Goal: Task Accomplishment & Management: Manage account settings

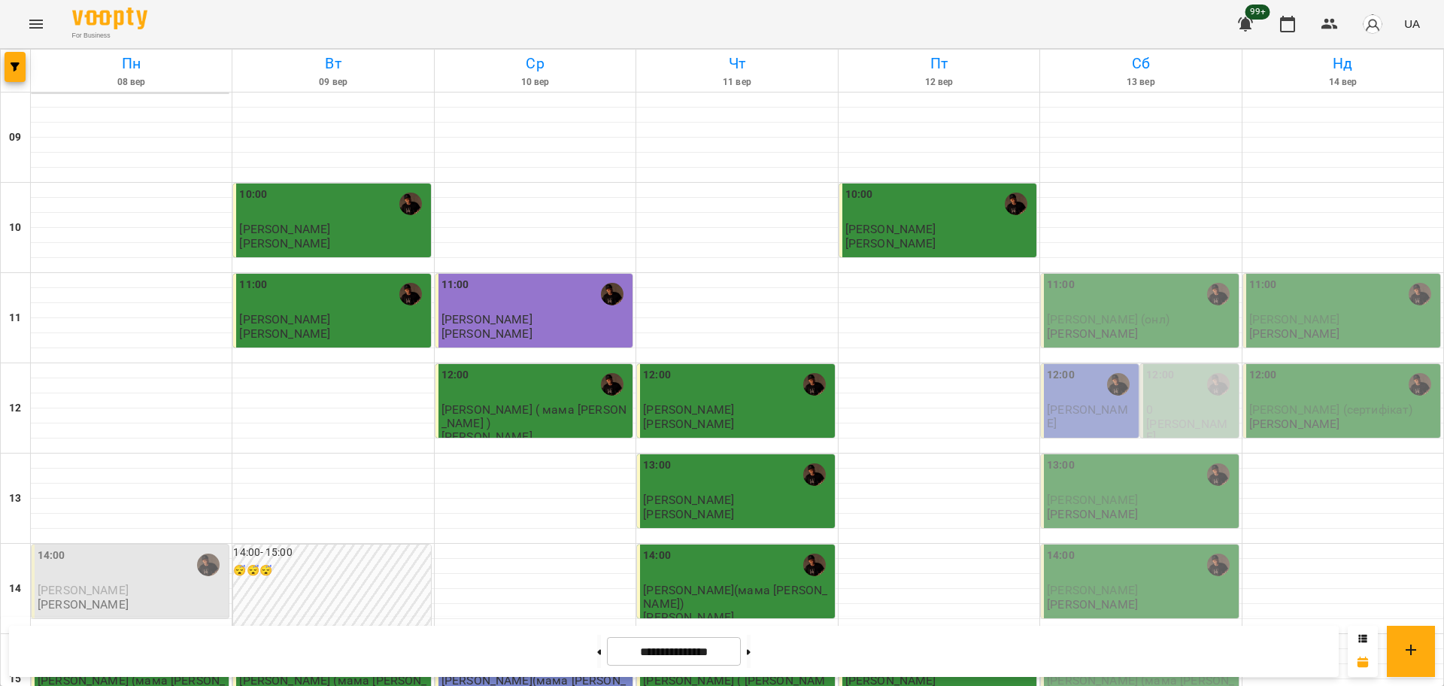
scroll to position [282, 0]
click at [27, 25] on icon "Menu" at bounding box center [36, 24] width 18 height 18
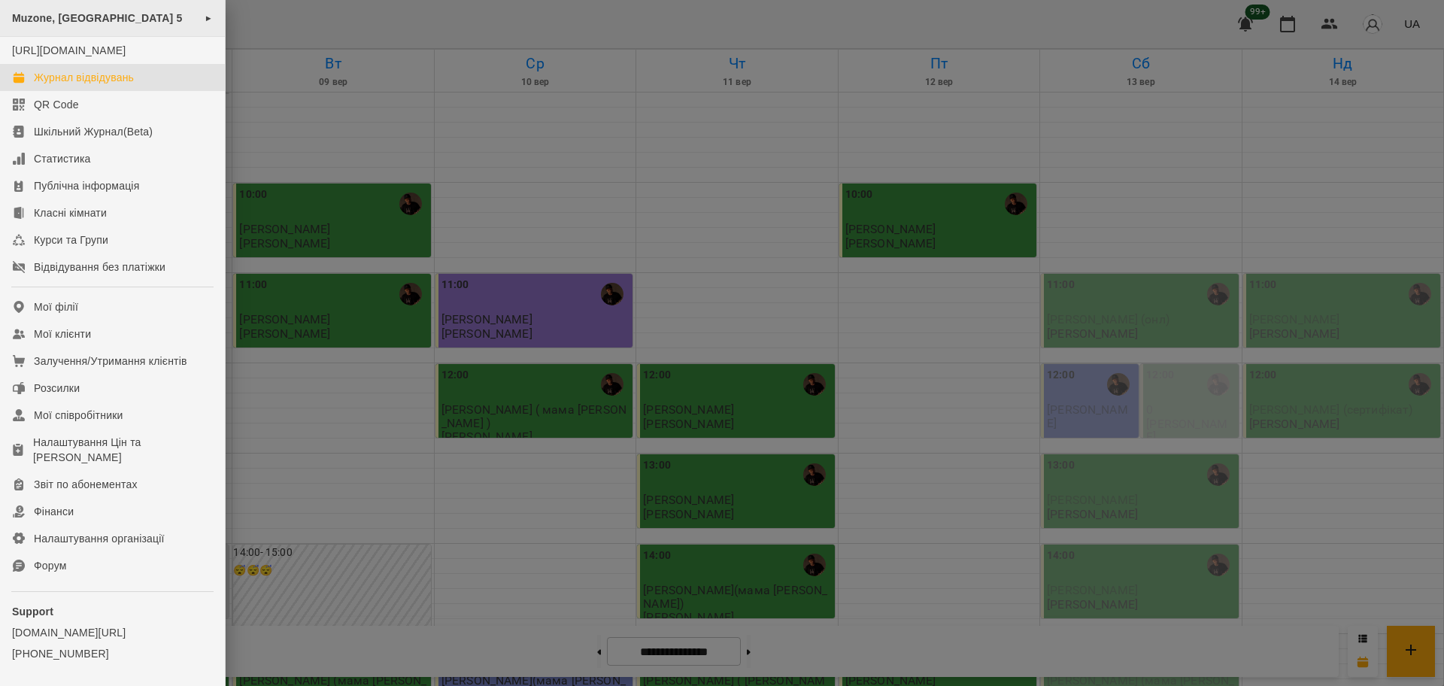
click at [93, 23] on span "Muzone, [GEOGRAPHIC_DATA] 5" at bounding box center [97, 18] width 171 height 12
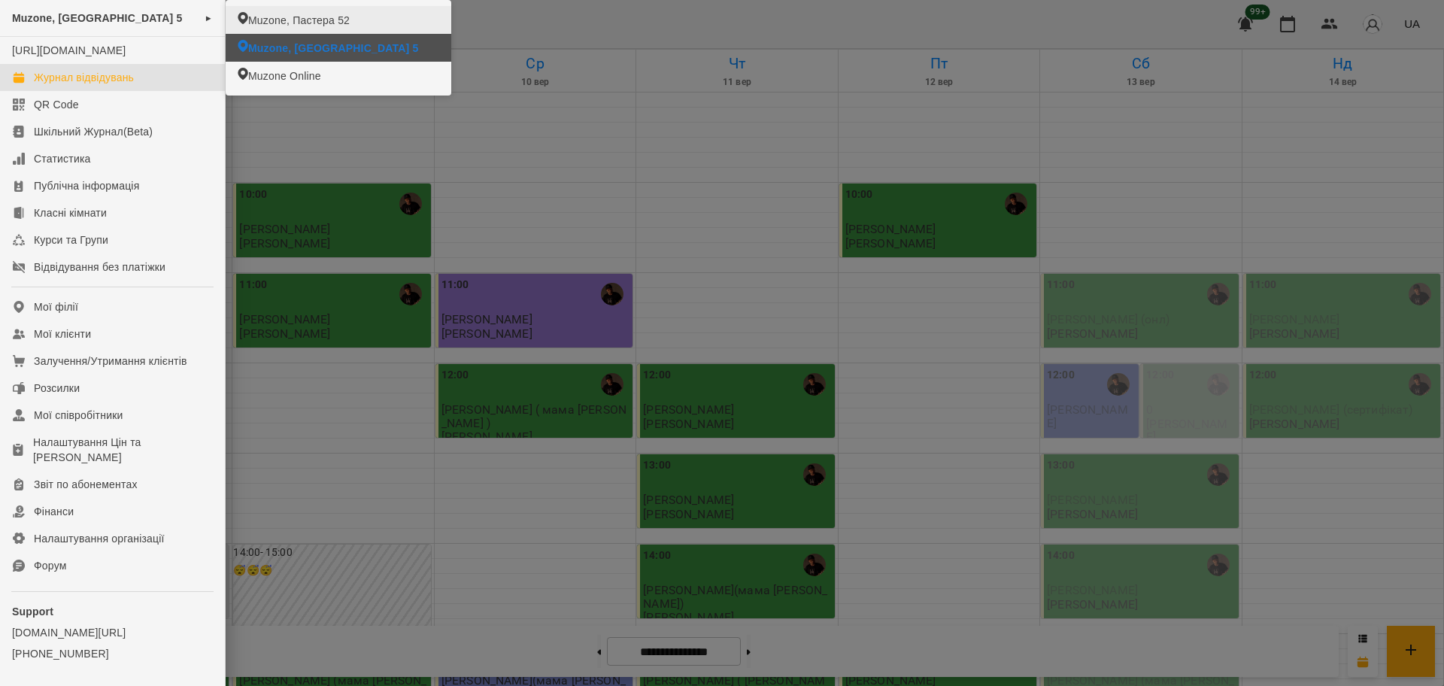
click at [321, 23] on span "Muzone, Пастера 52" at bounding box center [299, 20] width 102 height 15
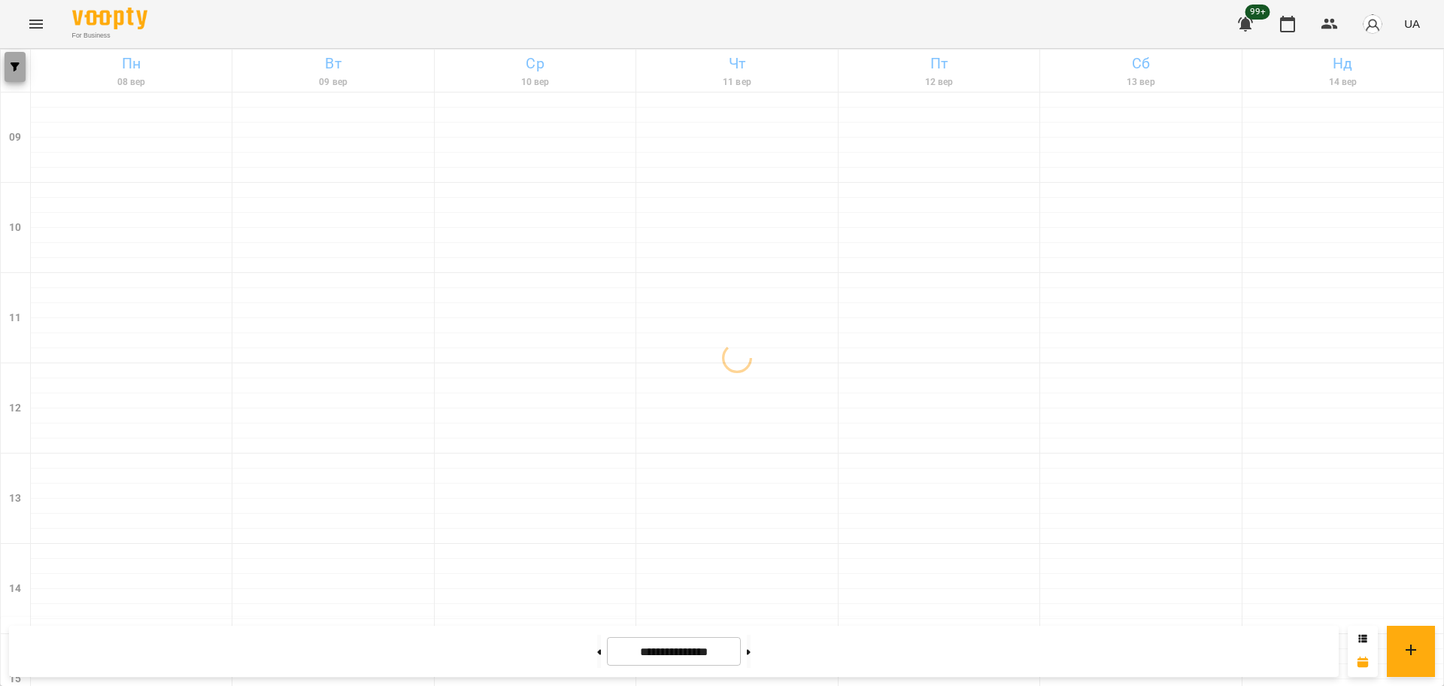
click at [20, 67] on span "button" at bounding box center [15, 66] width 21 height 9
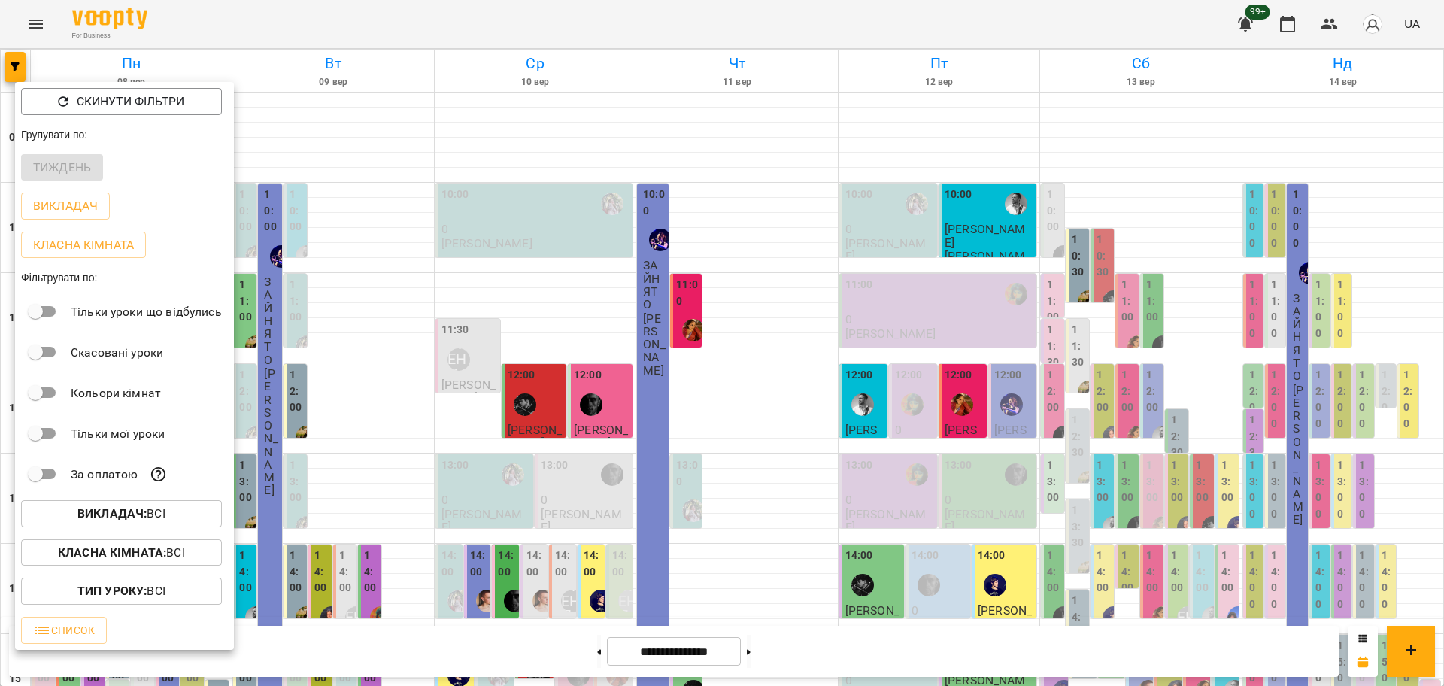
click at [184, 507] on button "Викладач : Всі" at bounding box center [121, 513] width 201 height 27
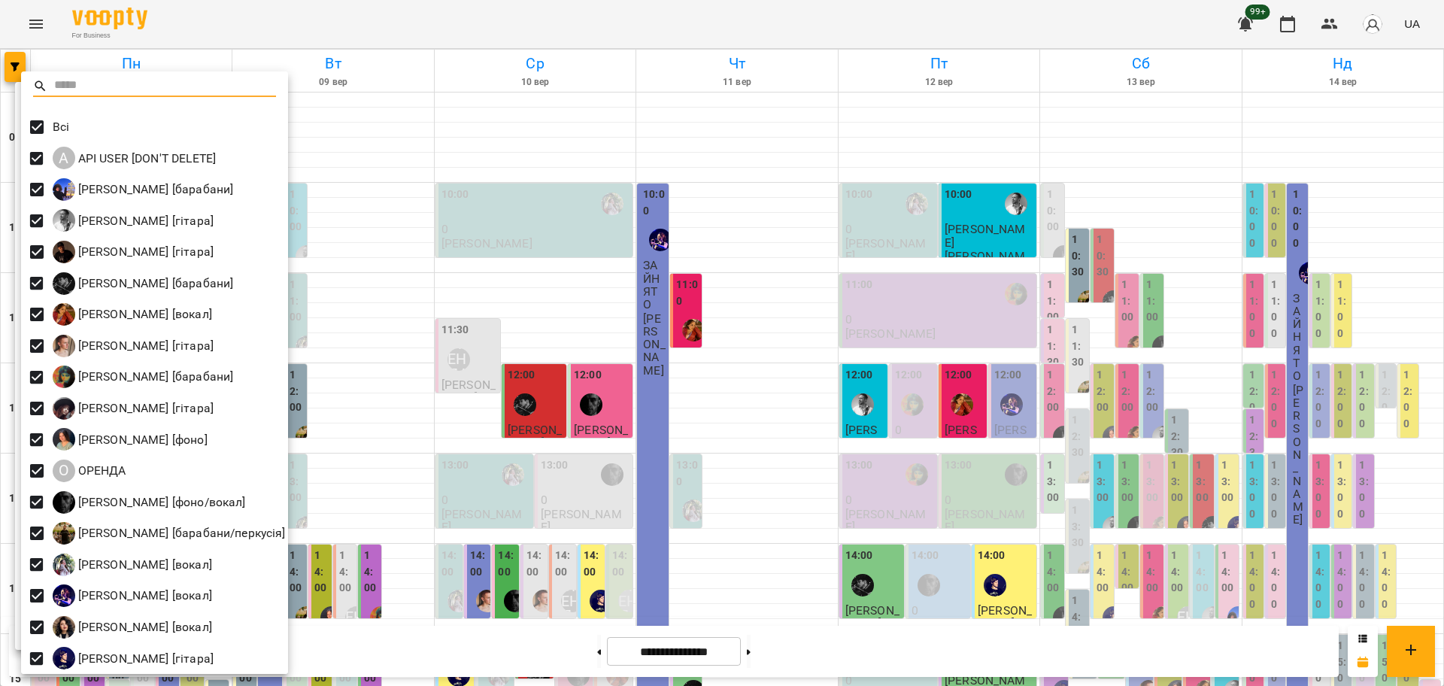
click at [535, 292] on div at bounding box center [722, 343] width 1444 height 686
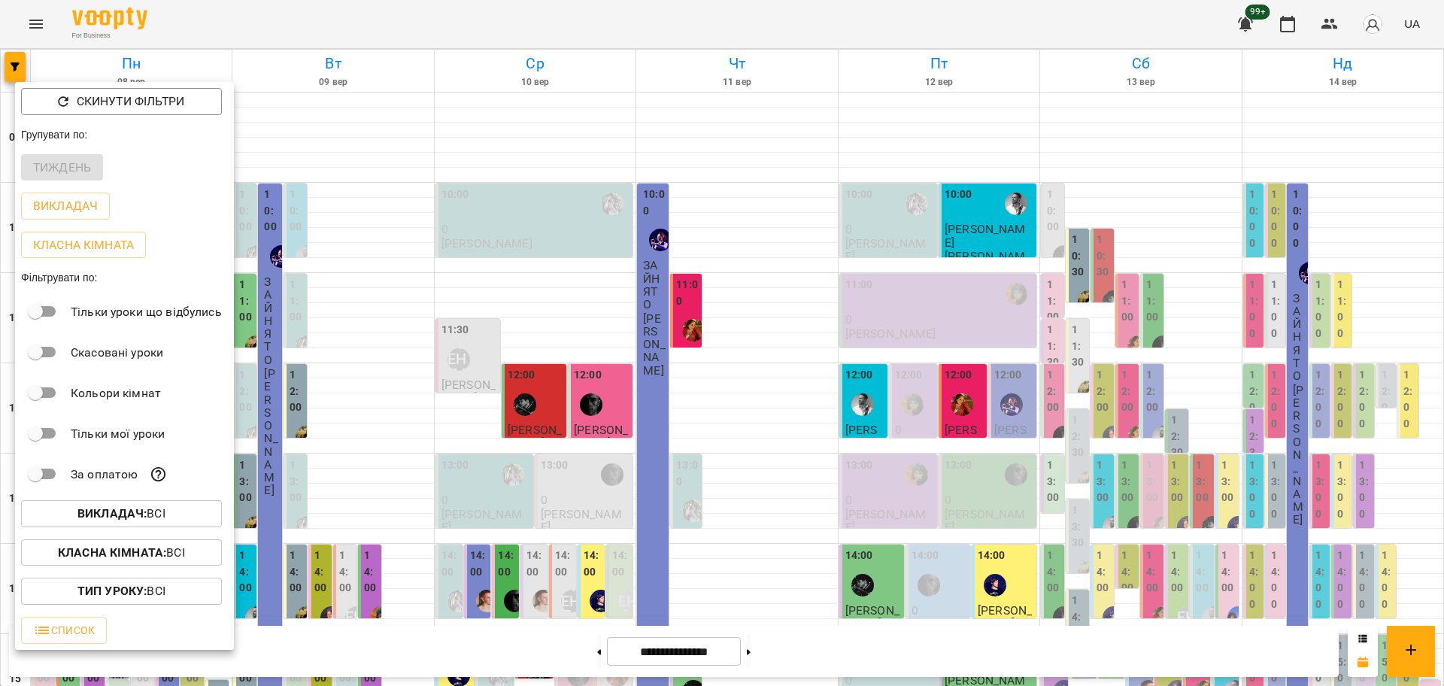
click at [137, 527] on button "Викладач : Всі" at bounding box center [121, 513] width 201 height 27
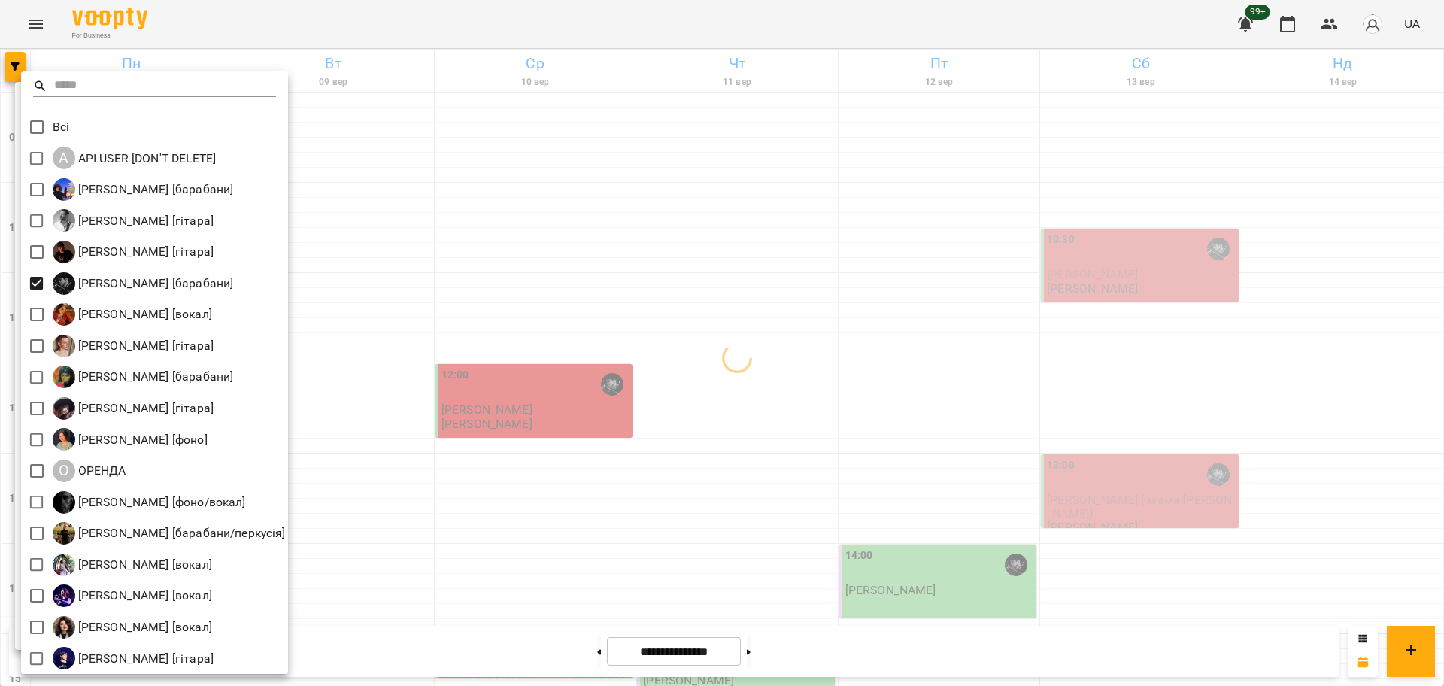
click at [493, 484] on div at bounding box center [722, 343] width 1444 height 686
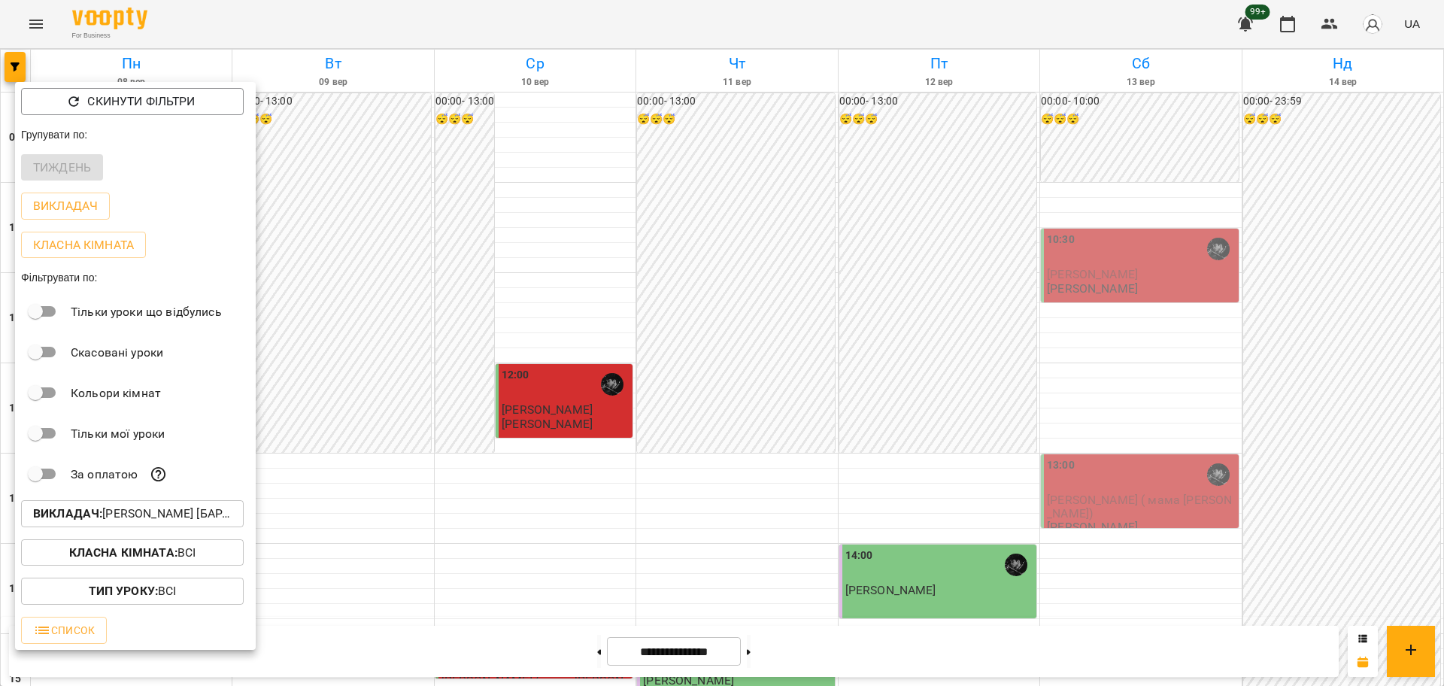
click at [806, 519] on div at bounding box center [722, 343] width 1444 height 686
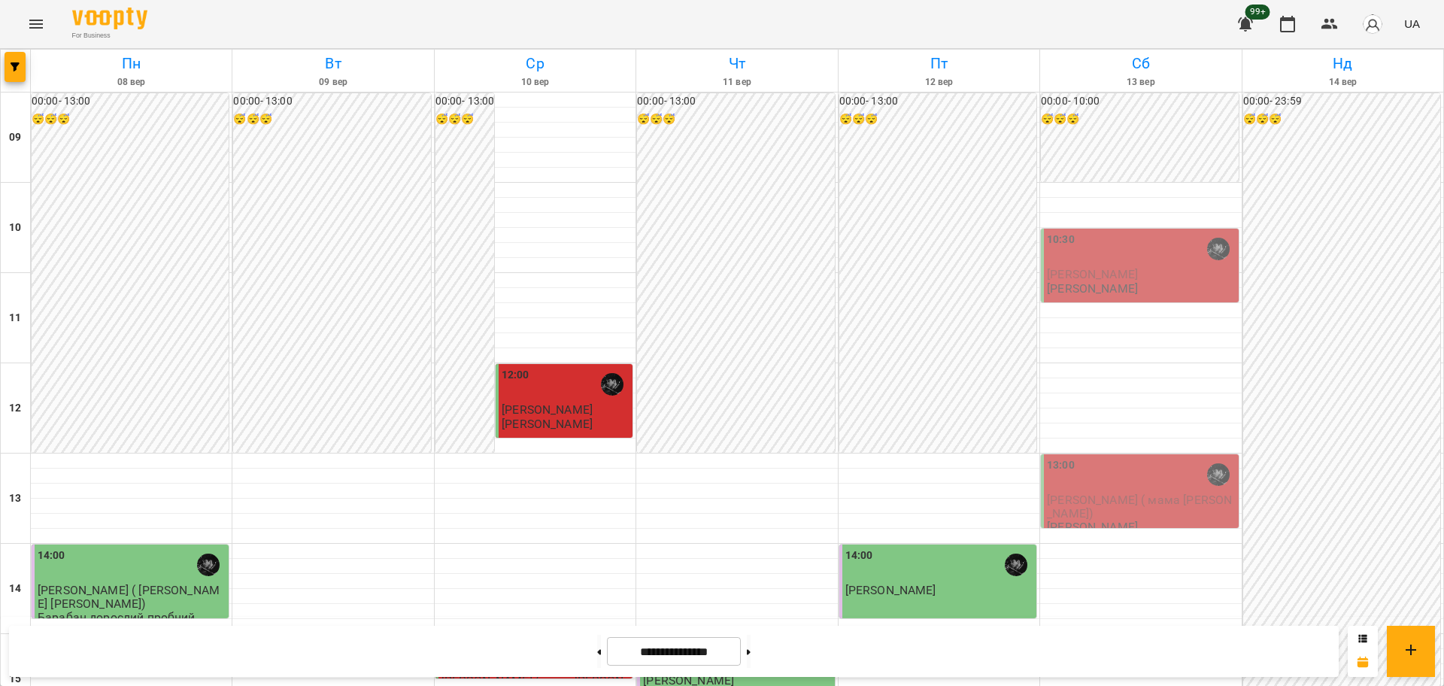
scroll to position [282, 0]
click at [36, 36] on button "Menu" at bounding box center [36, 24] width 36 height 36
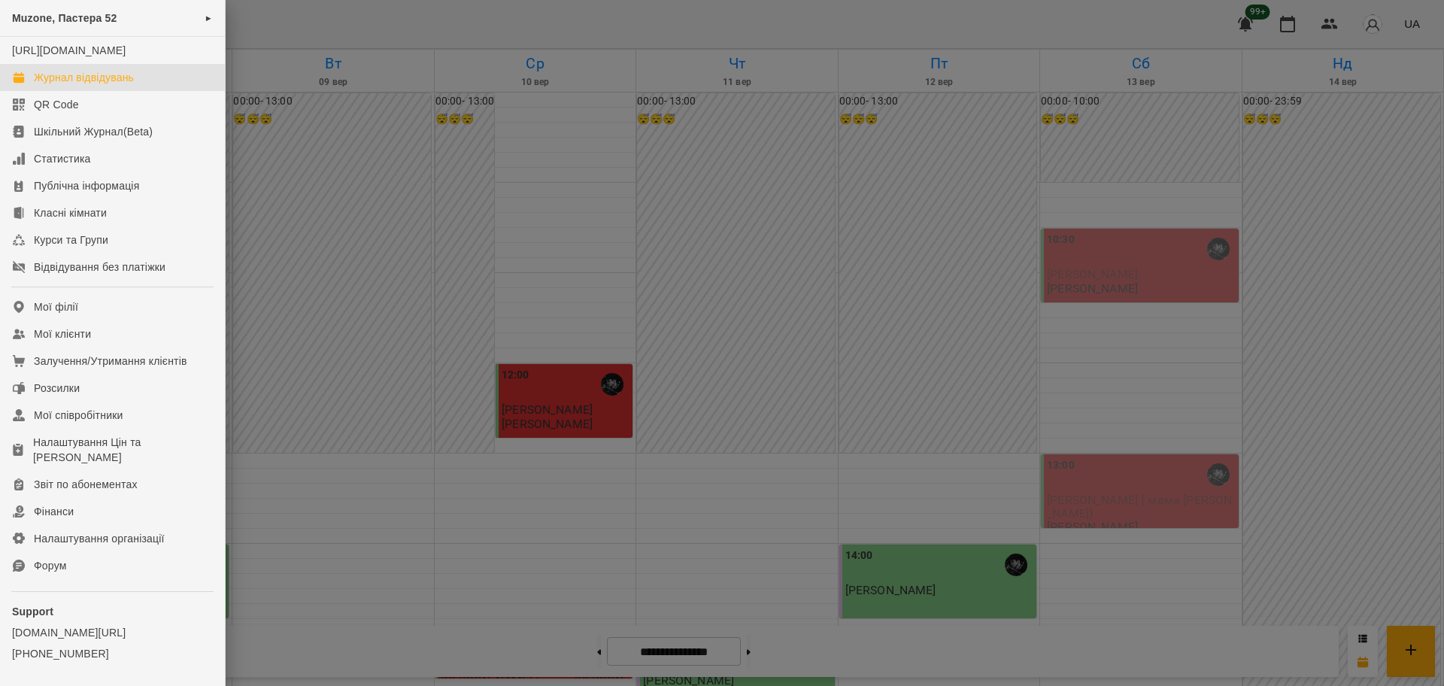
click at [325, 117] on div at bounding box center [722, 343] width 1444 height 686
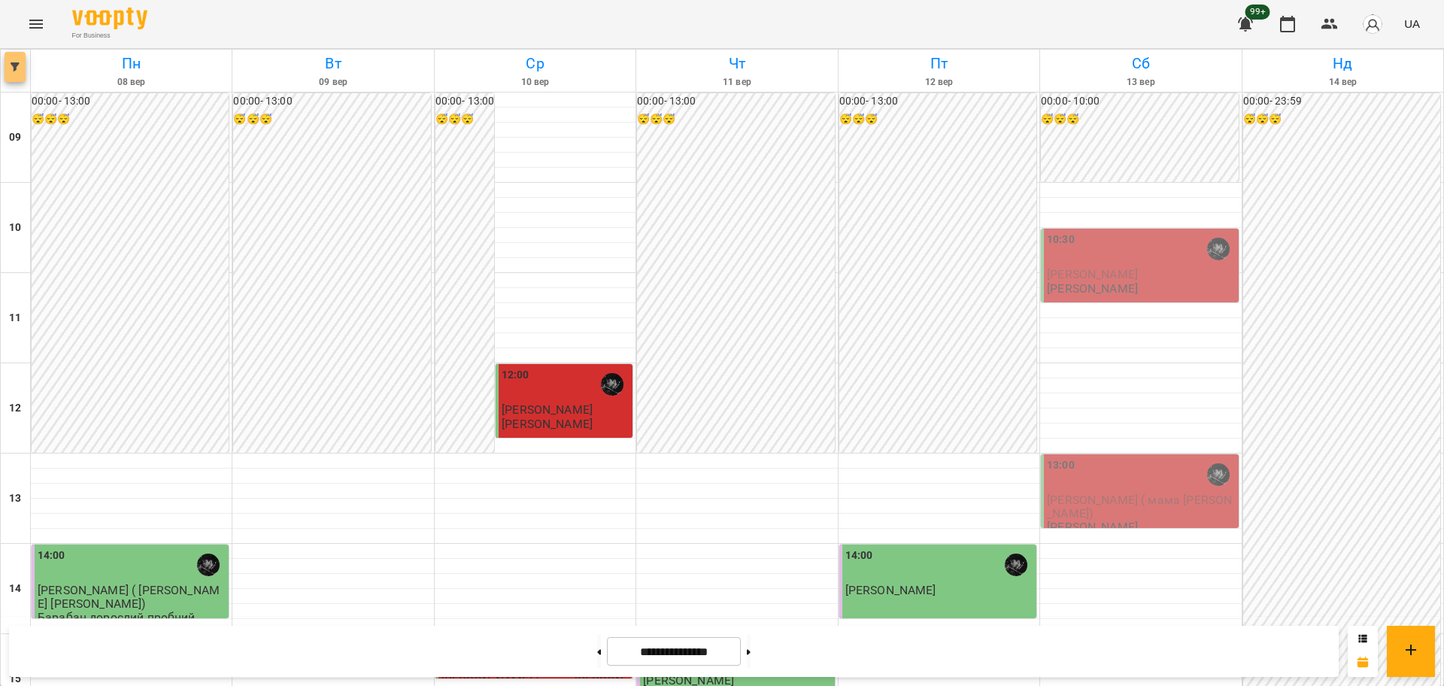
click at [12, 74] on button "button" at bounding box center [15, 67] width 21 height 30
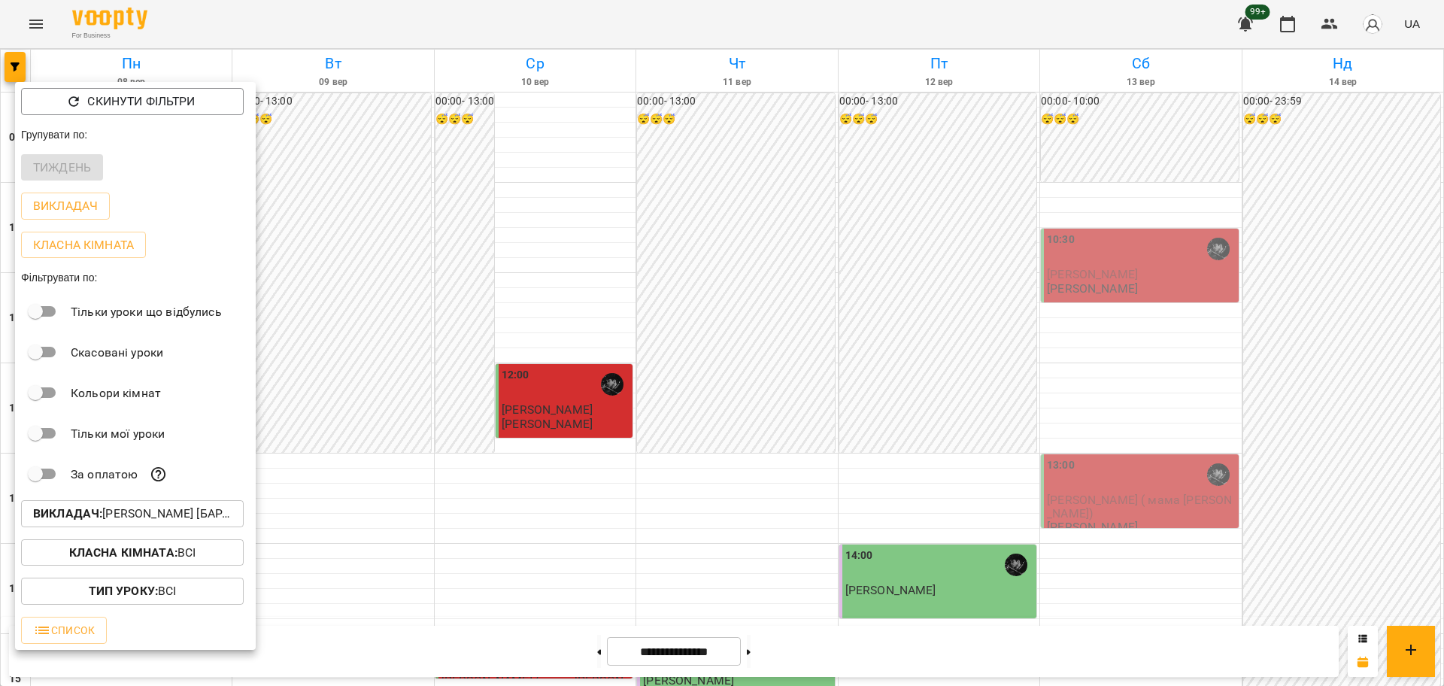
click at [151, 518] on p "Викладач : Козаченко Євгеній [барабани]" at bounding box center [132, 514] width 199 height 18
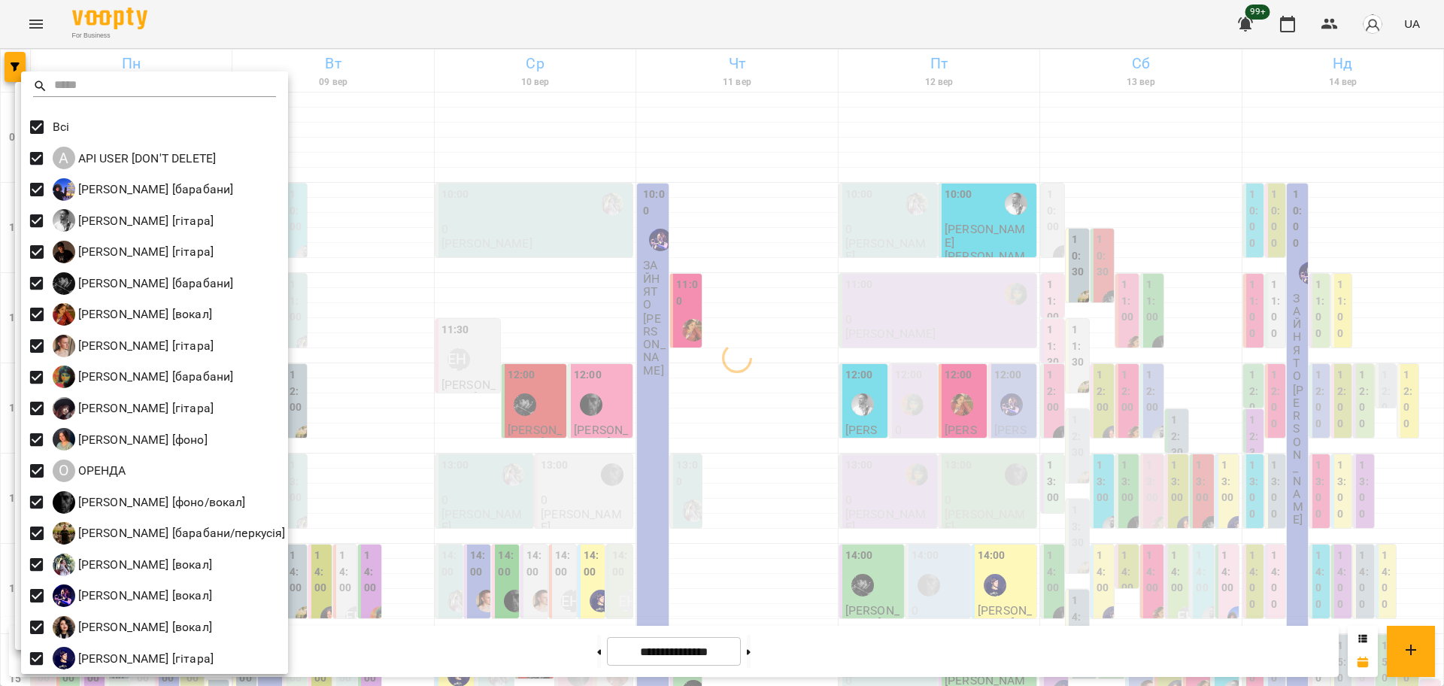
click at [918, 416] on div at bounding box center [722, 343] width 1444 height 686
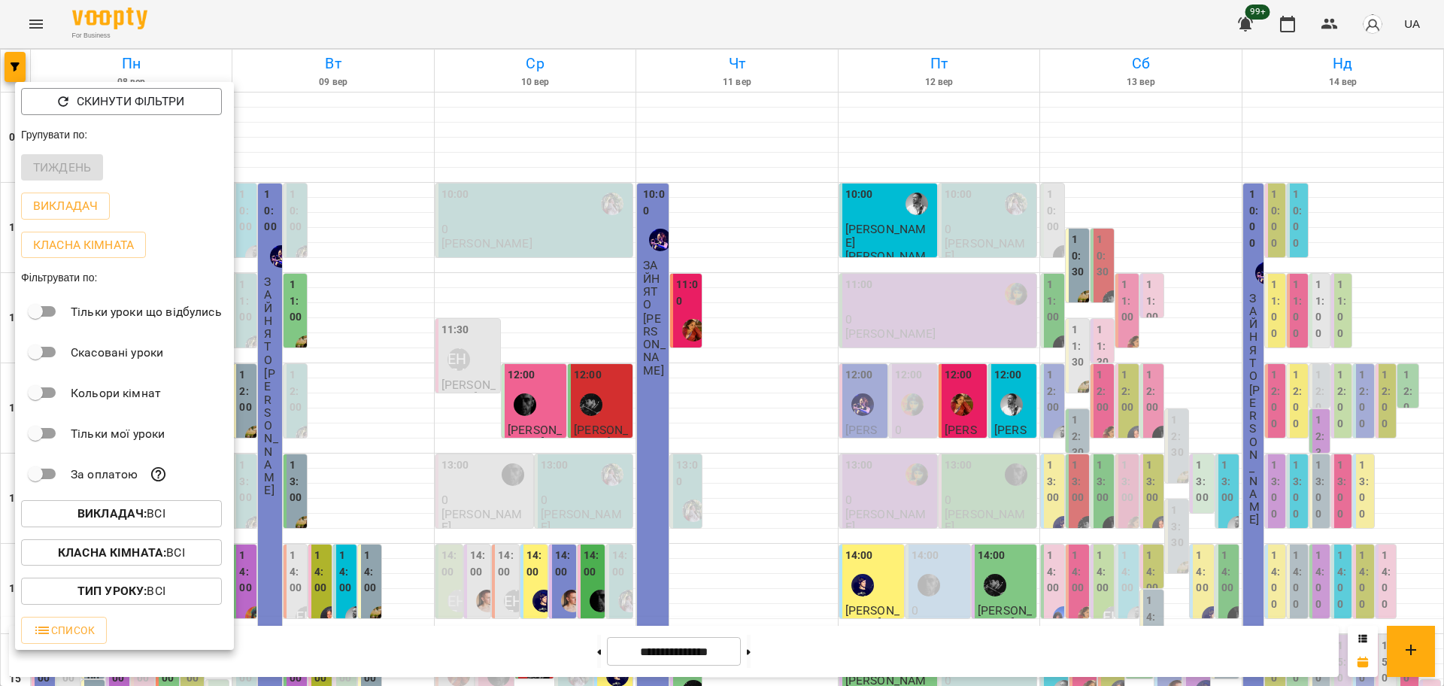
click at [776, 281] on div at bounding box center [722, 343] width 1444 height 686
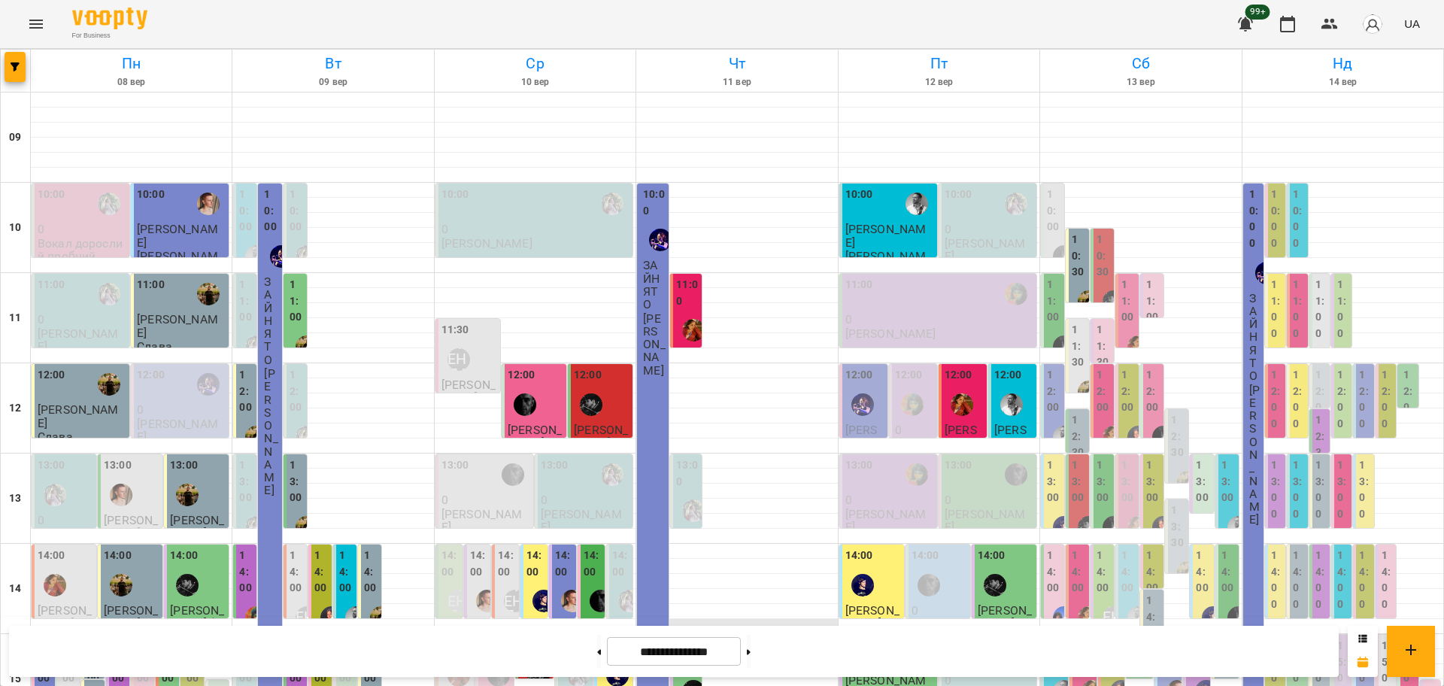
scroll to position [564, 0]
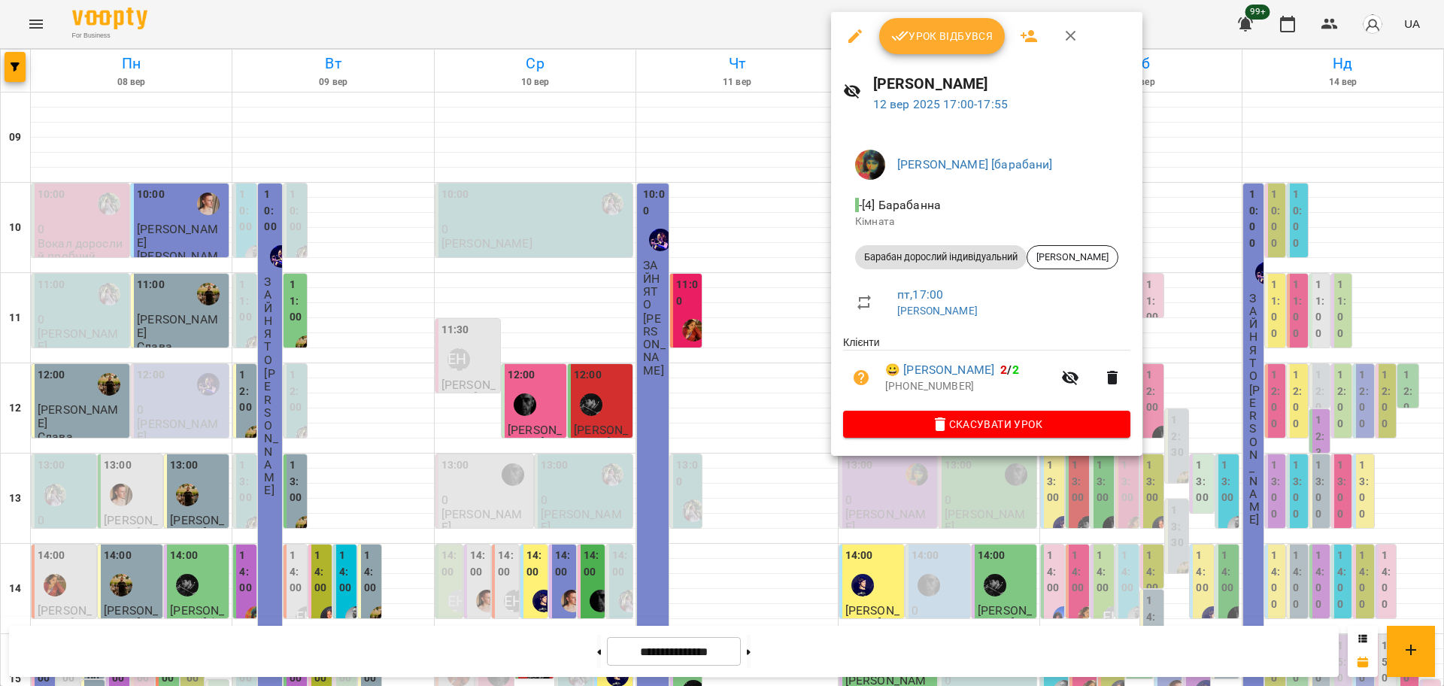
click at [906, 506] on div at bounding box center [722, 343] width 1444 height 686
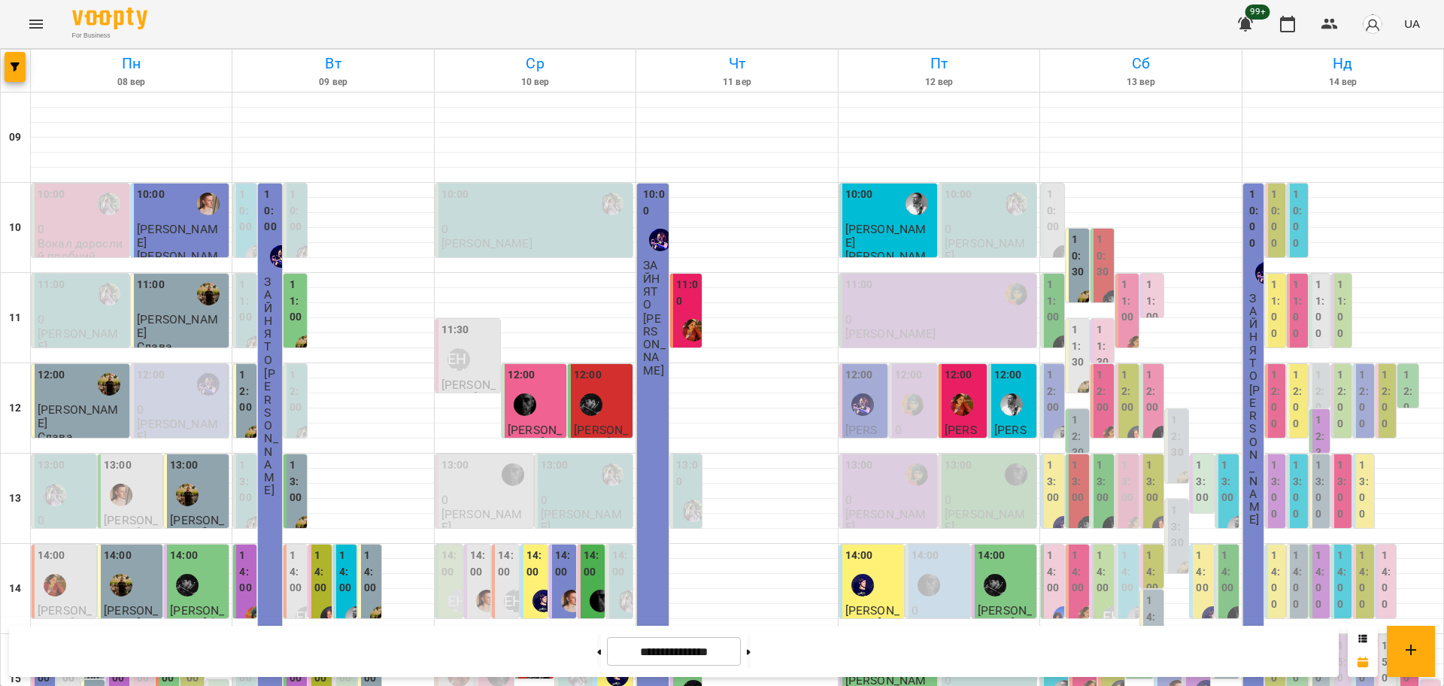
scroll to position [470, 0]
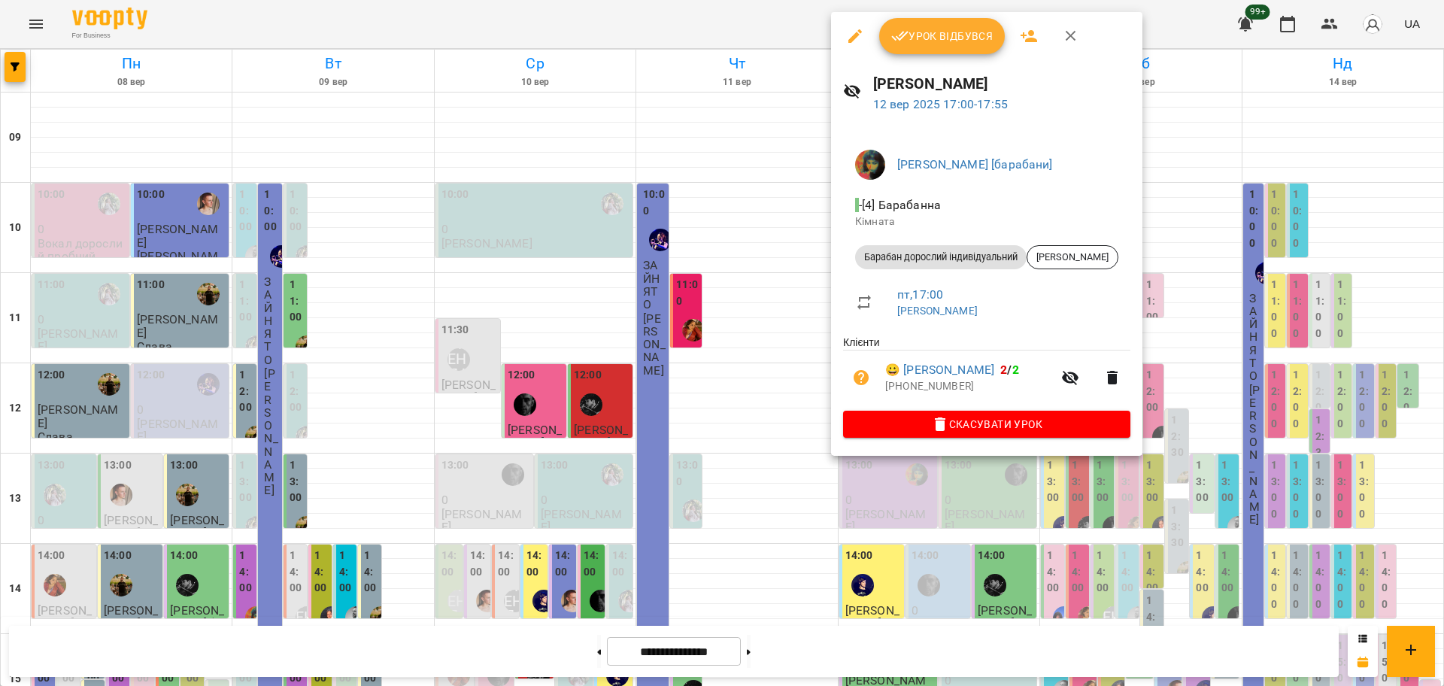
click at [840, 533] on div at bounding box center [722, 343] width 1444 height 686
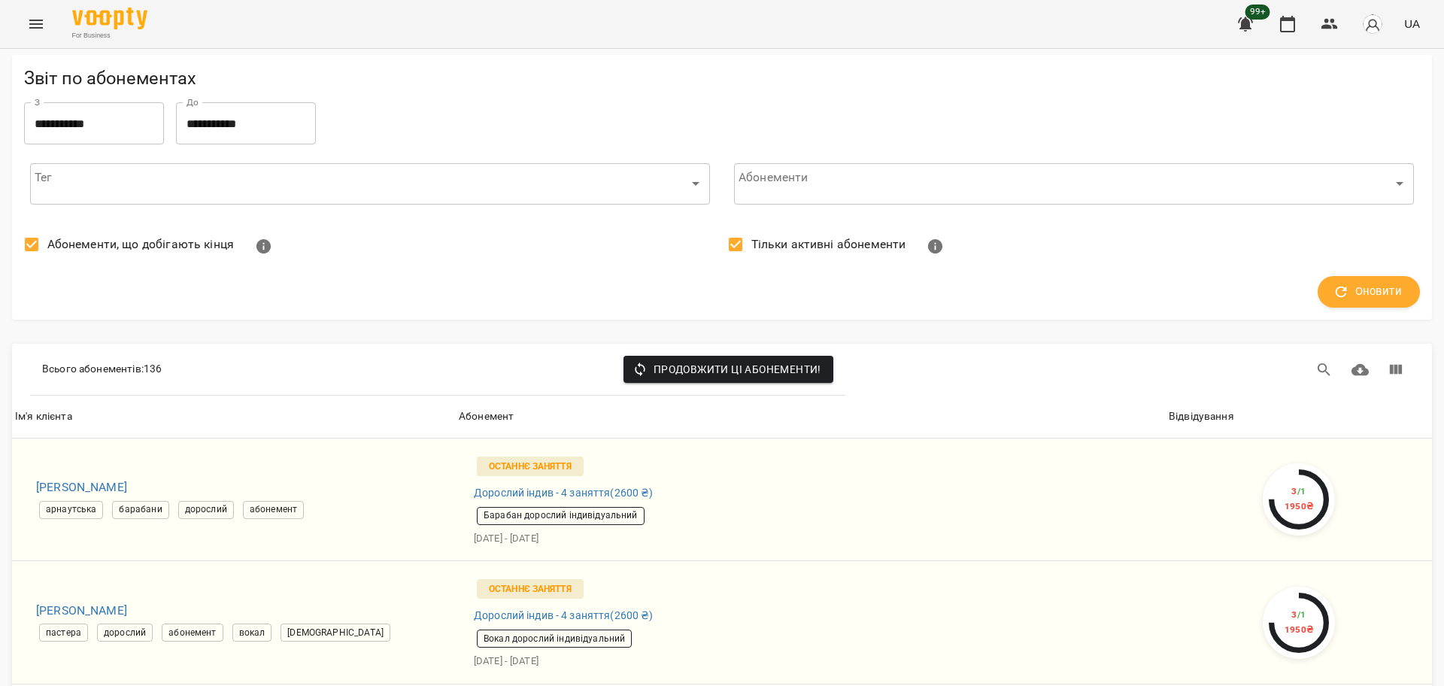
scroll to position [2068, 0]
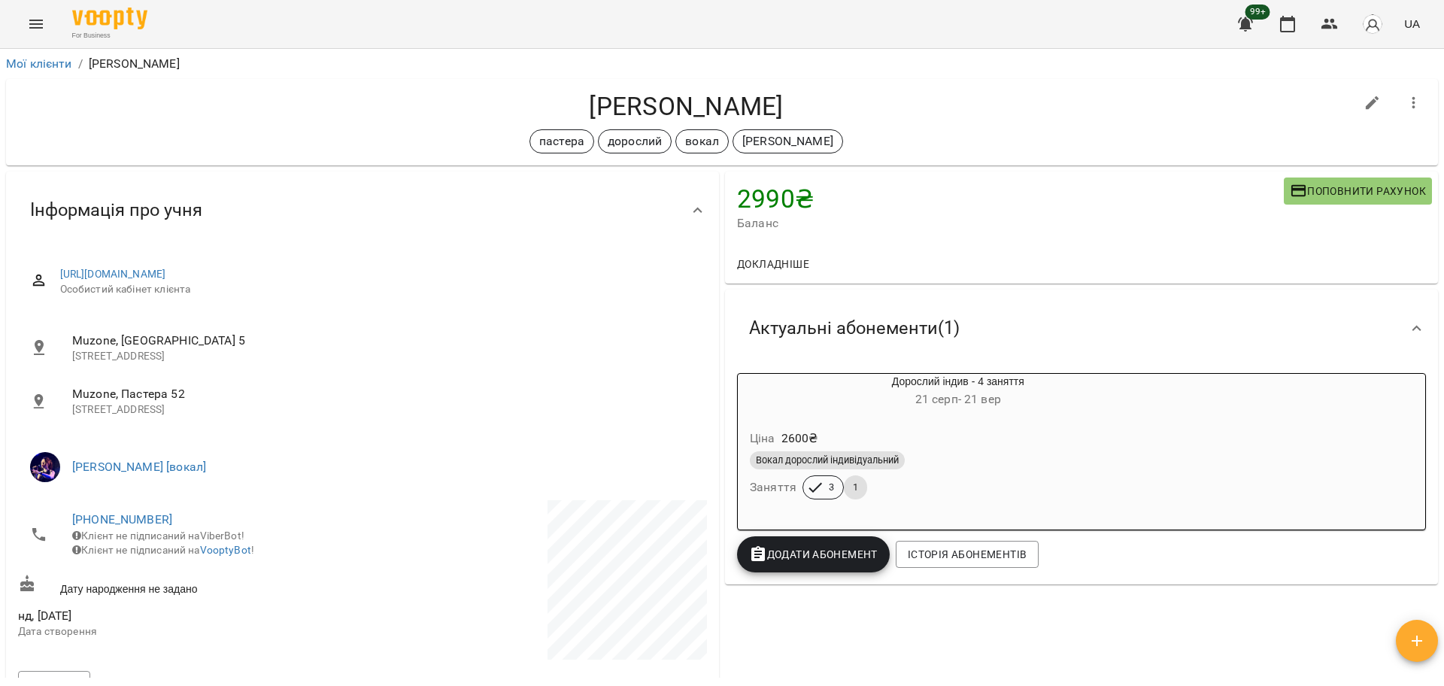
click at [803, 414] on div "Ціна 2600 ₴ Вокал дорослий індивідуальний Заняття 3 1" at bounding box center [958, 467] width 447 height 108
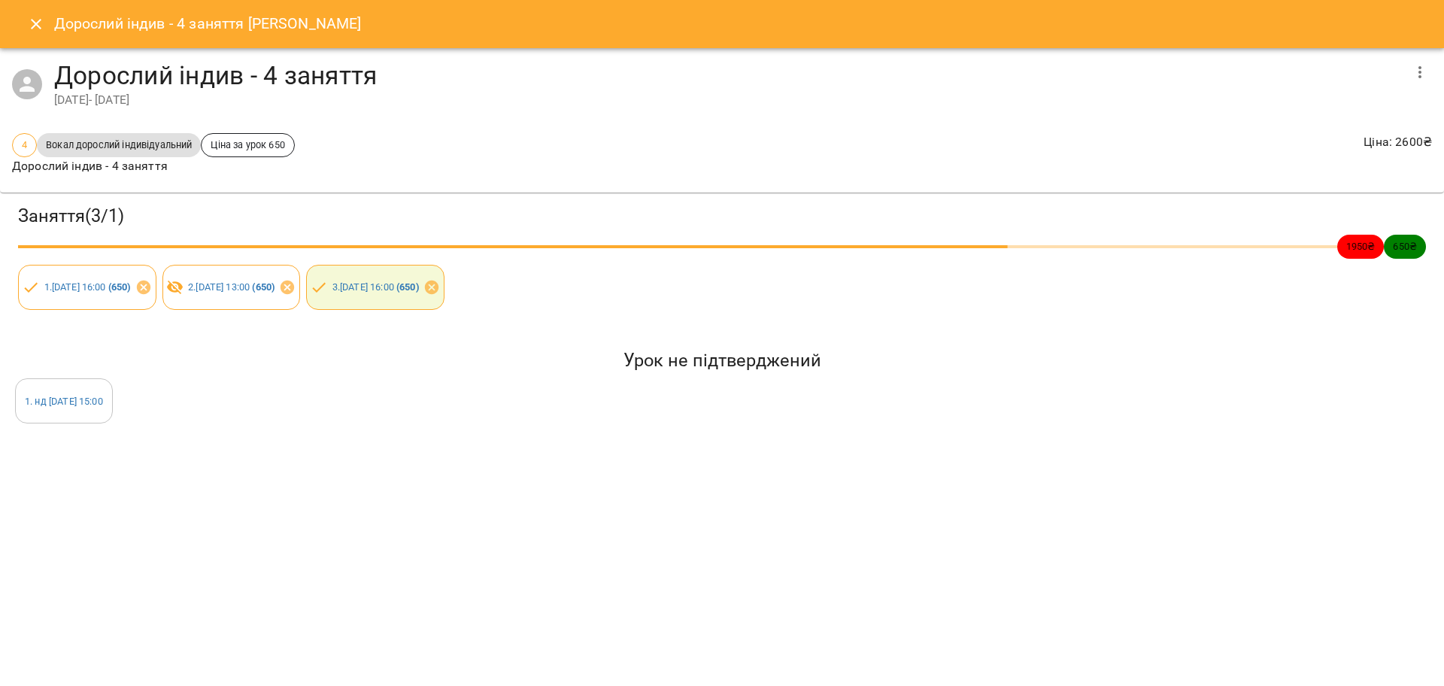
click at [43, 20] on icon "Close" at bounding box center [36, 24] width 18 height 18
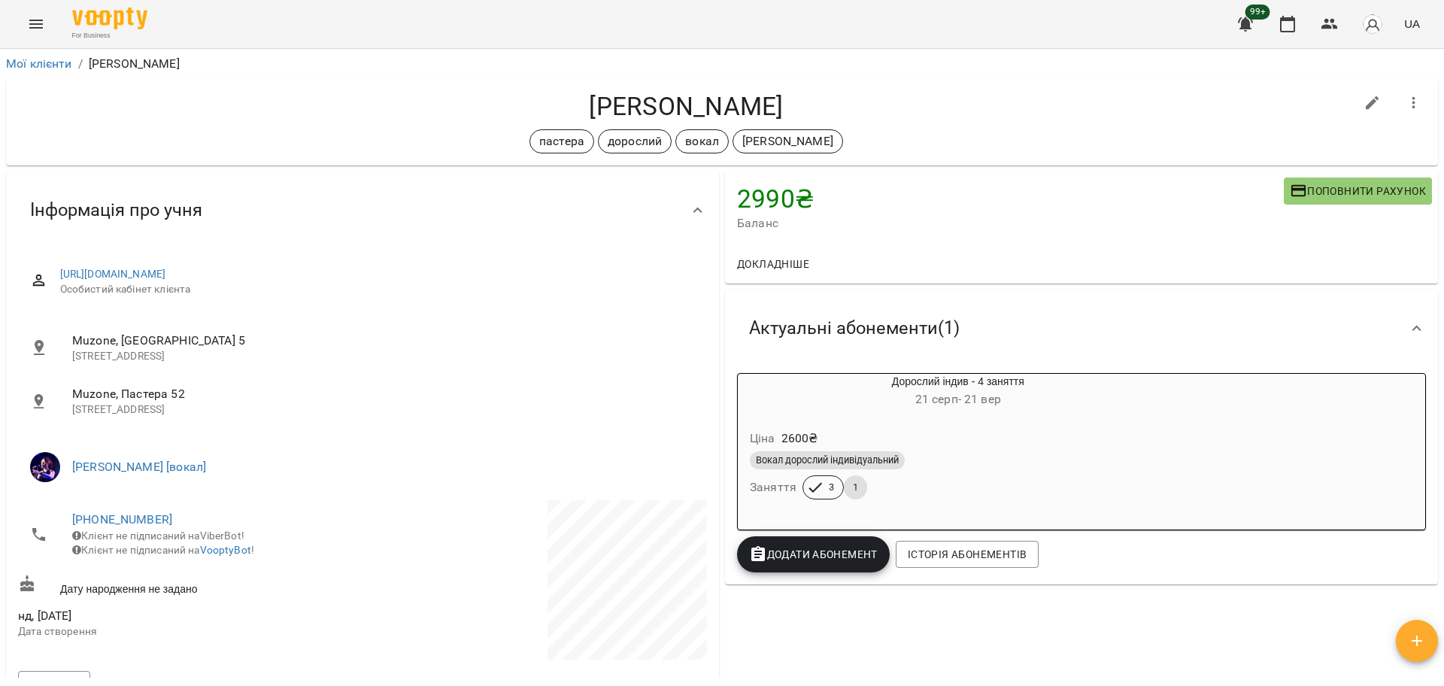
click at [1010, 478] on div "Вокал дорослий індивідуальний Заняття 3 1" at bounding box center [958, 475] width 423 height 54
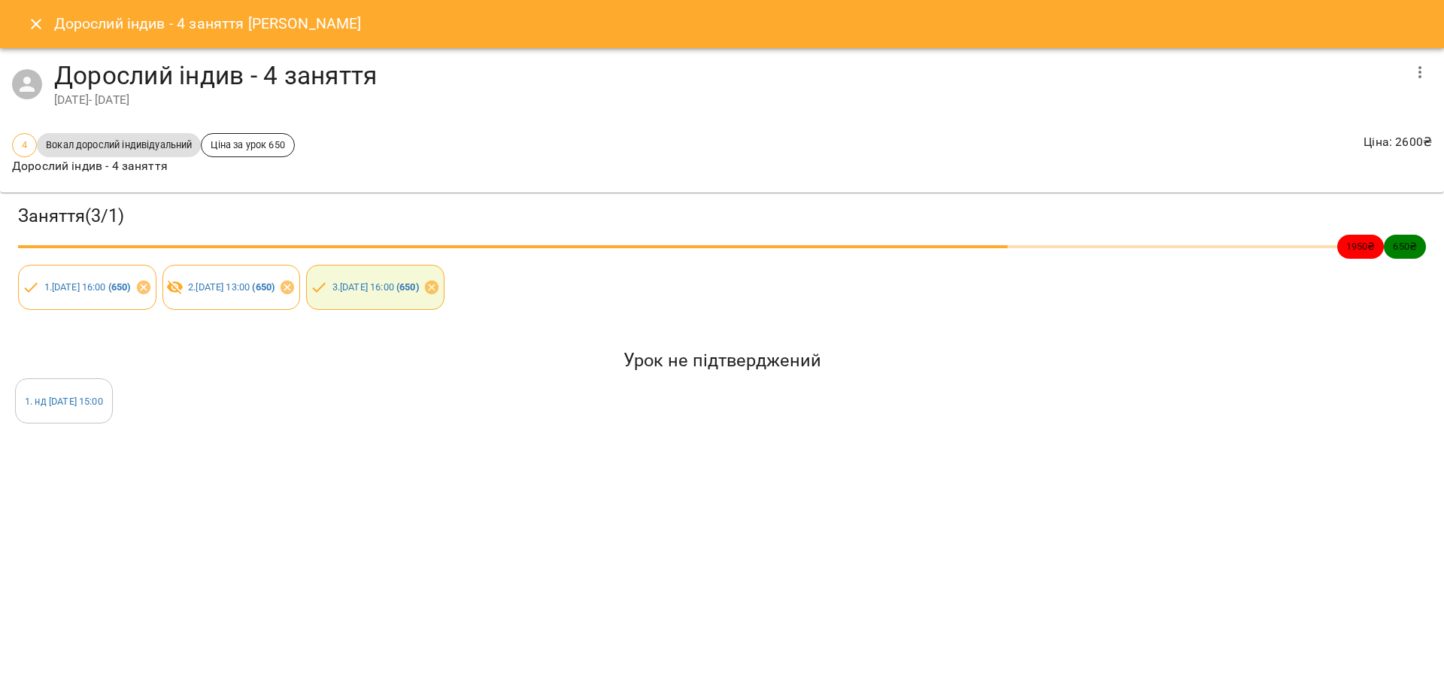
click at [43, 17] on icon "Close" at bounding box center [36, 24] width 18 height 18
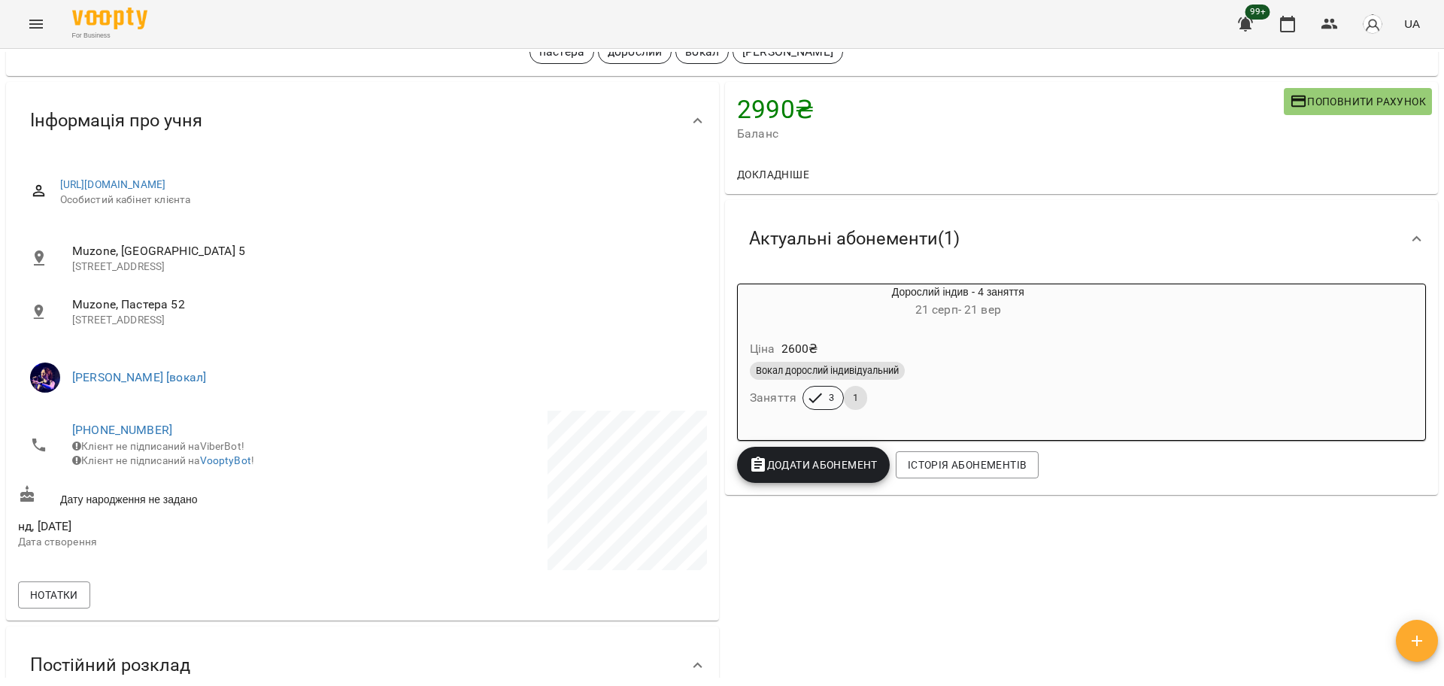
scroll to position [94, 0]
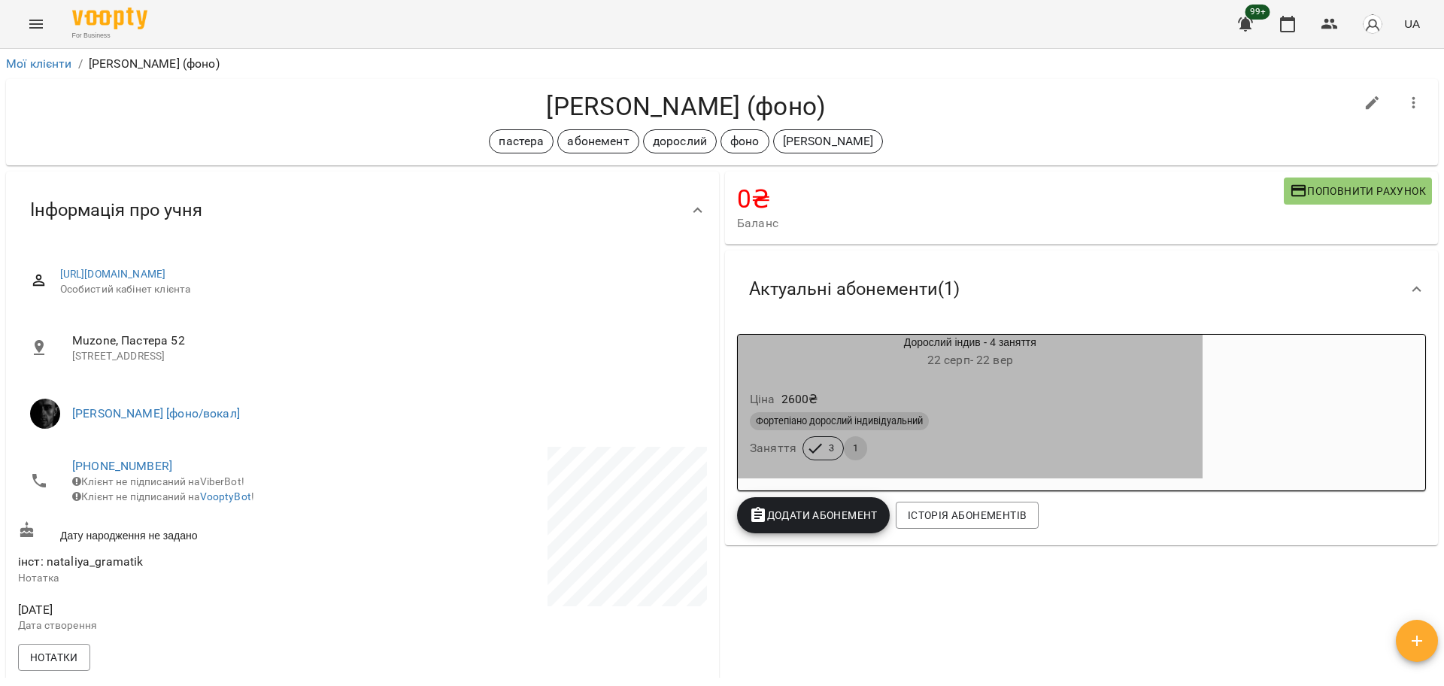
click at [836, 397] on div "Ціна 2600 ₴" at bounding box center [970, 399] width 447 height 27
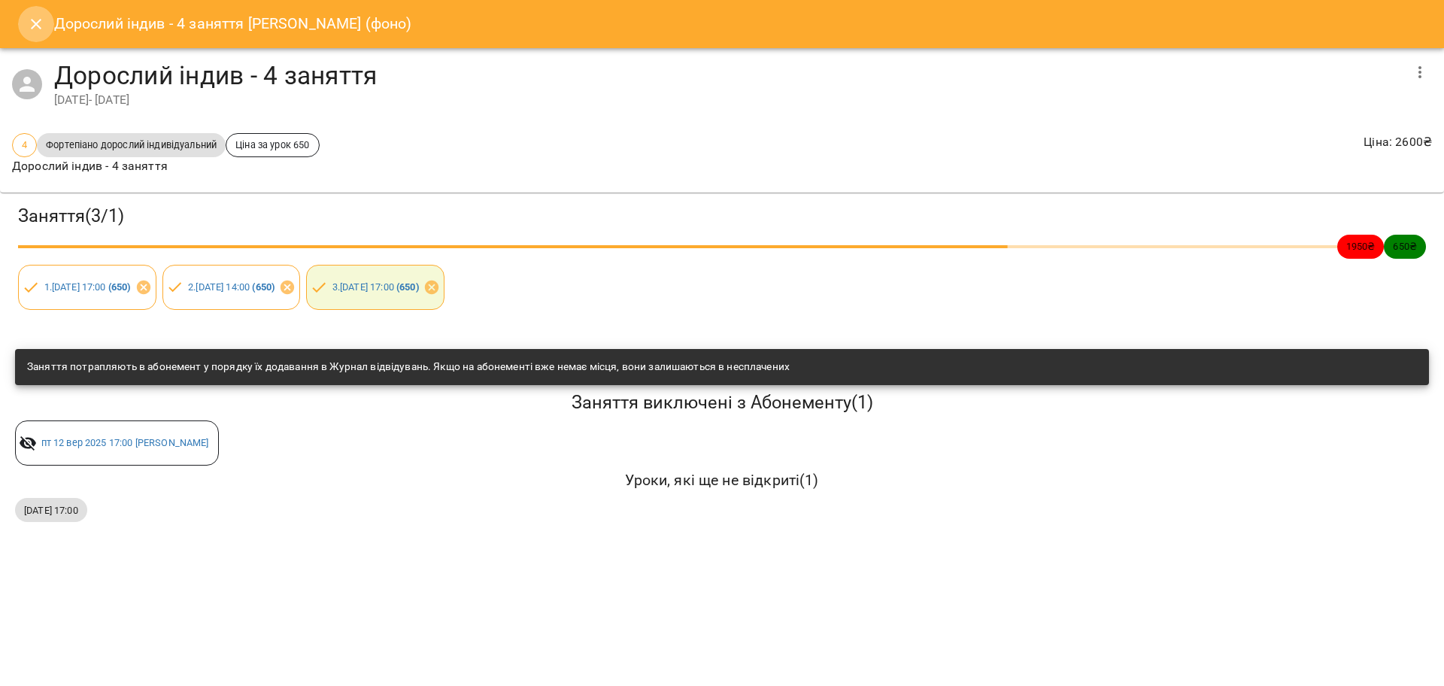
click at [37, 28] on icon "Close" at bounding box center [36, 24] width 18 height 18
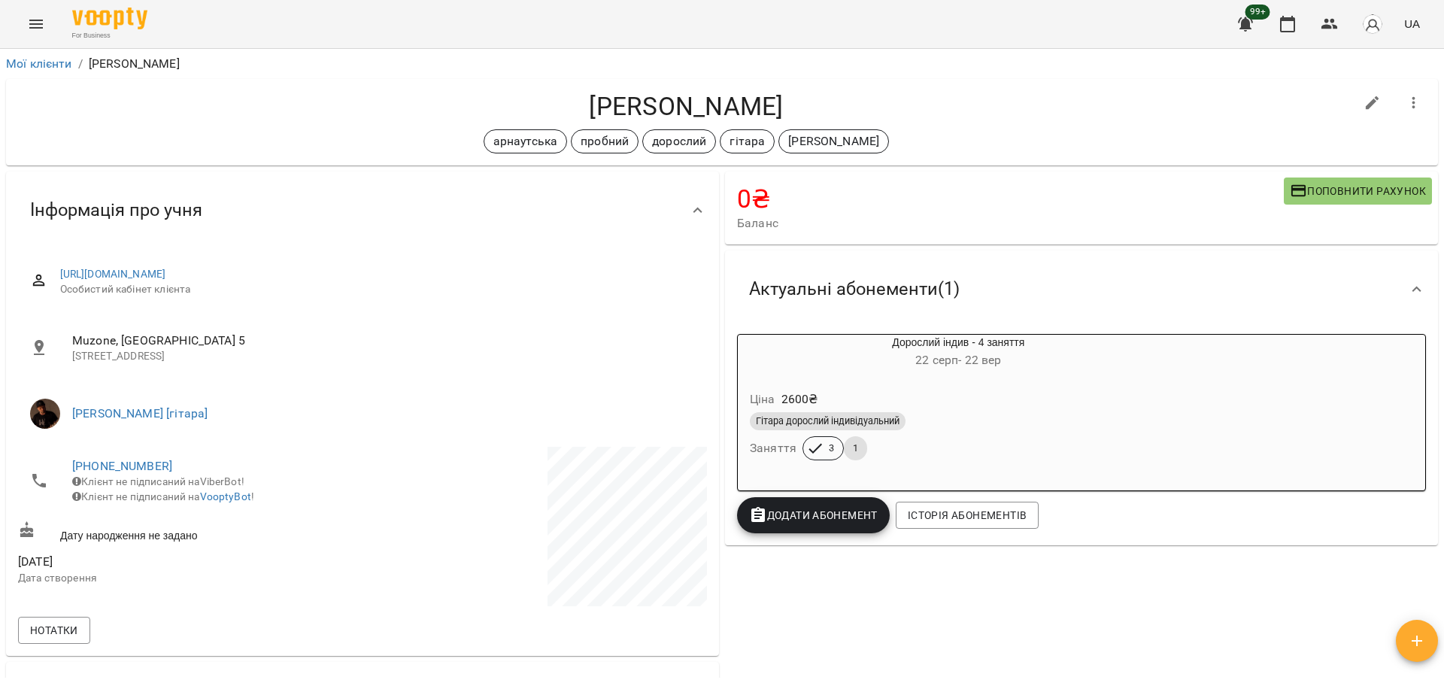
click at [826, 345] on div "Дорослий індив - 4 заняття 22 серп - 22 вер" at bounding box center [959, 353] width 442 height 36
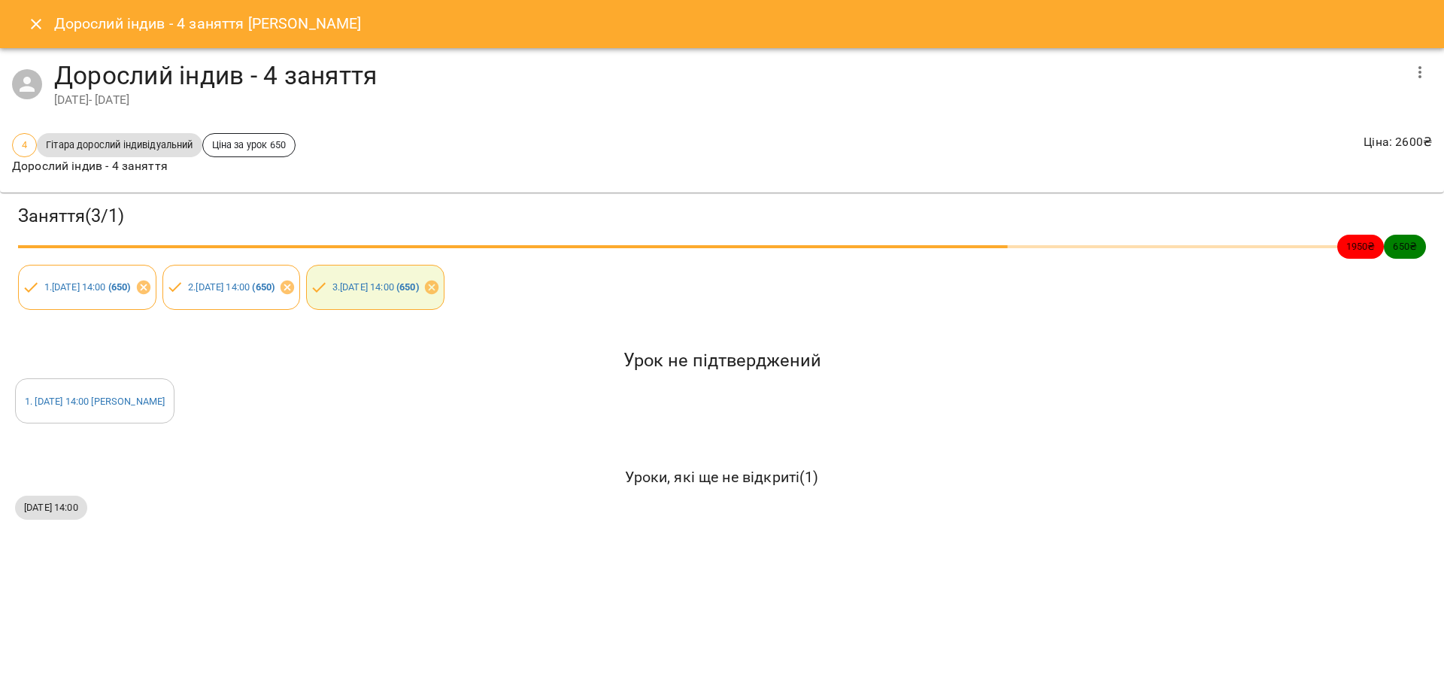
click at [35, 18] on icon "Close" at bounding box center [36, 24] width 18 height 18
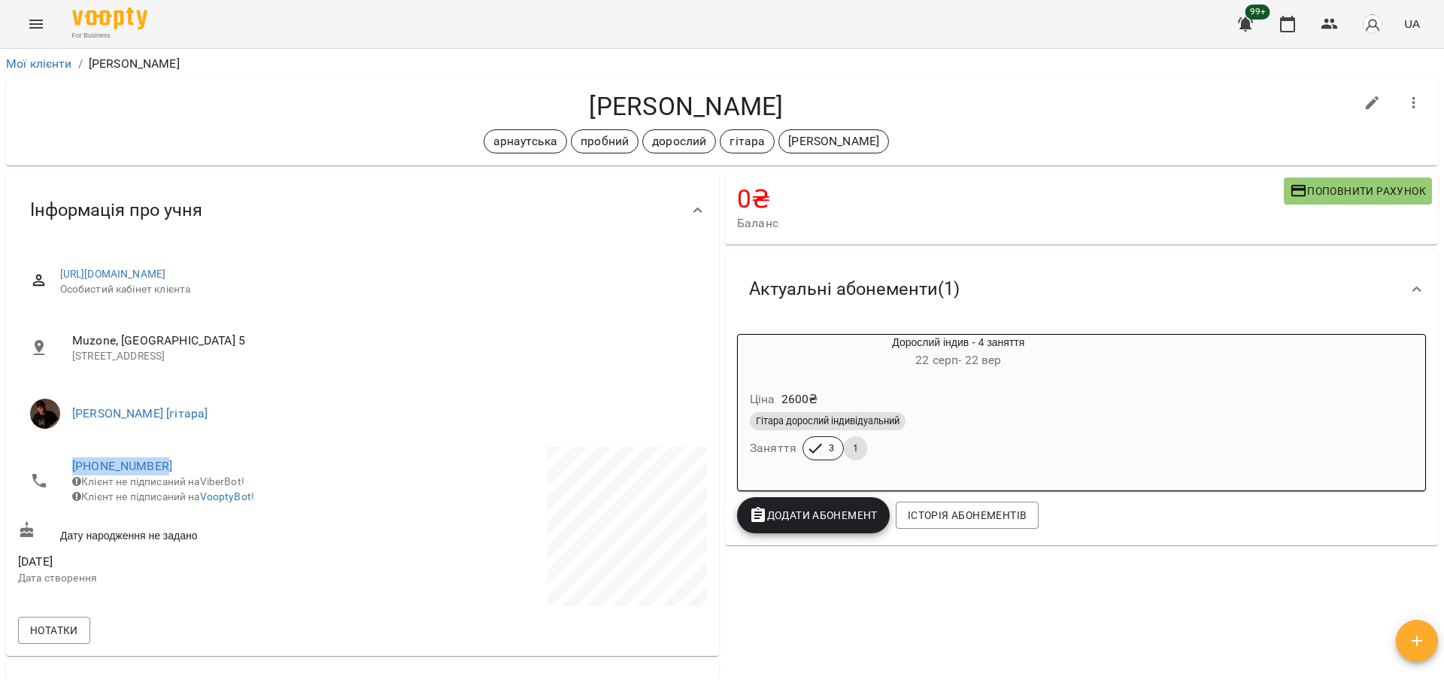
drag, startPoint x: 65, startPoint y: 470, endPoint x: 195, endPoint y: 463, distance: 130.3
click at [195, 463] on li "+380957584189 Клієнт не підписаний на ViberBot! Клієнт не підписаний на VooptyB…" at bounding box center [188, 481] width 341 height 68
copy link "+380957584189"
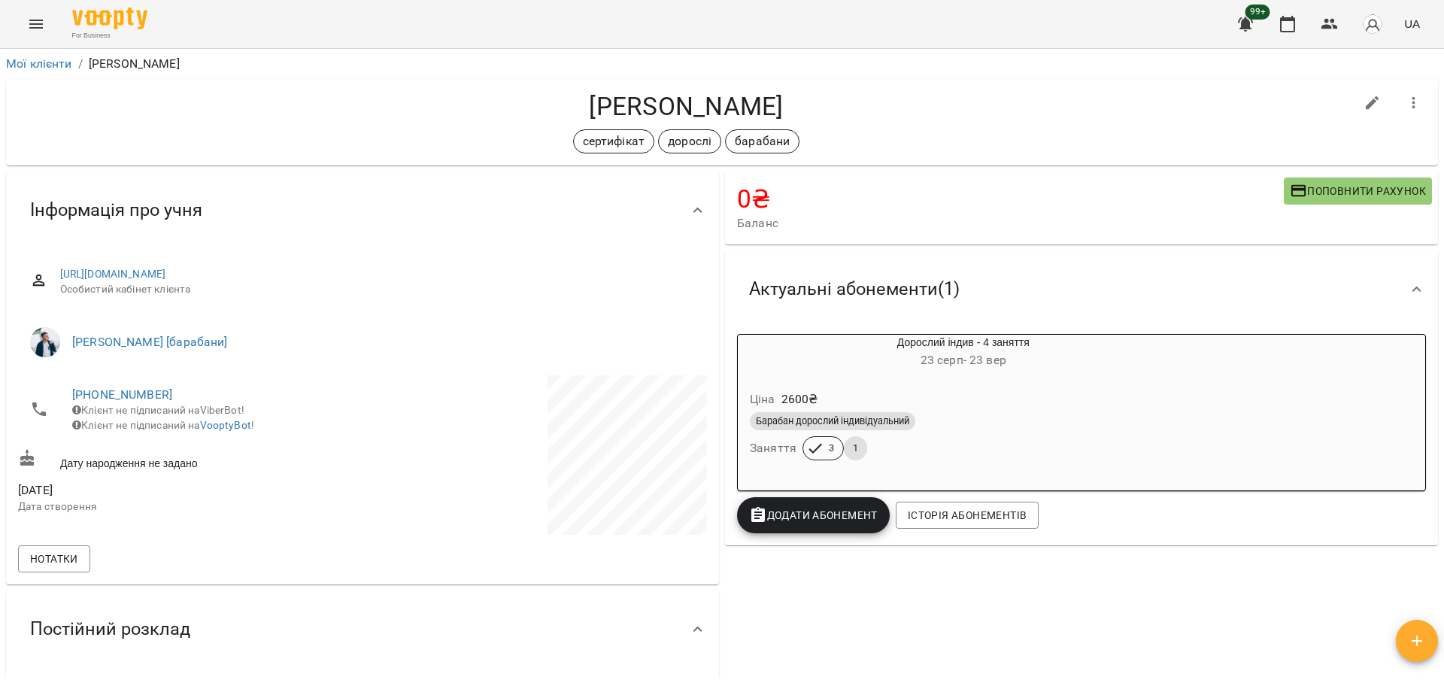
click at [831, 387] on div "Ціна 2600 ₴" at bounding box center [963, 399] width 433 height 27
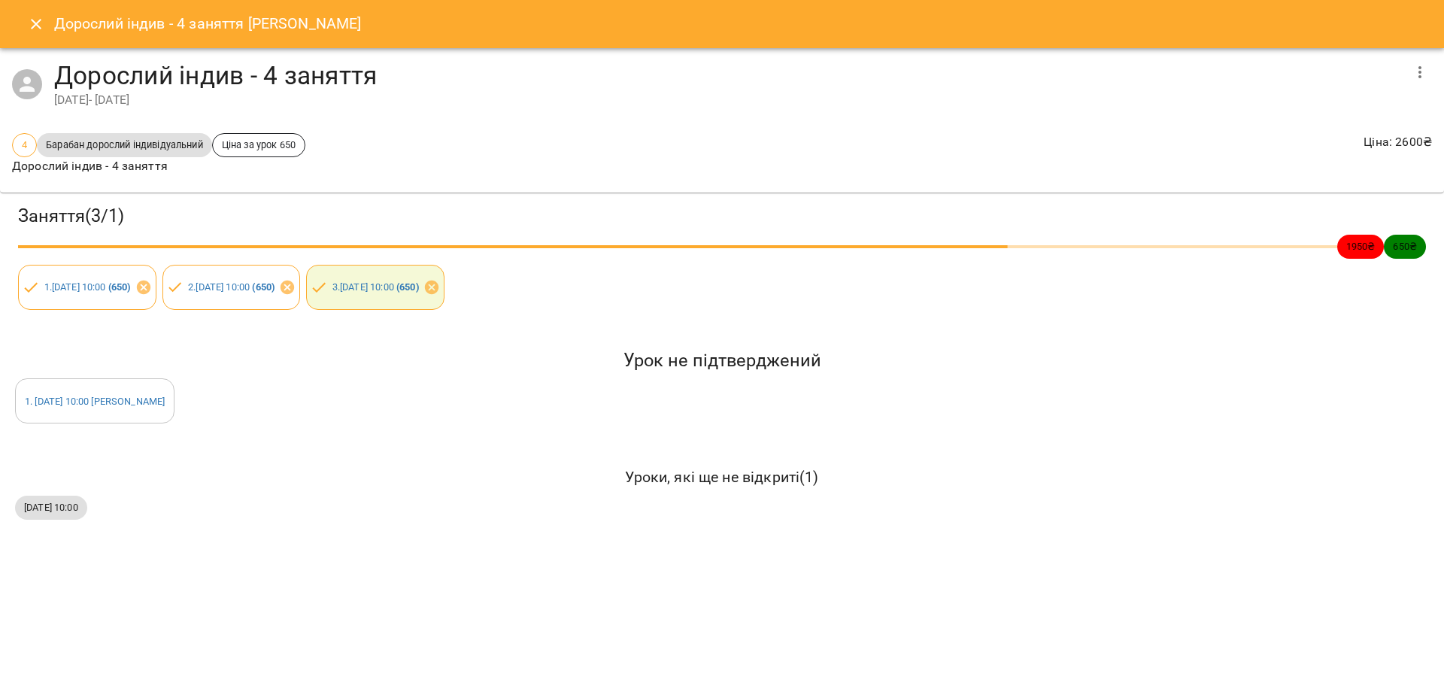
click at [43, 29] on icon "Close" at bounding box center [36, 24] width 18 height 18
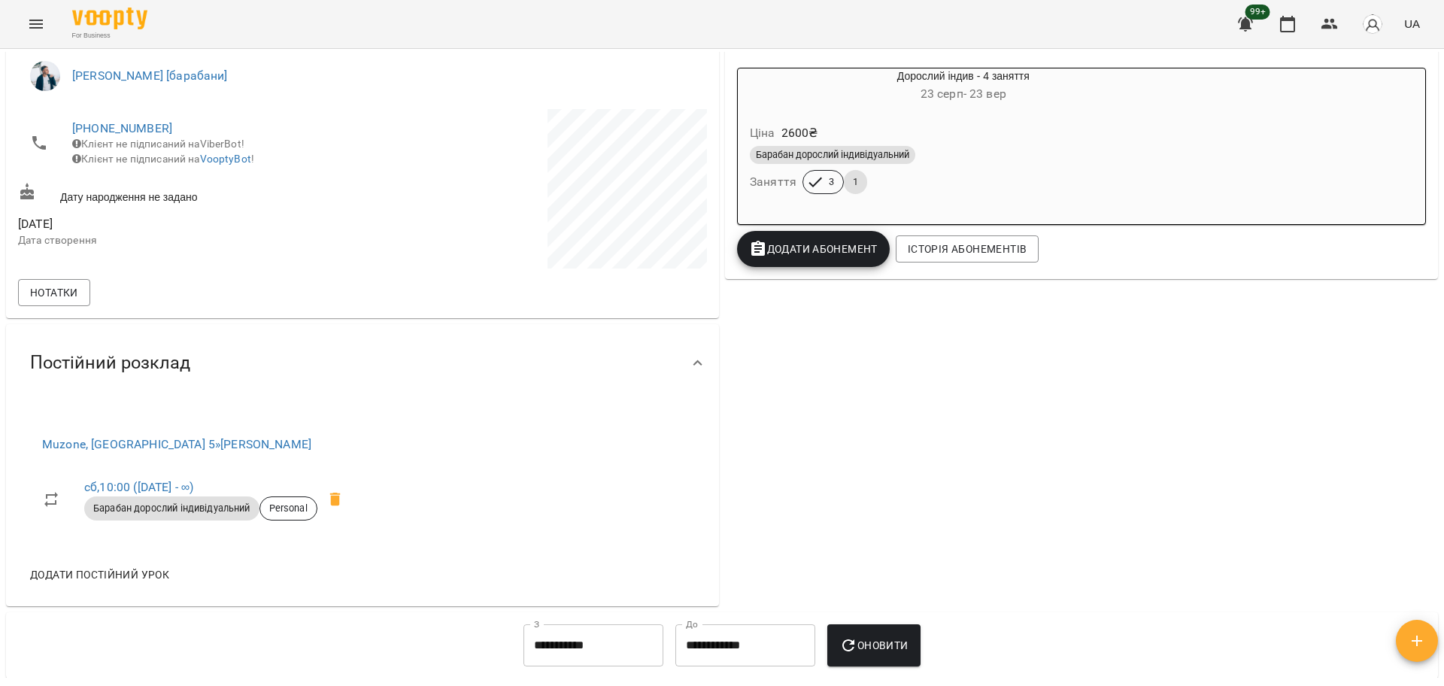
scroll to position [313, 0]
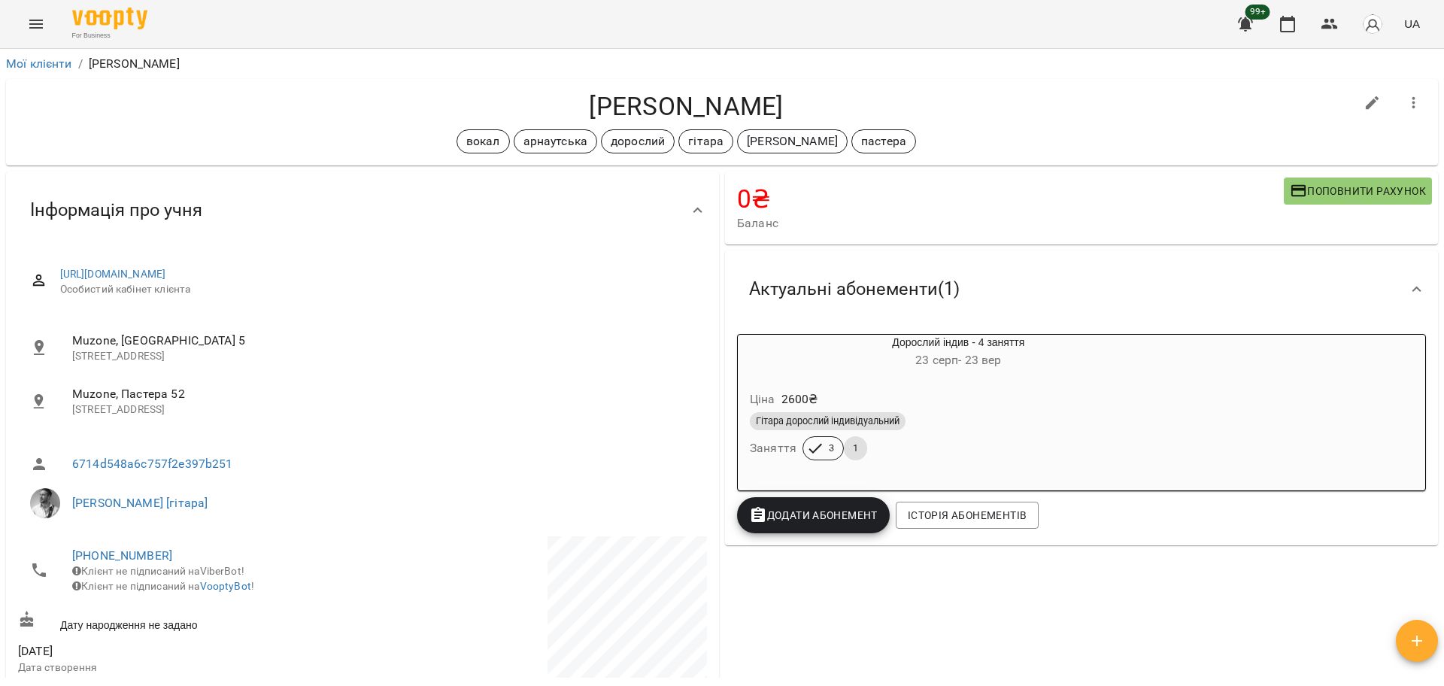
click at [891, 685] on div "Мої клієнти / [PERSON_NAME] [PERSON_NAME] вокал арнаутська дорослий гітара [PER…" at bounding box center [722, 392] width 1444 height 686
drag, startPoint x: 66, startPoint y: 544, endPoint x: 189, endPoint y: 557, distance: 123.3
click at [189, 557] on li "[PHONE_NUMBER] Клієнт не підписаний на ViberBot! Клієнт не підписаний на Voopty…" at bounding box center [188, 570] width 341 height 68
copy link "[PHONE_NUMBER]"
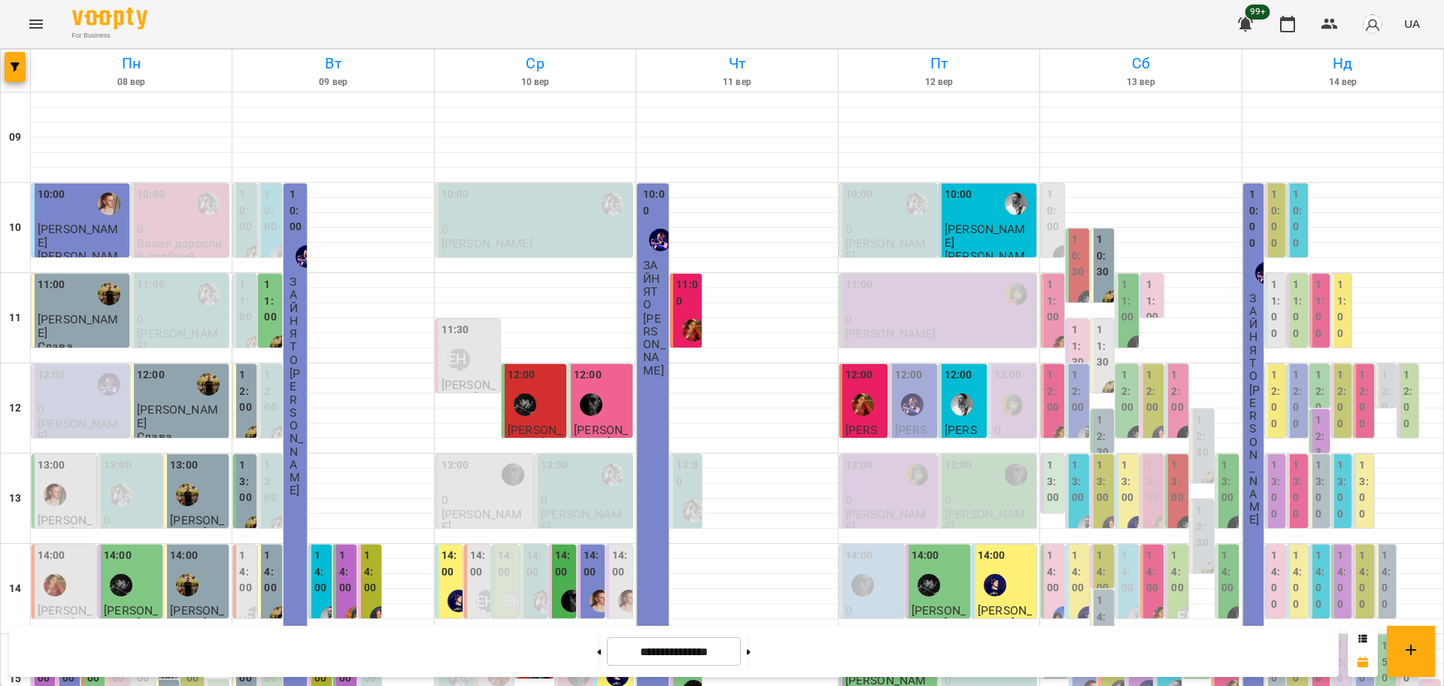
scroll to position [460, 0]
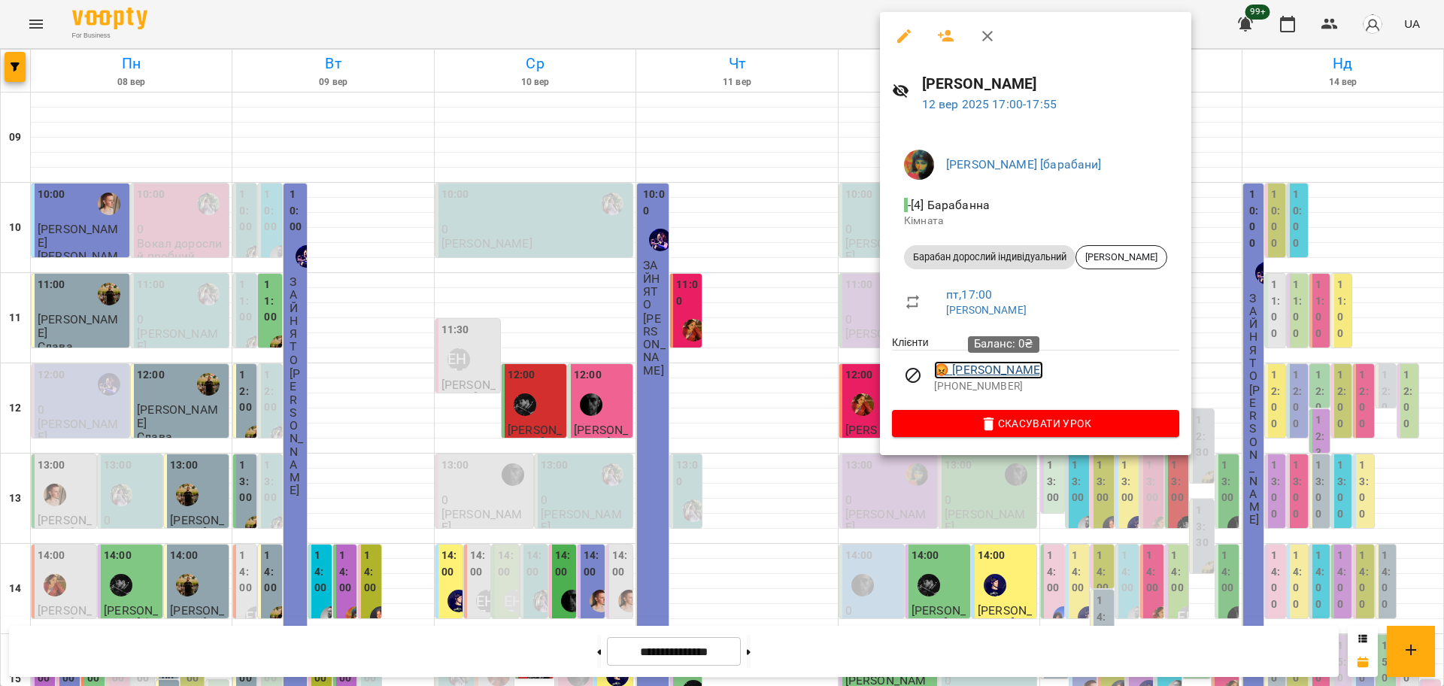
click at [955, 371] on link "😡 [PERSON_NAME]" at bounding box center [988, 370] width 109 height 18
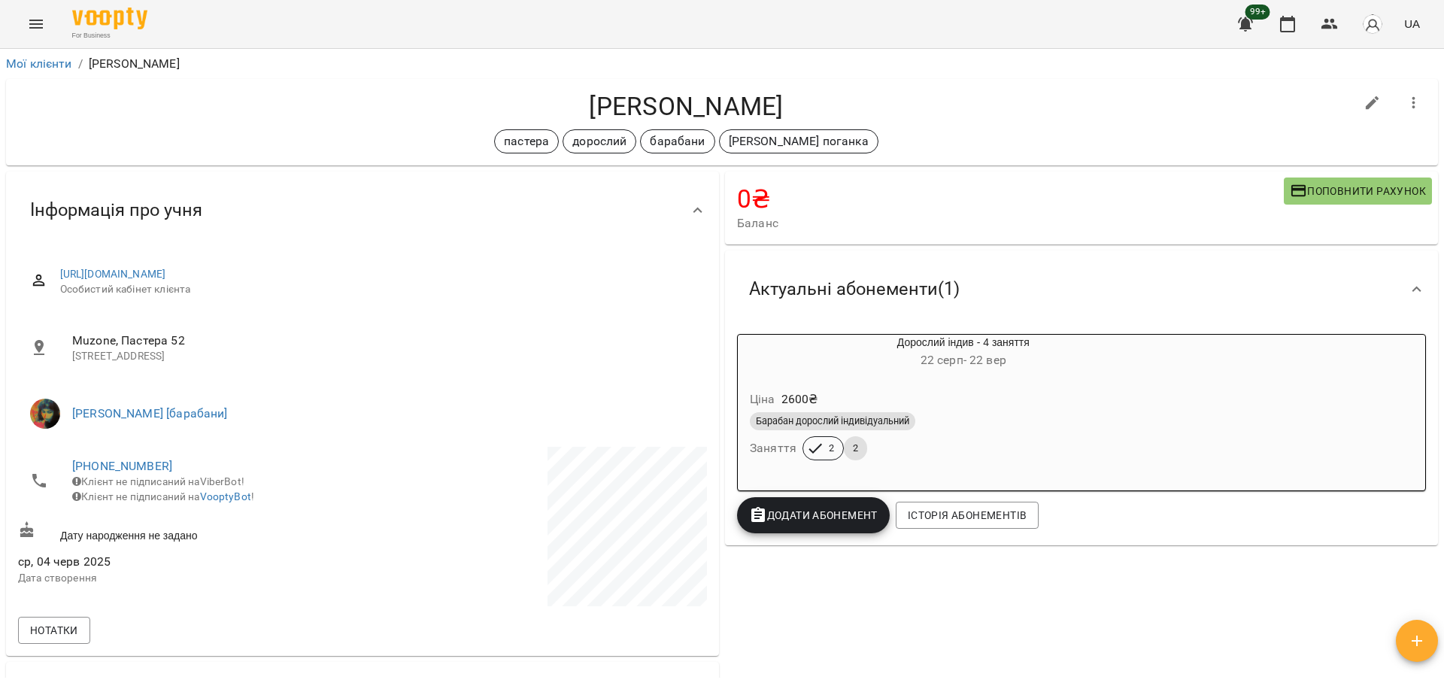
click at [900, 371] on h6 "[DATE] - [DATE]" at bounding box center [963, 360] width 451 height 21
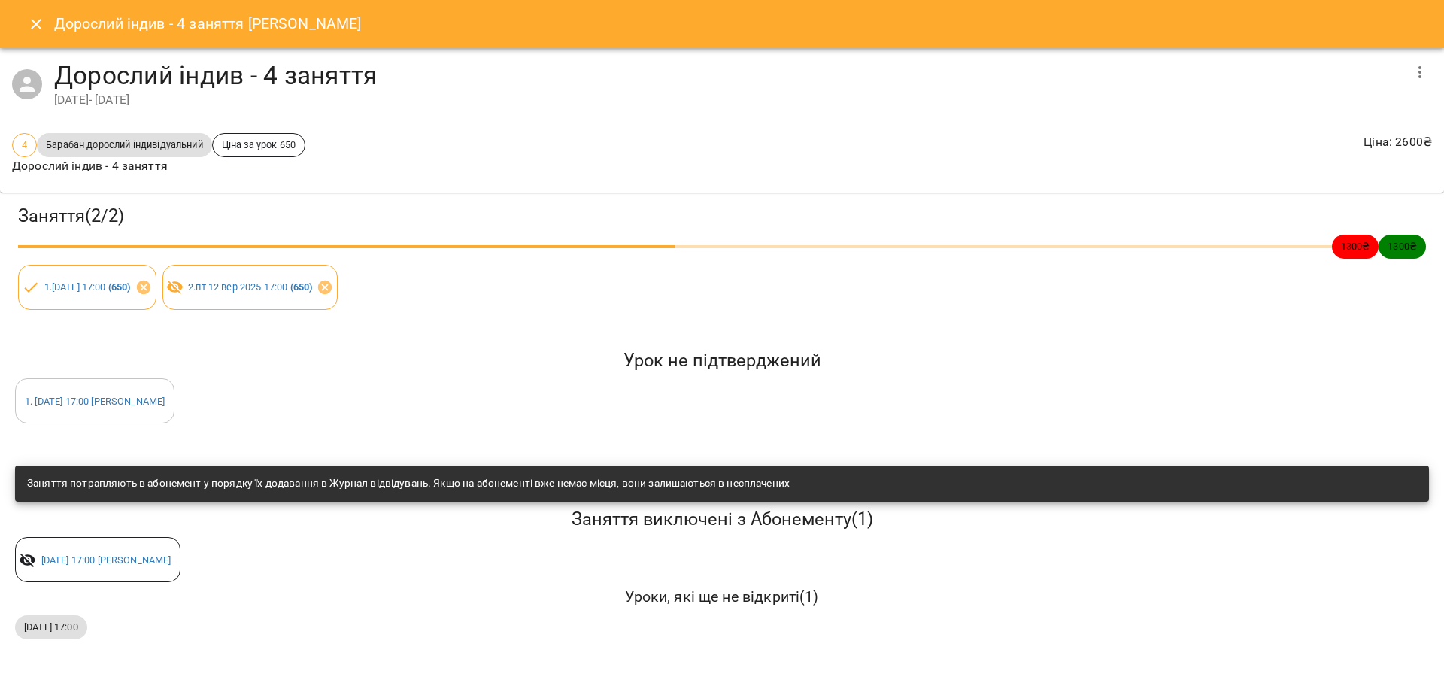
click at [36, 26] on icon "Close" at bounding box center [36, 24] width 18 height 18
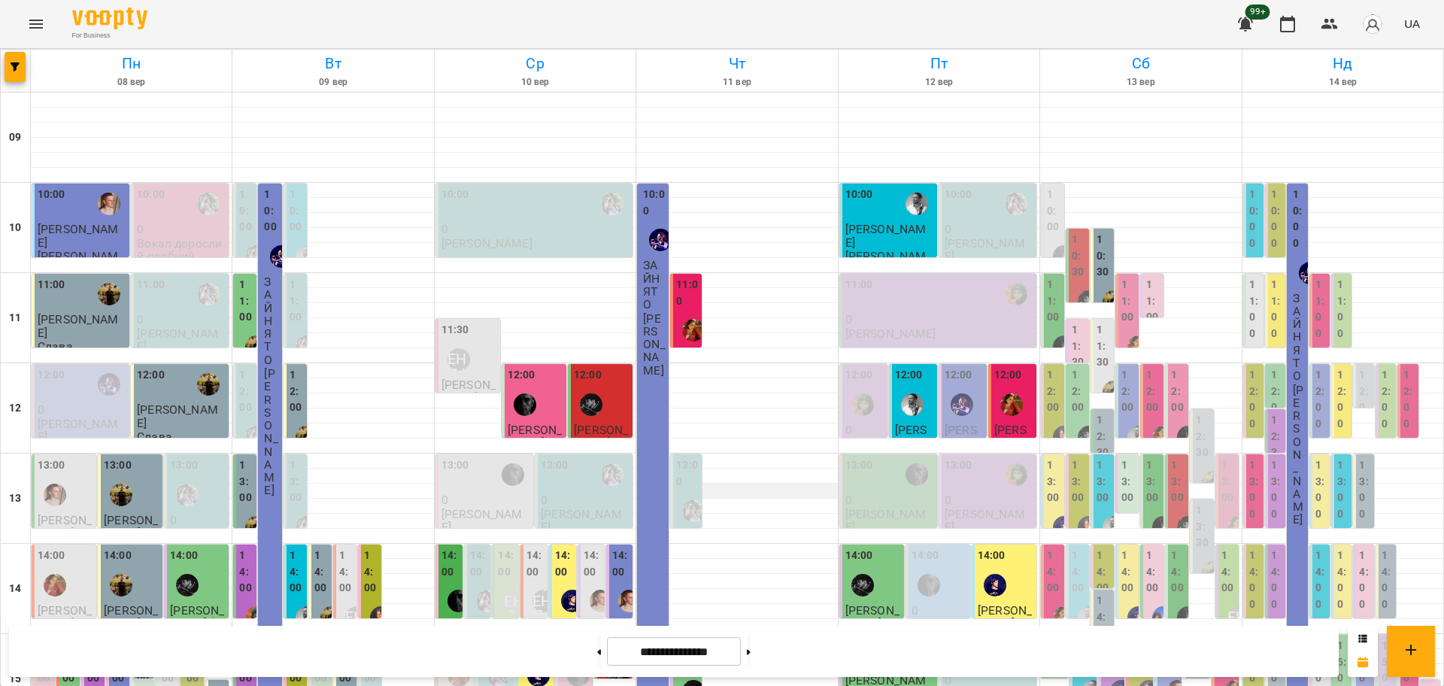
scroll to position [470, 0]
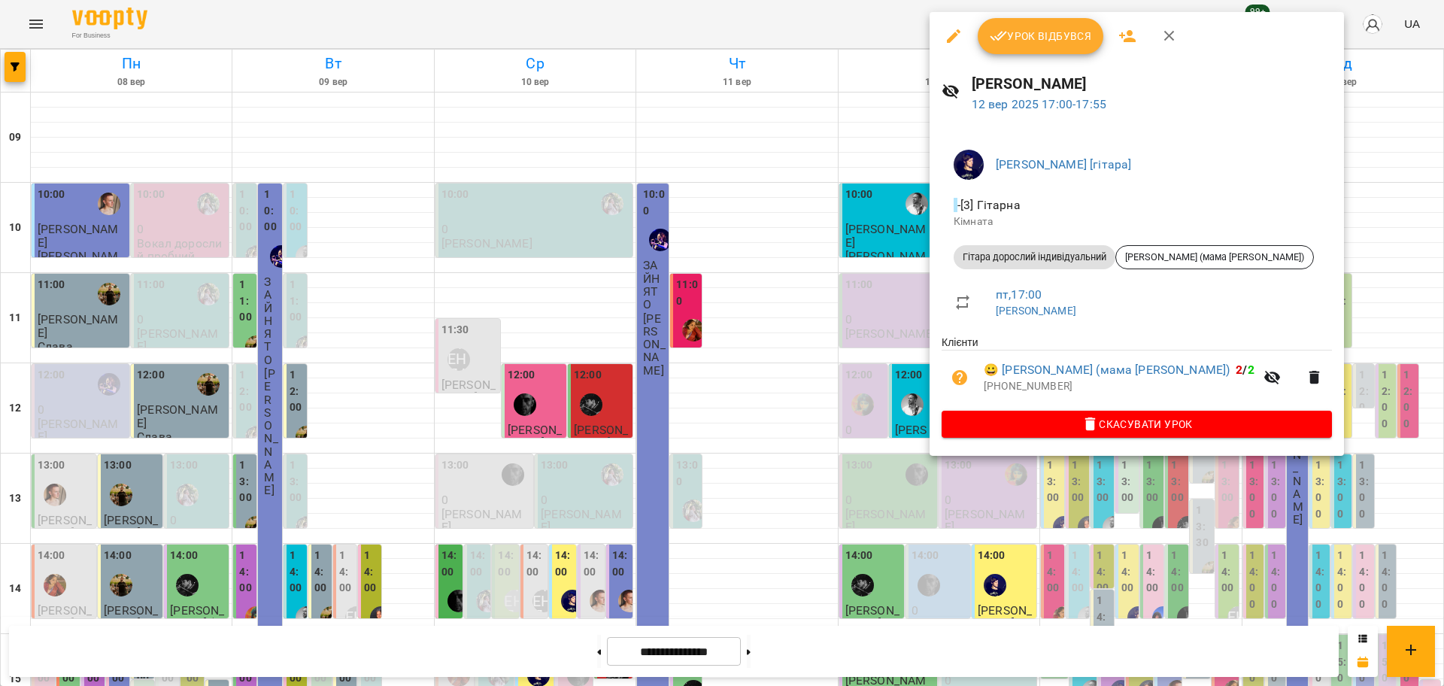
click at [903, 526] on div at bounding box center [722, 343] width 1444 height 686
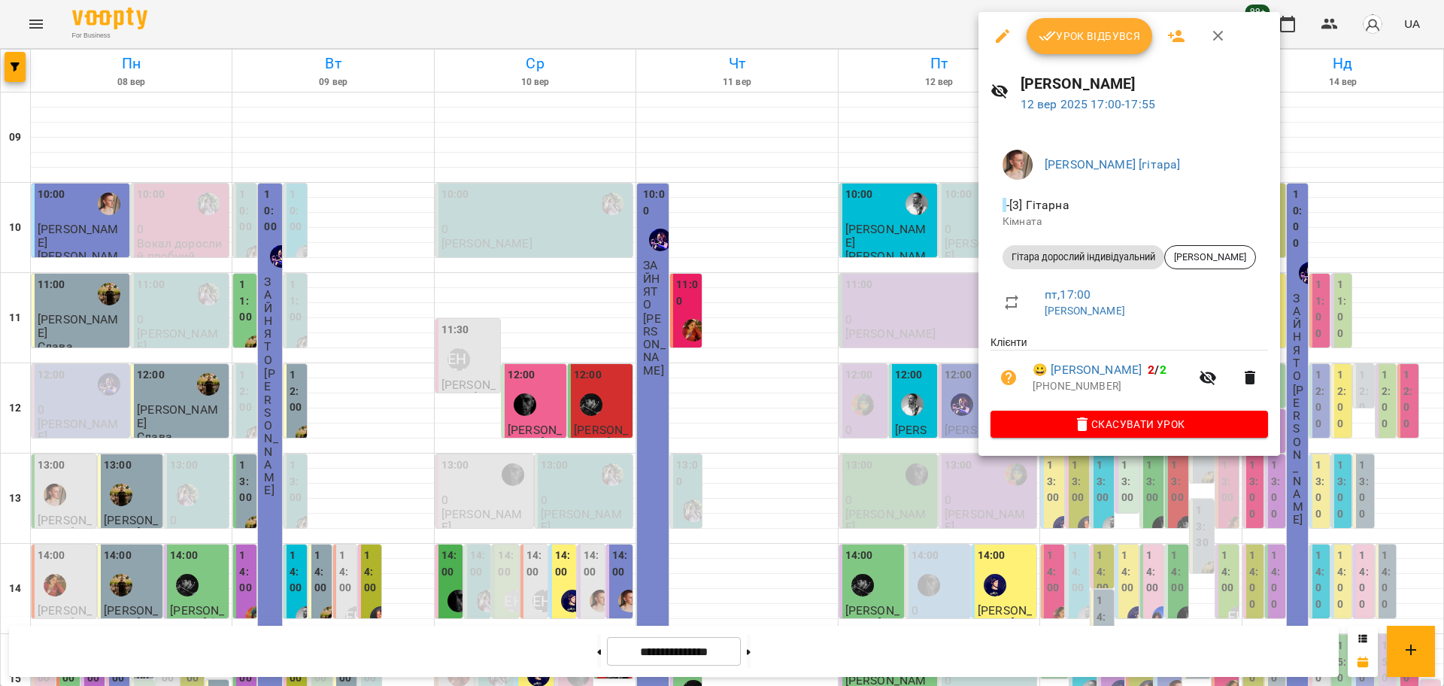
click at [909, 519] on div at bounding box center [722, 343] width 1444 height 686
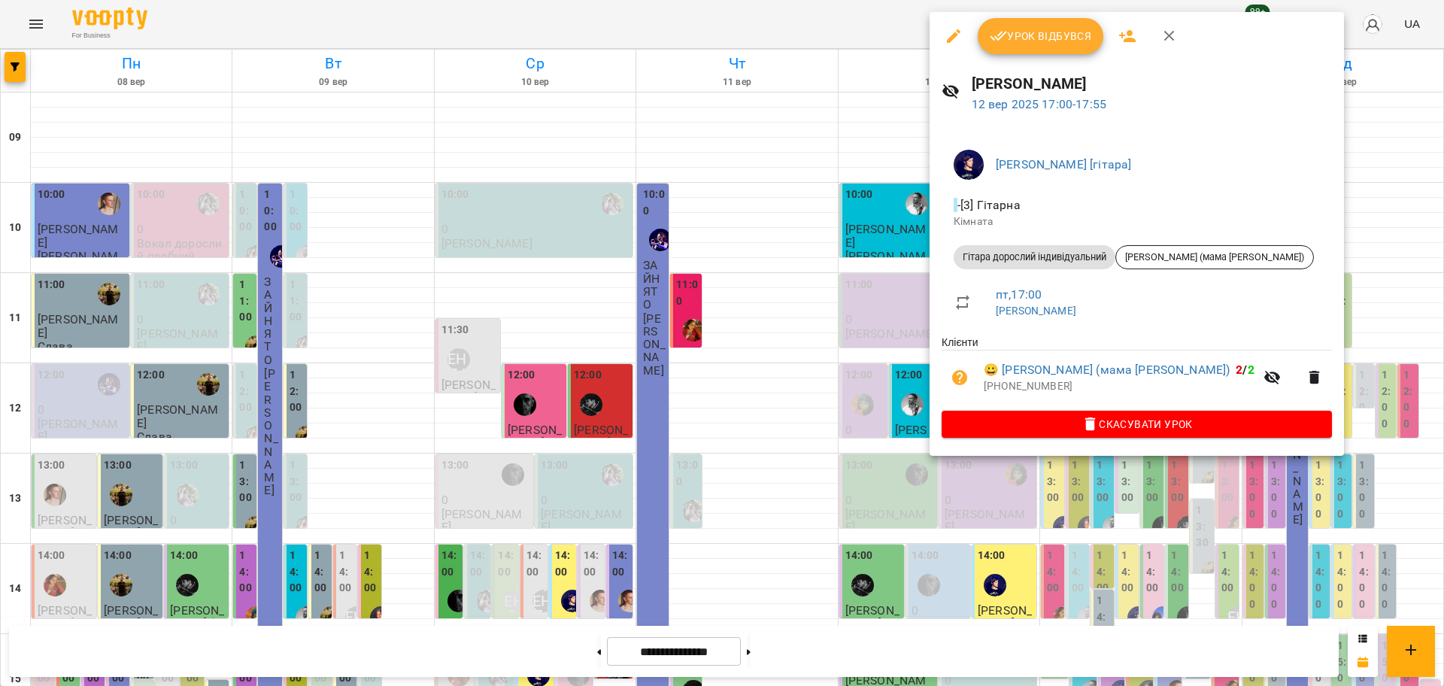
drag, startPoint x: 898, startPoint y: 546, endPoint x: 926, endPoint y: 506, distance: 48.6
click at [897, 547] on div at bounding box center [722, 343] width 1444 height 686
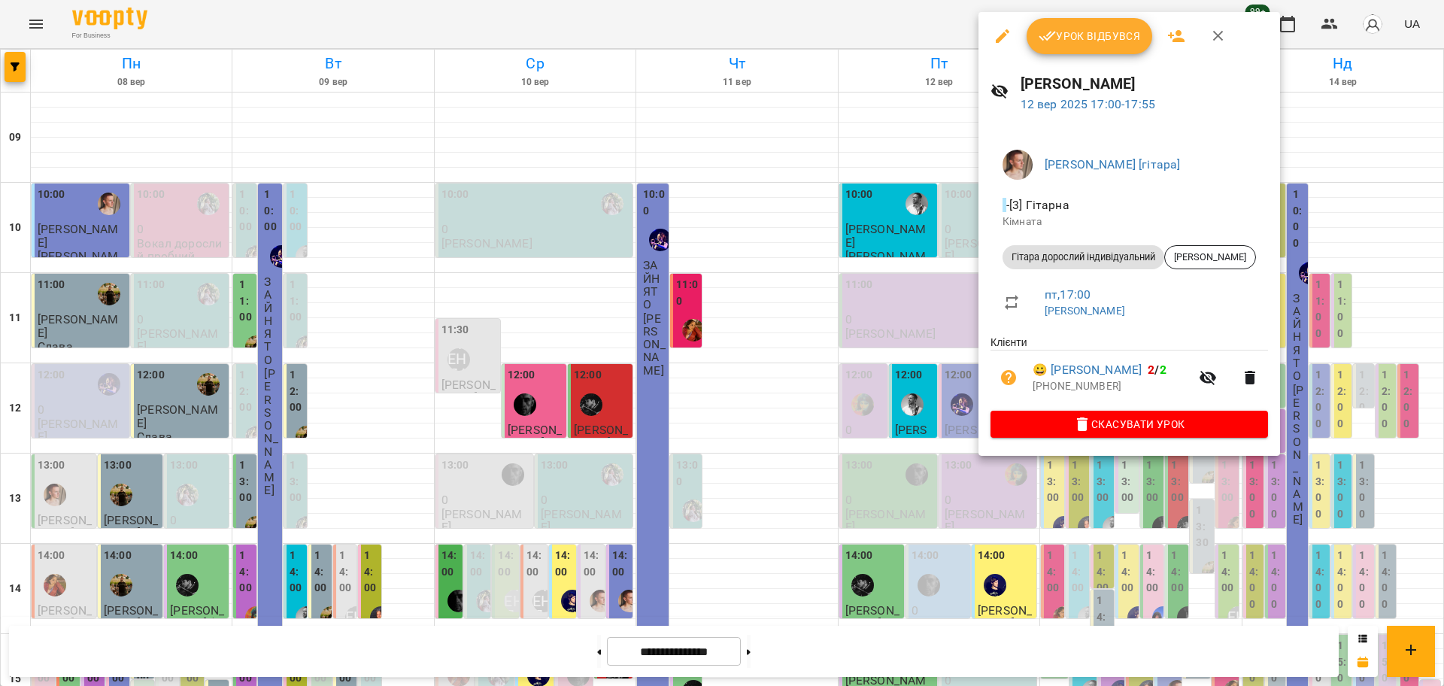
click at [874, 539] on div at bounding box center [722, 343] width 1444 height 686
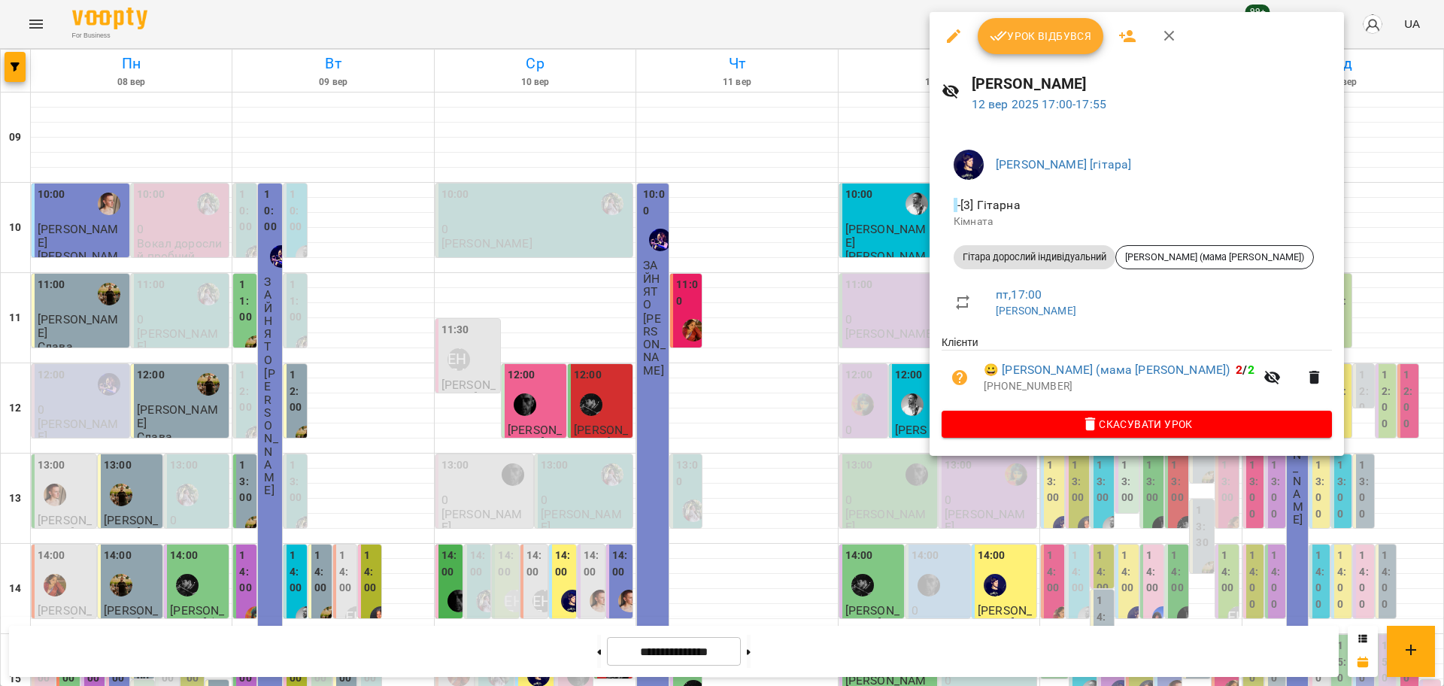
click at [878, 540] on div at bounding box center [722, 343] width 1444 height 686
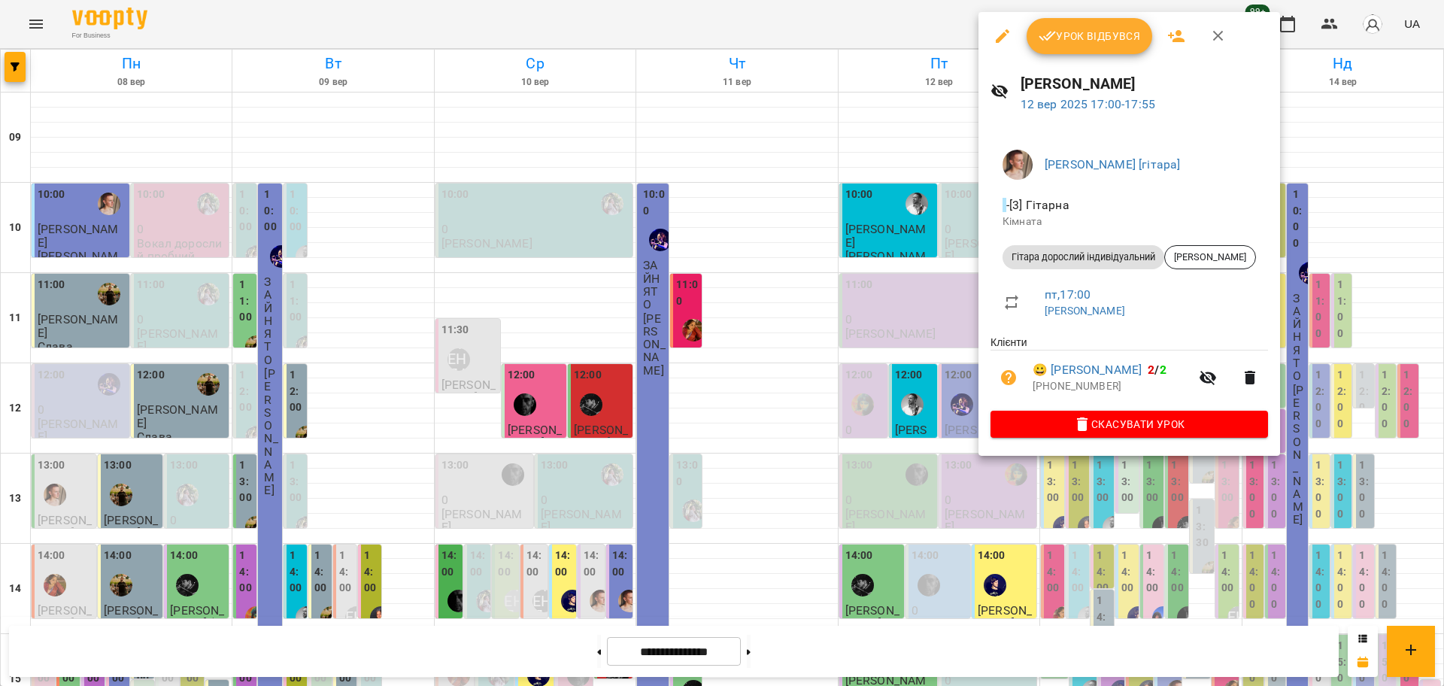
click at [1000, 38] on icon "button" at bounding box center [1003, 36] width 14 height 14
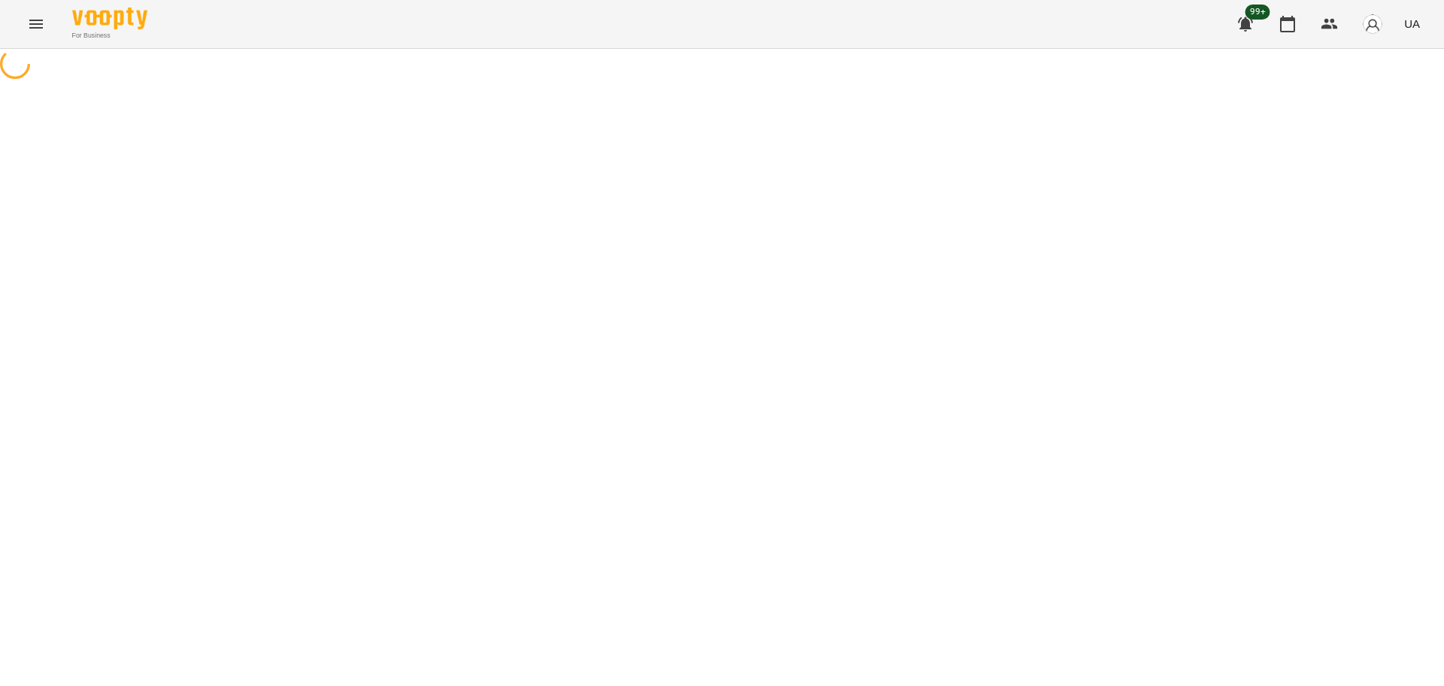
select select "**********"
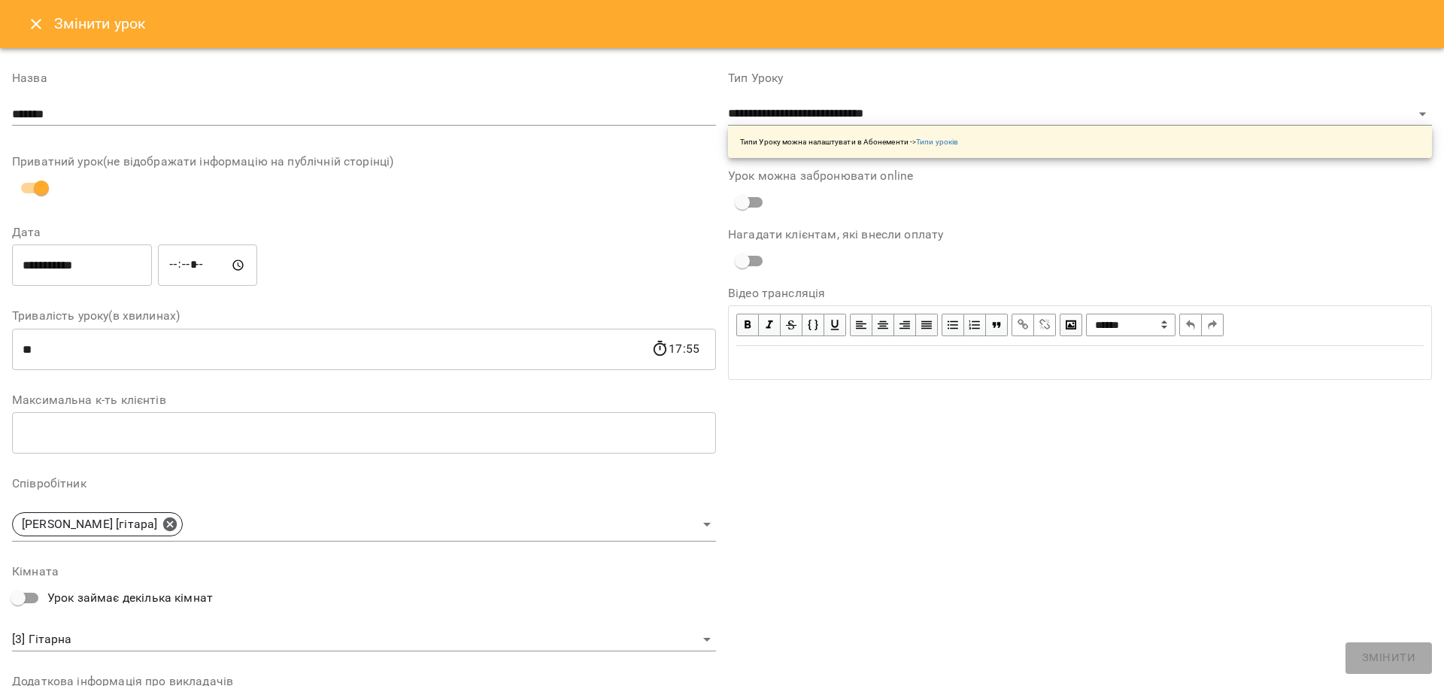
click at [30, 21] on icon "Close" at bounding box center [36, 24] width 18 height 18
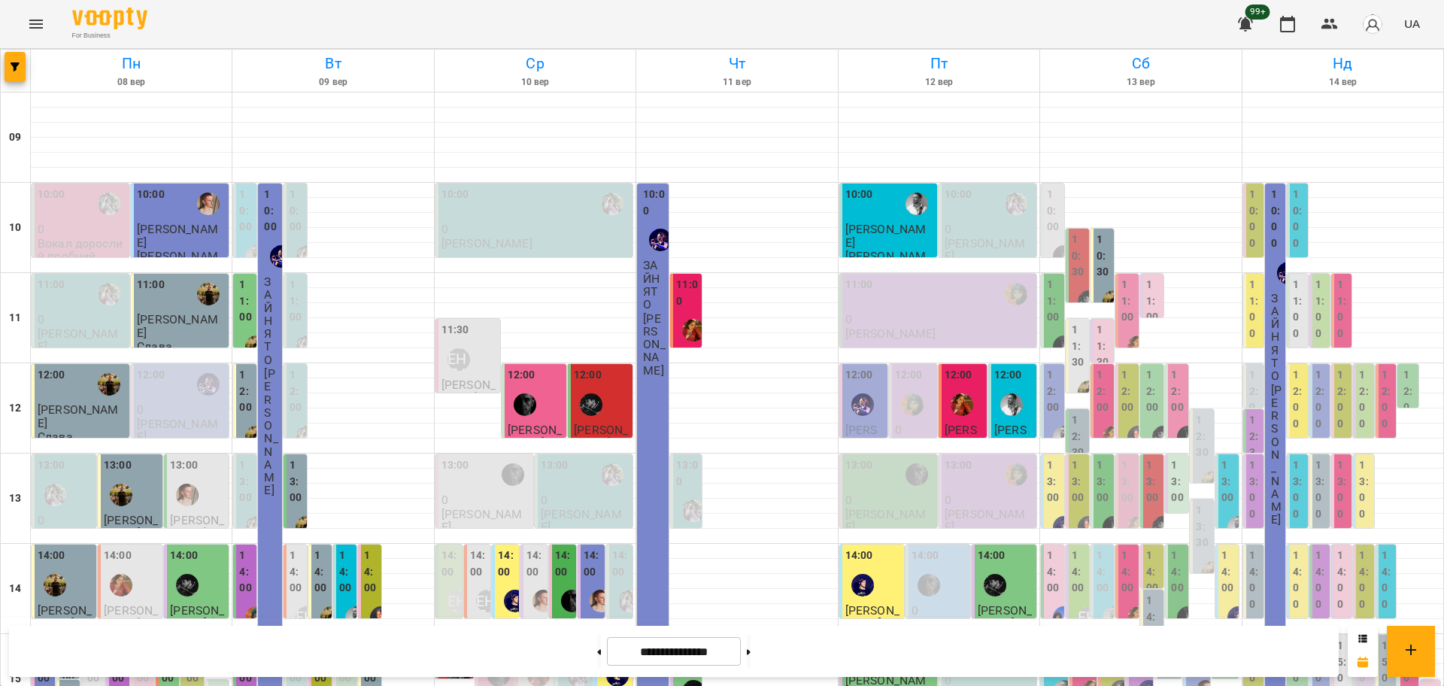
scroll to position [470, 0]
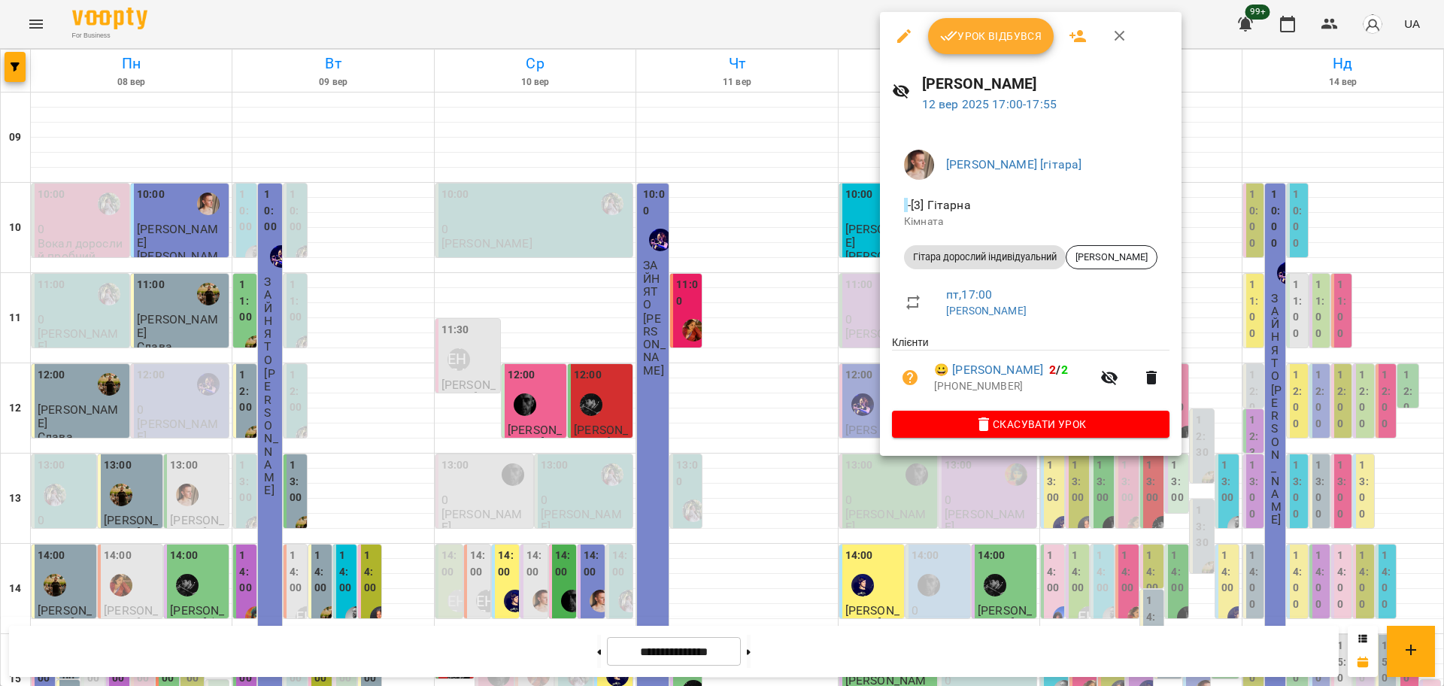
click at [902, 508] on div at bounding box center [722, 343] width 1444 height 686
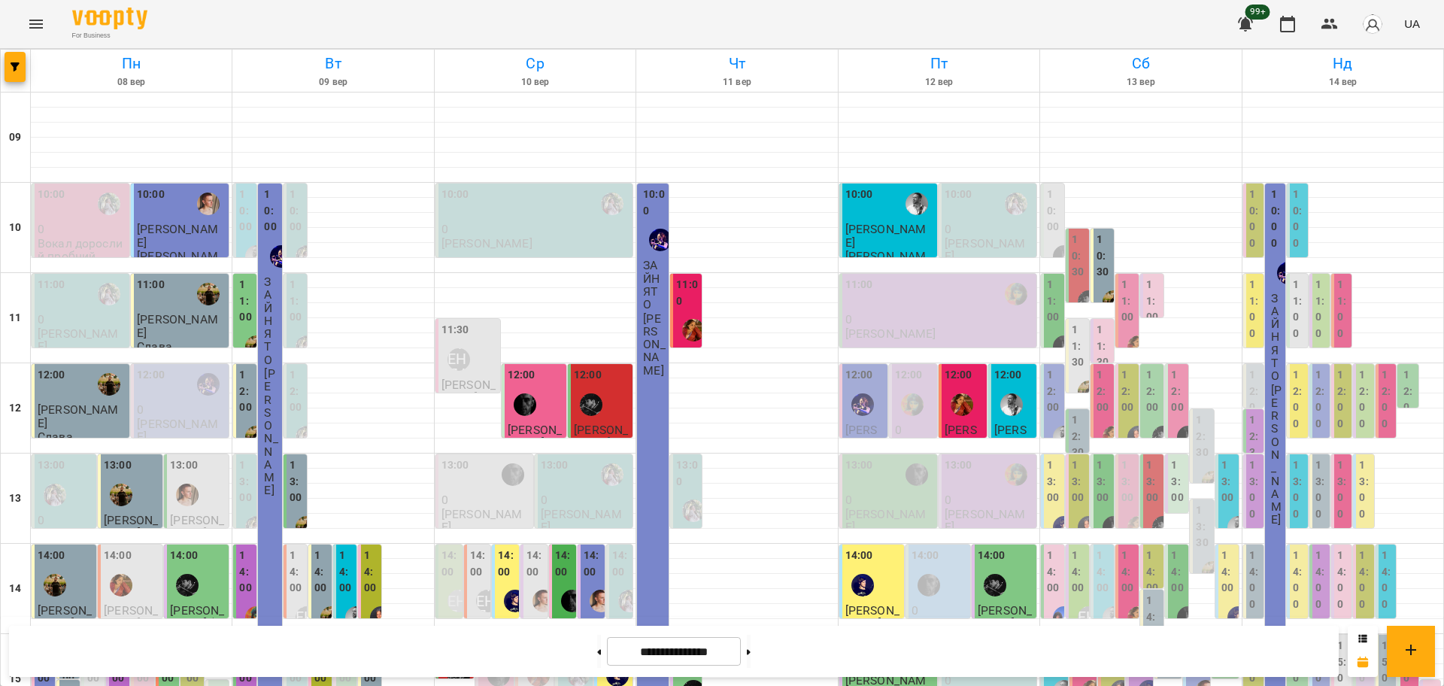
scroll to position [554, 0]
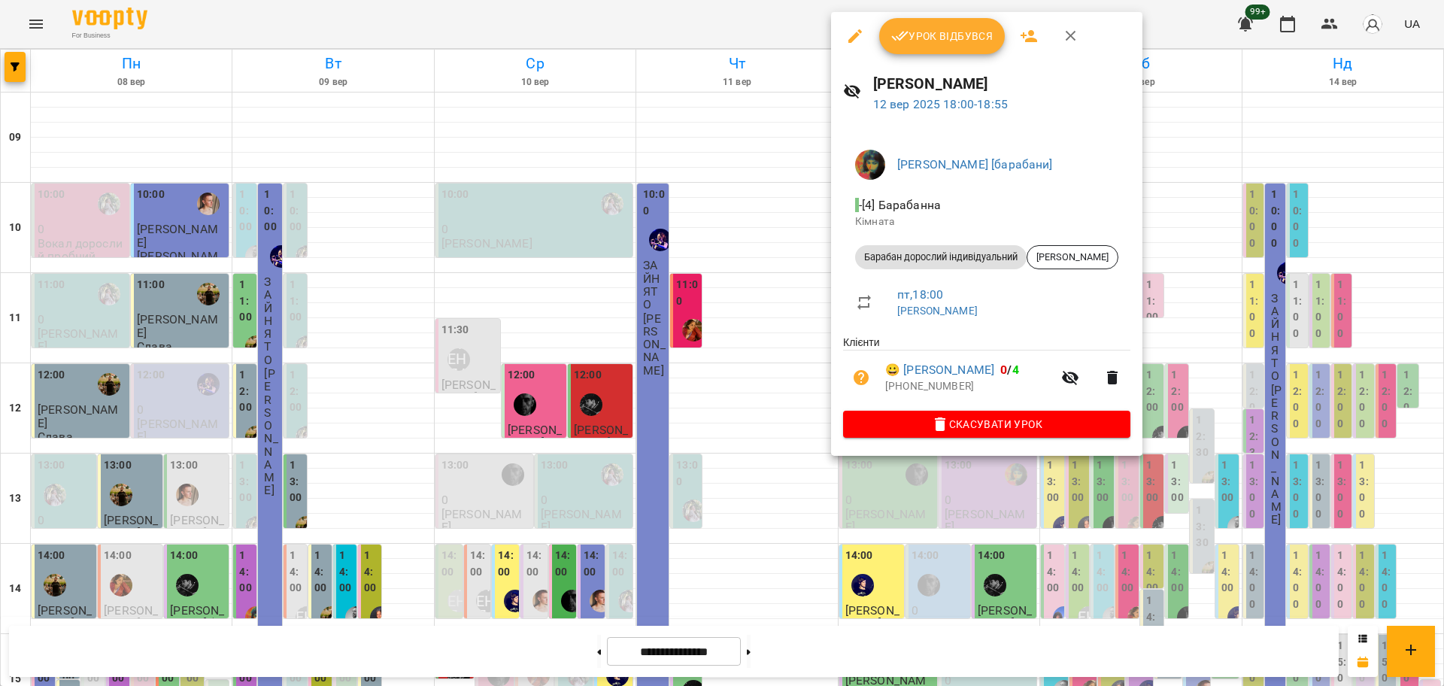
click at [883, 491] on div at bounding box center [722, 343] width 1444 height 686
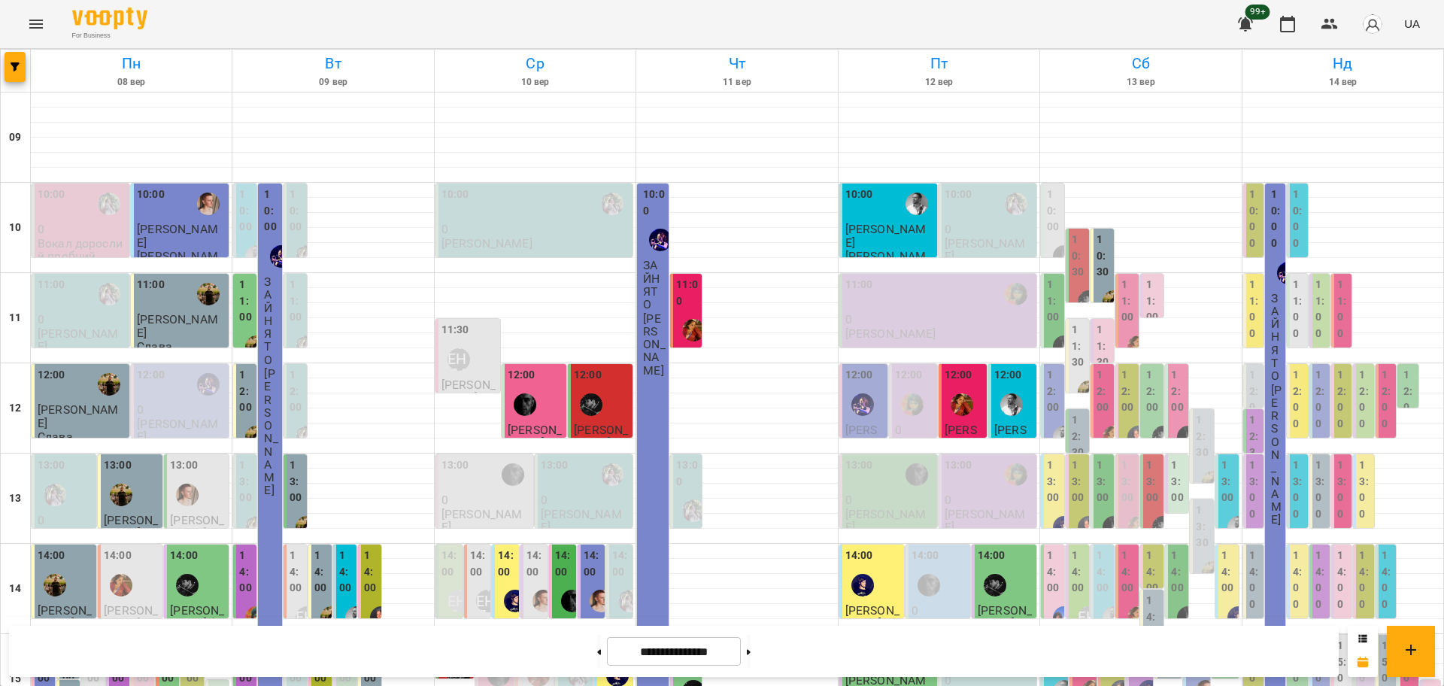
scroll to position [0, 0]
click at [1121, 420] on div at bounding box center [1138, 437] width 35 height 35
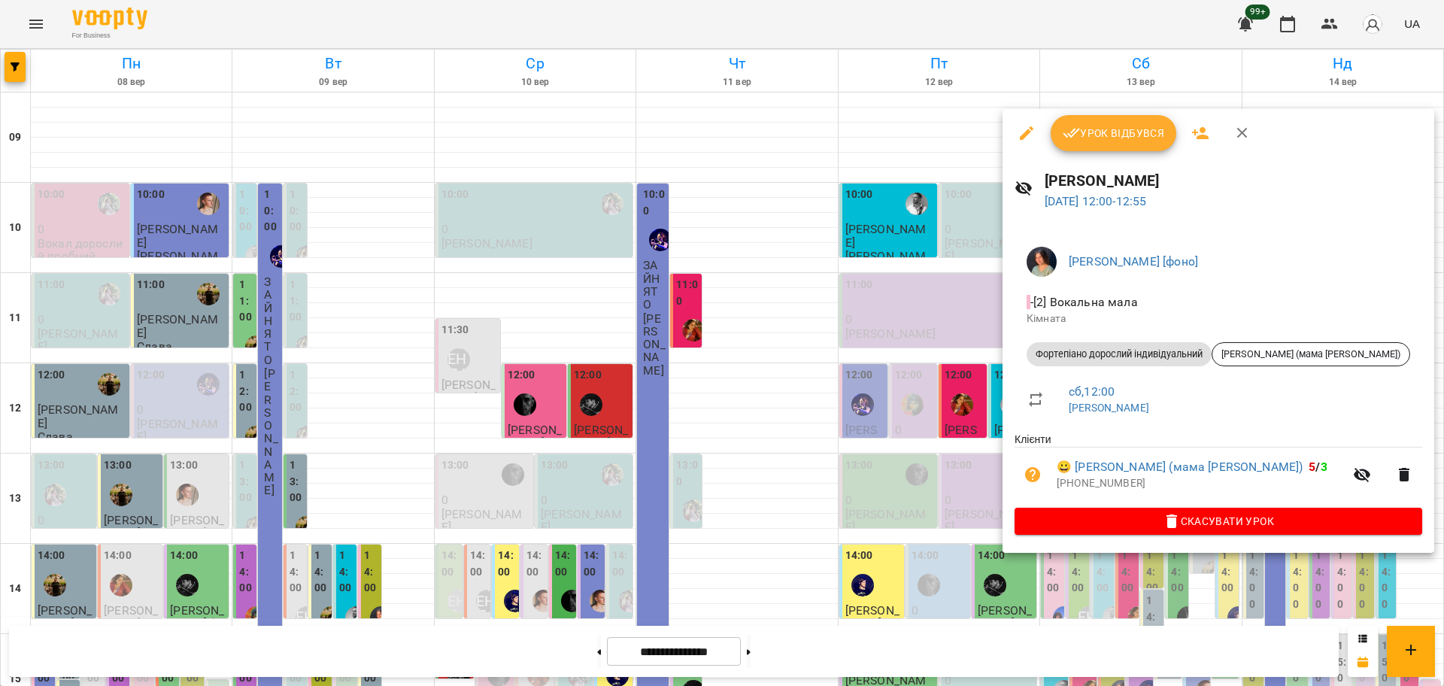
click at [934, 323] on div at bounding box center [722, 343] width 1444 height 686
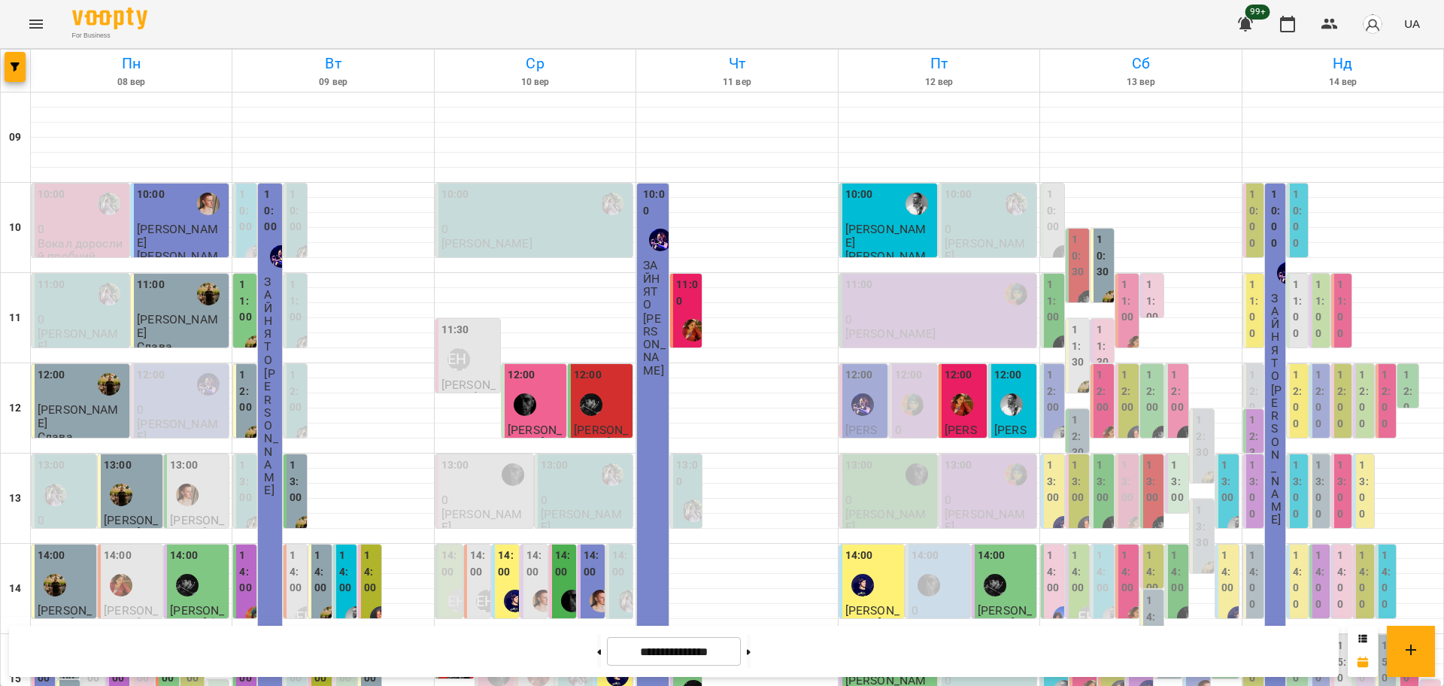
scroll to position [282, 0]
drag, startPoint x: 27, startPoint y: 72, endPoint x: 17, endPoint y: 79, distance: 11.9
click at [24, 74] on div "Пн 08 вер Вт 09 вер Ср 10 вер Чт 11 вер Пт 12 вер Сб 13 вер Нд 14 вер 09 10 11 …" at bounding box center [722, 691] width 1444 height 1285
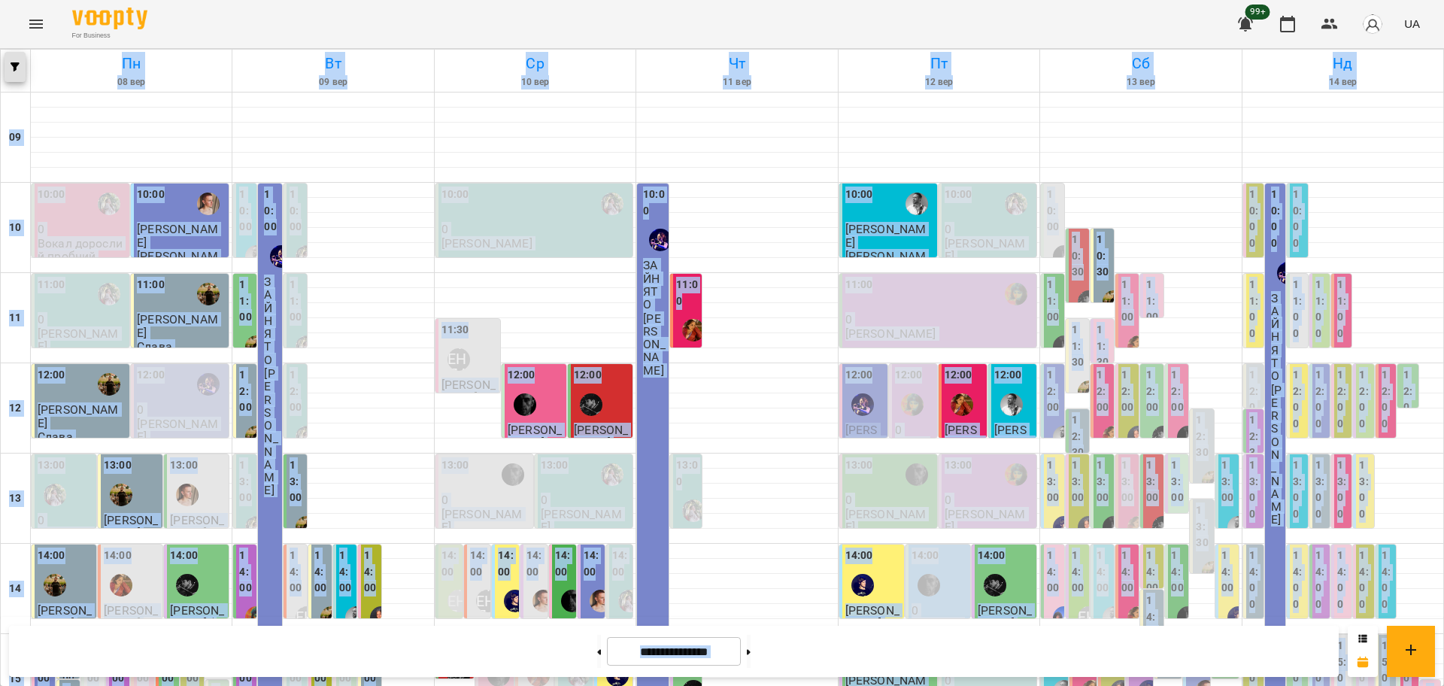
click at [17, 79] on button "button" at bounding box center [15, 67] width 21 height 30
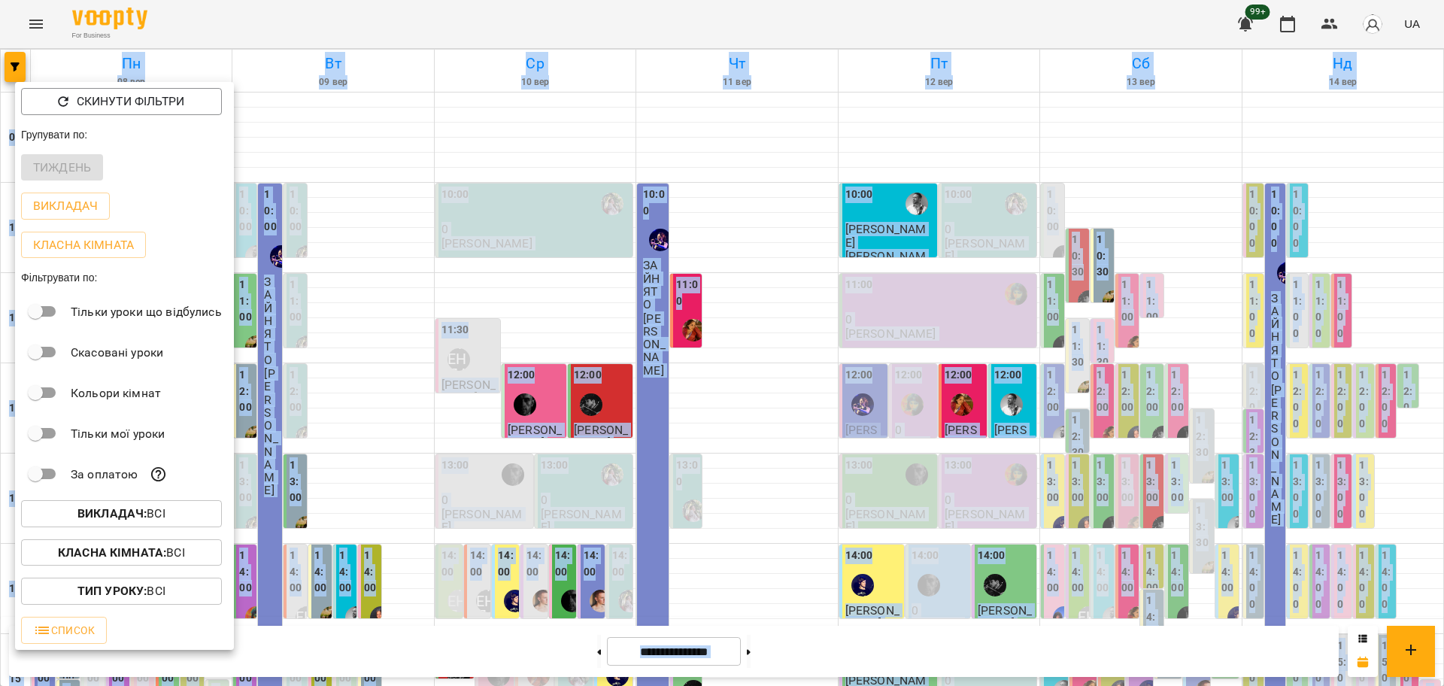
click at [171, 556] on p "Класна кімната : Всі" at bounding box center [121, 553] width 127 height 18
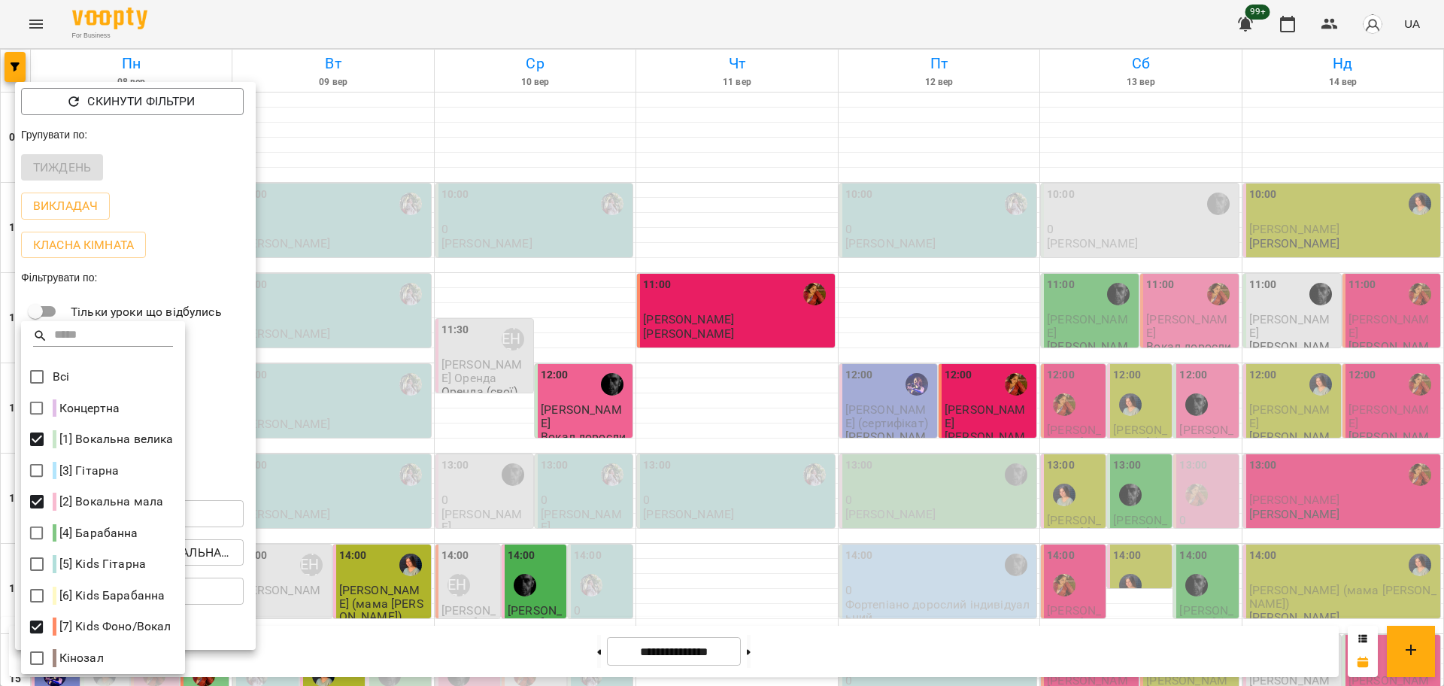
click at [769, 393] on div at bounding box center [722, 343] width 1444 height 686
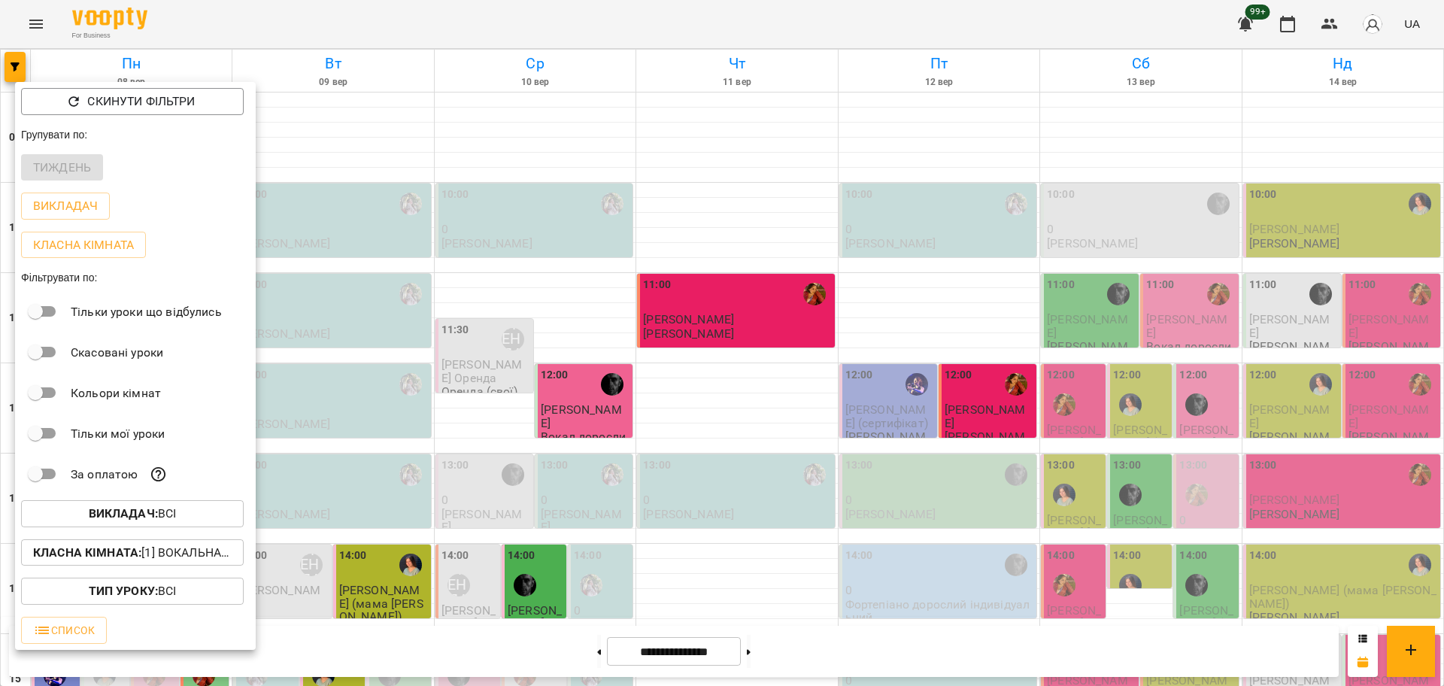
click at [1142, 492] on div at bounding box center [722, 343] width 1444 height 686
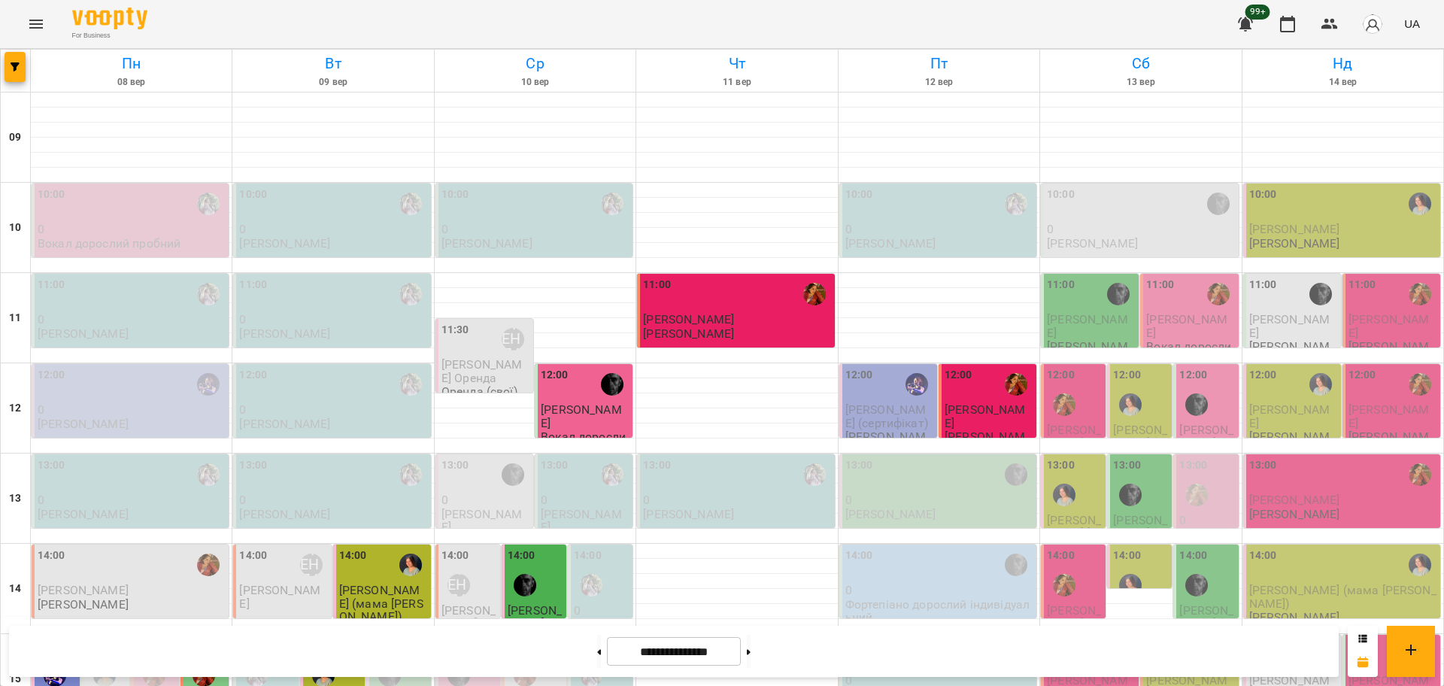
click at [1153, 638] on div "15:00" at bounding box center [1160, 655] width 28 height 35
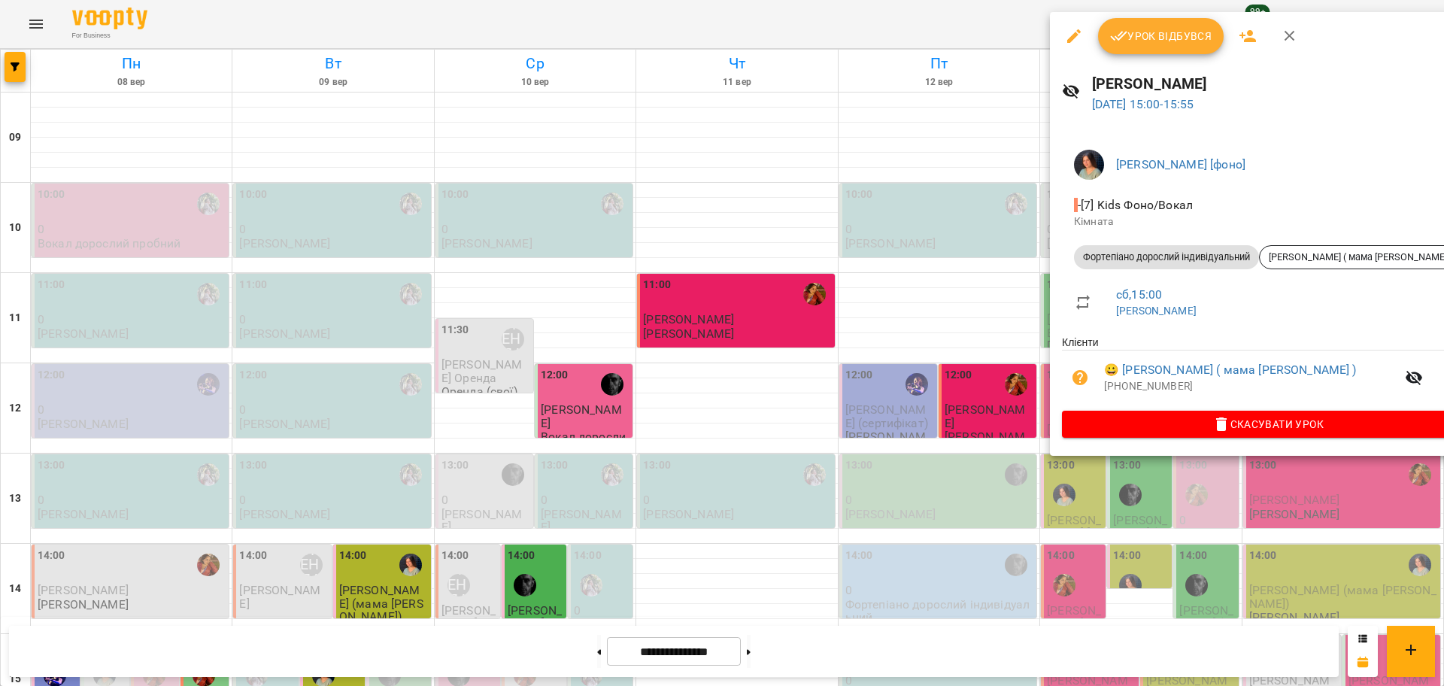
click at [1099, 511] on div at bounding box center [722, 343] width 1444 height 686
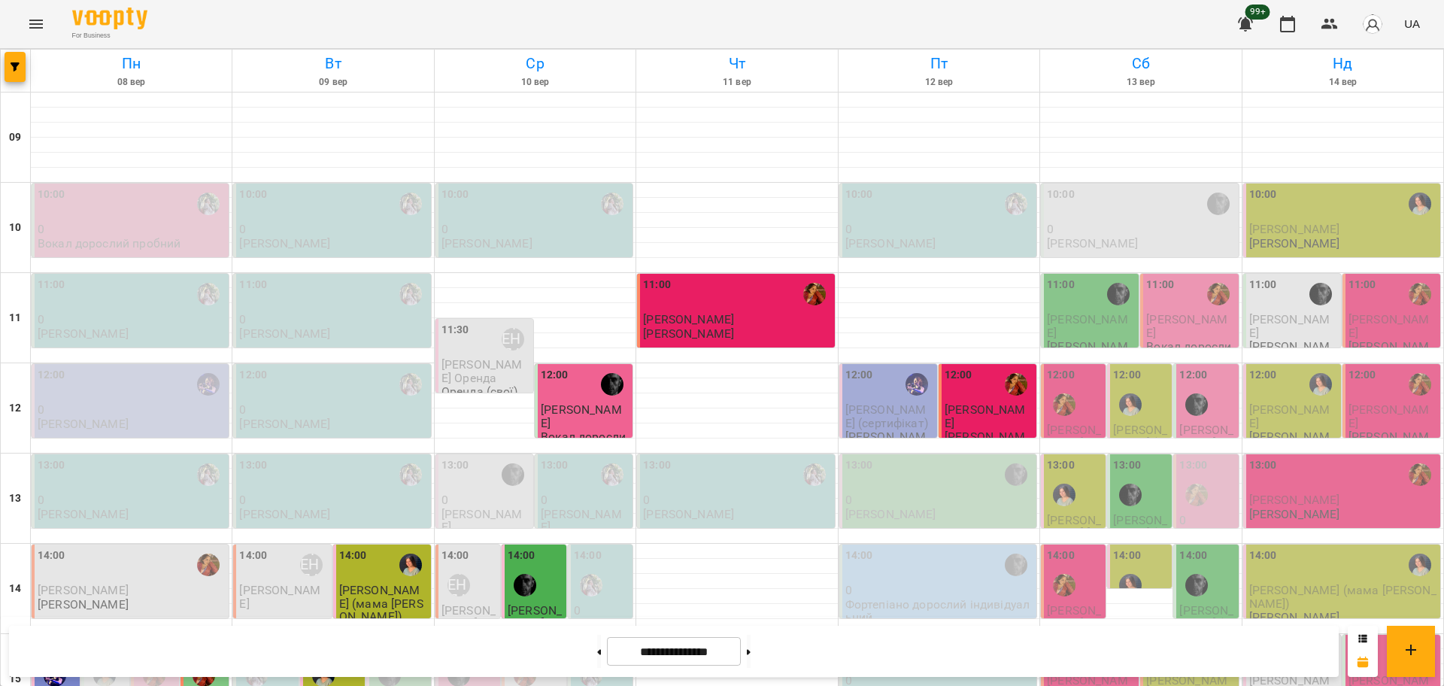
click at [1101, 638] on div at bounding box center [1118, 655] width 35 height 35
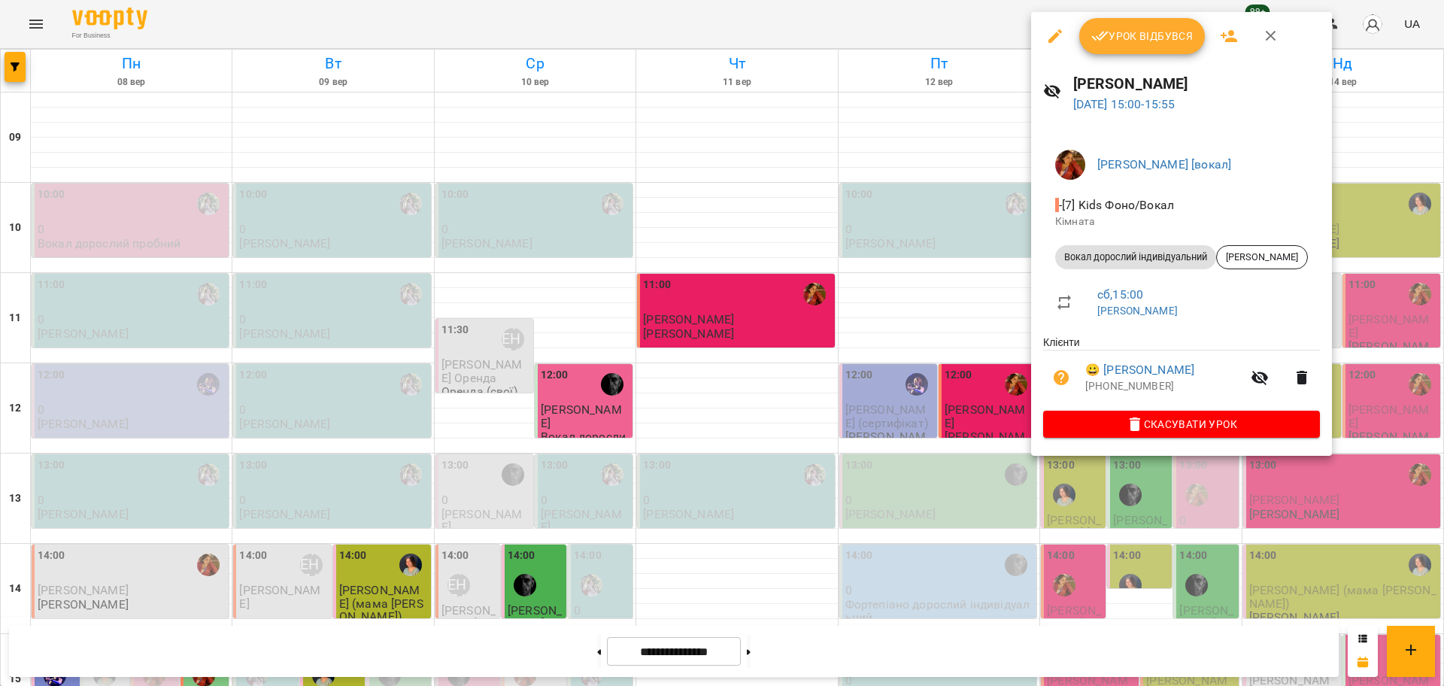
click at [1110, 517] on div at bounding box center [722, 343] width 1444 height 686
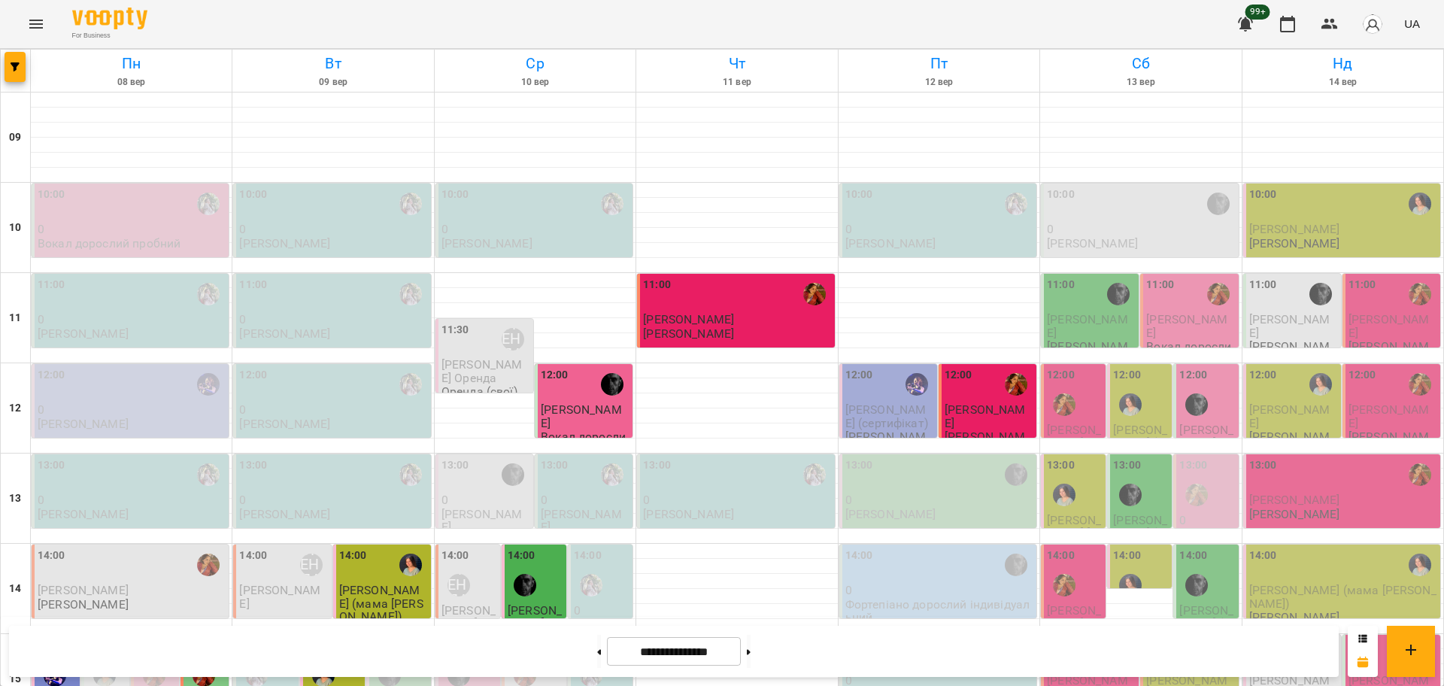
click at [1165, 638] on div "15:00" at bounding box center [1190, 655] width 89 height 35
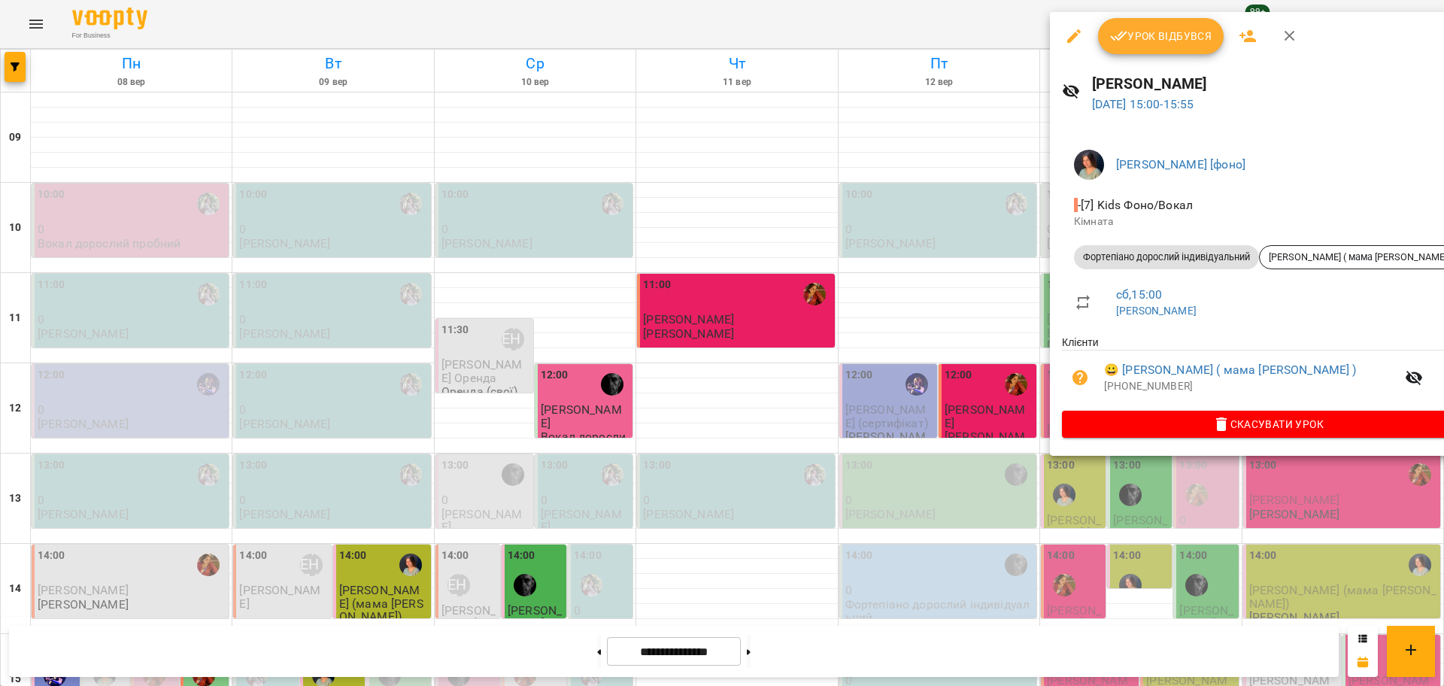
click at [1076, 38] on icon "button" at bounding box center [1074, 36] width 18 height 18
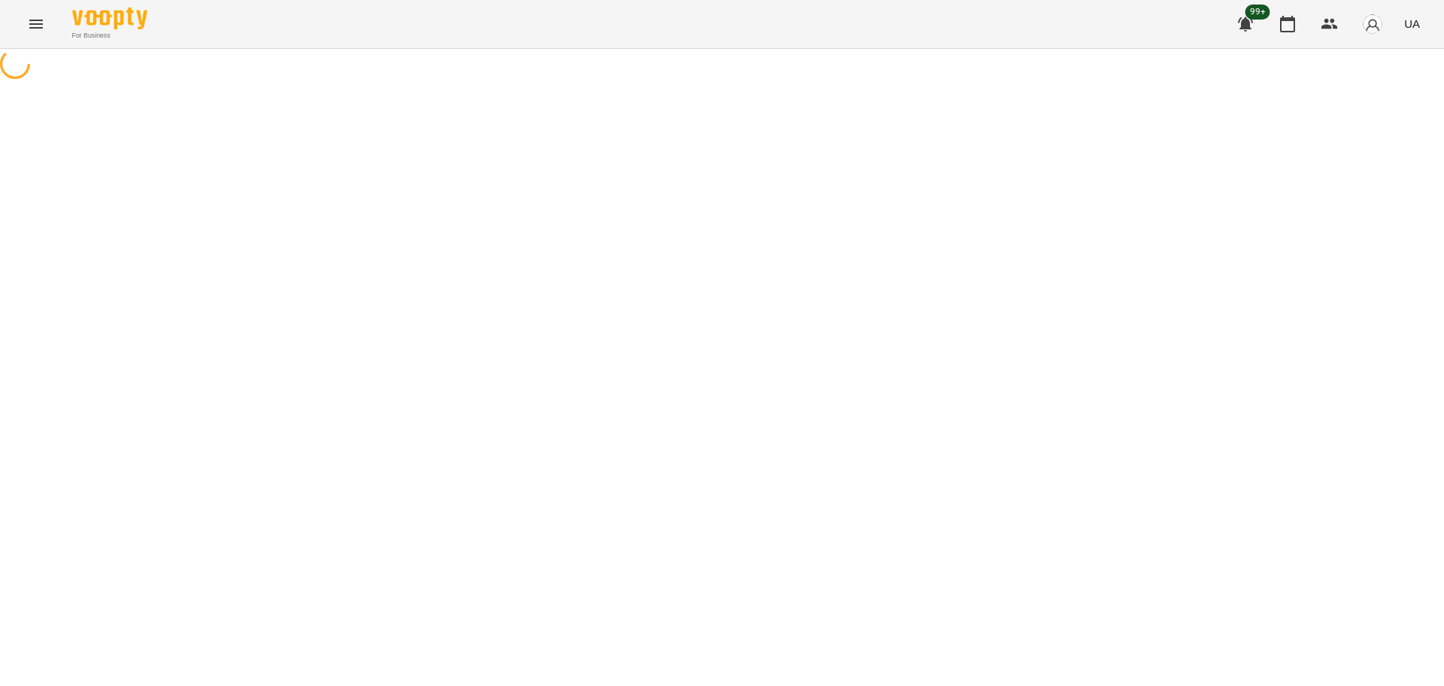
select select "**********"
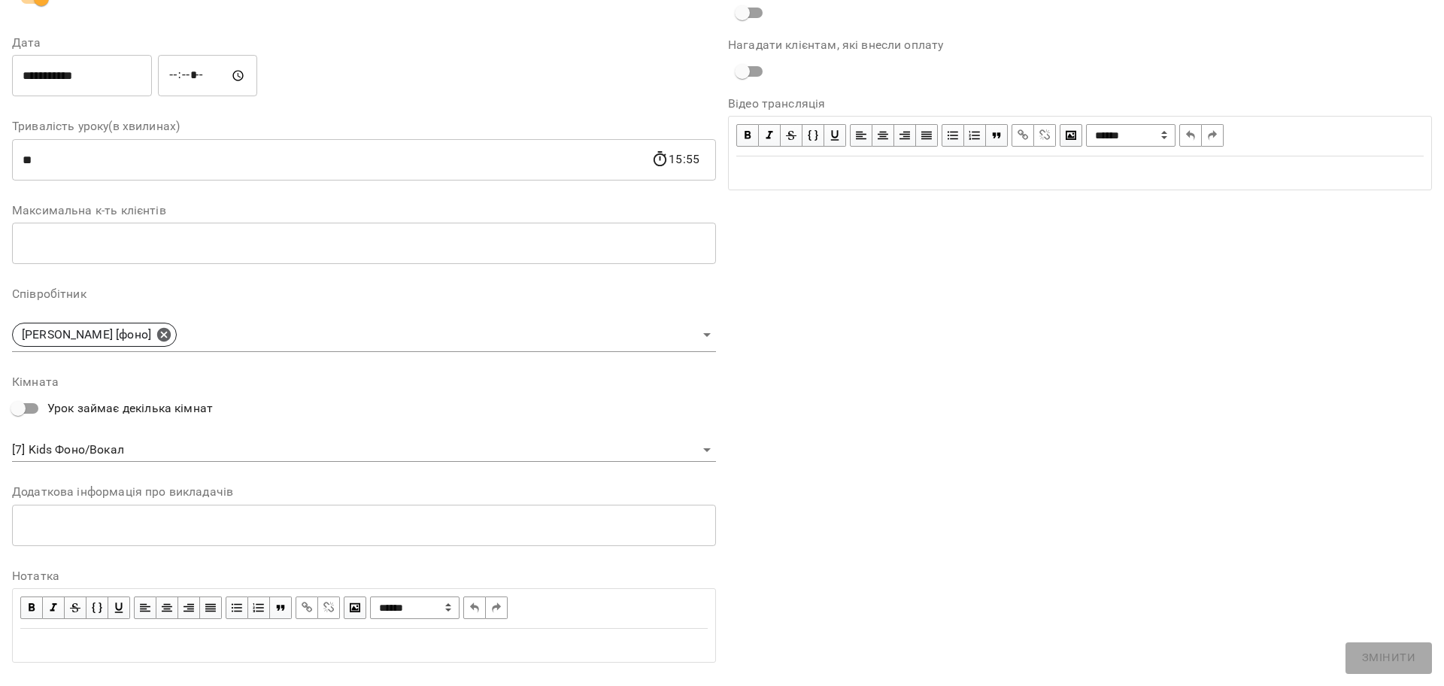
scroll to position [220, 0]
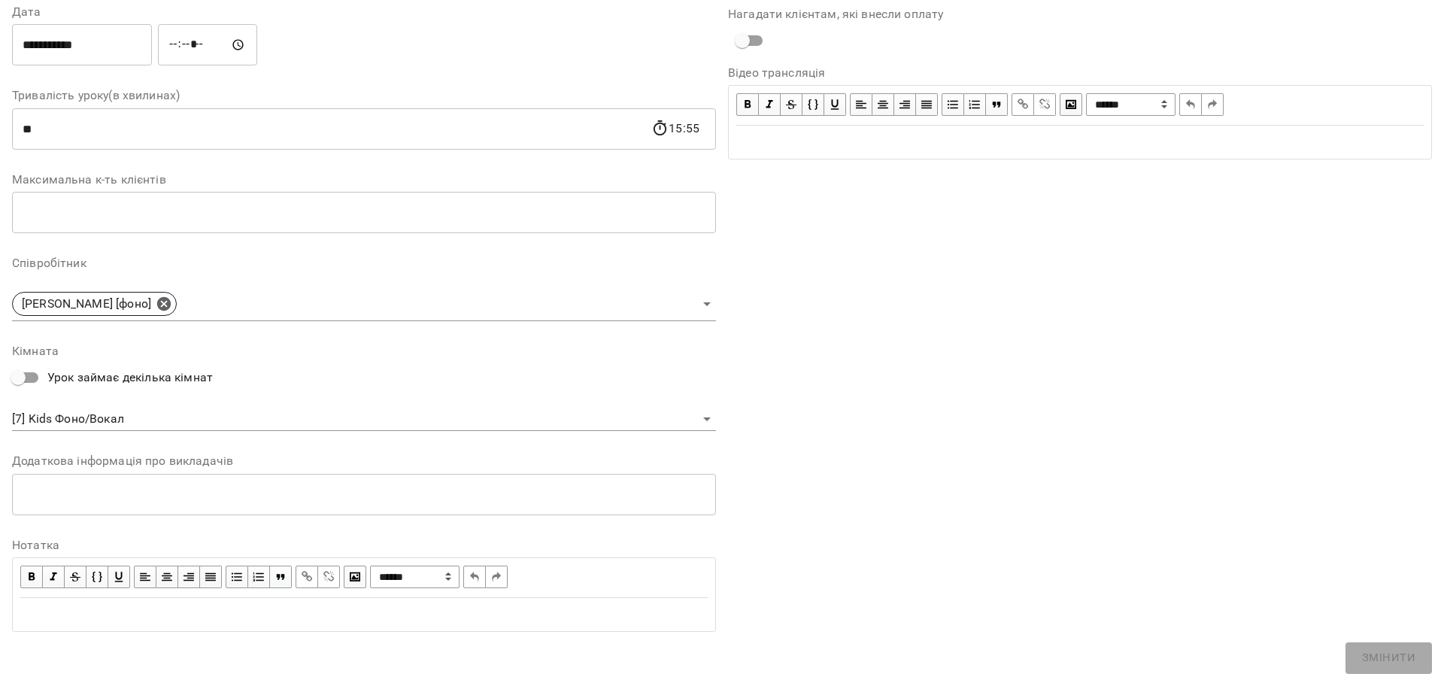
click at [287, 432] on div "**********" at bounding box center [364, 242] width 704 height 804
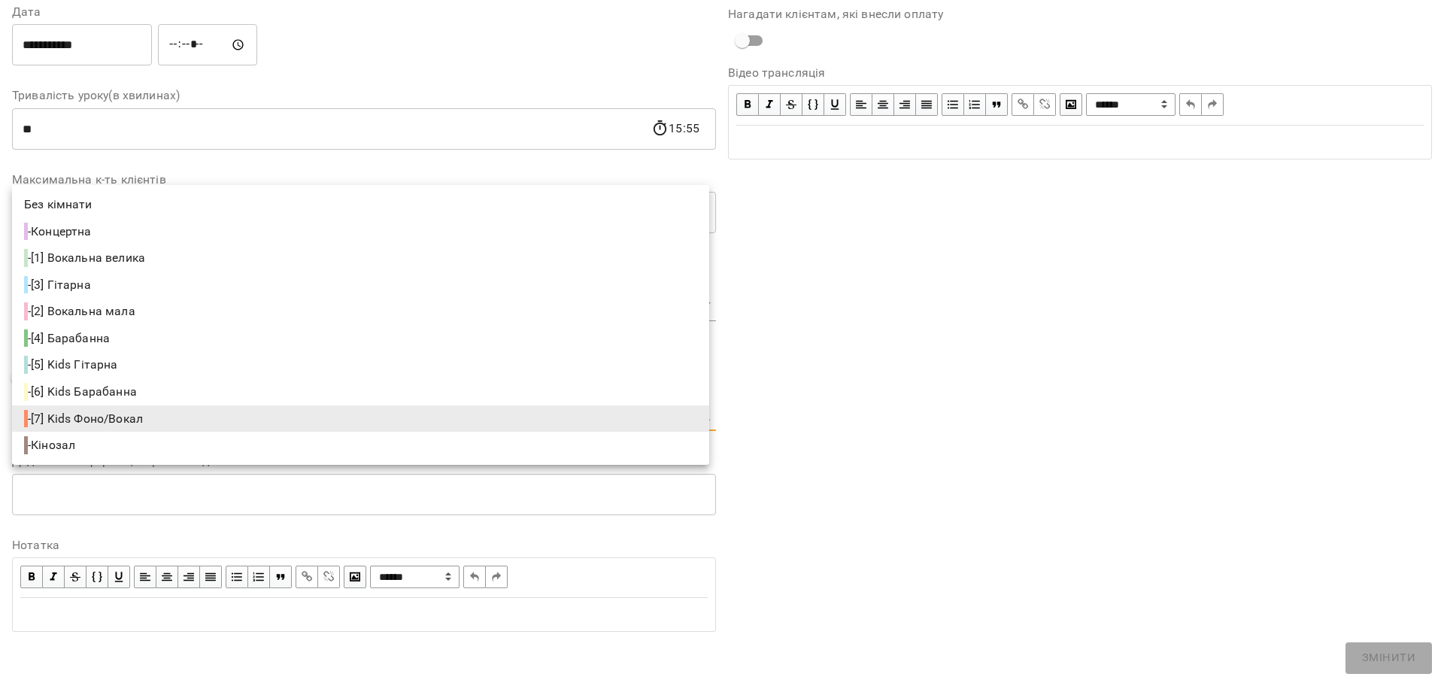
click at [294, 424] on body "**********" at bounding box center [722, 343] width 1444 height 686
click at [154, 304] on li "- [2] Вокальна мала" at bounding box center [360, 311] width 697 height 27
type input "**********"
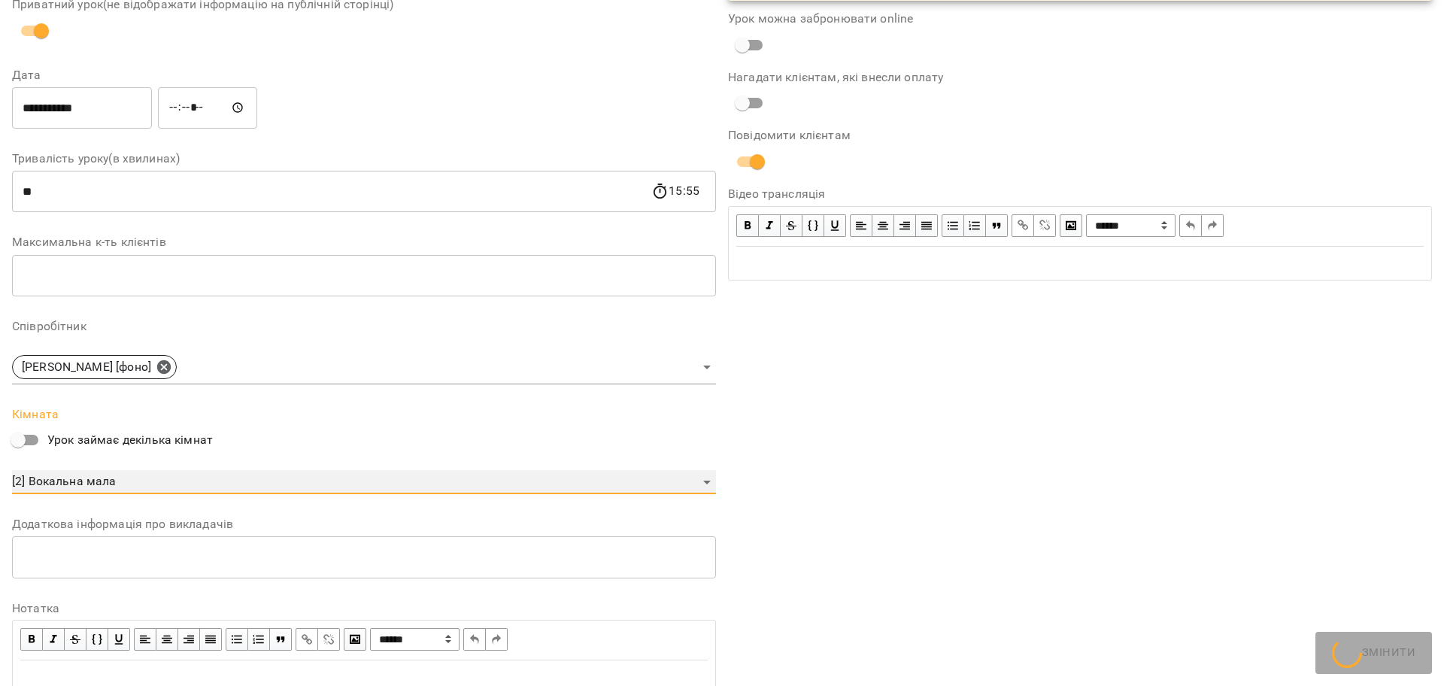
scroll to position [283, 0]
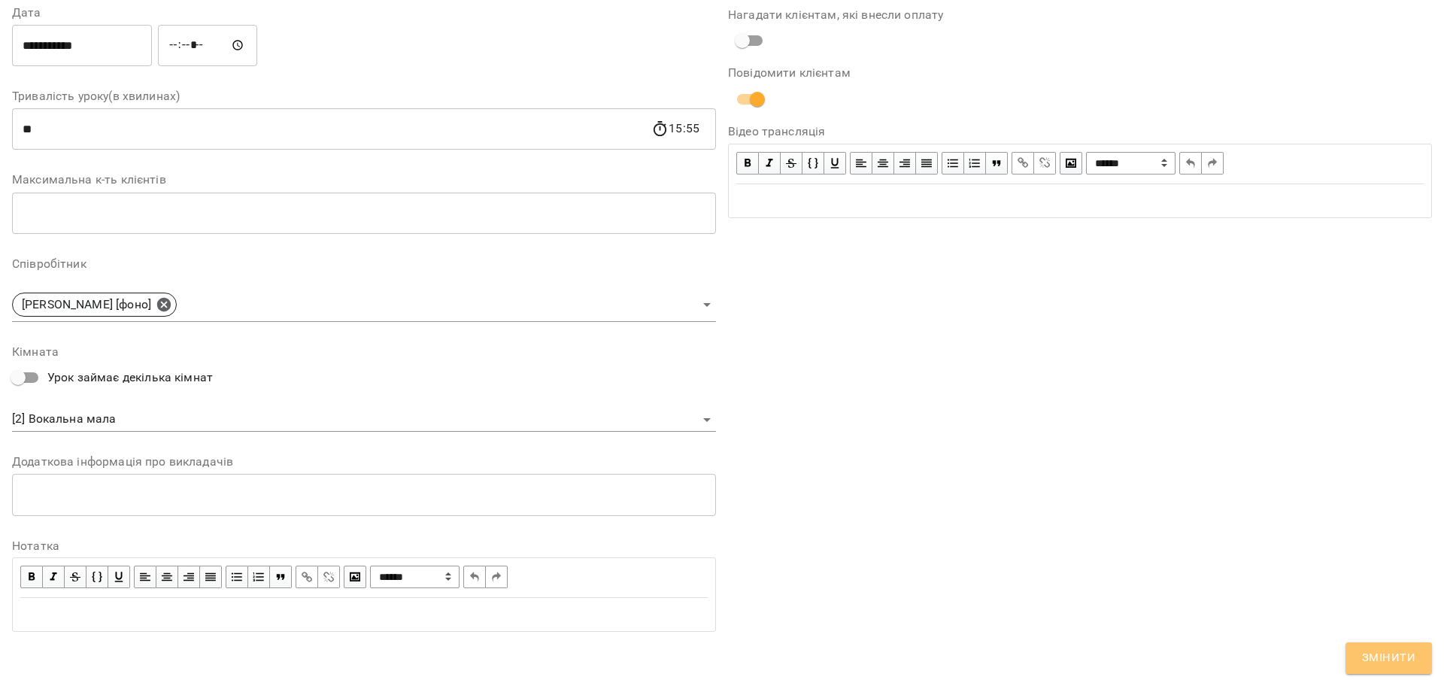
click at [1370, 667] on span "Змінити" at bounding box center [1388, 658] width 53 height 20
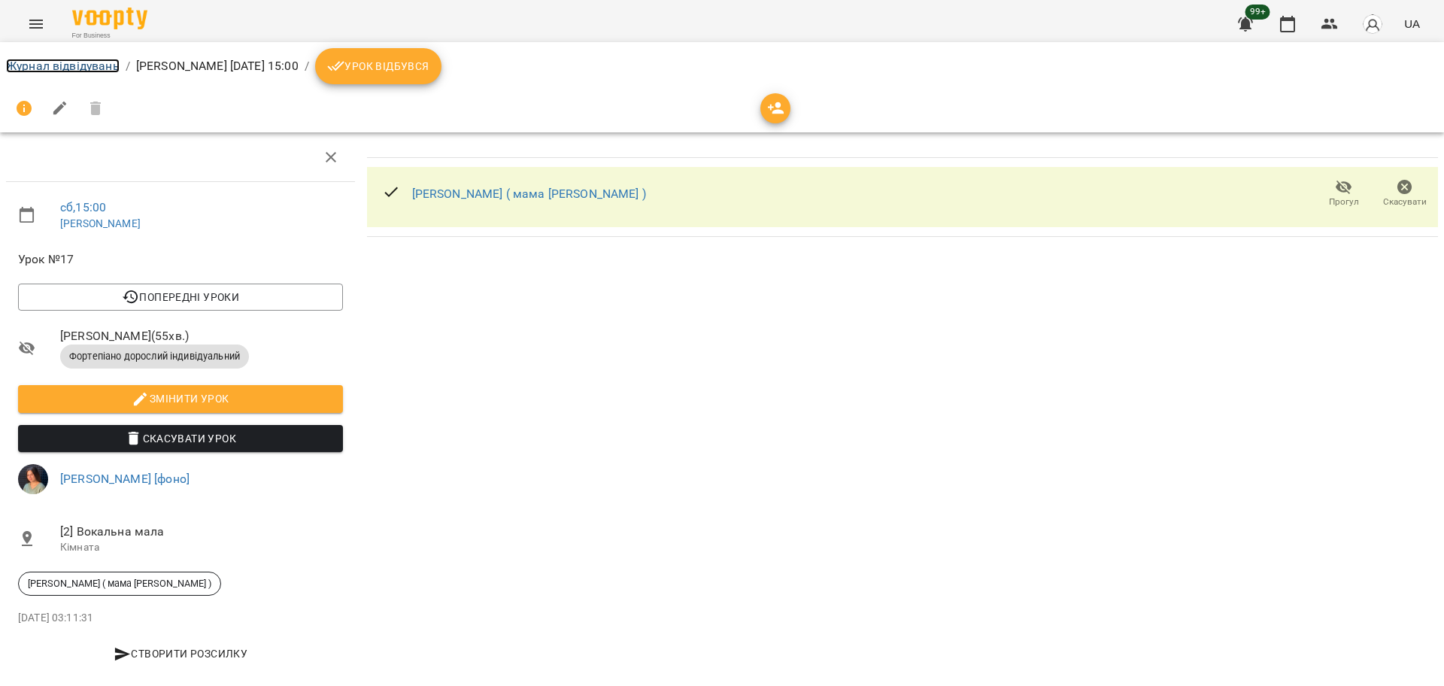
click at [90, 68] on link "Журнал відвідувань" at bounding box center [63, 66] width 114 height 14
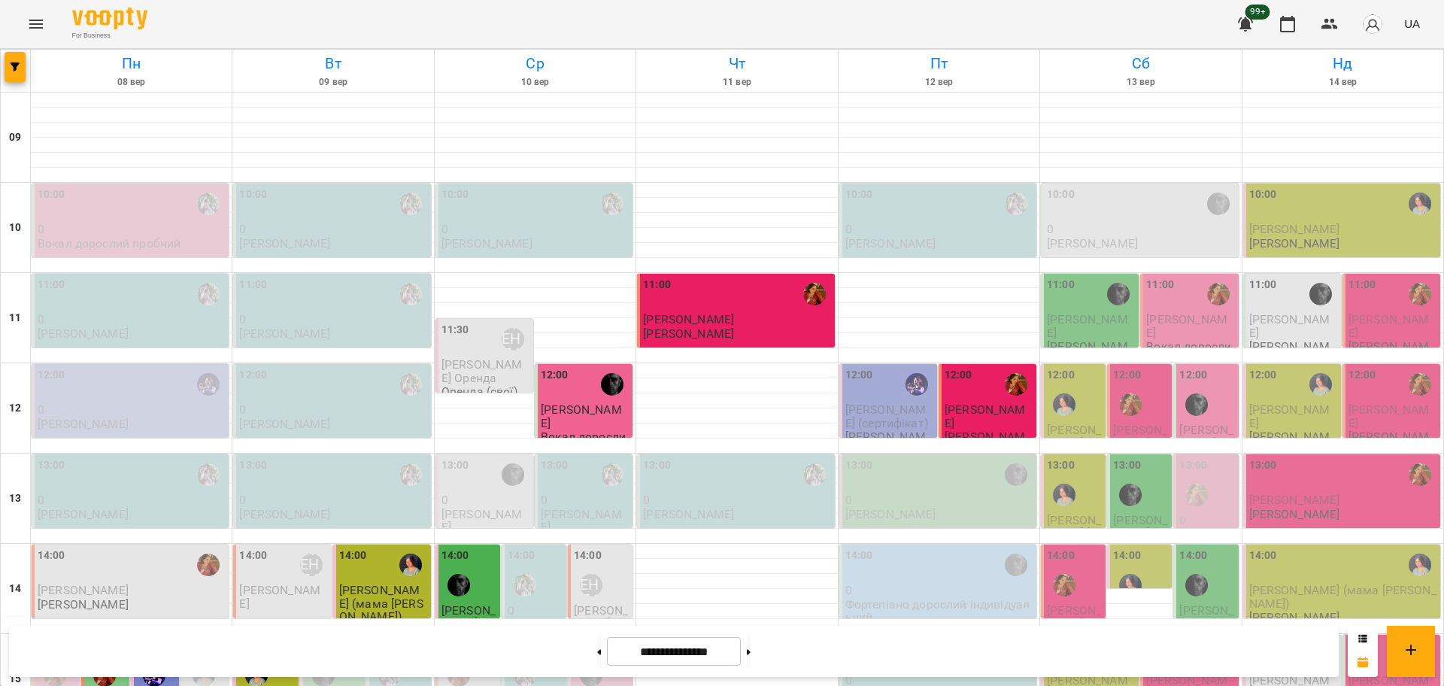
scroll to position [282, 0]
click at [1130, 568] on div at bounding box center [1130, 585] width 35 height 35
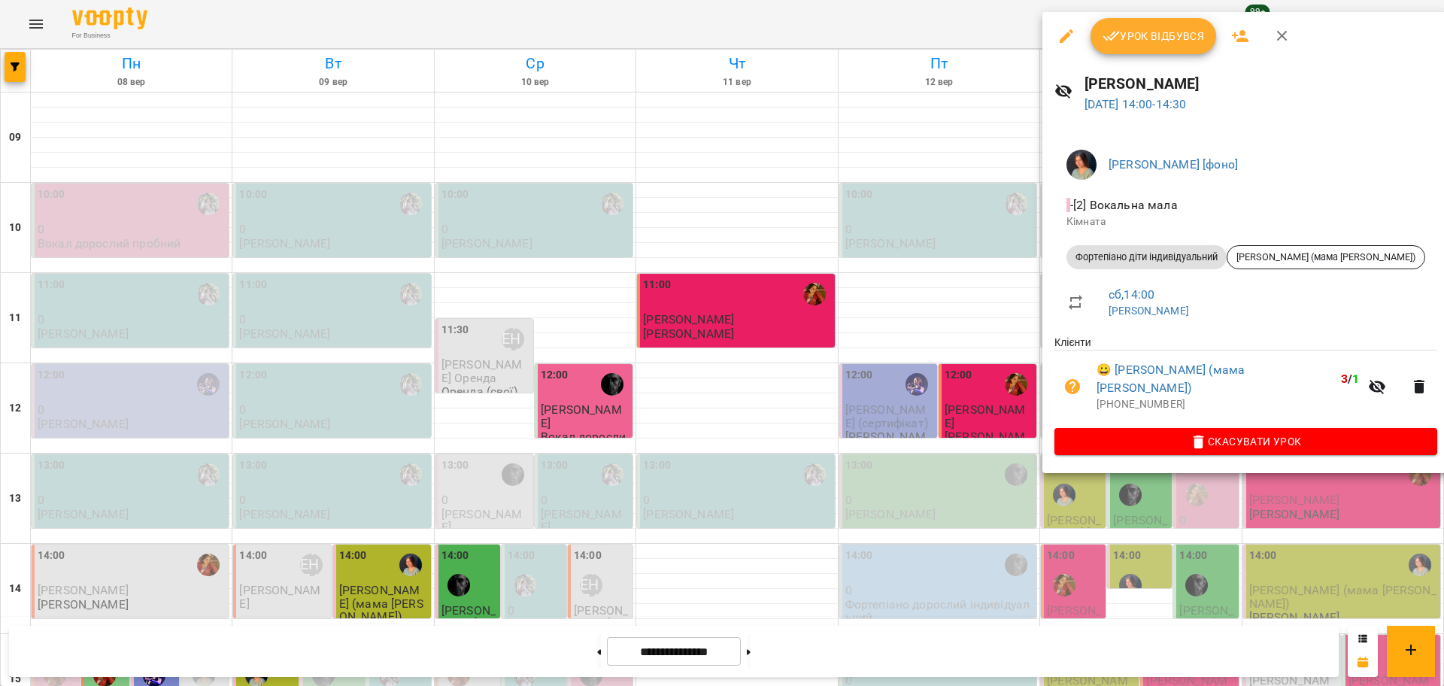
click at [1098, 528] on div at bounding box center [722, 343] width 1444 height 686
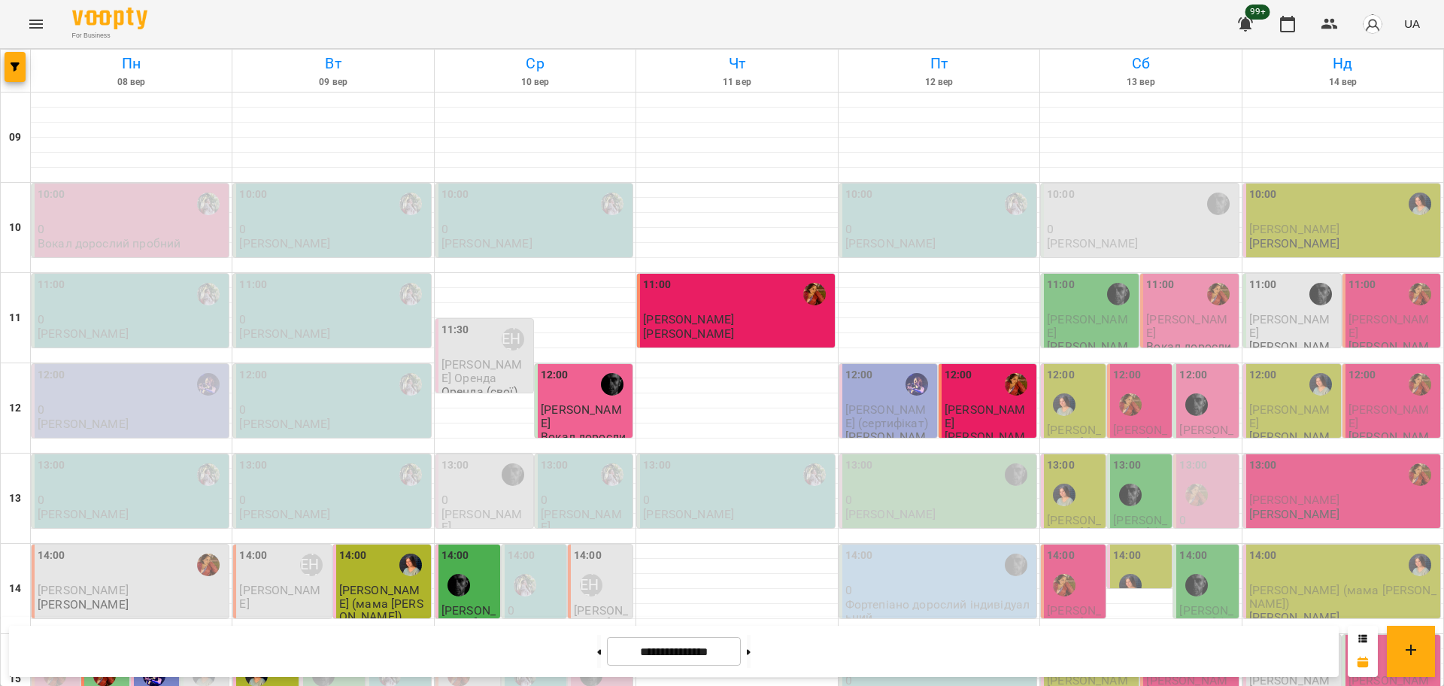
scroll to position [178, 0]
click at [16, 73] on button "button" at bounding box center [15, 67] width 21 height 30
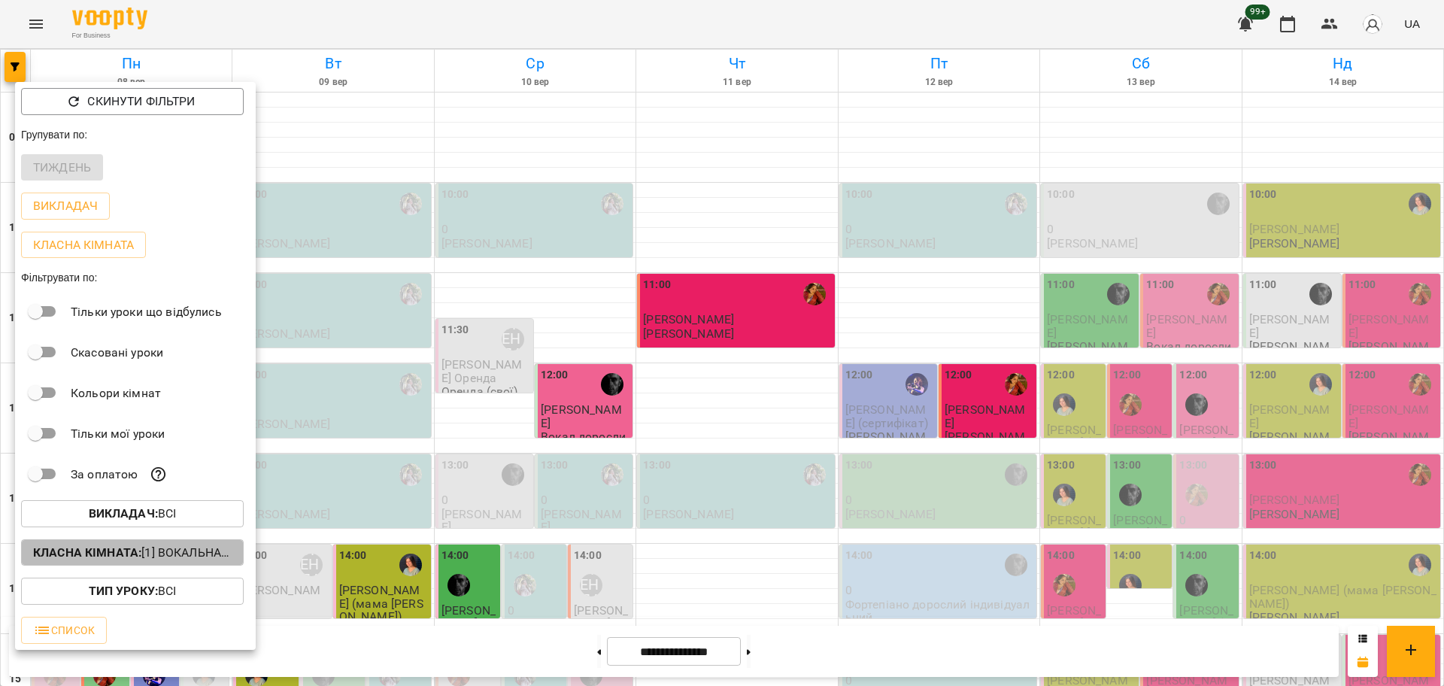
click at [99, 549] on p "Класна кімната : [1] Вокальна велика,[2] Вокальна мала,[7] Kids Фоно/Вокал" at bounding box center [132, 553] width 199 height 18
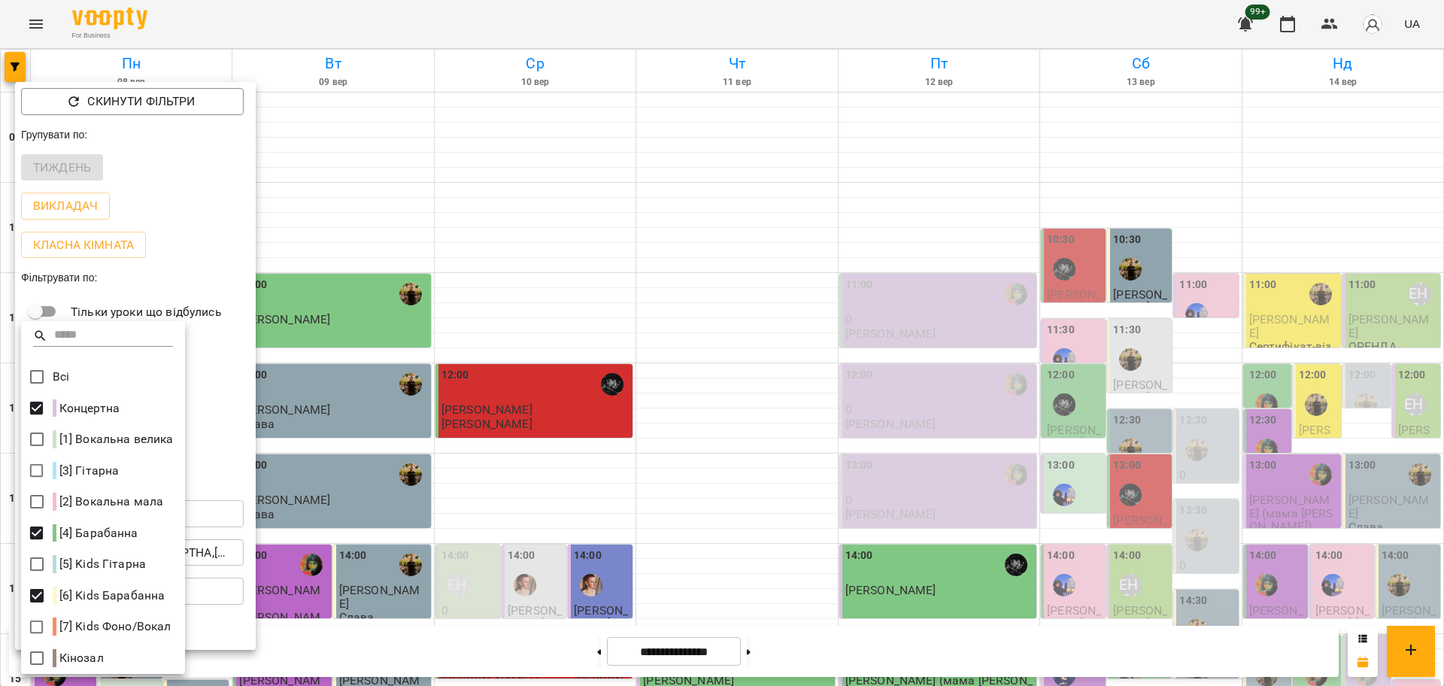
click at [753, 351] on div at bounding box center [722, 343] width 1444 height 686
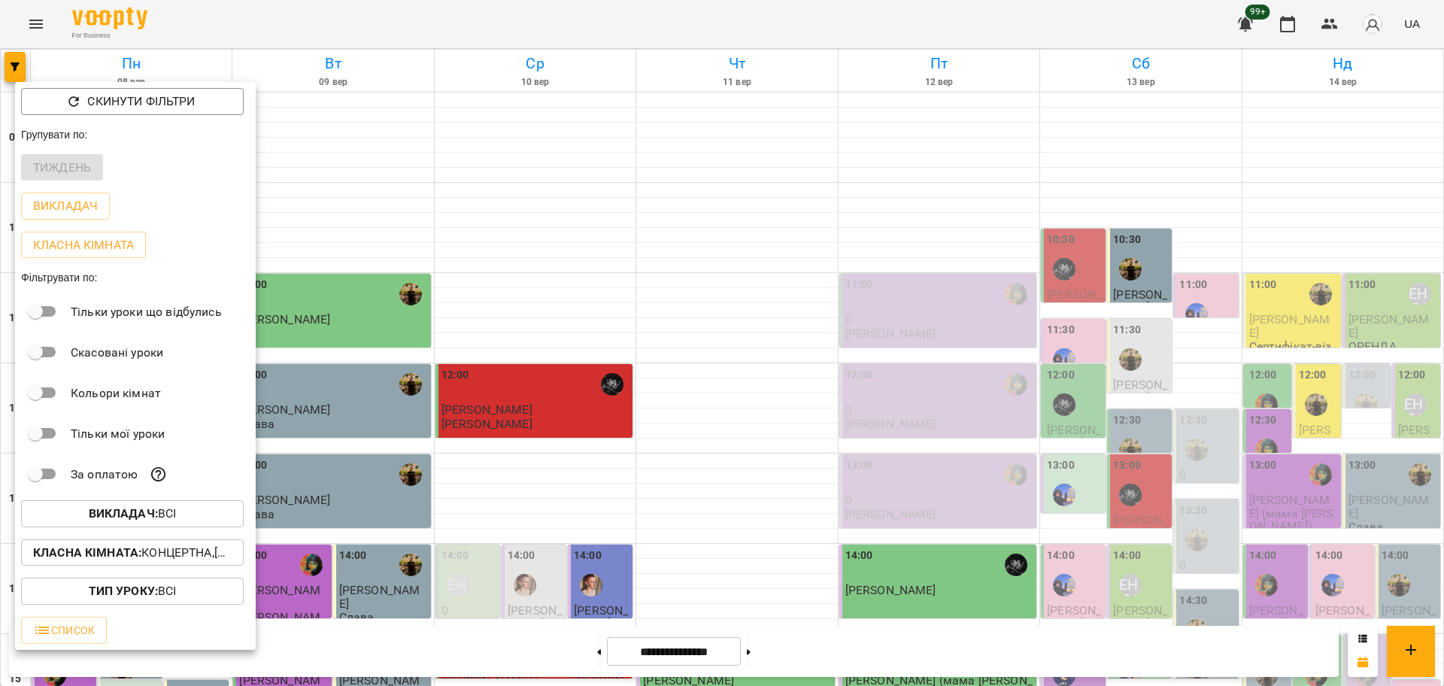
click at [1137, 514] on div at bounding box center [722, 343] width 1444 height 686
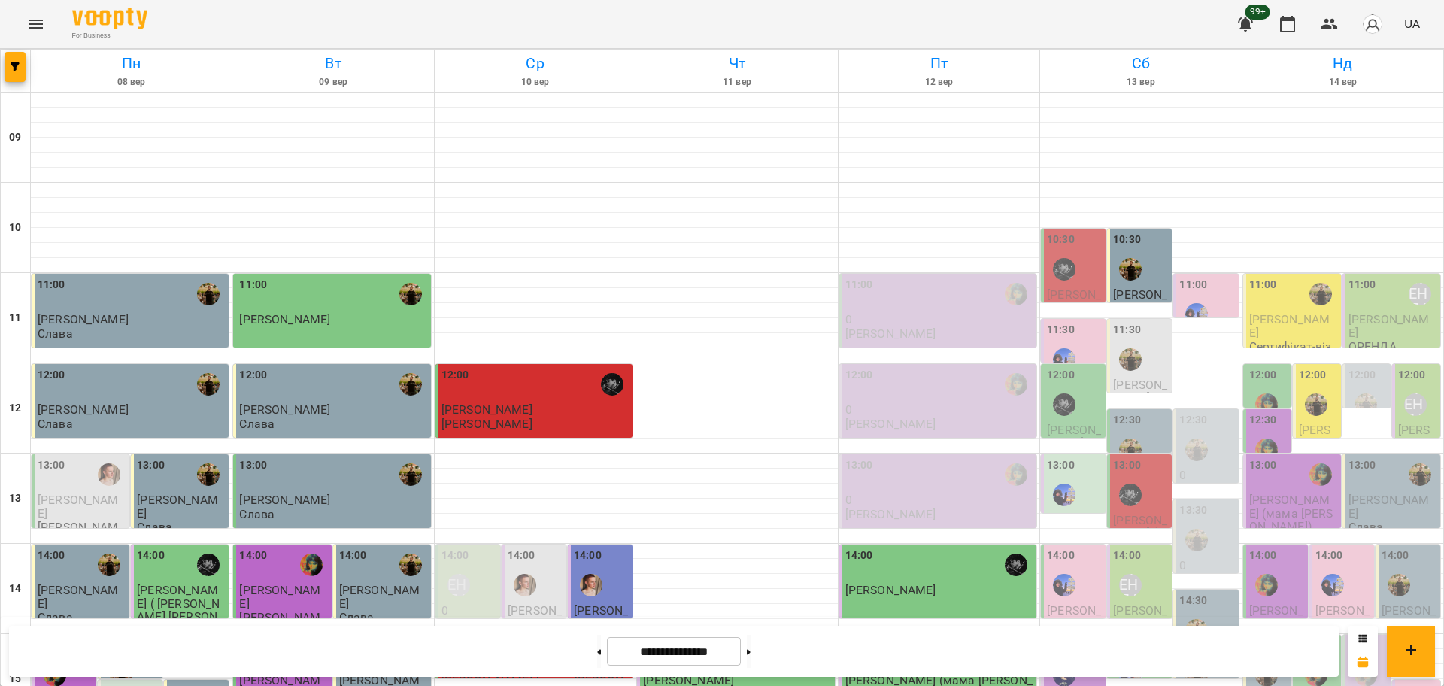
click at [1131, 638] on div "15:00" at bounding box center [1141, 665] width 56 height 55
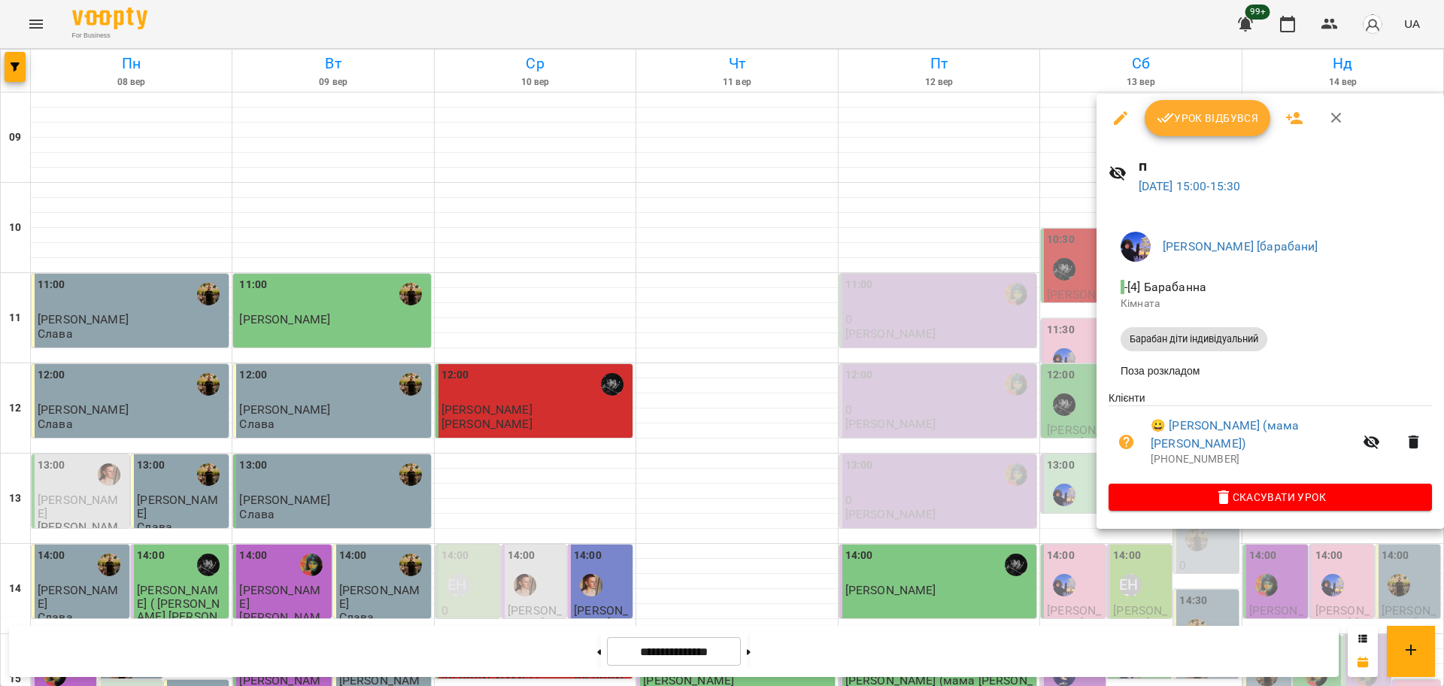
click at [1127, 538] on div at bounding box center [722, 343] width 1444 height 686
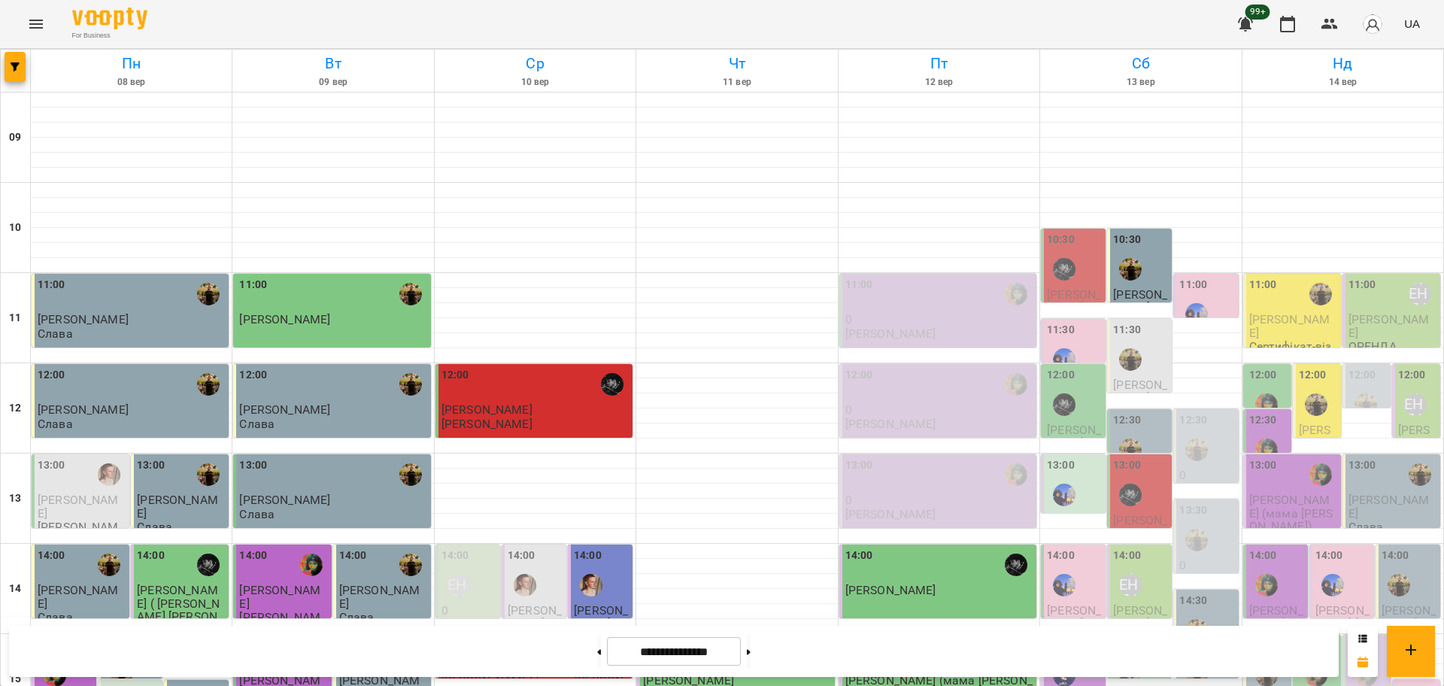
scroll to position [460, 0]
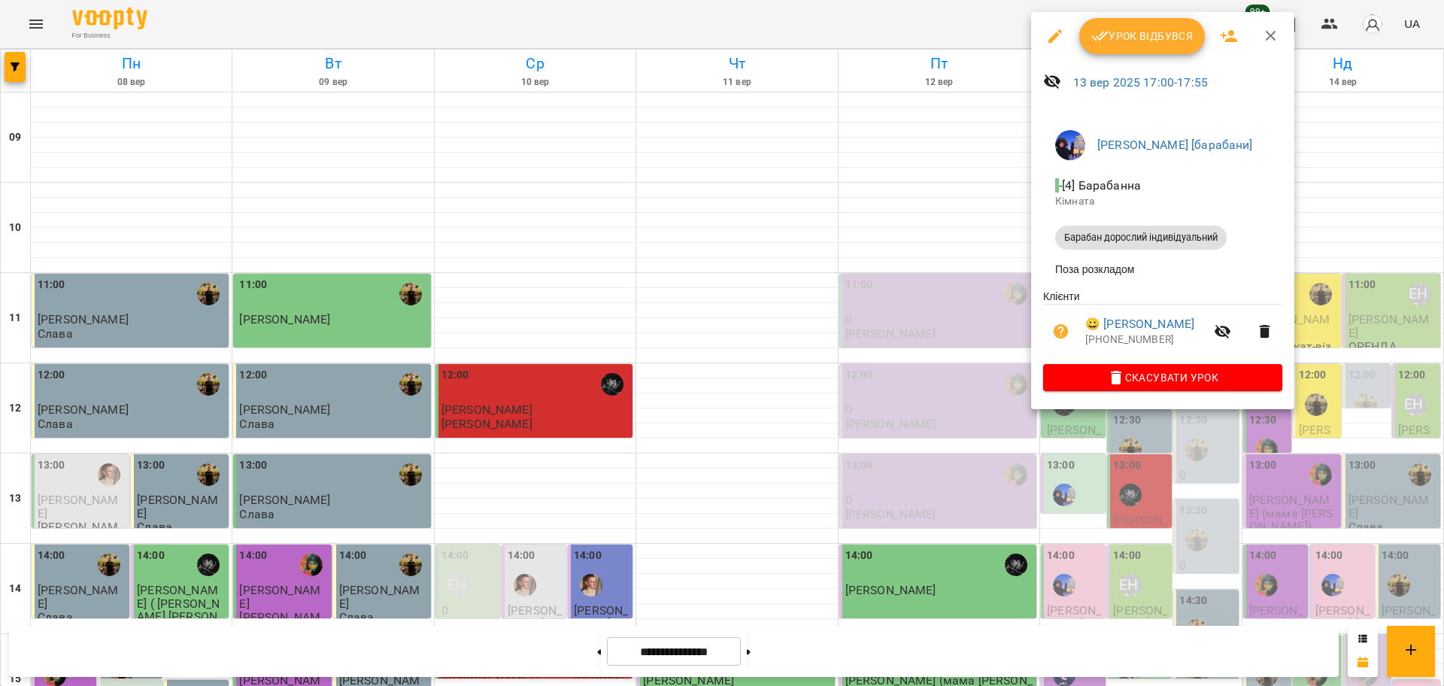
click at [1001, 455] on div at bounding box center [722, 343] width 1444 height 686
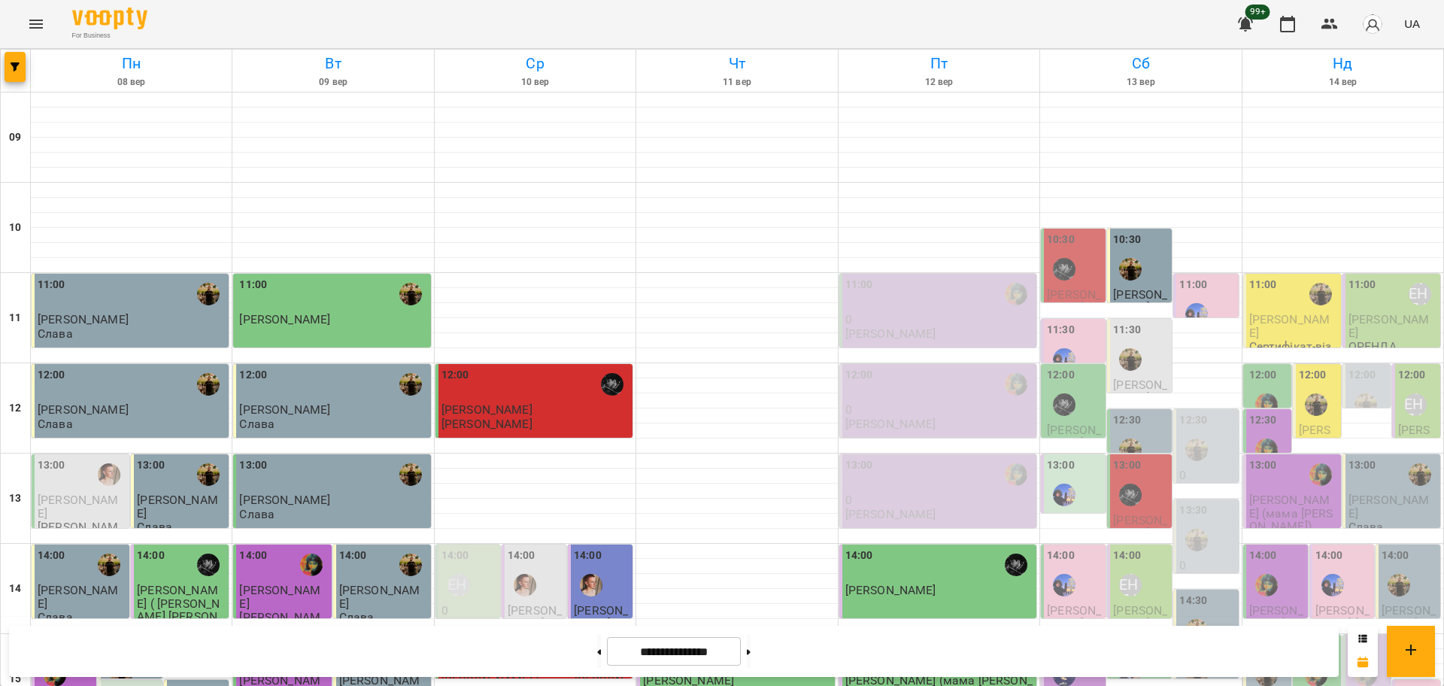
scroll to position [0, 0]
click at [19, 54] on button "button" at bounding box center [15, 67] width 21 height 30
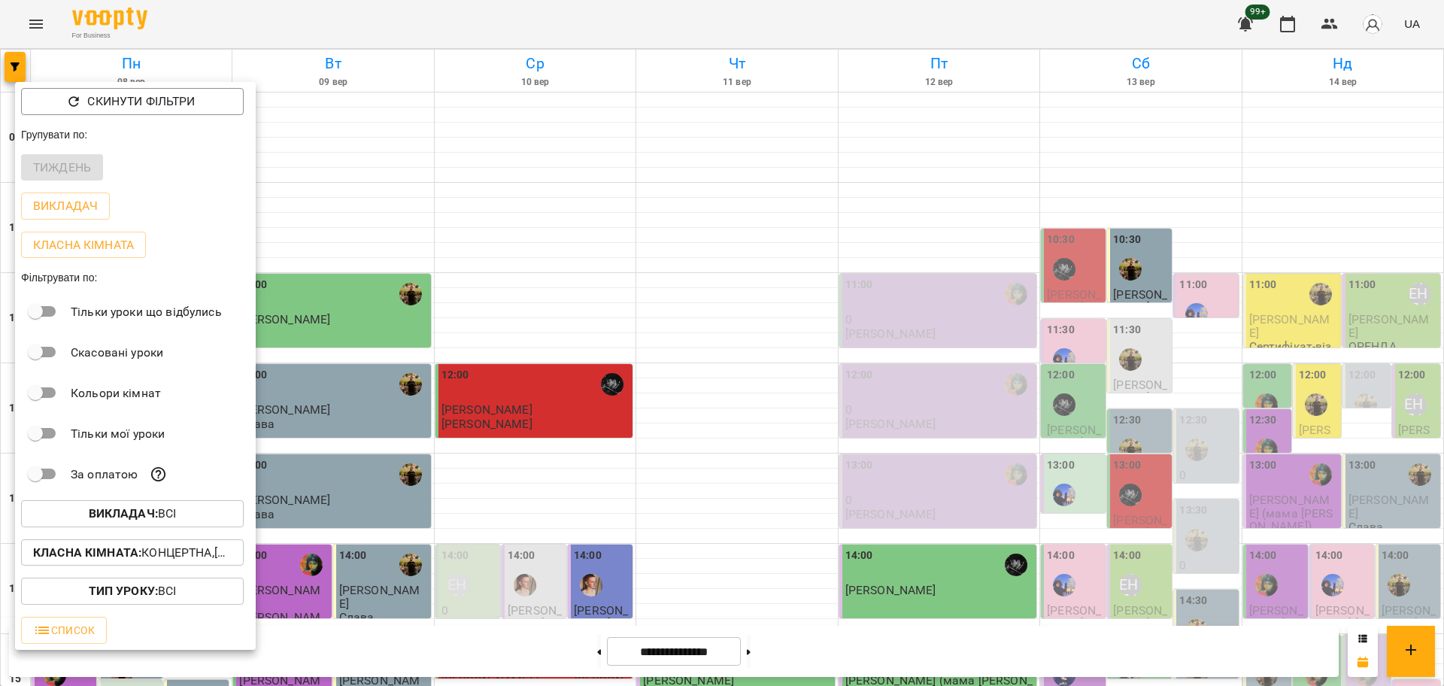
click at [152, 554] on p "Класна кімната : Концертна,[4] Барабанна,[6] Kids Барабанна" at bounding box center [132, 553] width 199 height 18
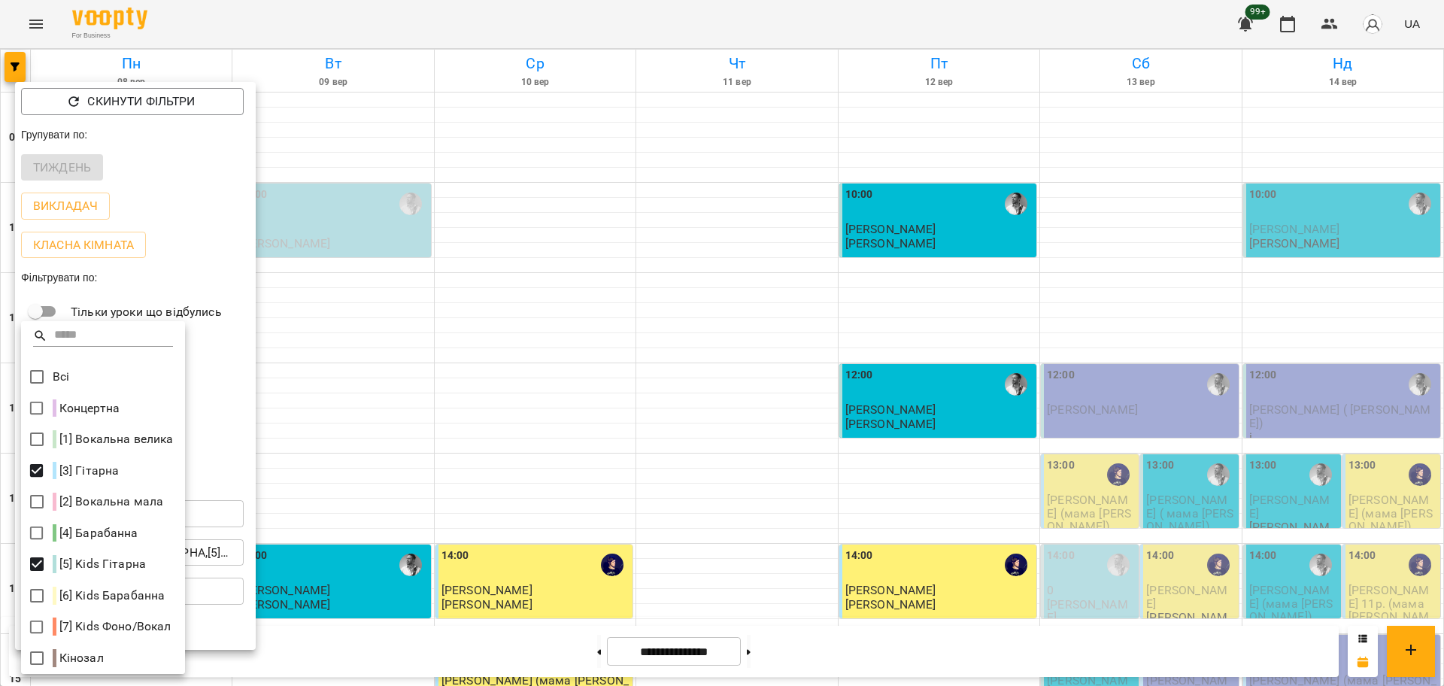
click at [471, 406] on div at bounding box center [722, 343] width 1444 height 686
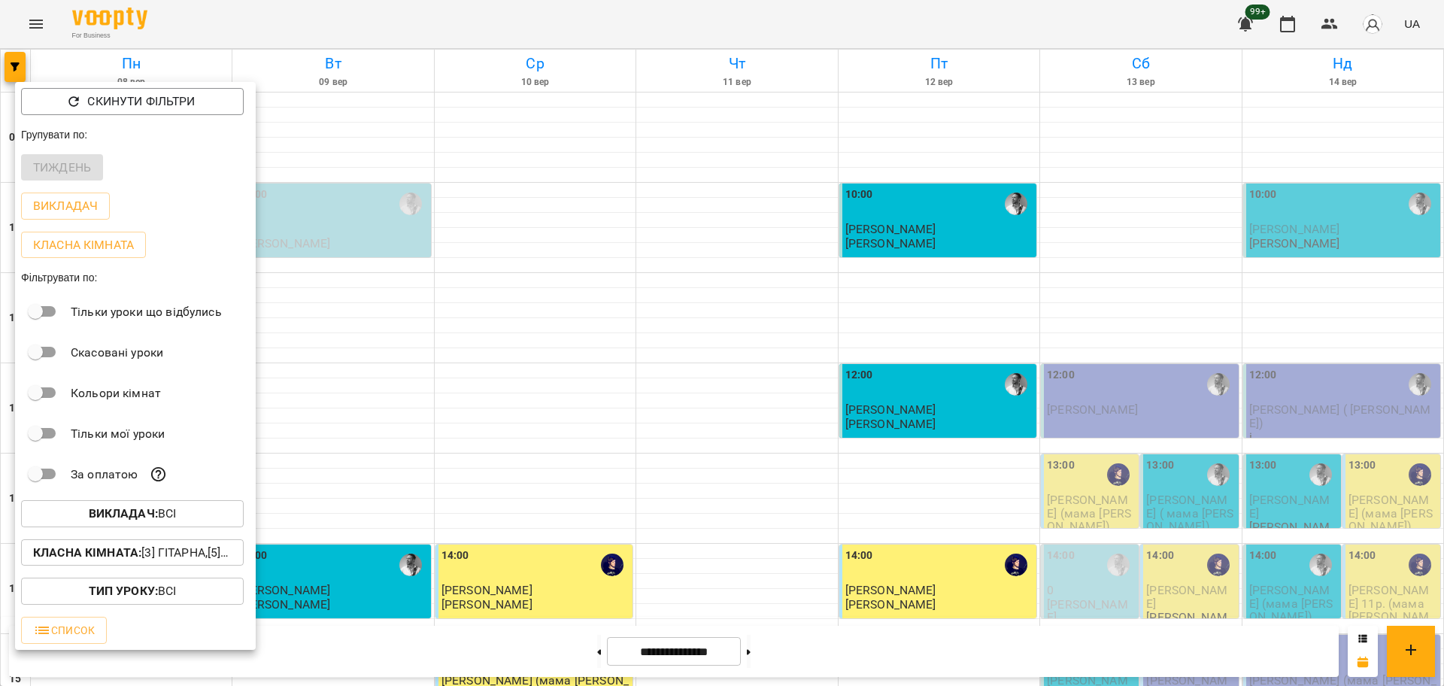
click at [1159, 492] on div at bounding box center [722, 343] width 1444 height 686
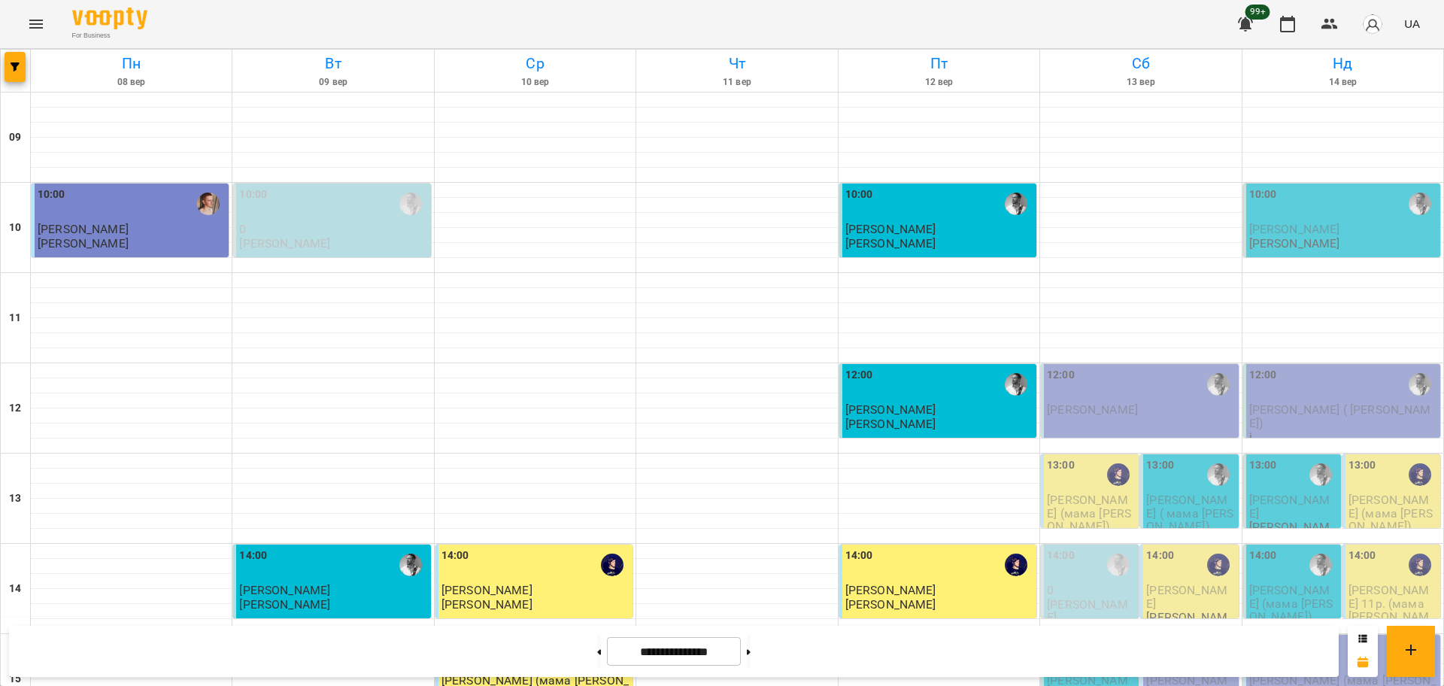
click at [1160, 487] on div "Скинути фільтри Групувати по: Тиждень Викладач Класна кімната Фільтрувати по: Т…" at bounding box center [722, 343] width 1444 height 686
click at [1160, 487] on div "13:00" at bounding box center [1160, 474] width 28 height 35
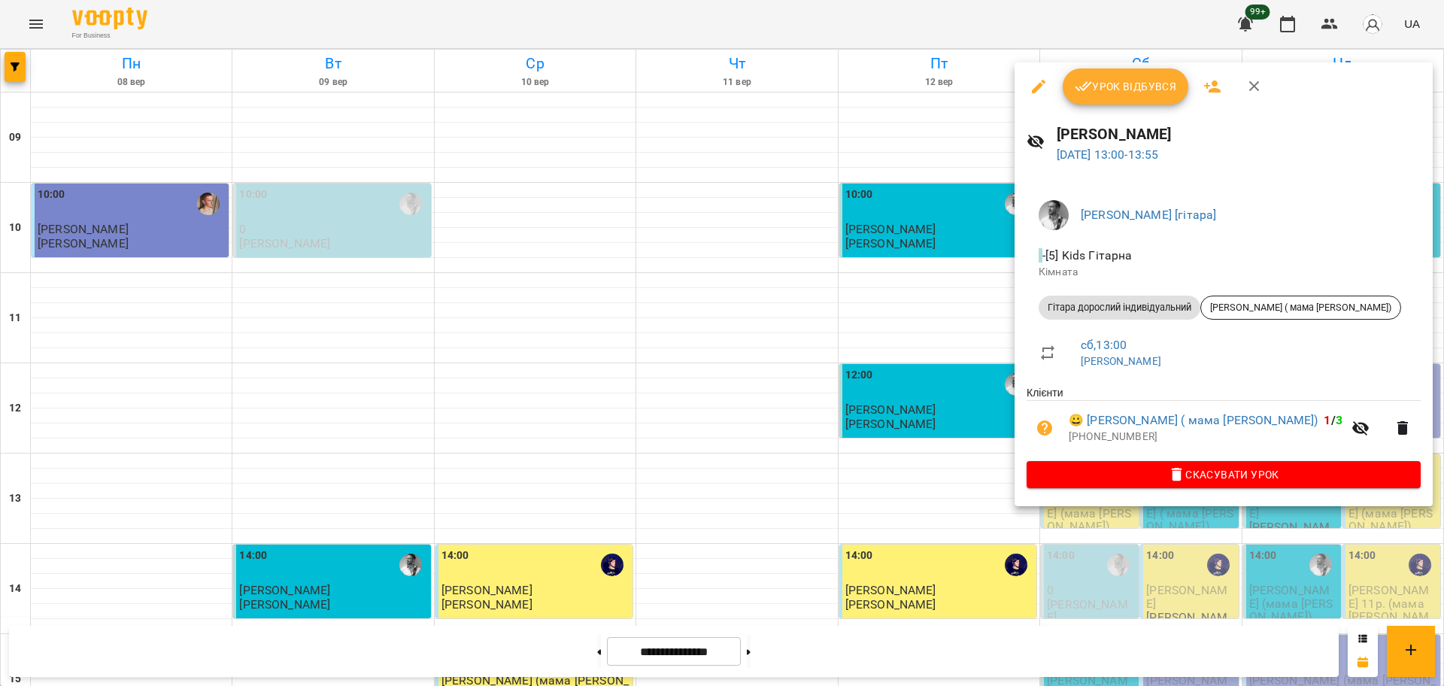
click at [884, 466] on div at bounding box center [722, 343] width 1444 height 686
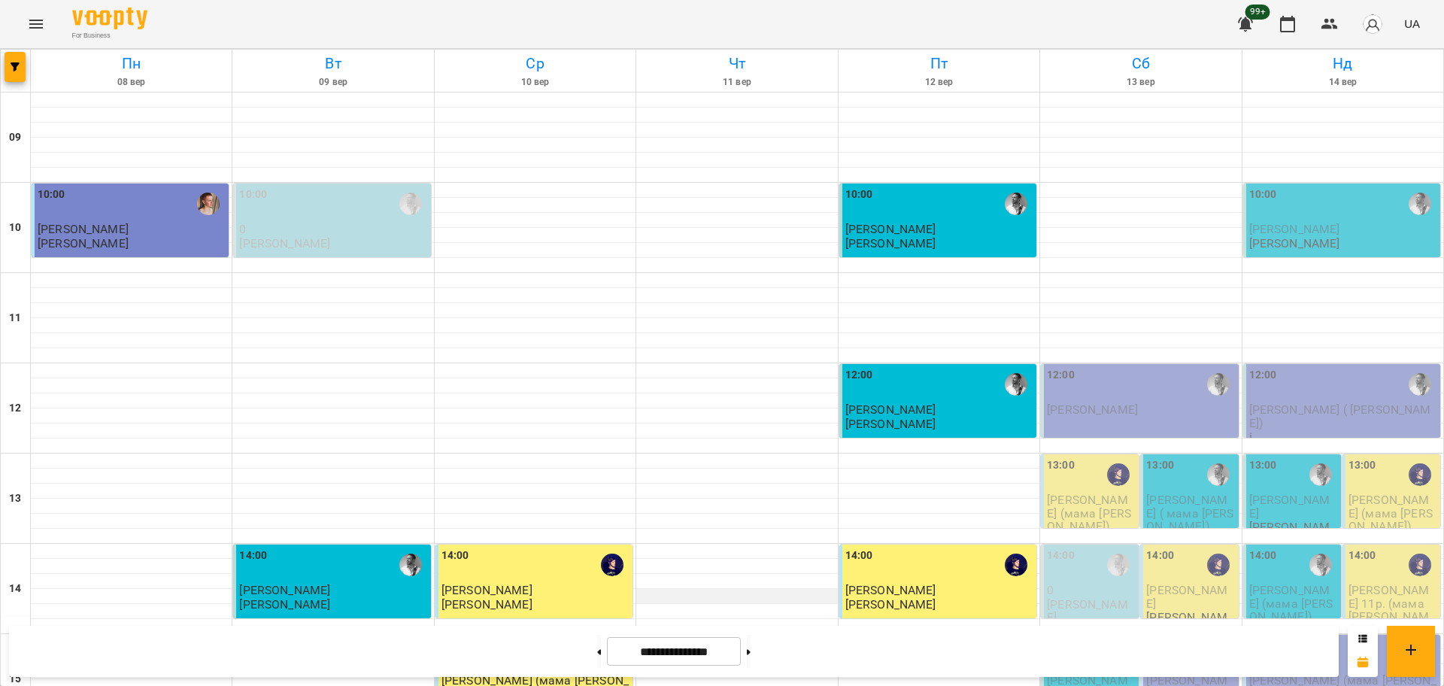
scroll to position [83, 0]
click at [597, 654] on button at bounding box center [599, 651] width 4 height 33
type input "**********"
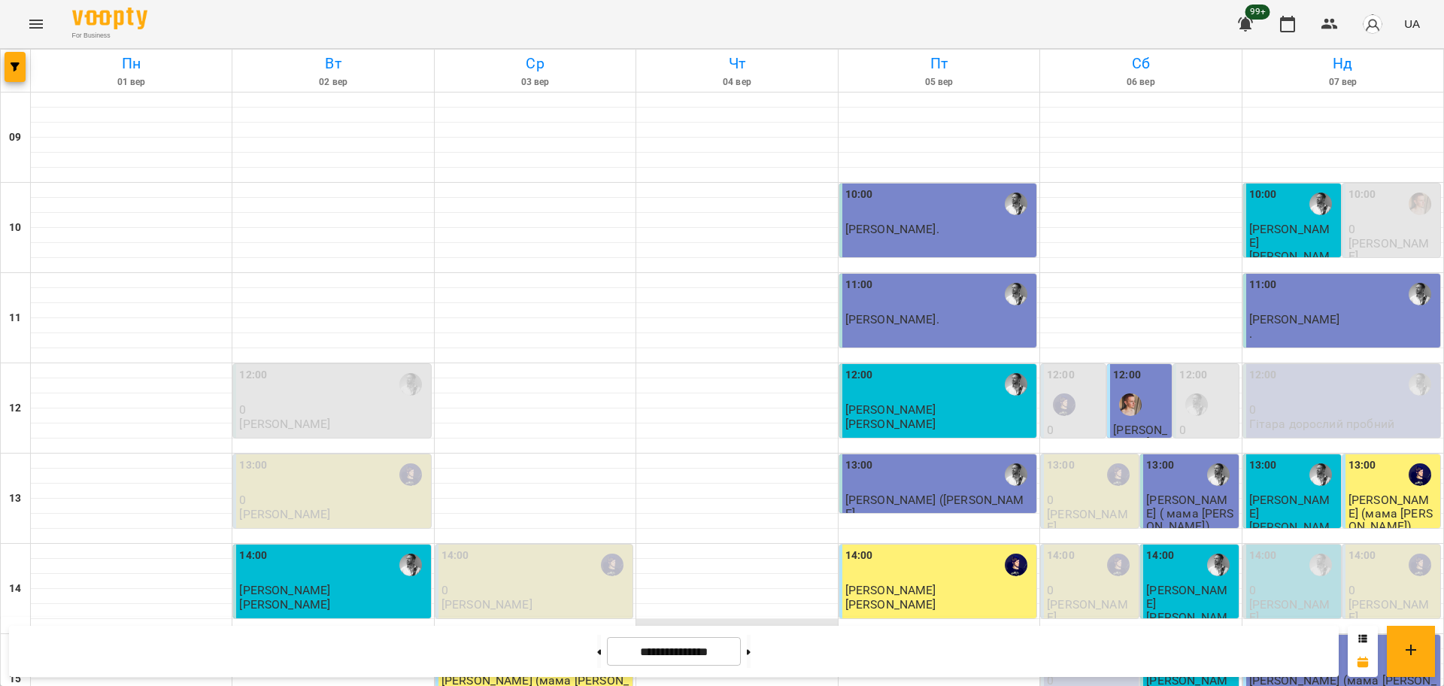
scroll to position [272, 0]
click at [13, 69] on icon "button" at bounding box center [15, 66] width 9 height 9
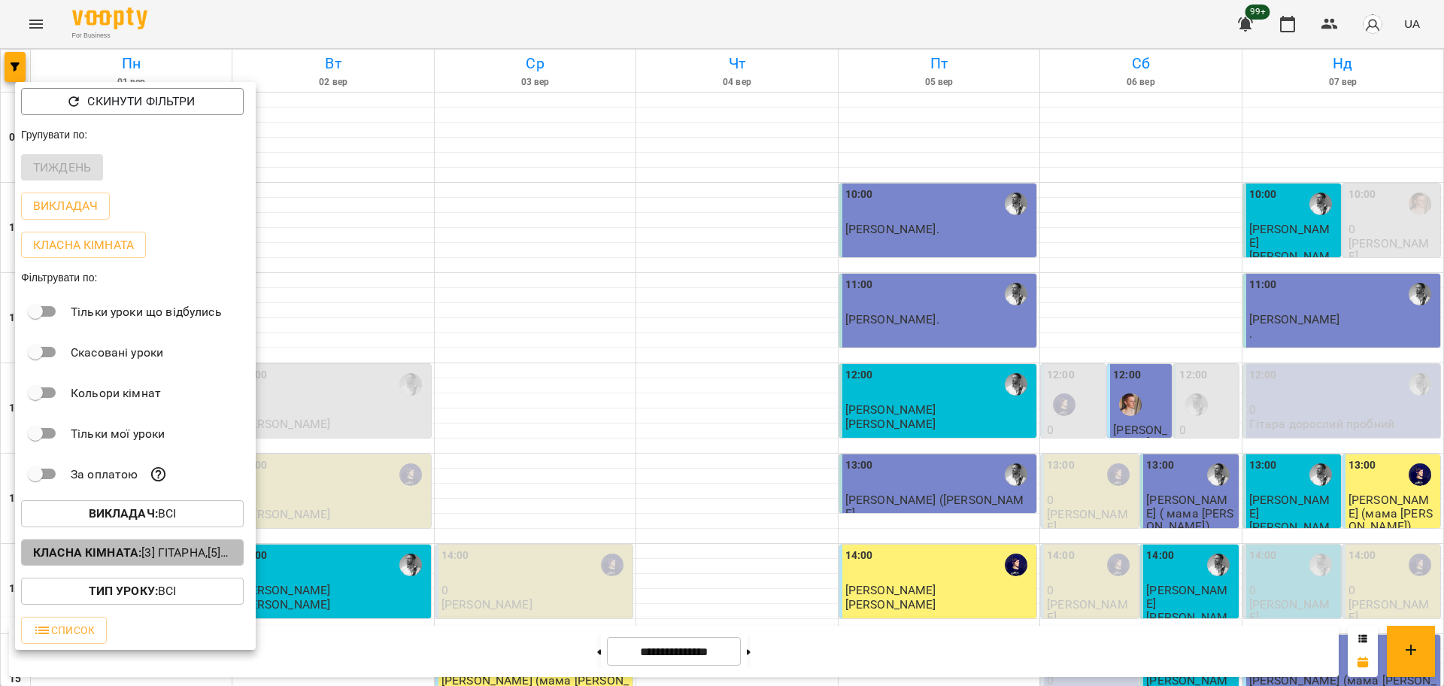
click at [200, 557] on p "Класна кімната : [3] Гітарна,[5] Kids Гітарна" at bounding box center [132, 553] width 199 height 18
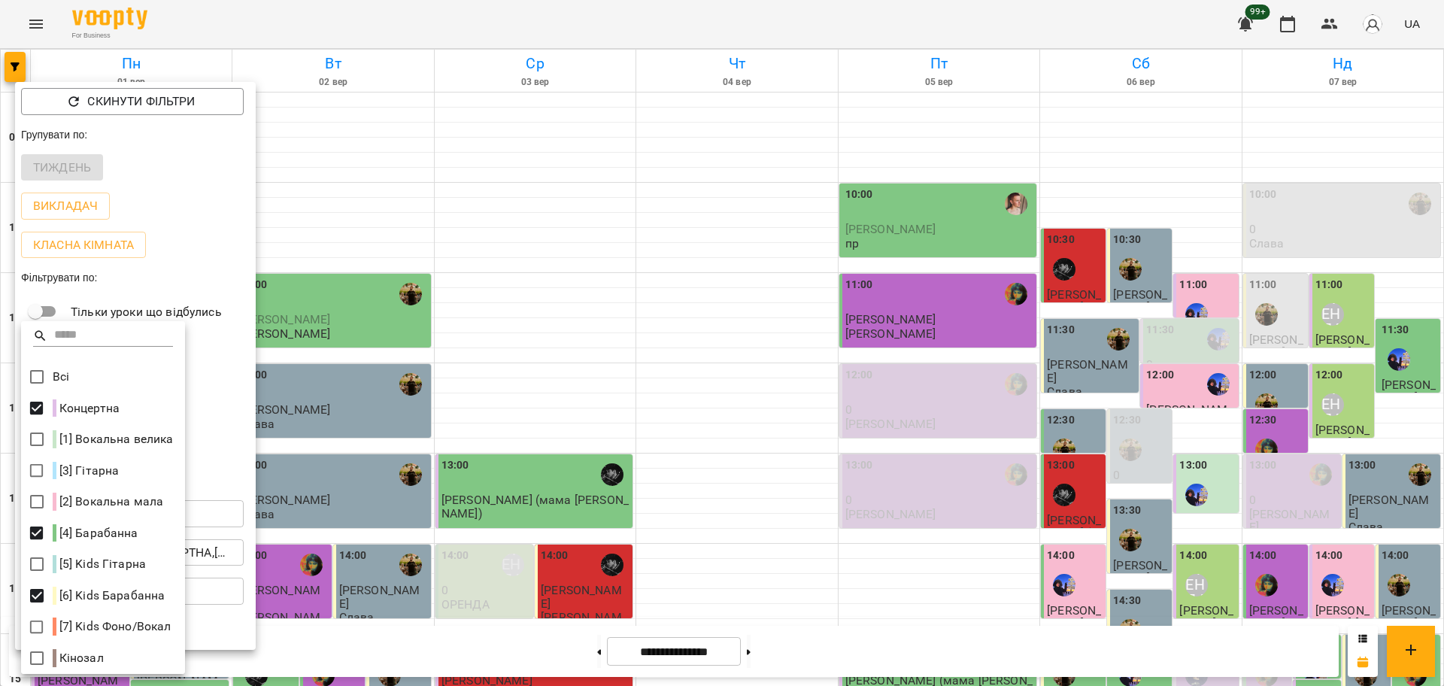
click at [584, 545] on div at bounding box center [722, 343] width 1444 height 686
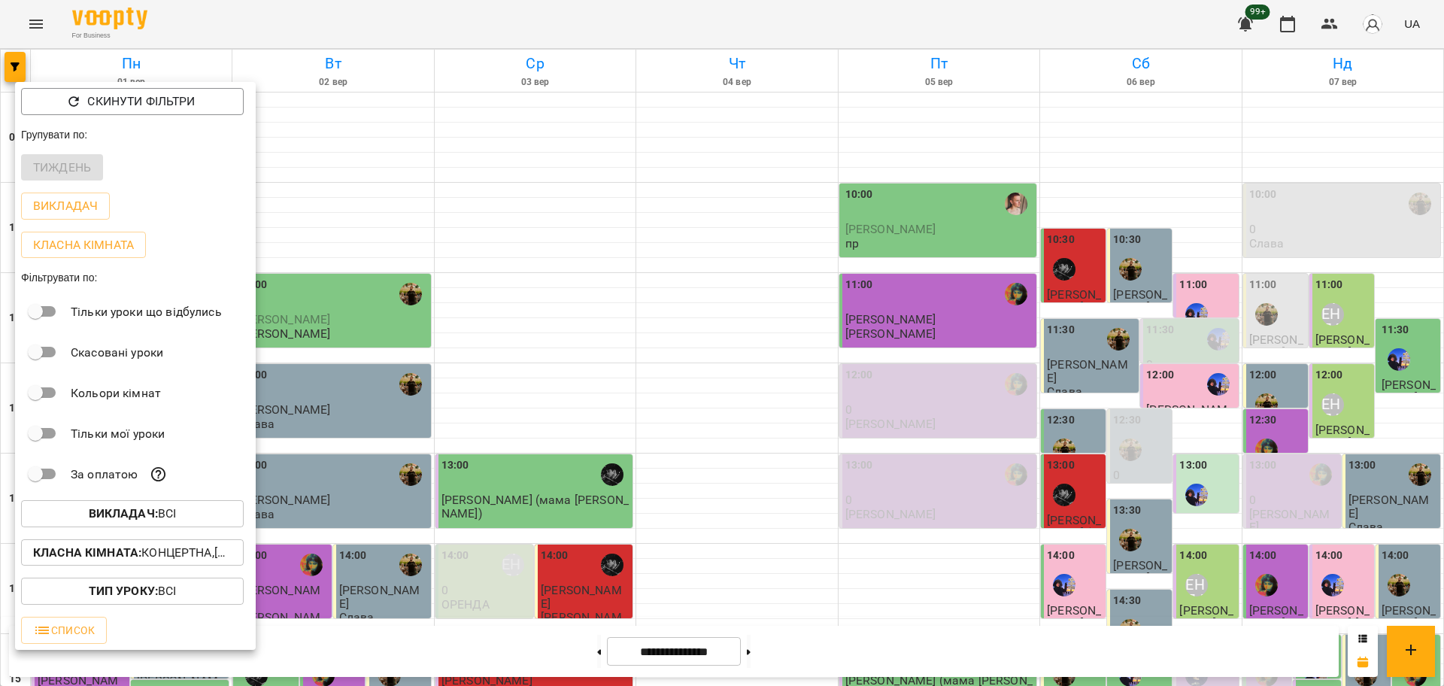
click at [829, 406] on div at bounding box center [722, 343] width 1444 height 686
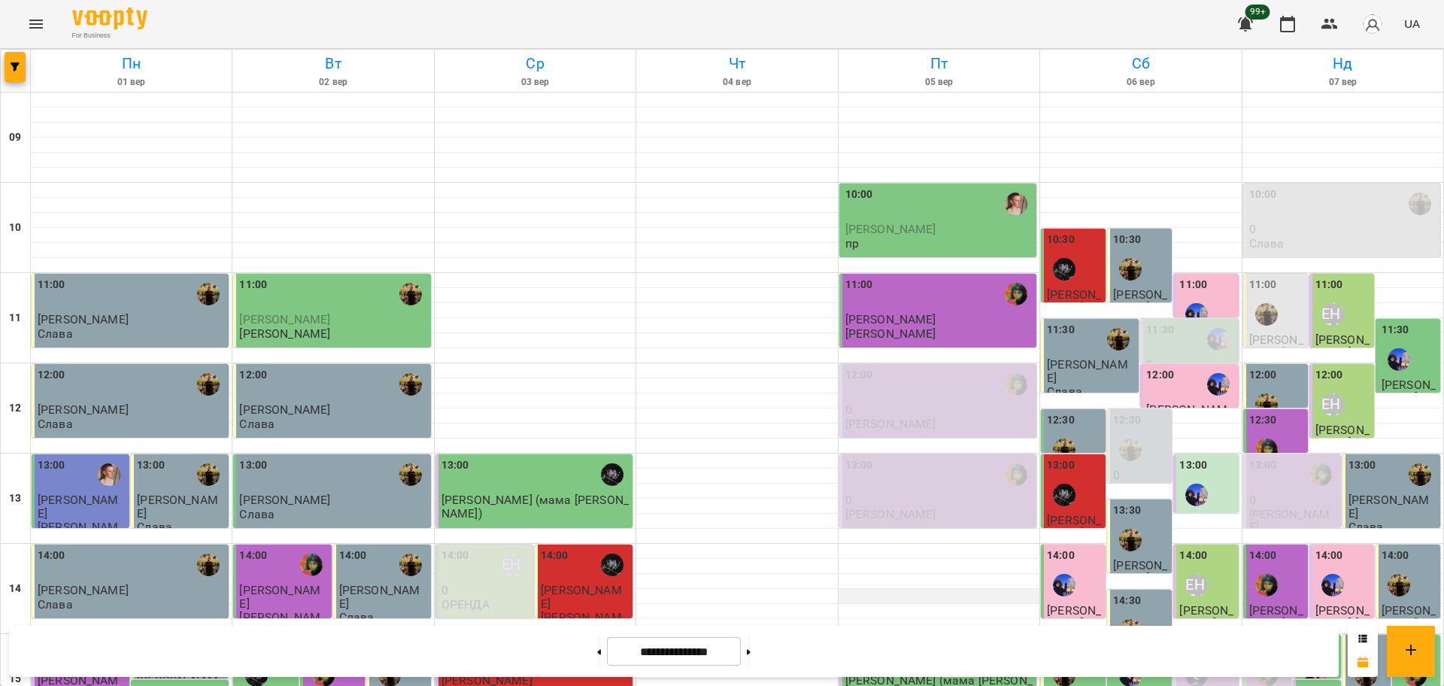
scroll to position [366, 0]
click at [8, 63] on span "button" at bounding box center [15, 66] width 21 height 9
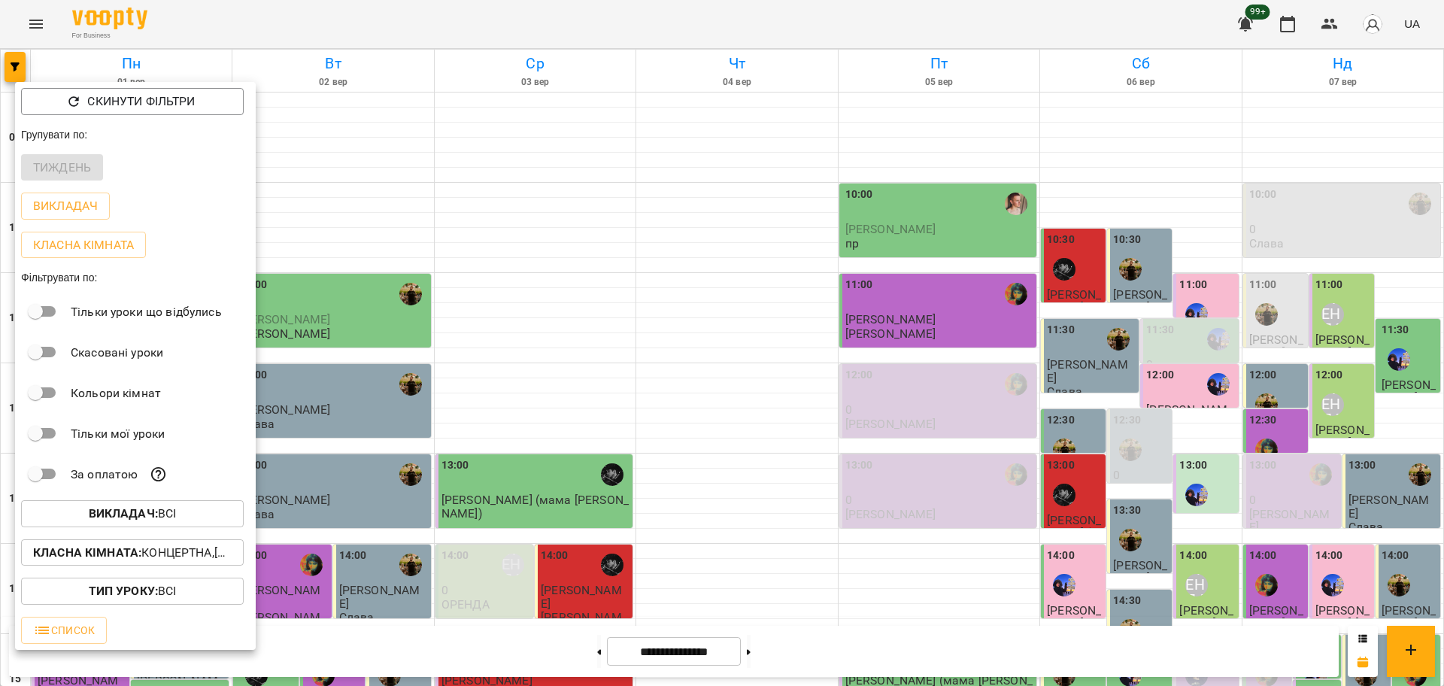
click at [165, 523] on p "Викладач : Всі" at bounding box center [133, 514] width 88 height 18
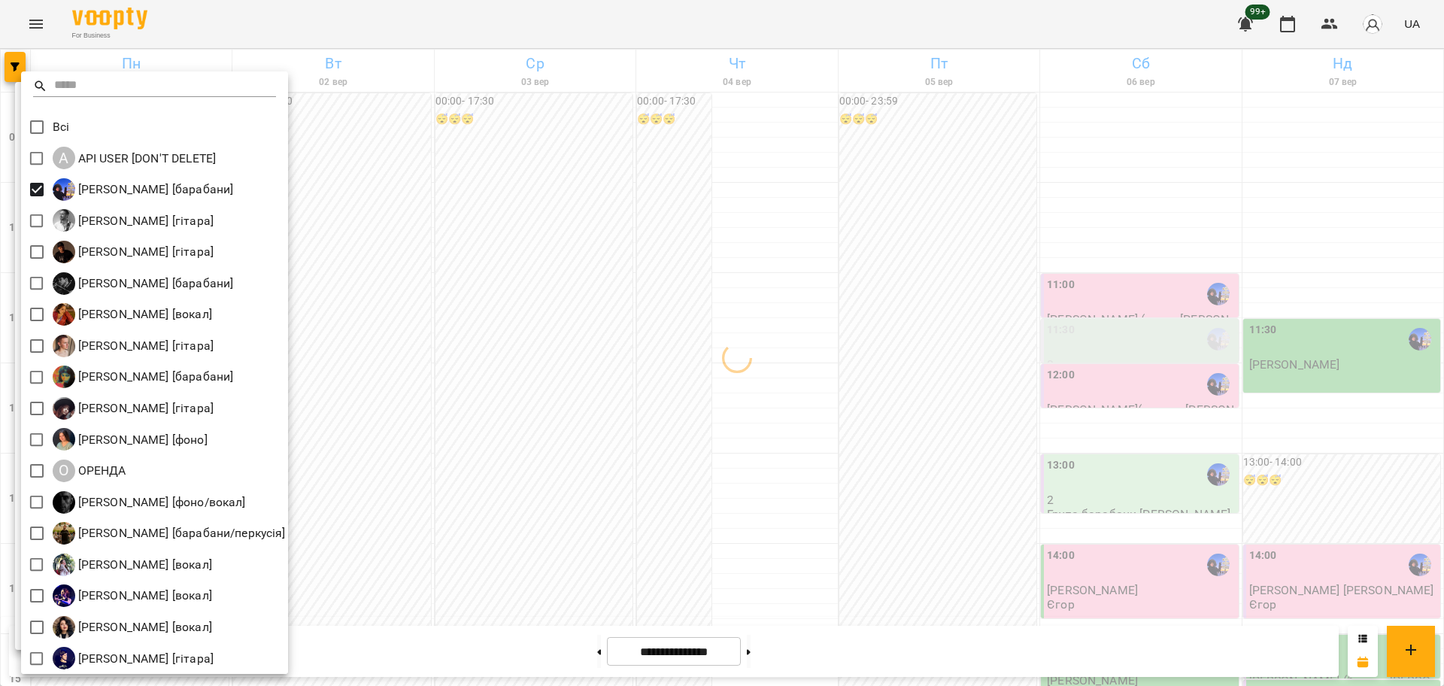
click at [785, 394] on div at bounding box center [722, 343] width 1444 height 686
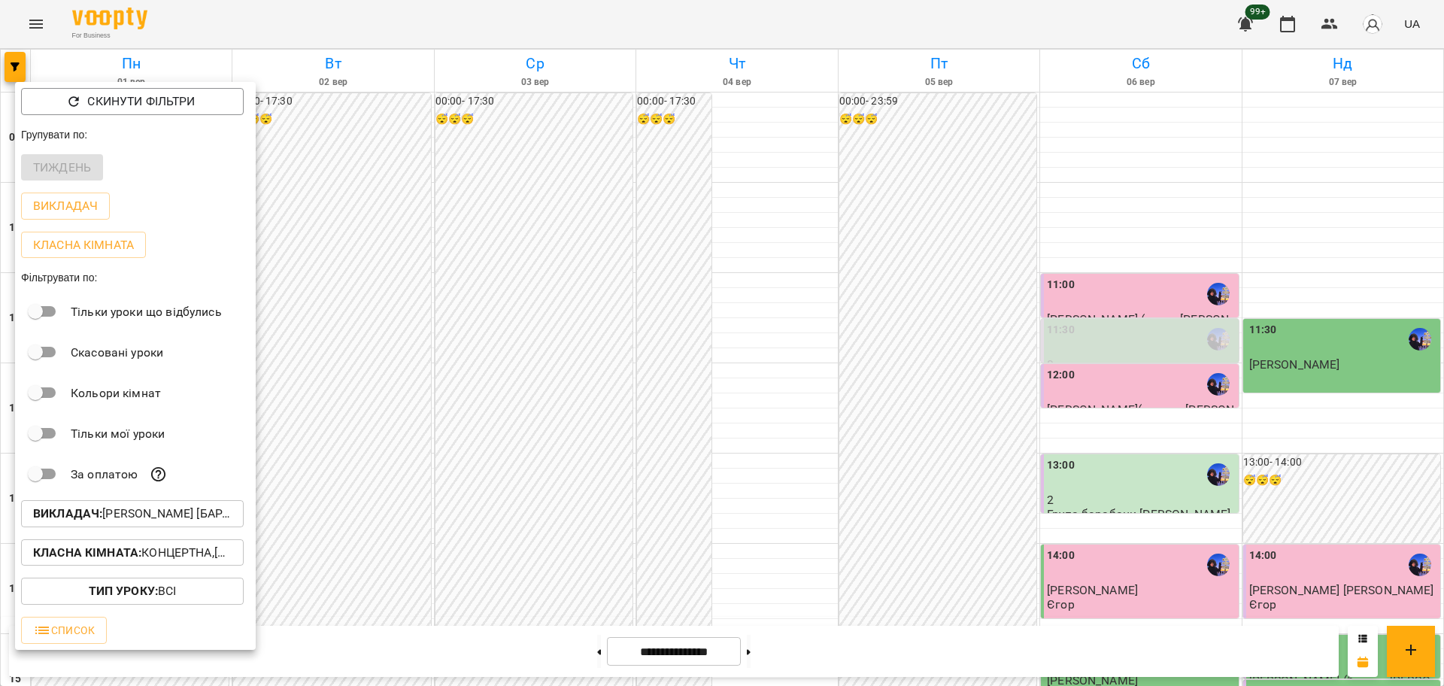
click at [946, 542] on div at bounding box center [722, 343] width 1444 height 686
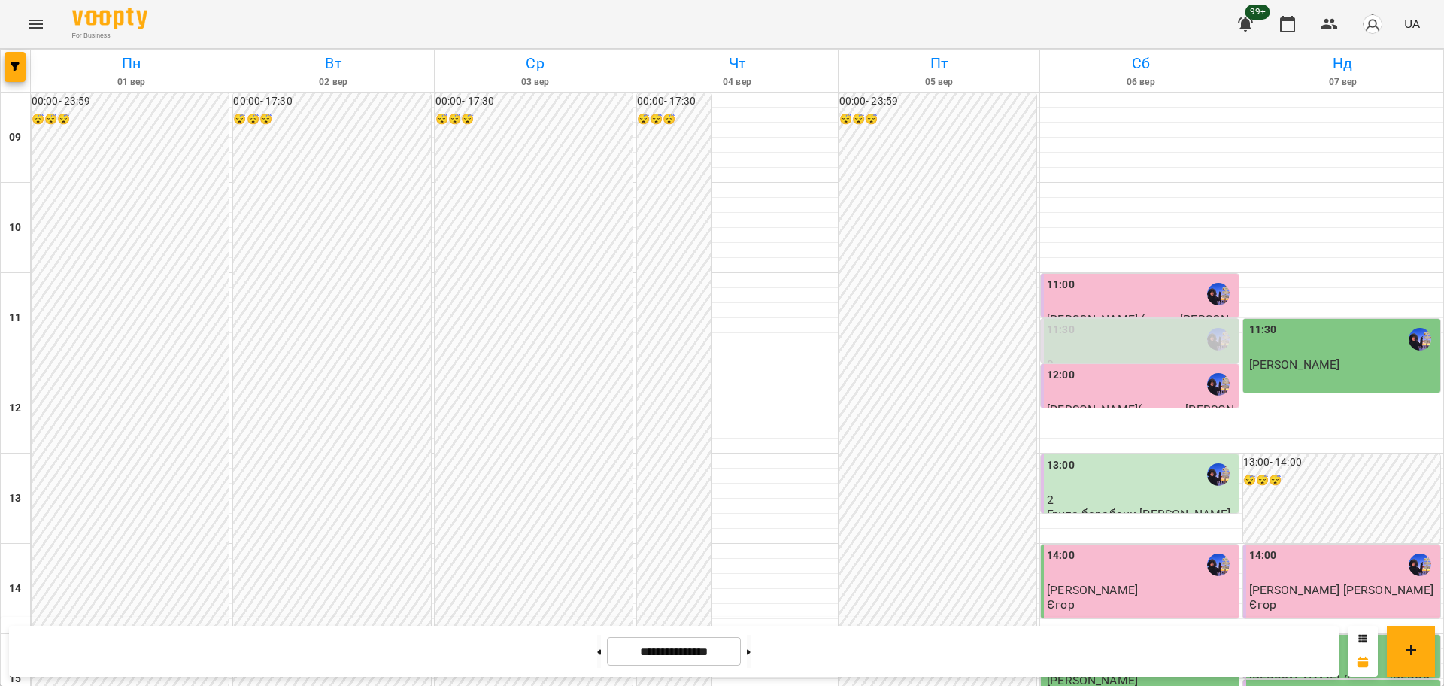
scroll to position [564, 0]
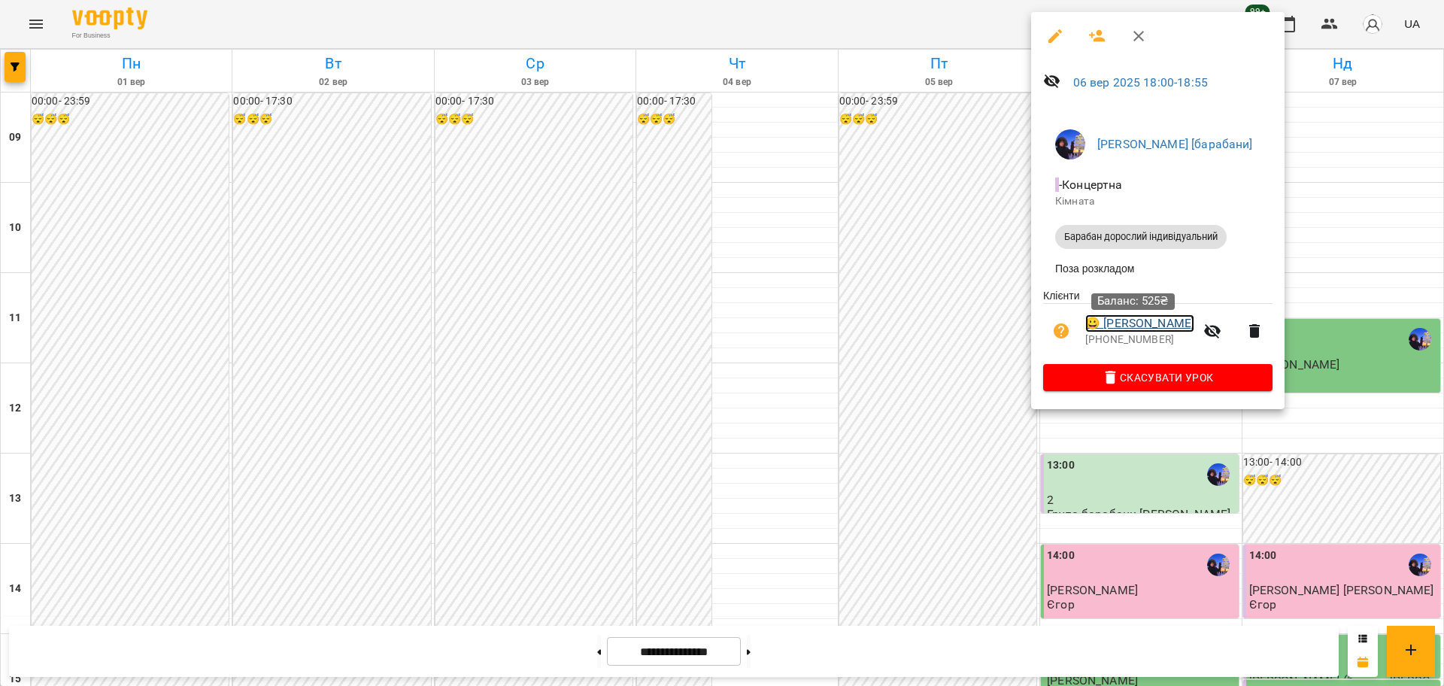
click at [1137, 332] on link "😀 Мороз Уляна" at bounding box center [1139, 323] width 109 height 18
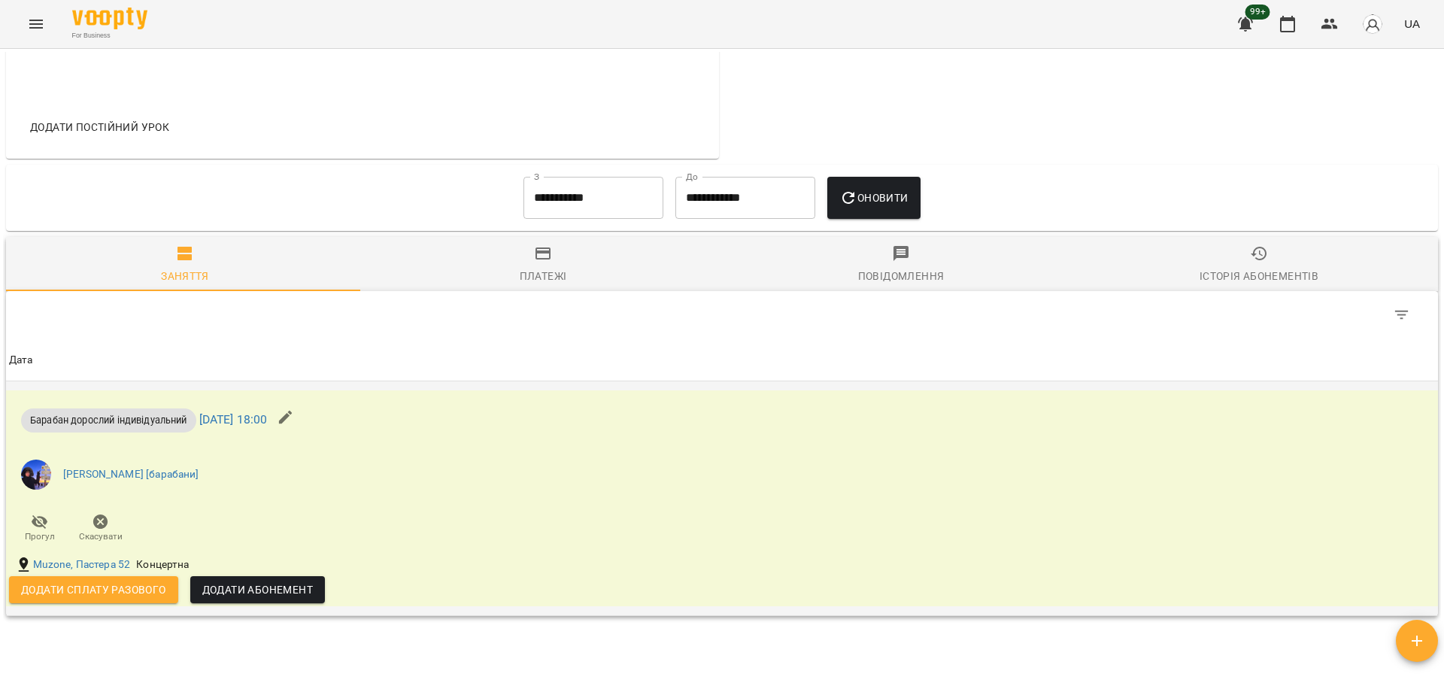
scroll to position [752, 0]
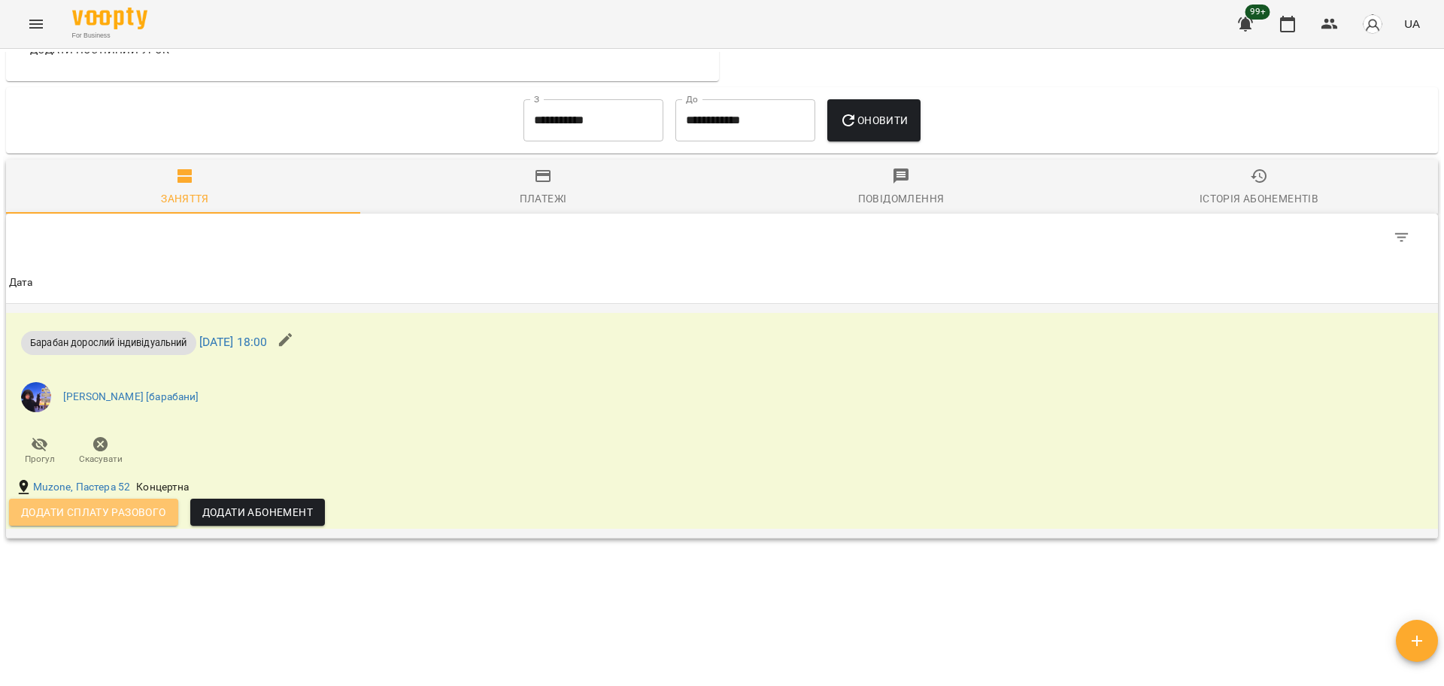
click at [145, 514] on span "Додати сплату разового" at bounding box center [93, 512] width 145 height 18
select select "**********"
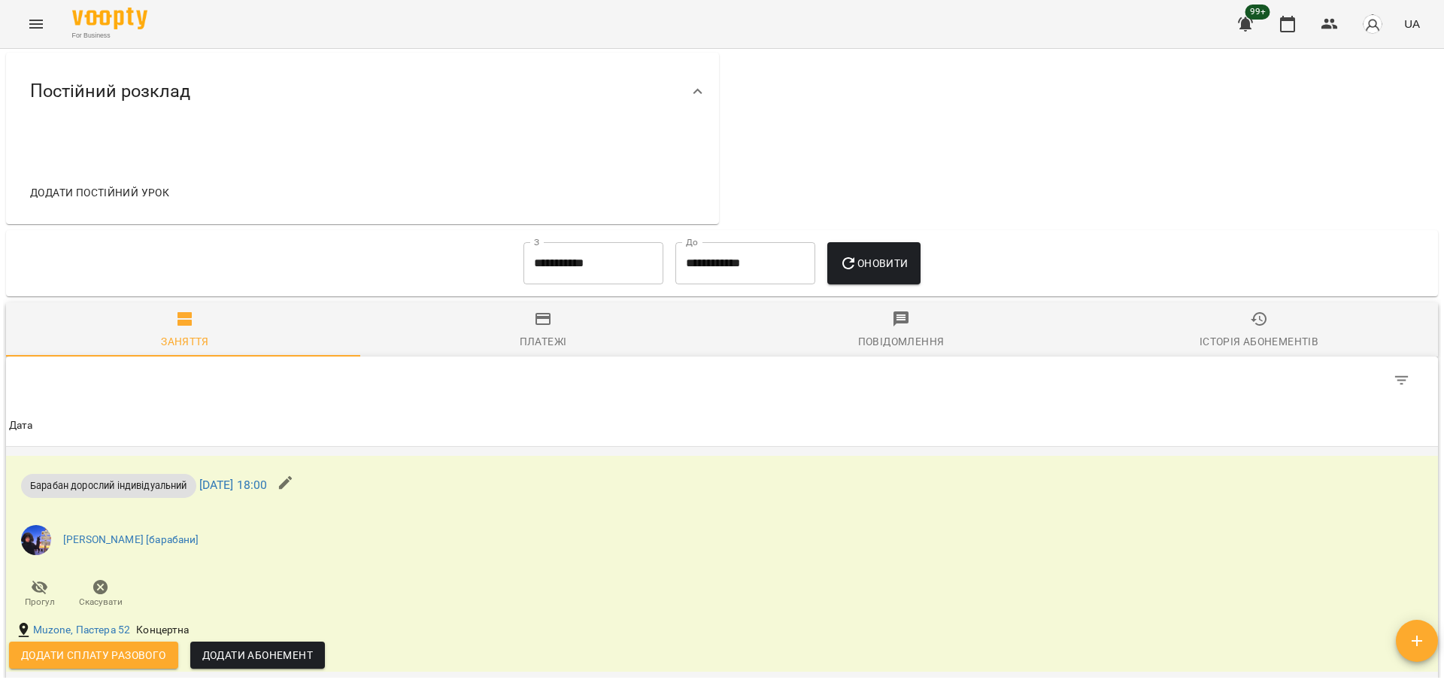
scroll to position [609, 0]
click at [111, 657] on span "Додати сплату разового" at bounding box center [93, 656] width 145 height 18
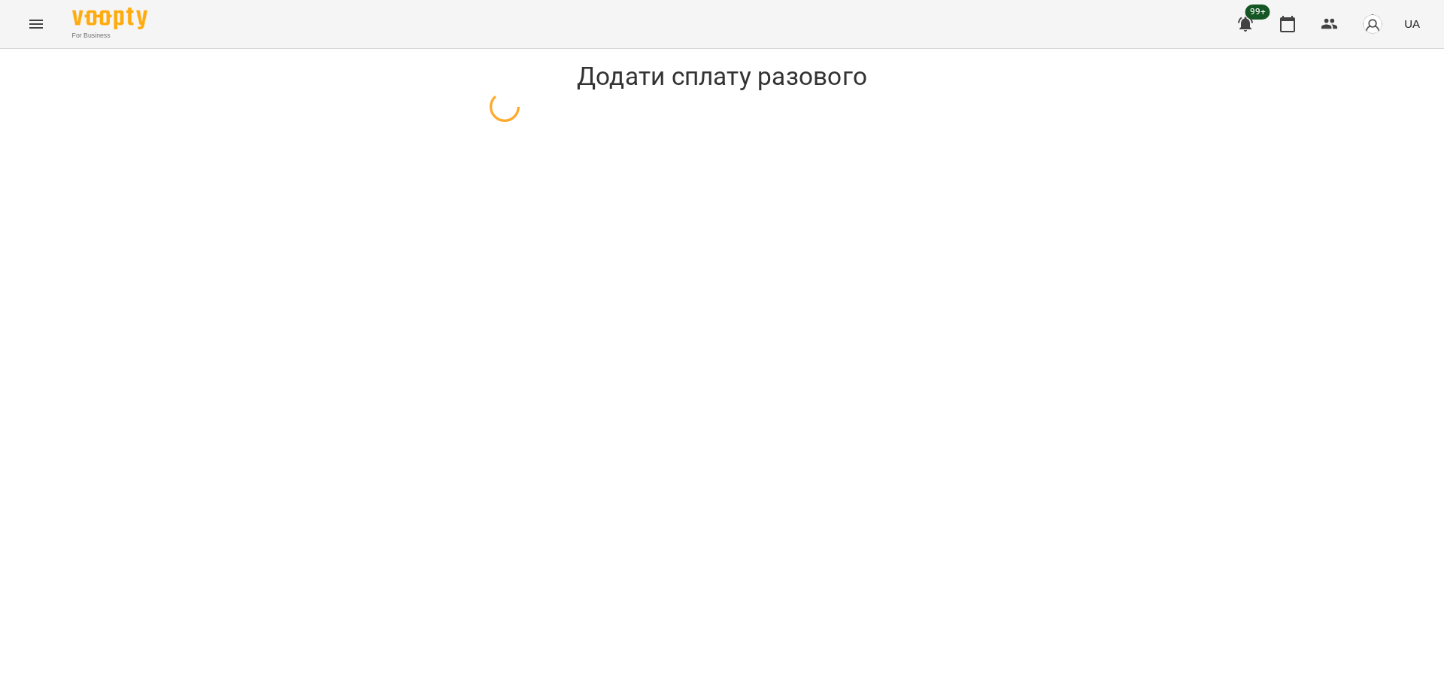
select select "**********"
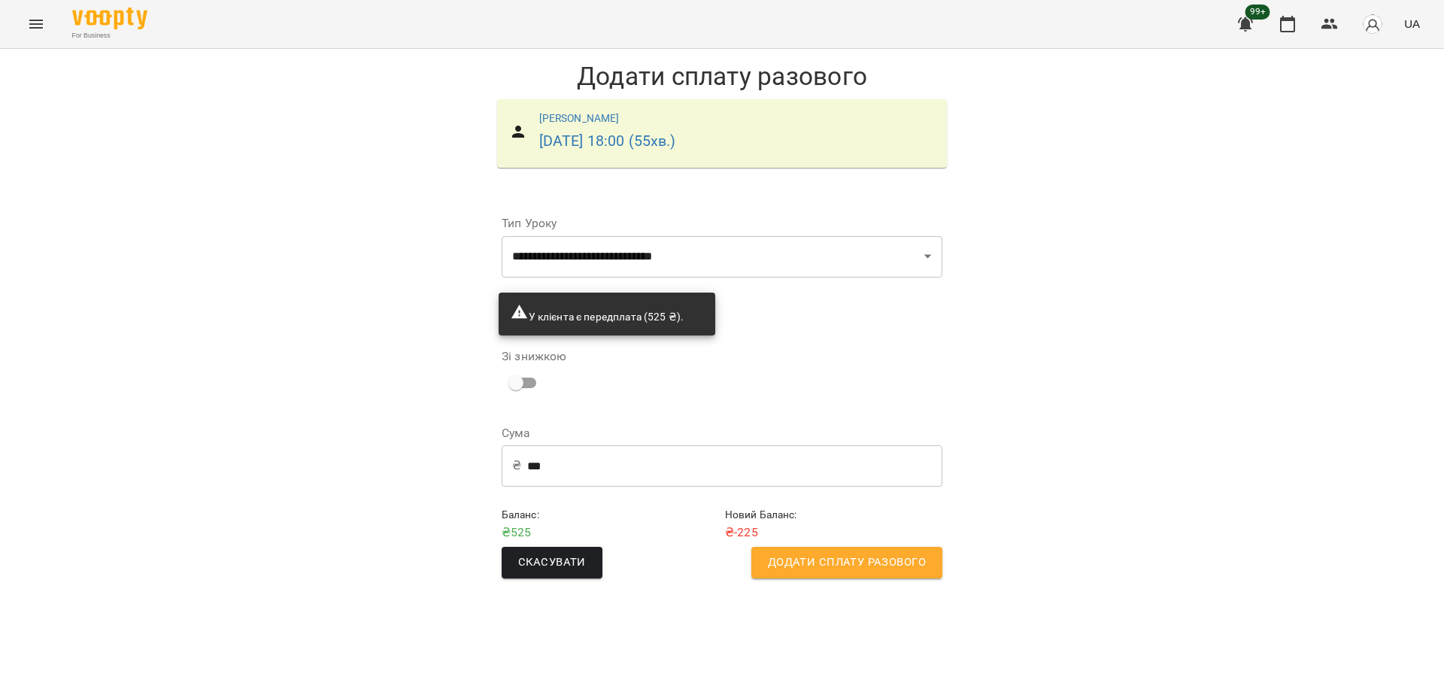
click at [639, 466] on input "***" at bounding box center [734, 466] width 415 height 42
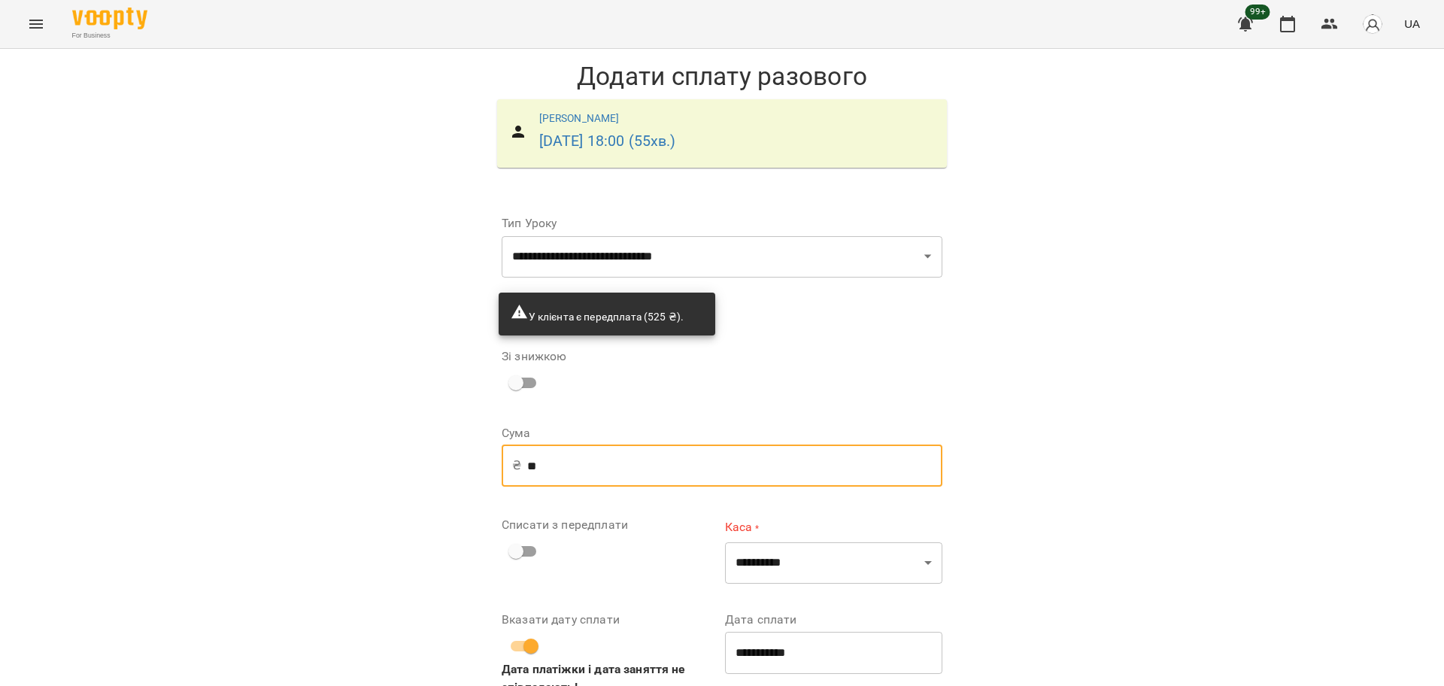
type input "*"
type input "***"
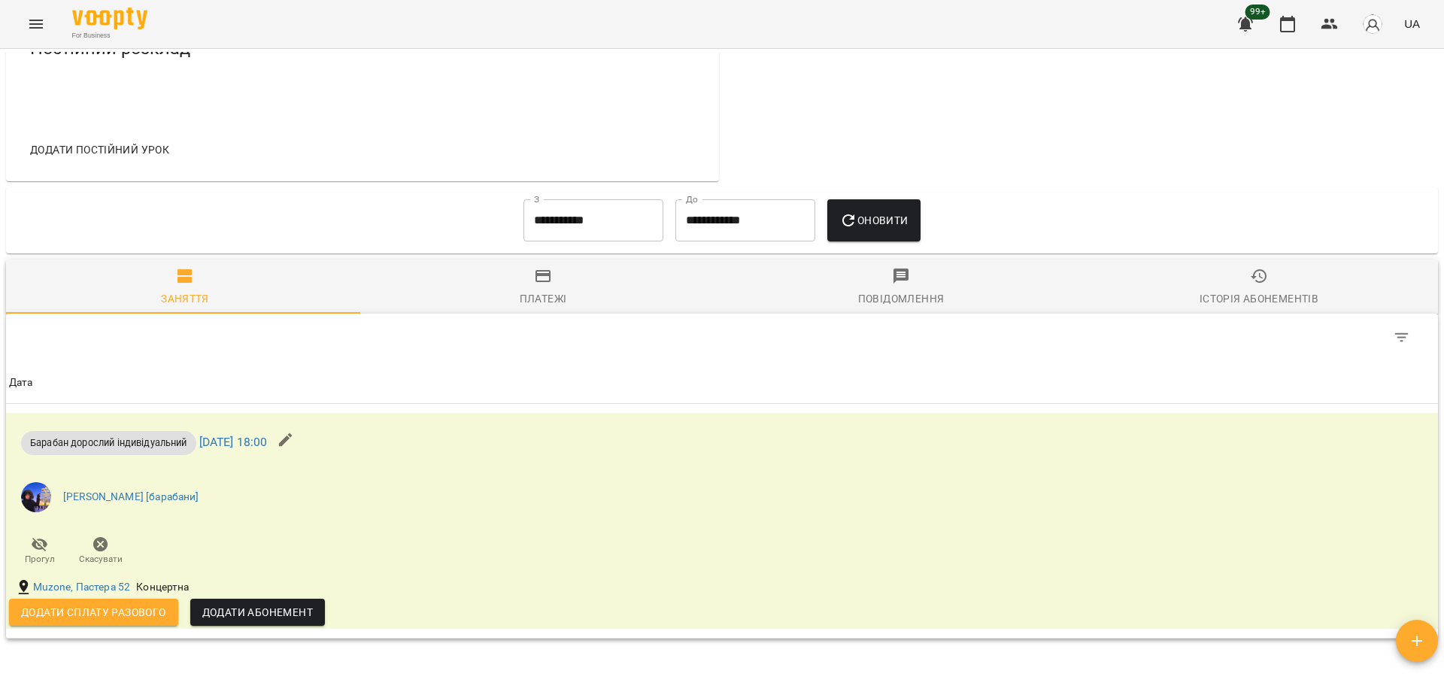
scroll to position [658, 0]
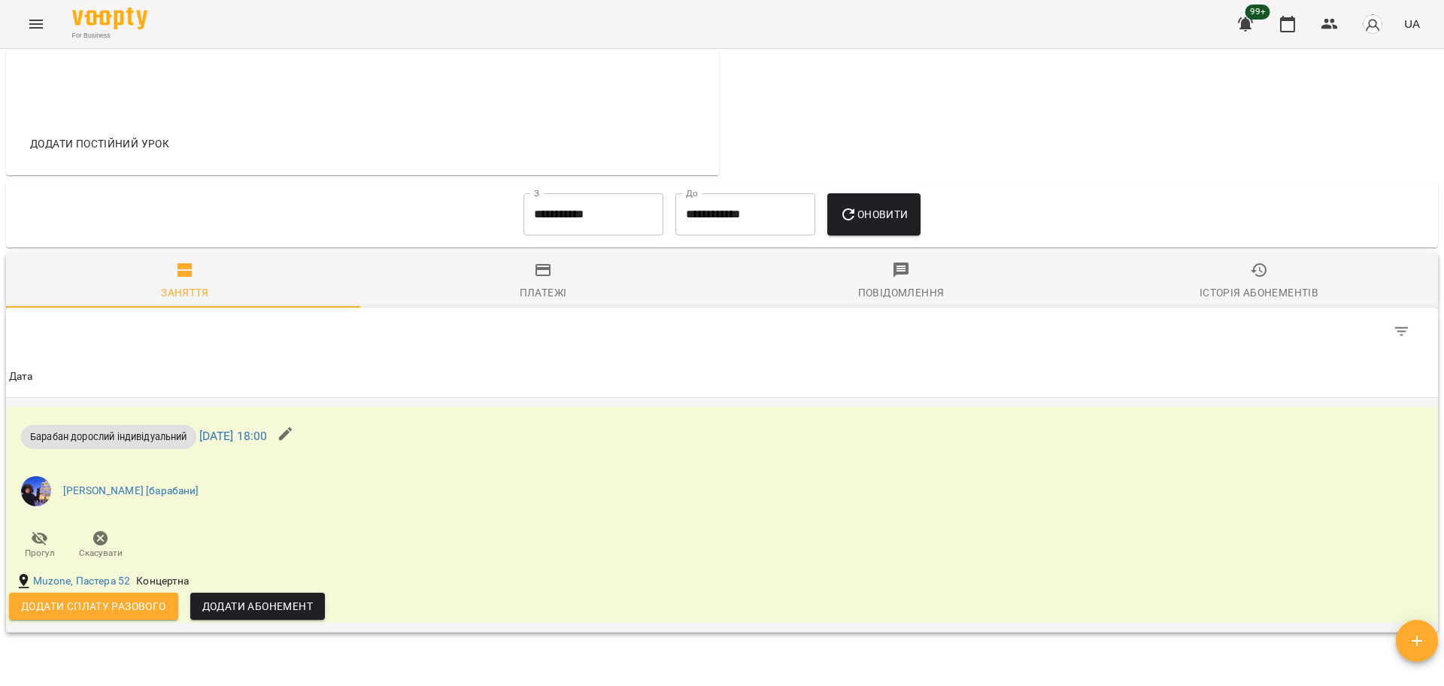
click at [295, 442] on icon "button" at bounding box center [286, 434] width 18 height 18
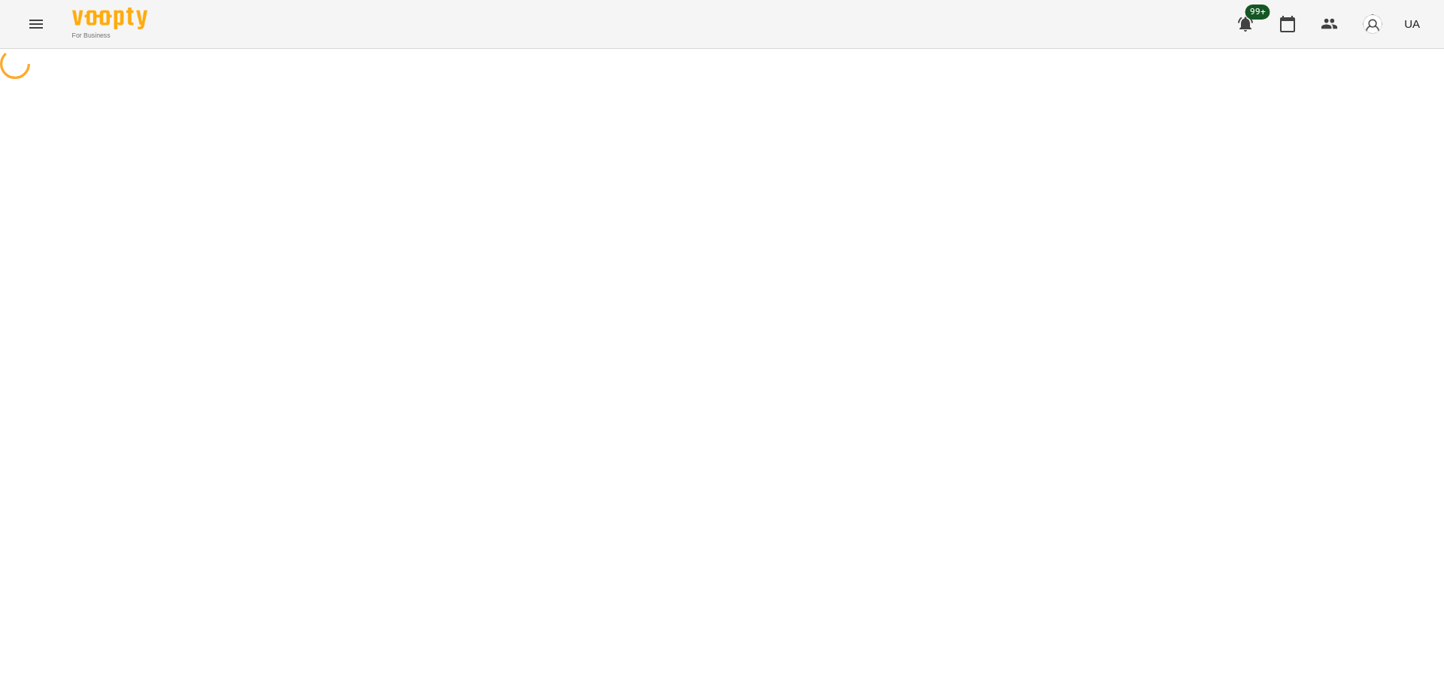
select select "**********"
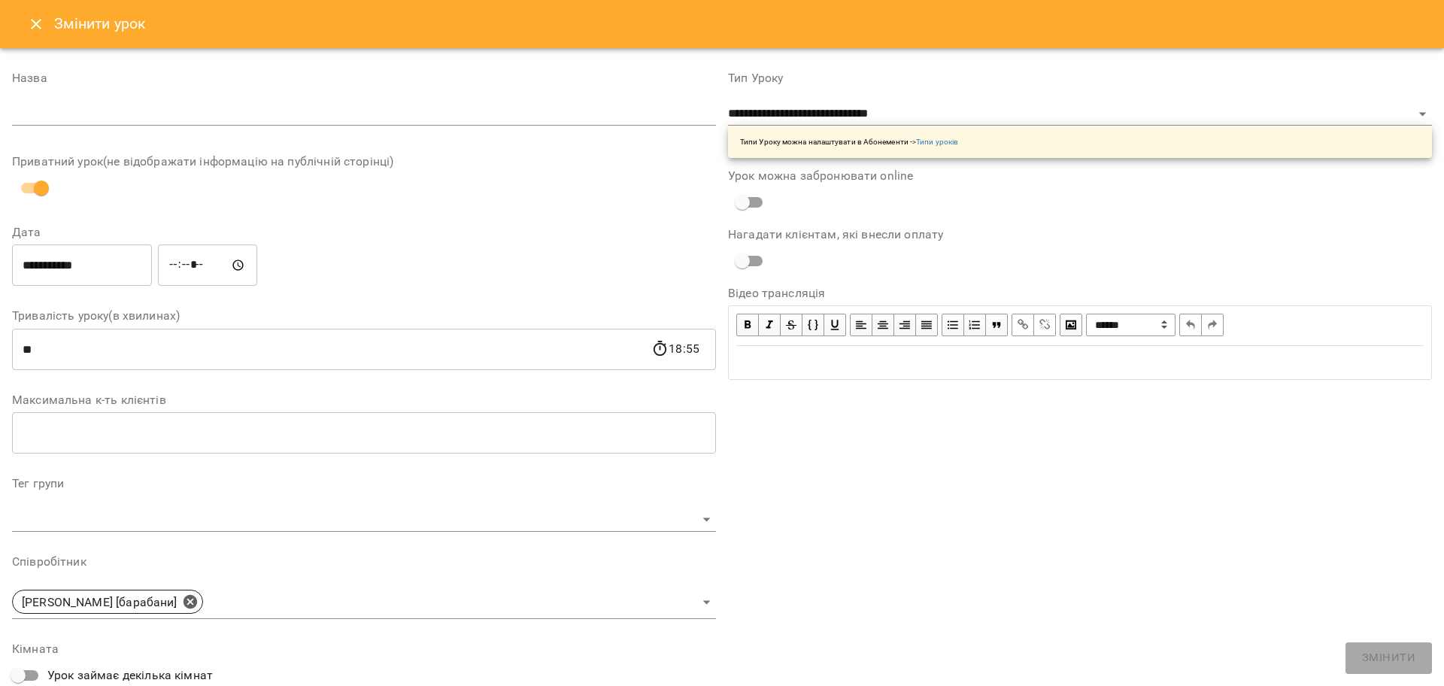
click at [29, 26] on icon "Close" at bounding box center [36, 24] width 18 height 18
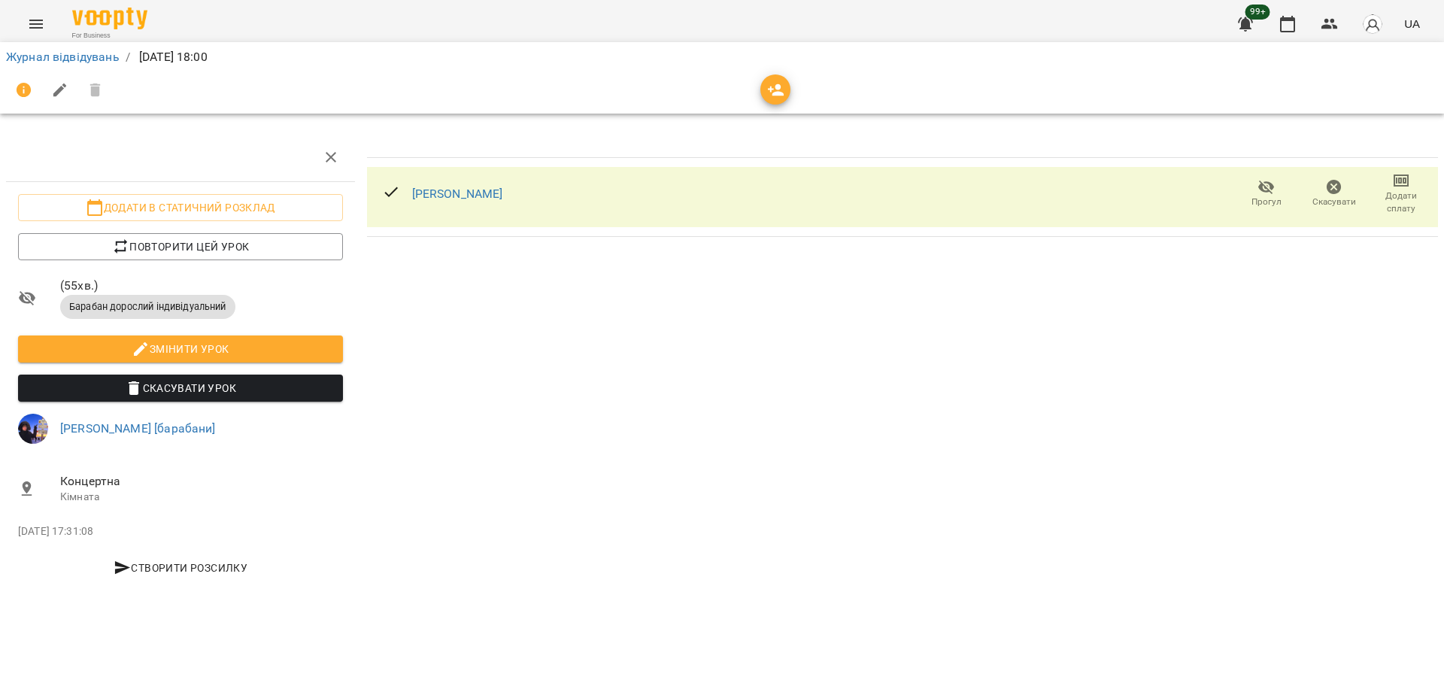
click at [1264, 205] on span "Прогул" at bounding box center [1267, 202] width 30 height 13
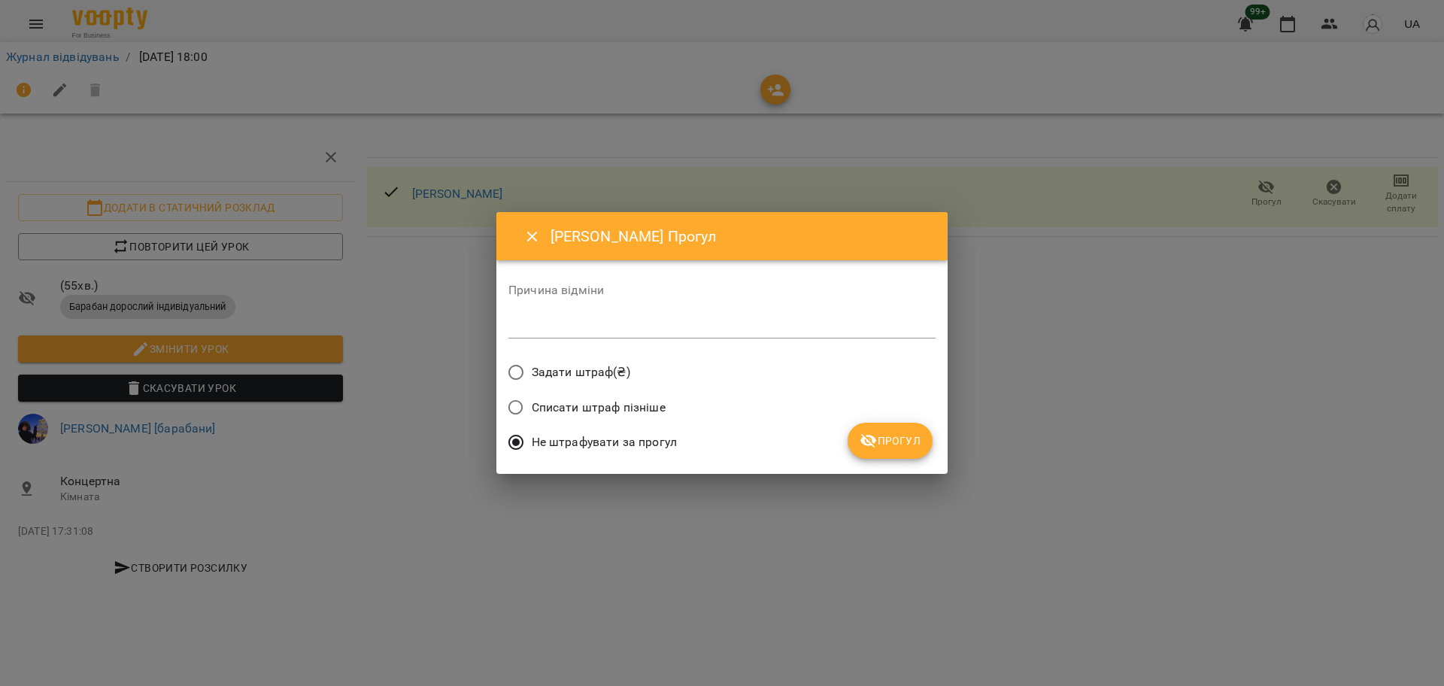
click at [578, 378] on span "Задати штраф(₴)" at bounding box center [581, 372] width 99 height 18
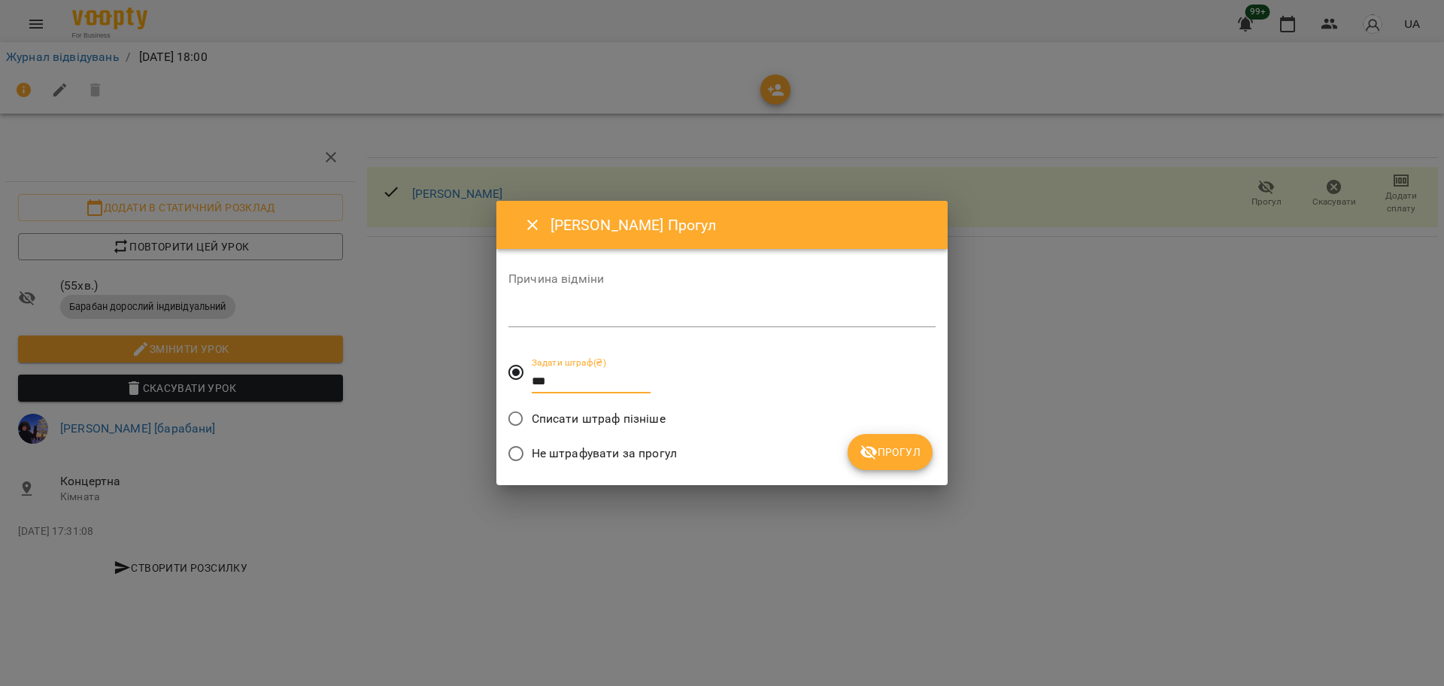
click at [578, 379] on input "***" at bounding box center [591, 381] width 119 height 24
type input "*"
type input "***"
click at [527, 217] on icon "Close" at bounding box center [533, 225] width 18 height 18
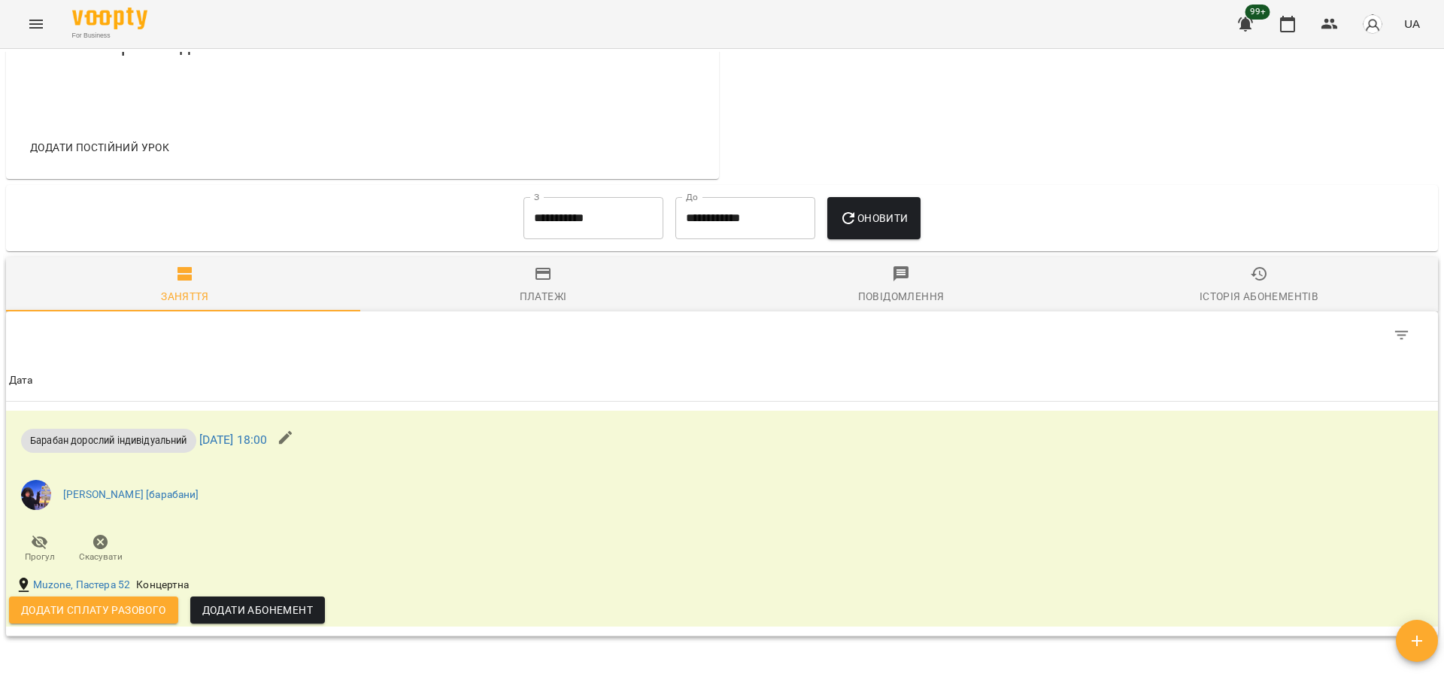
scroll to position [658, 0]
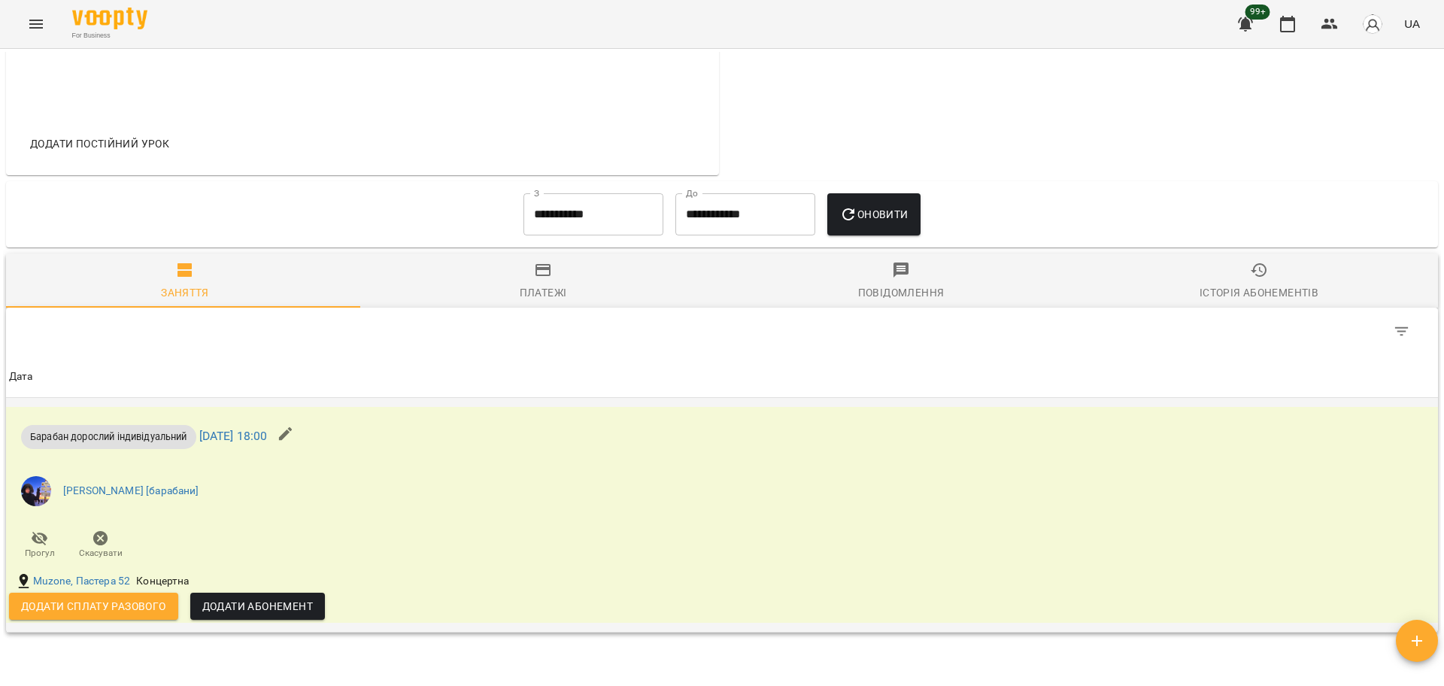
click at [108, 608] on span "Додати сплату разового" at bounding box center [93, 606] width 145 height 18
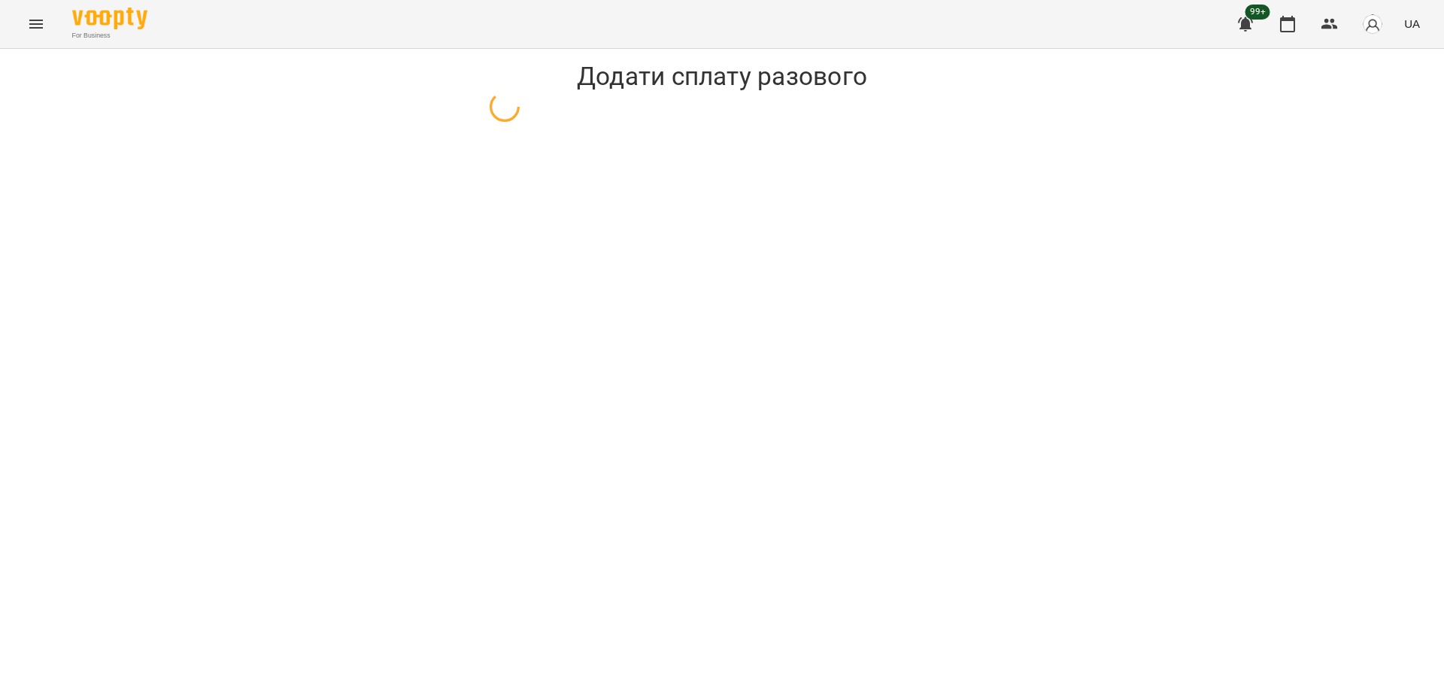
select select "**********"
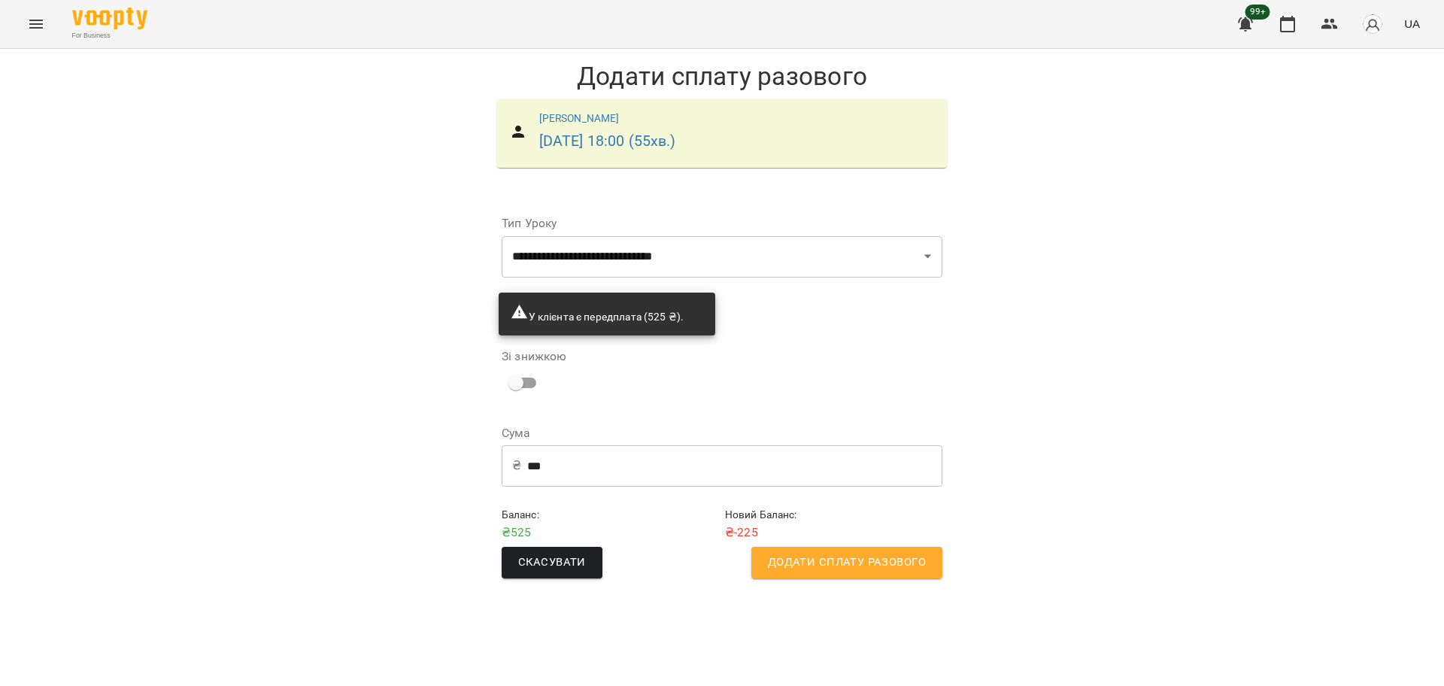
drag, startPoint x: 141, startPoint y: 549, endPoint x: 50, endPoint y: 512, distance: 98.2
drag, startPoint x: 50, startPoint y: 512, endPoint x: 779, endPoint y: 464, distance: 730.4
click at [779, 464] on input "***" at bounding box center [734, 466] width 415 height 42
drag, startPoint x: 688, startPoint y: 457, endPoint x: 561, endPoint y: 457, distance: 127.1
click at [562, 457] on input "***" at bounding box center [734, 466] width 415 height 42
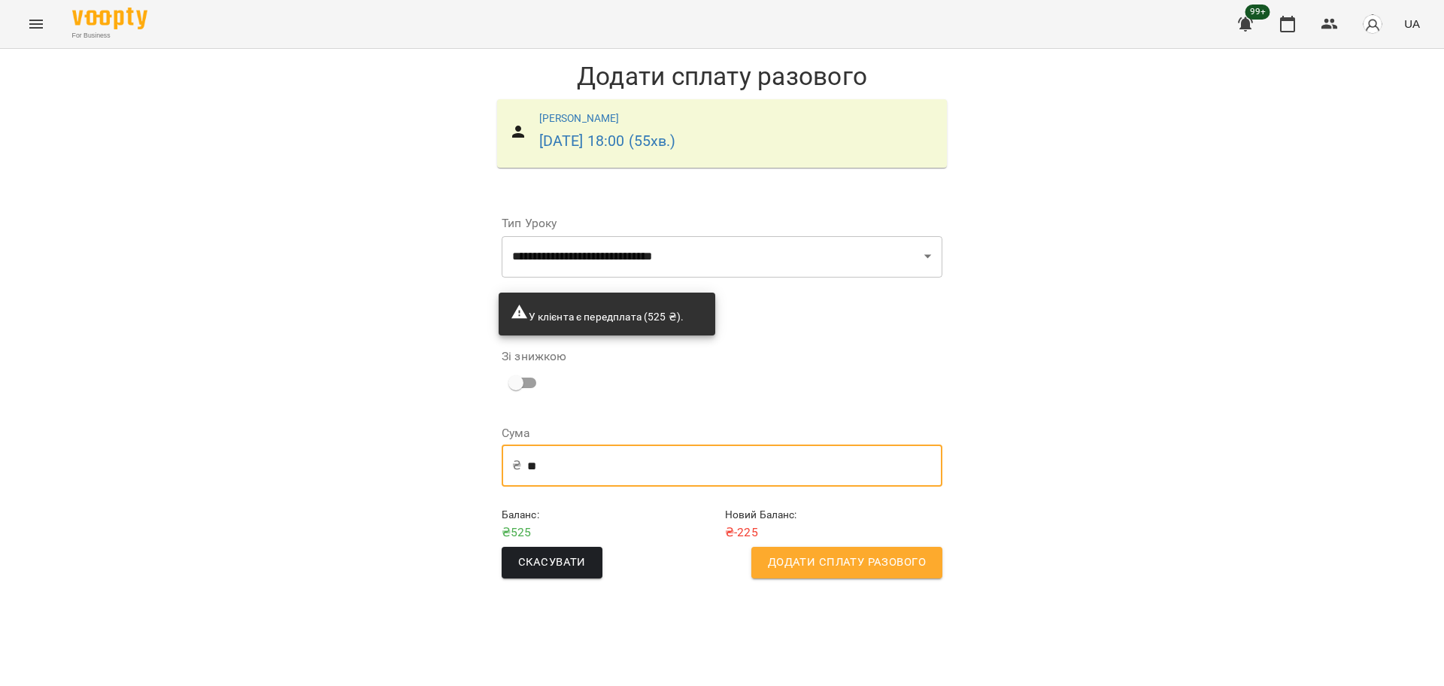
type input "*"
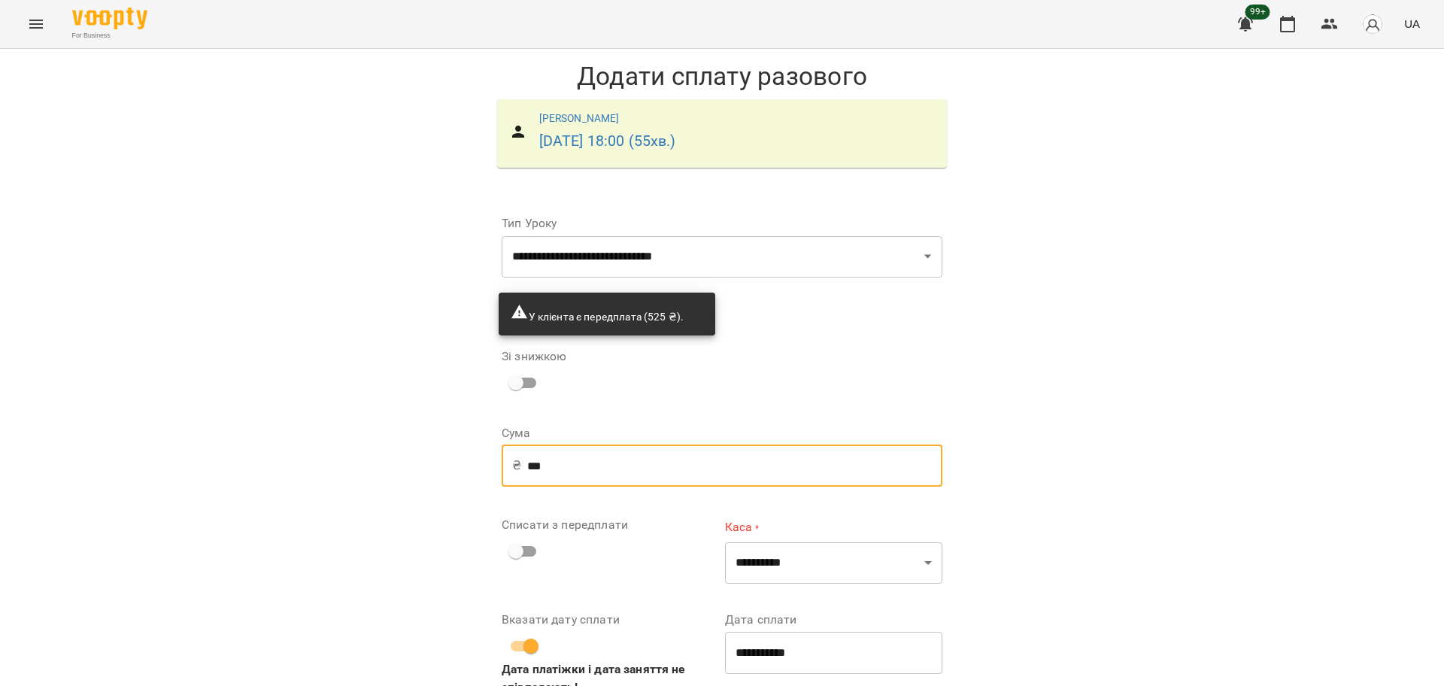
type input "***"
click at [377, 523] on div "**********" at bounding box center [722, 409] width 1444 height 721
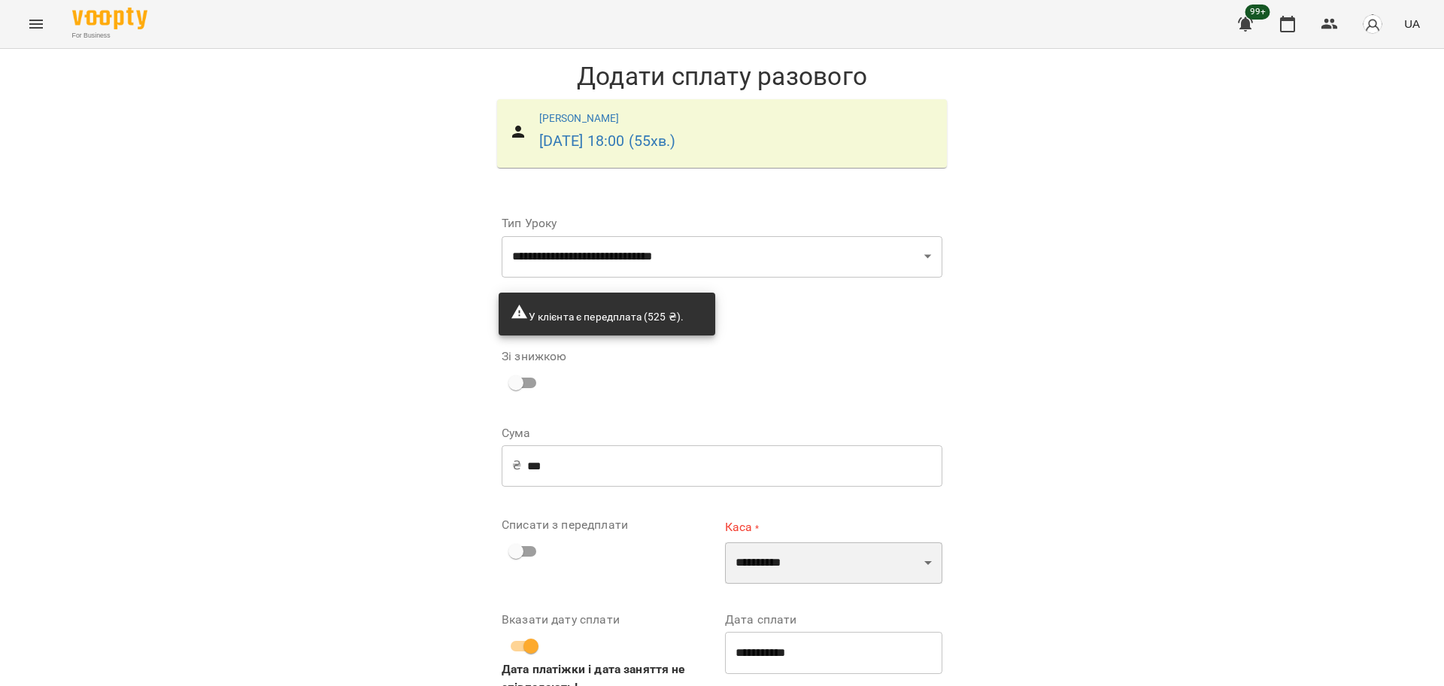
click at [805, 542] on select "**********" at bounding box center [833, 563] width 217 height 42
select select "****"
click at [725, 542] on select "**********" at bounding box center [833, 563] width 217 height 42
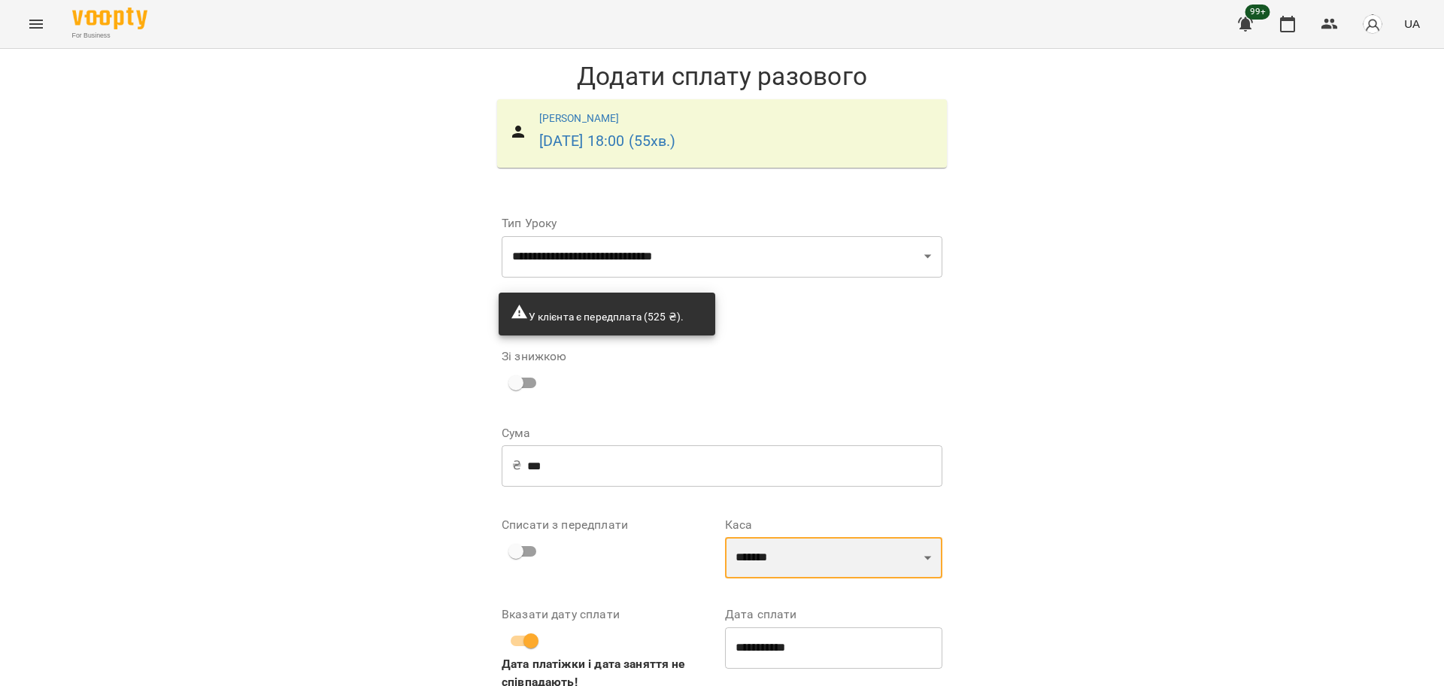
scroll to position [78, 0]
click at [836, 627] on input "**********" at bounding box center [833, 648] width 217 height 42
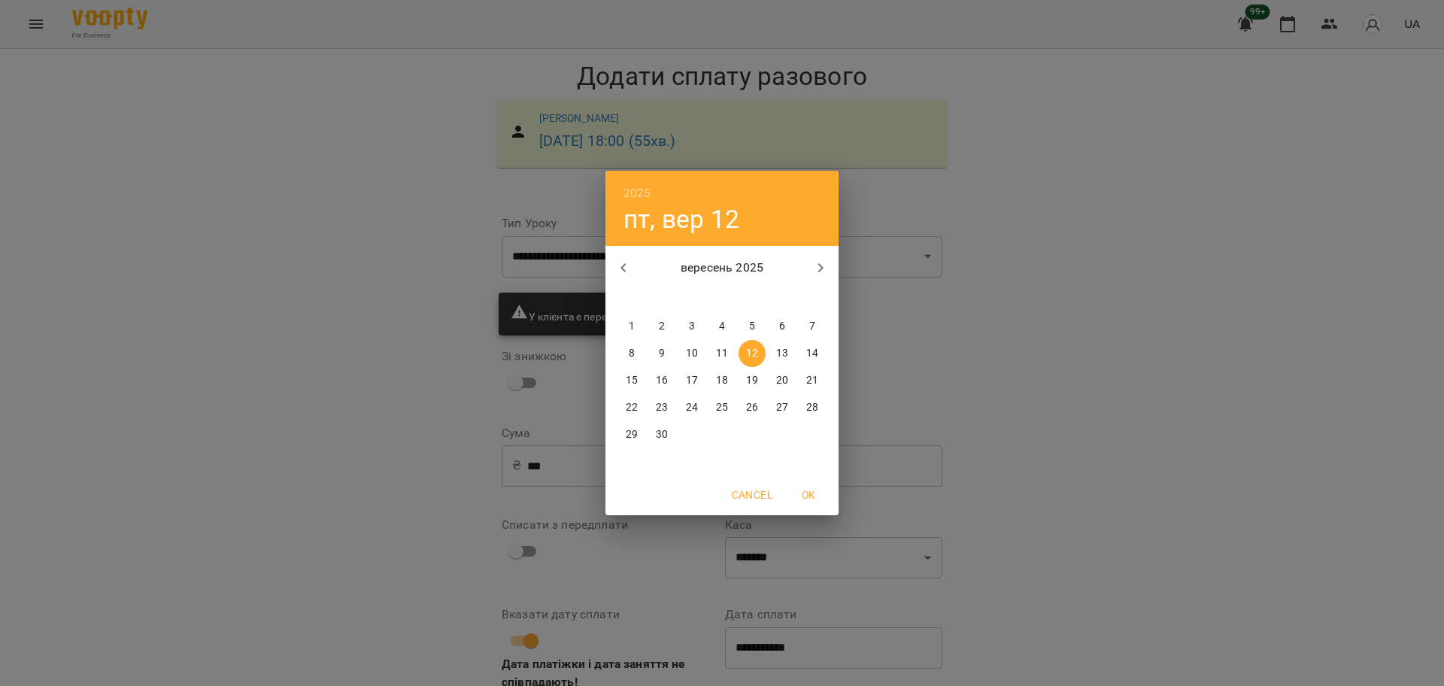
click at [775, 328] on span "6" at bounding box center [782, 326] width 27 height 15
type input "**********"
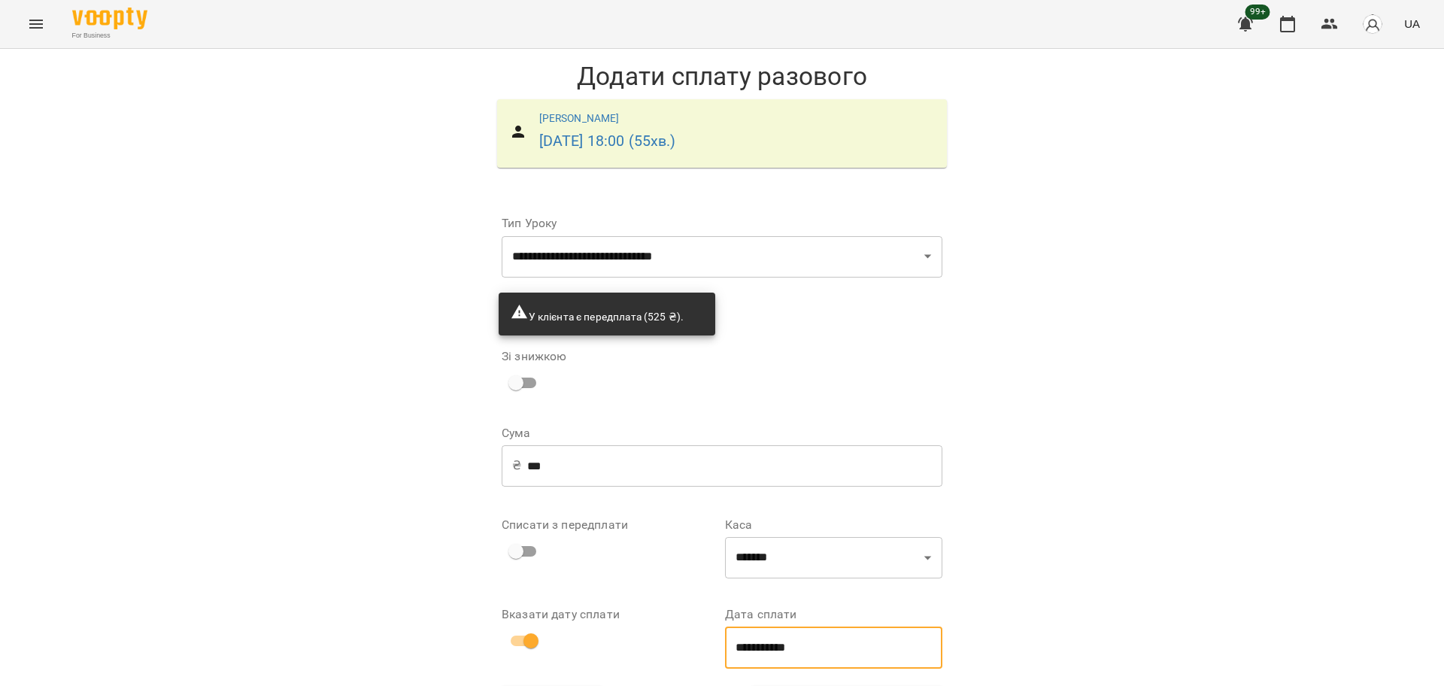
scroll to position [56, 0]
click at [1052, 553] on div "**********" at bounding box center [722, 395] width 1444 height 693
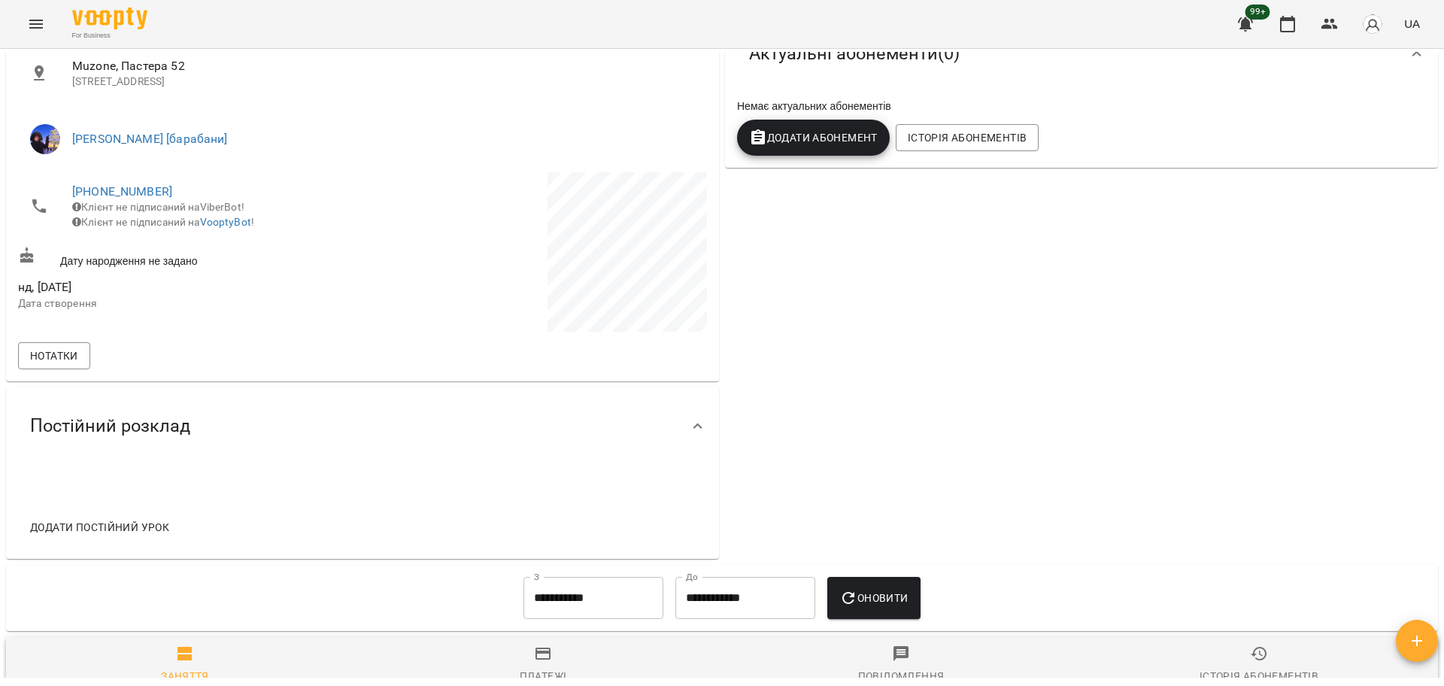
scroll to position [94, 0]
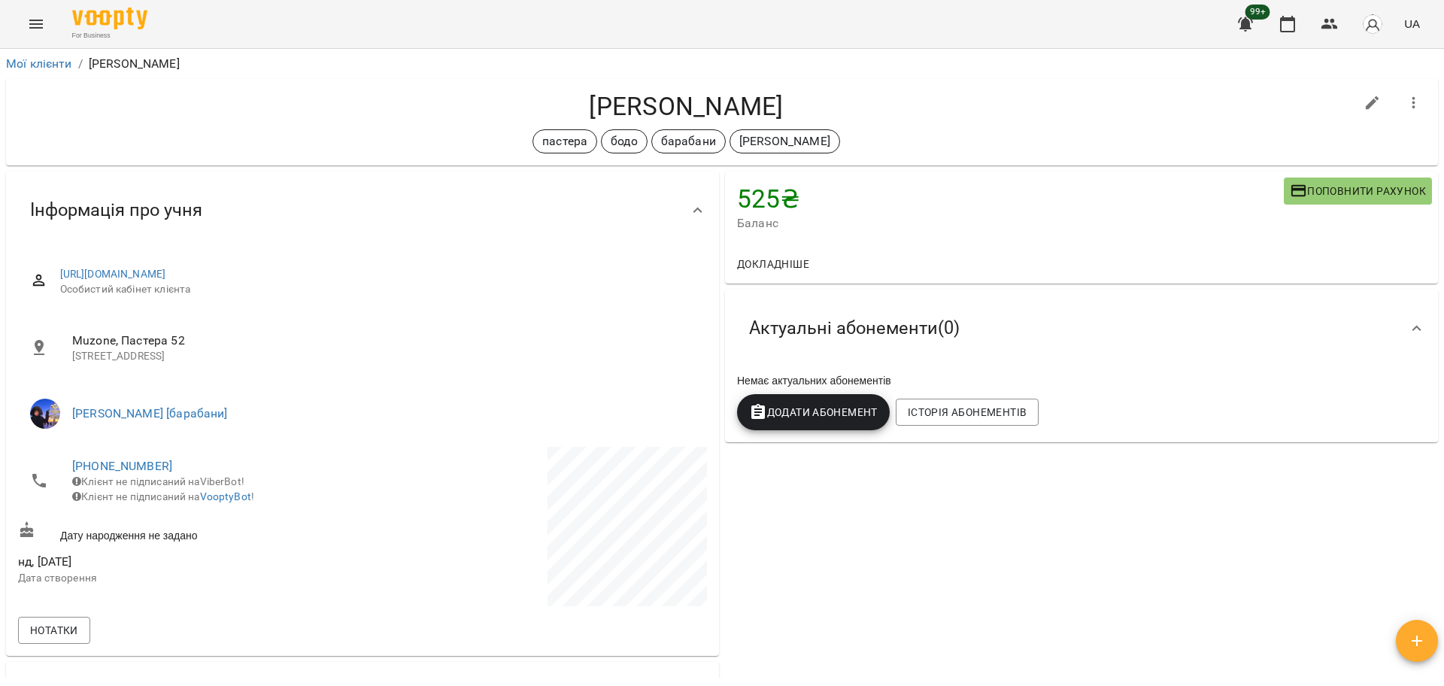
click at [830, 223] on span "Баланс" at bounding box center [1010, 223] width 547 height 18
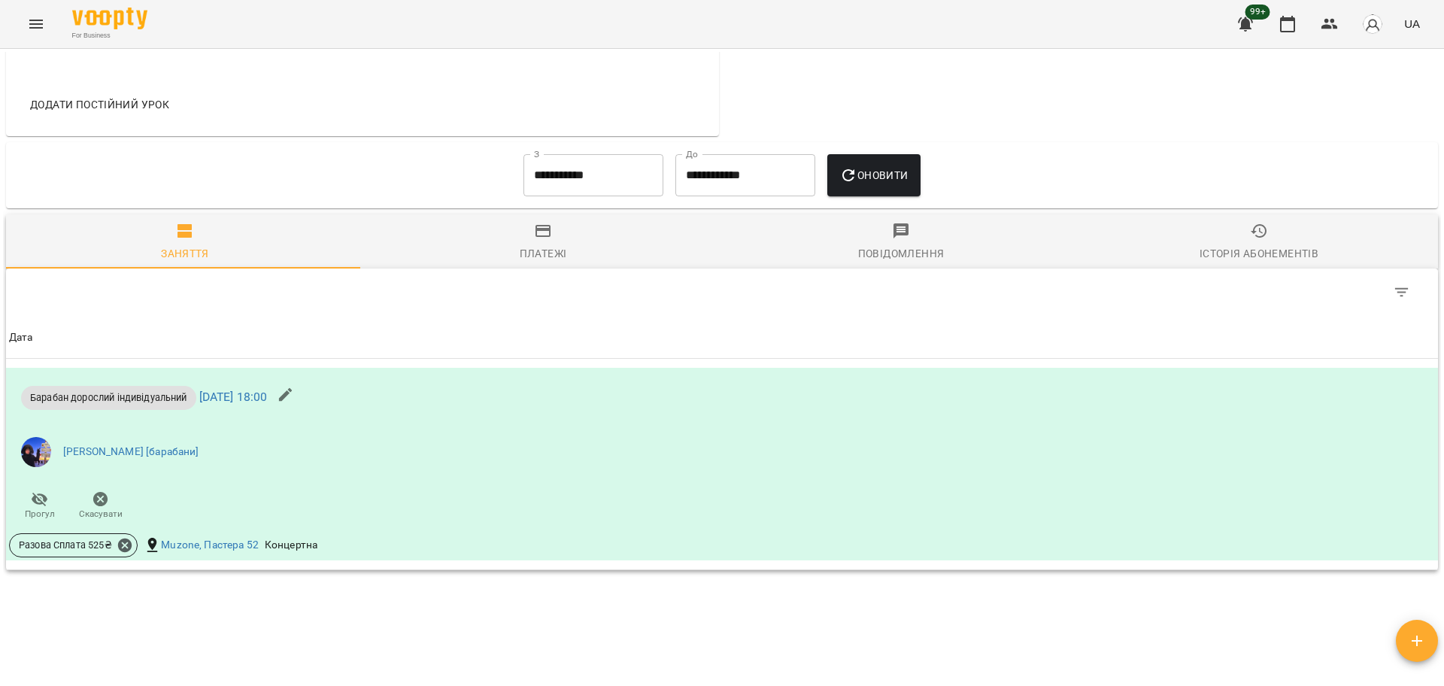
scroll to position [752, 0]
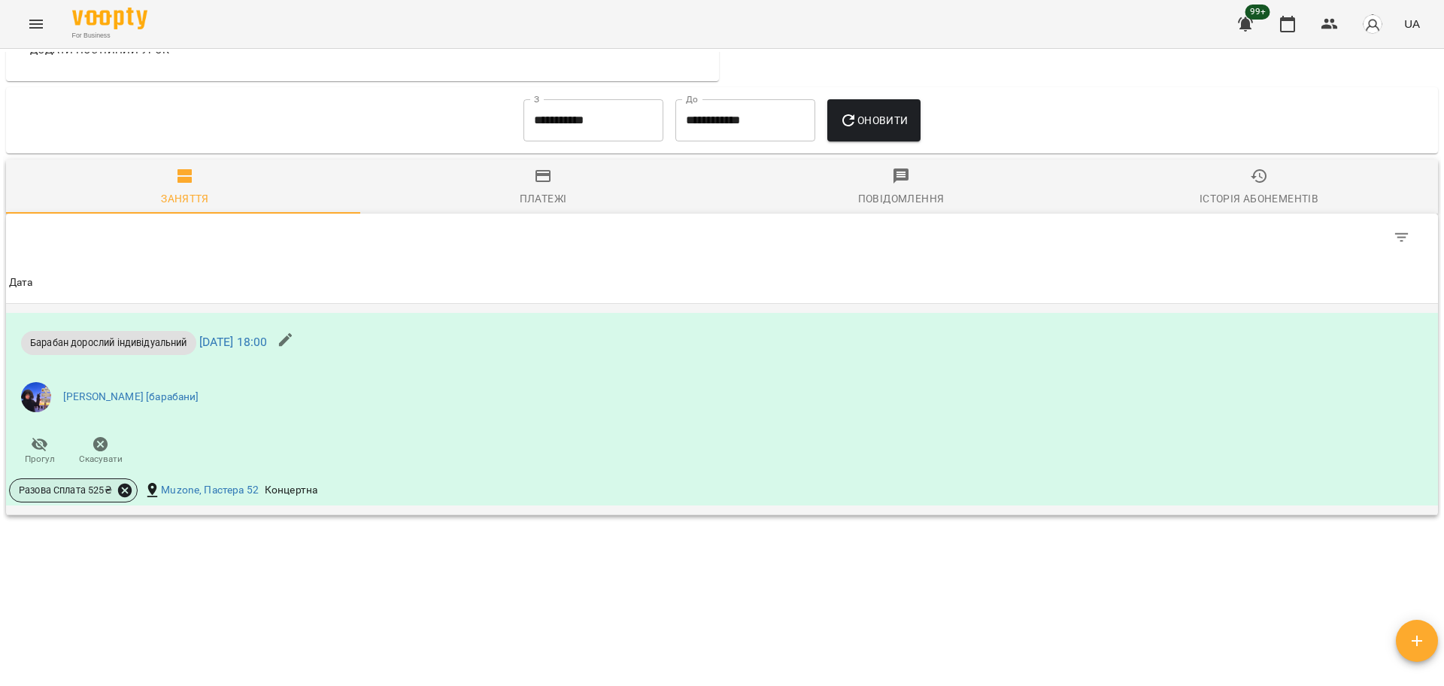
click at [120, 486] on icon at bounding box center [125, 491] width 14 height 14
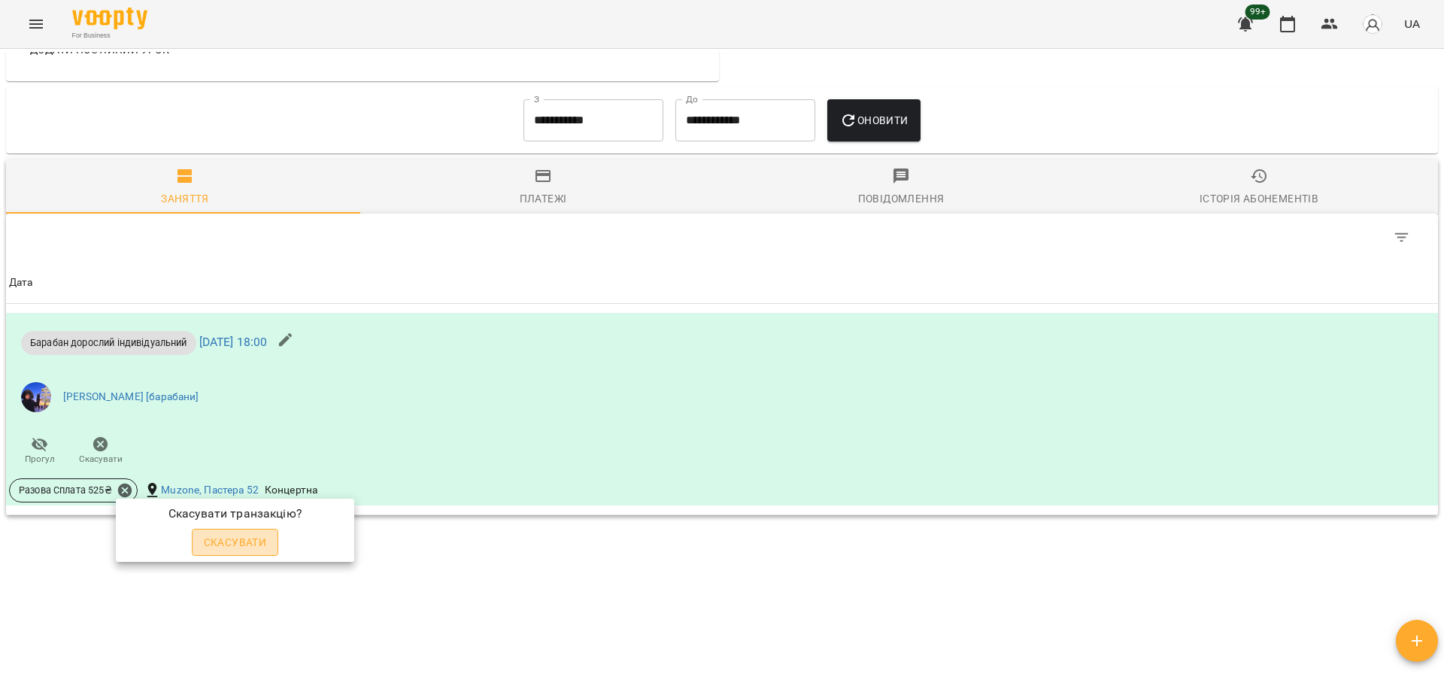
click at [237, 550] on span "Скасувати" at bounding box center [235, 542] width 63 height 18
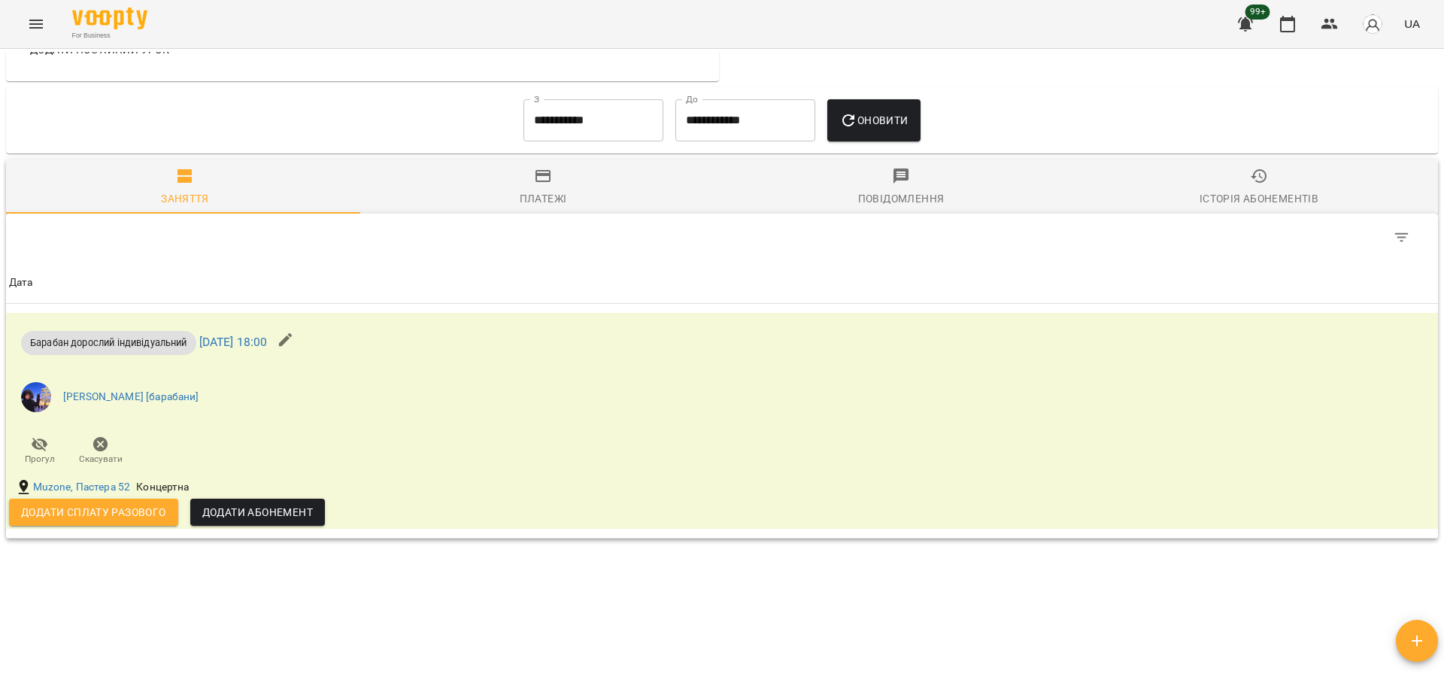
click at [556, 194] on div "Платежі" at bounding box center [543, 199] width 47 height 18
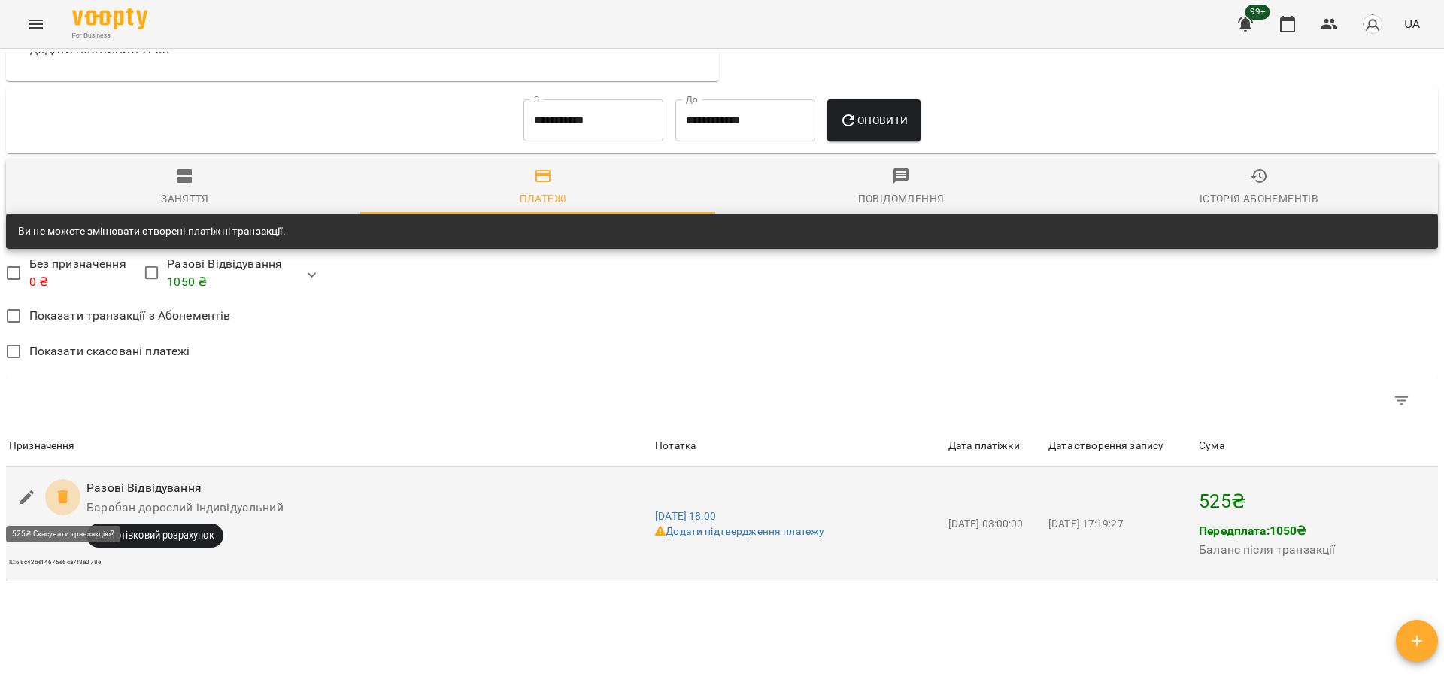
click at [62, 499] on icon at bounding box center [62, 497] width 11 height 14
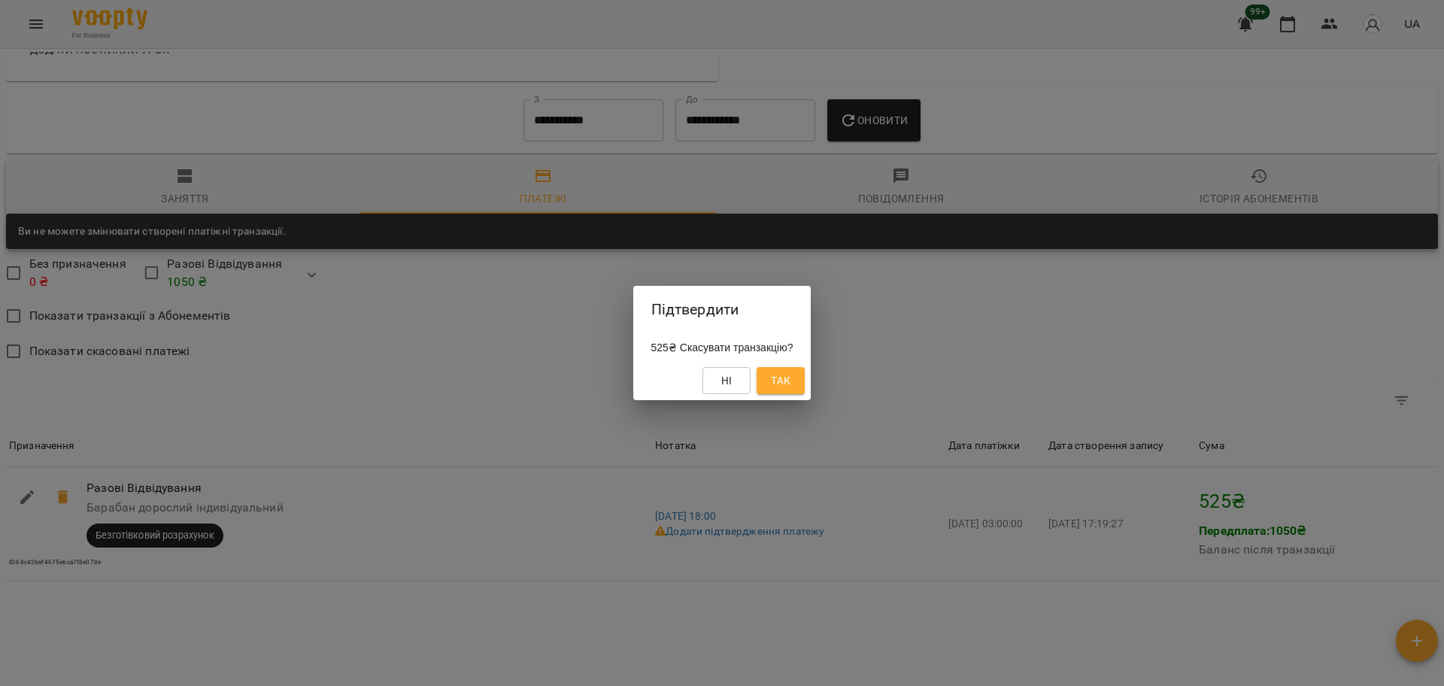
click at [616, 638] on div "Підтвердити 525₴ Скасувати транзакцію? Ні Так" at bounding box center [722, 343] width 1444 height 686
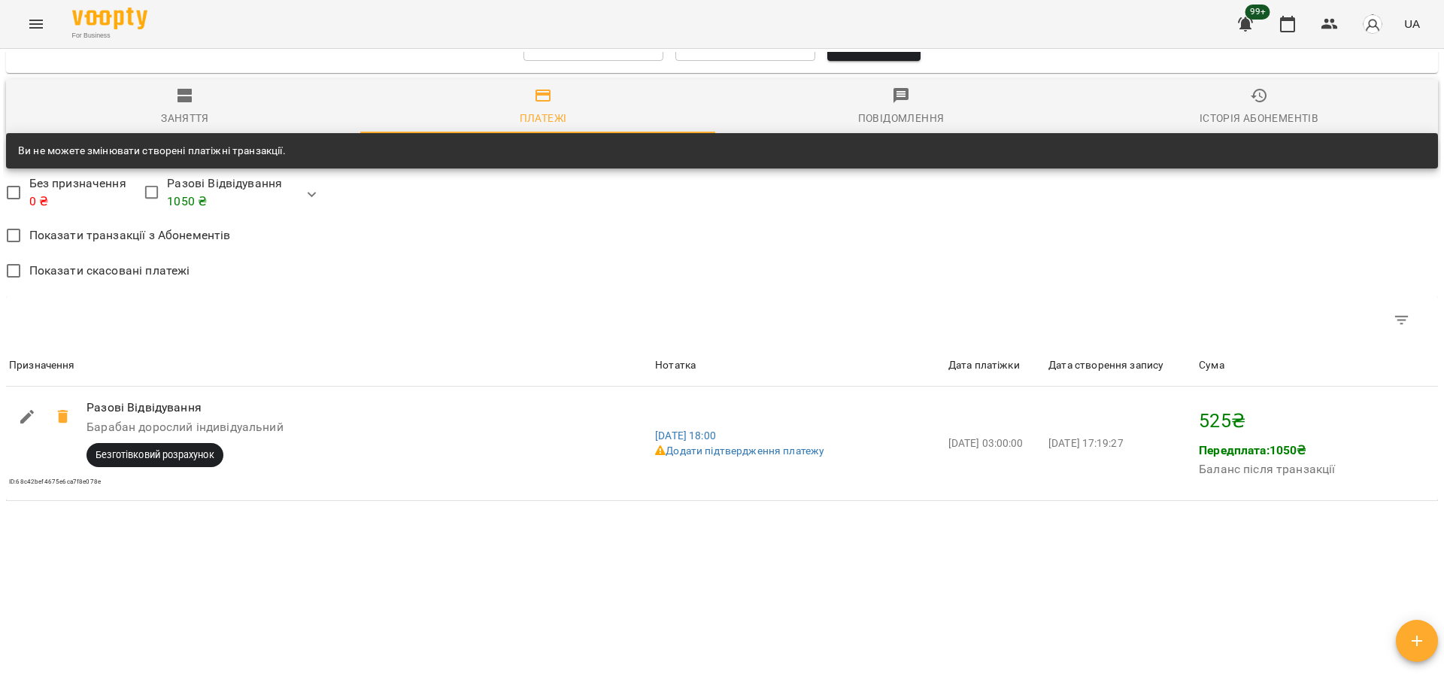
scroll to position [839, 0]
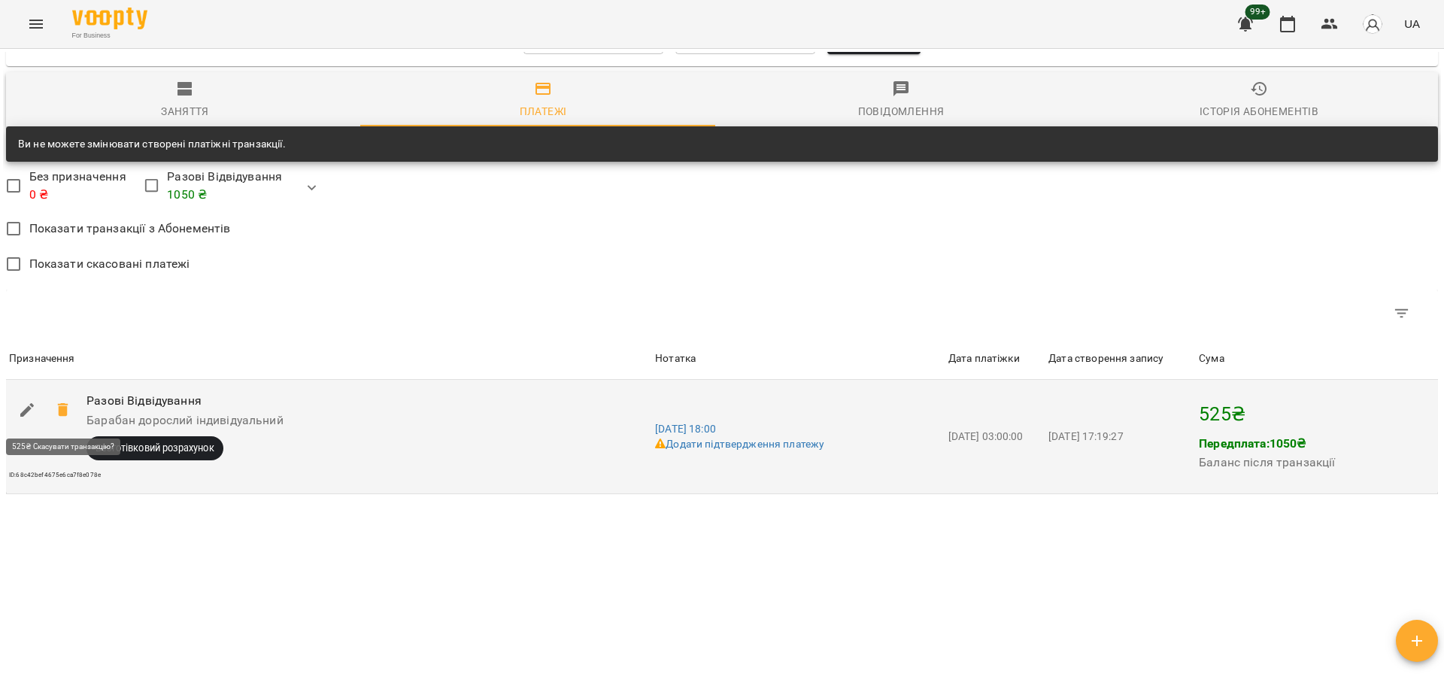
click at [67, 415] on icon at bounding box center [63, 410] width 18 height 18
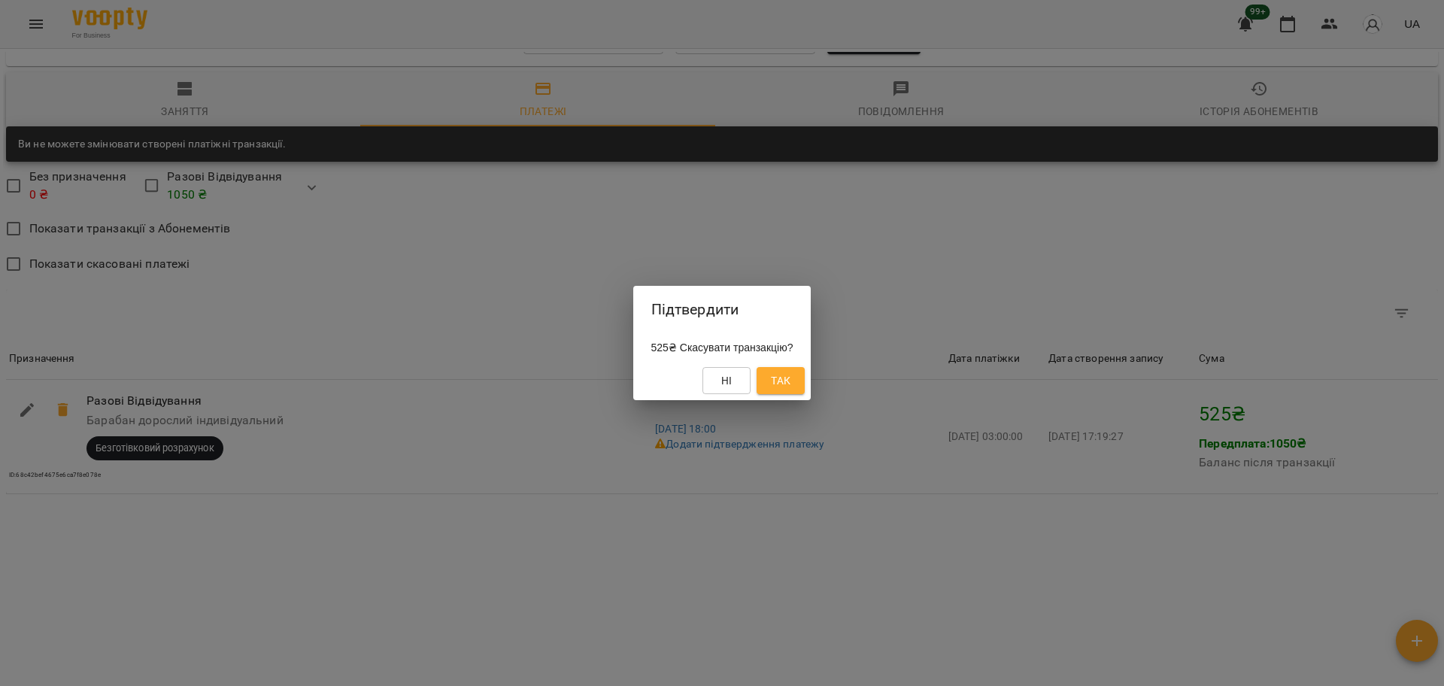
click at [785, 379] on span "Так" at bounding box center [781, 381] width 20 height 18
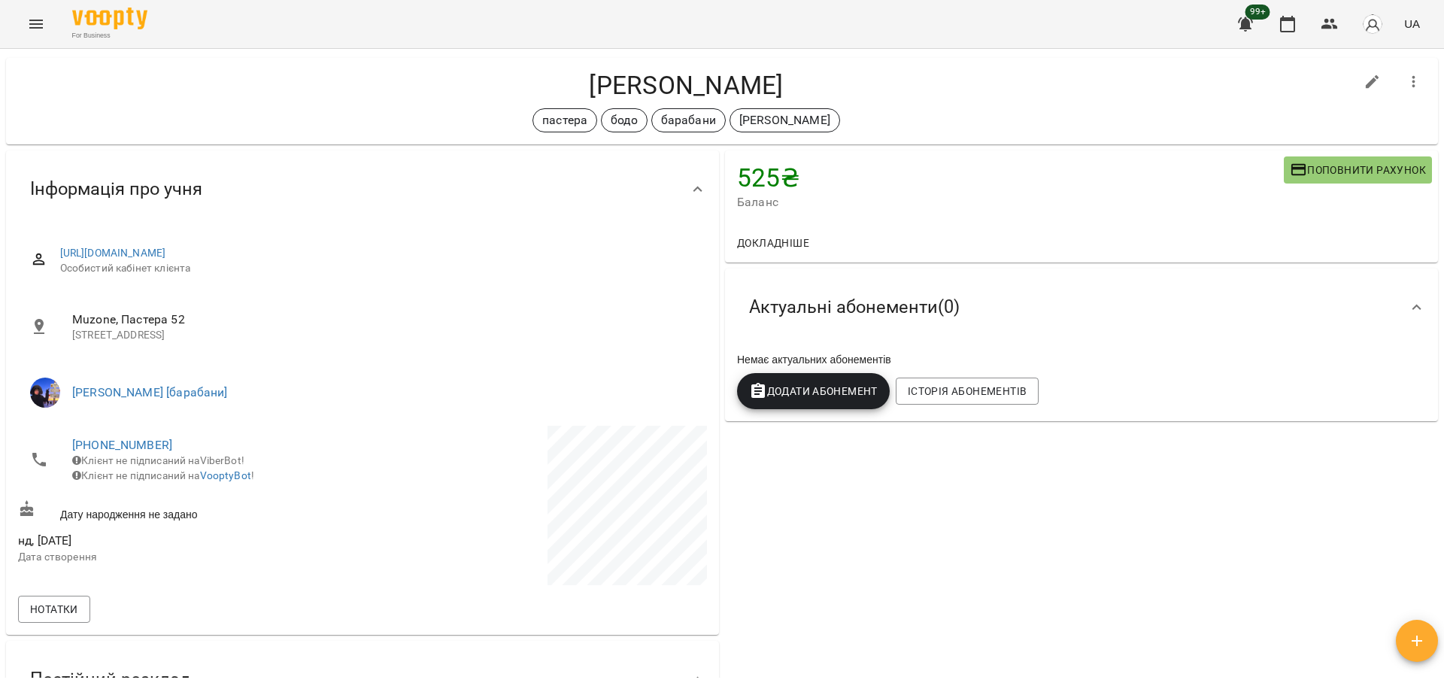
scroll to position [0, 0]
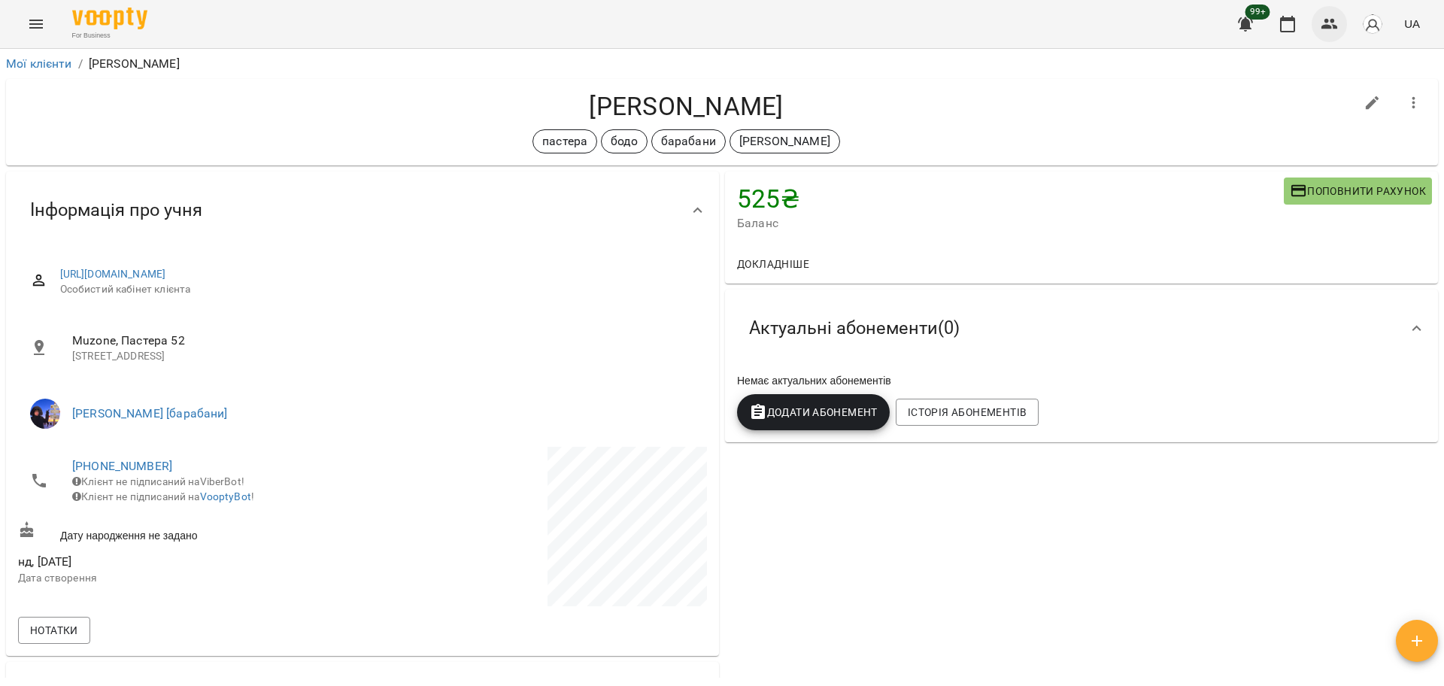
click at [1324, 24] on icon "button" at bounding box center [1330, 24] width 18 height 18
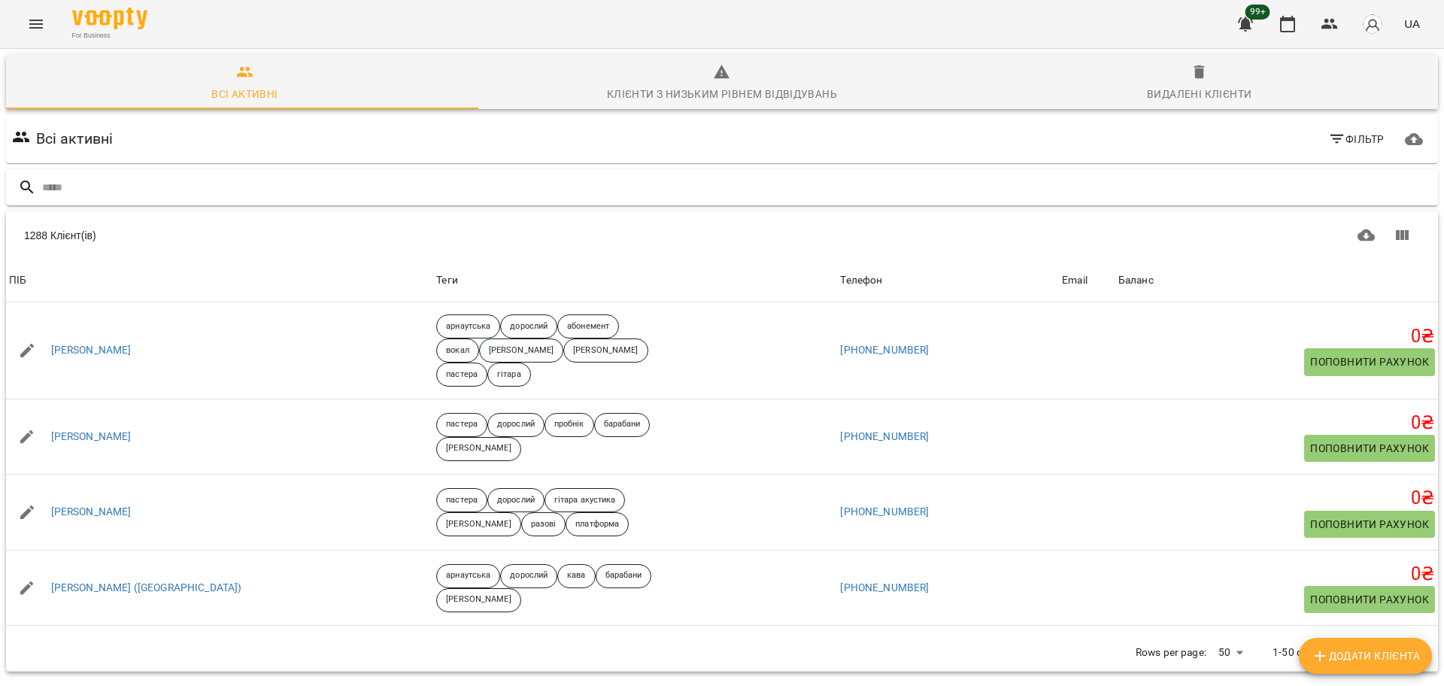
click at [154, 194] on input "text" at bounding box center [737, 187] width 1390 height 25
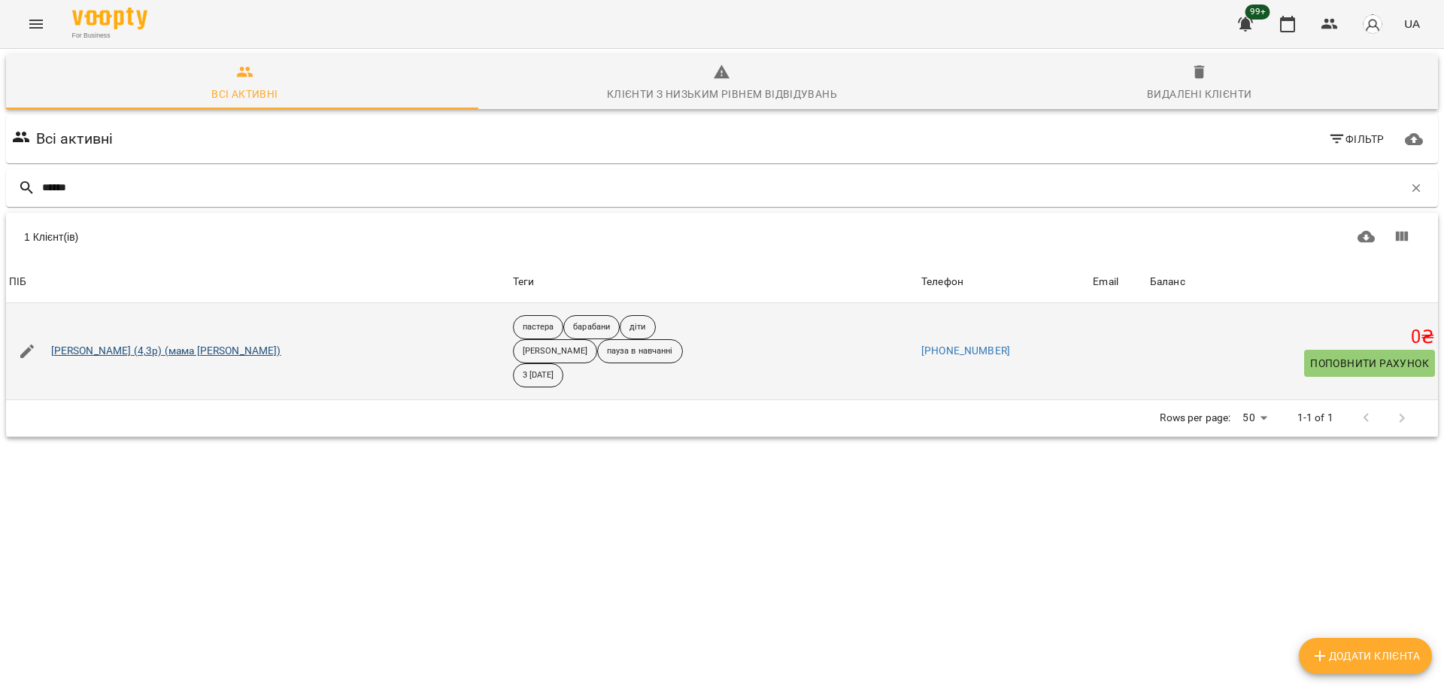
type input "******"
click at [162, 344] on link "[PERSON_NAME] (4,3р) (мама [PERSON_NAME])" at bounding box center [166, 351] width 230 height 15
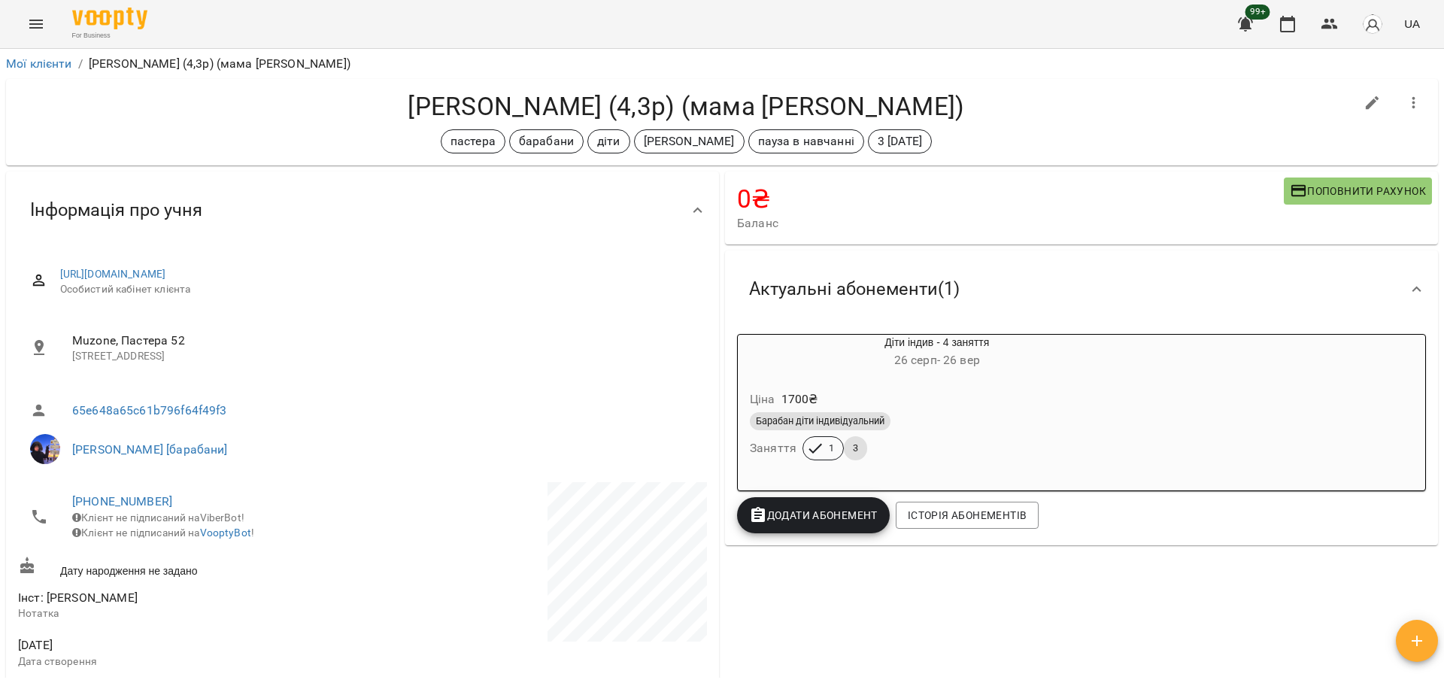
click at [1037, 417] on div "Барабан діти індивідуальний" at bounding box center [937, 421] width 375 height 18
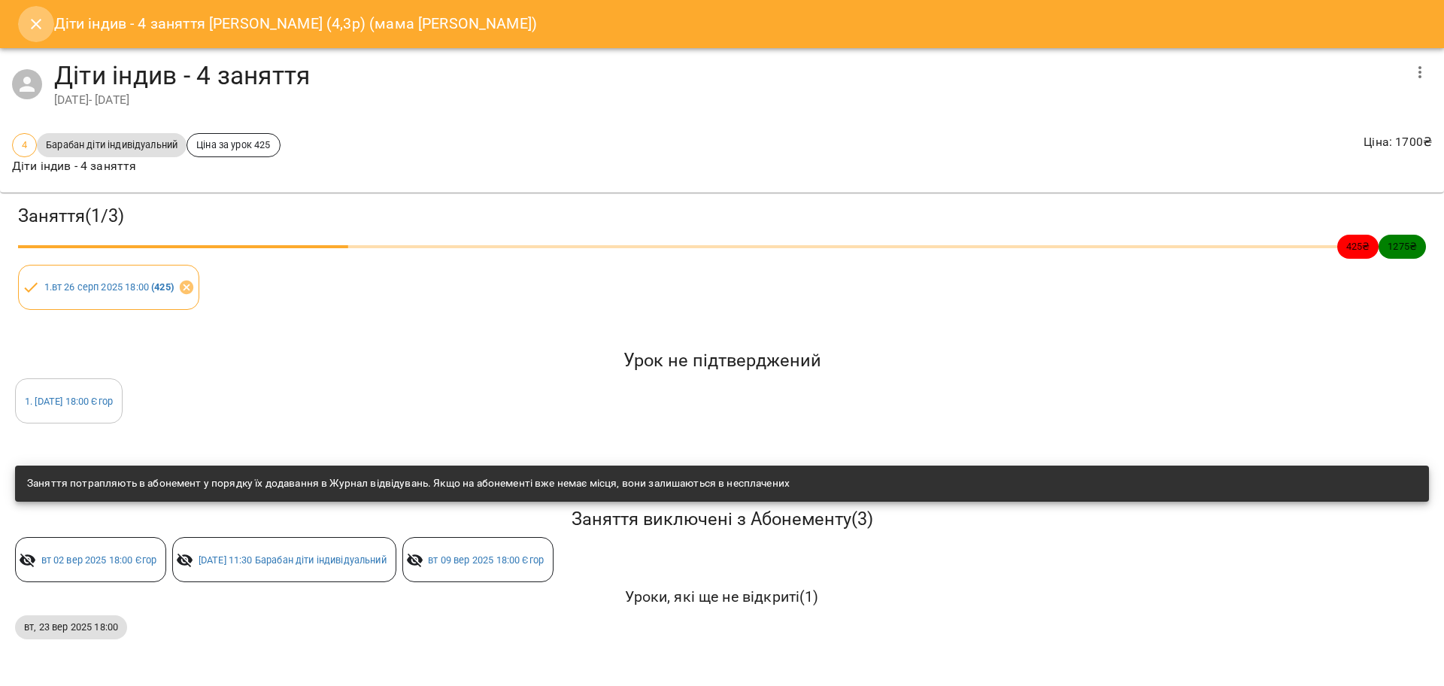
click at [47, 32] on button "Close" at bounding box center [36, 24] width 36 height 36
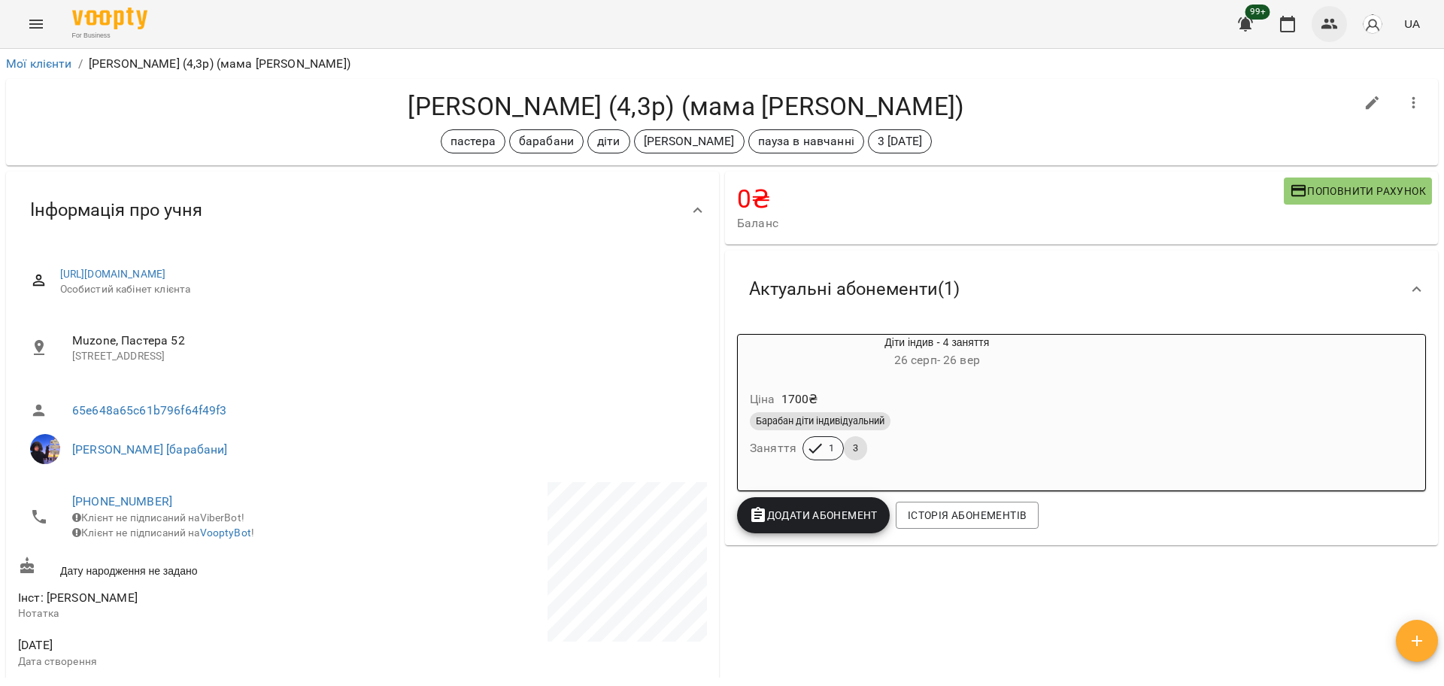
click at [1315, 29] on button "button" at bounding box center [1330, 24] width 36 height 36
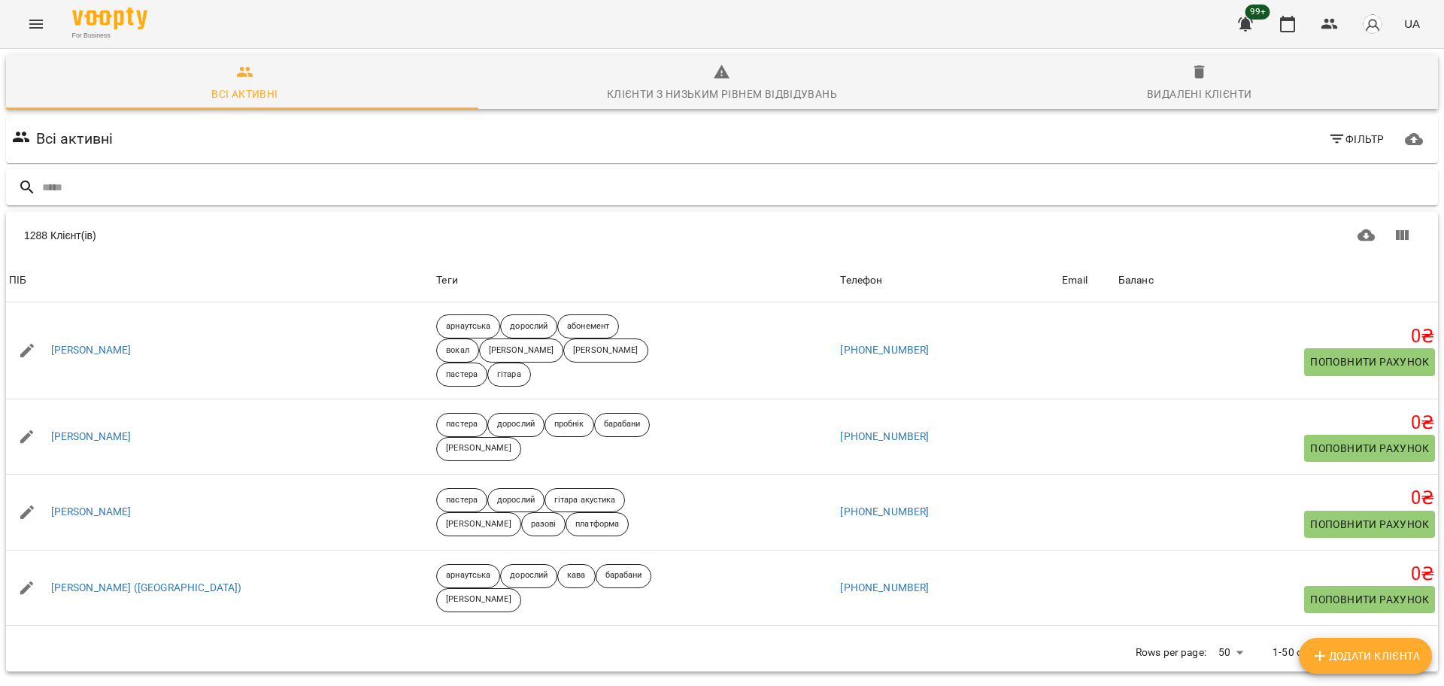
click at [435, 193] on input "text" at bounding box center [737, 187] width 1390 height 25
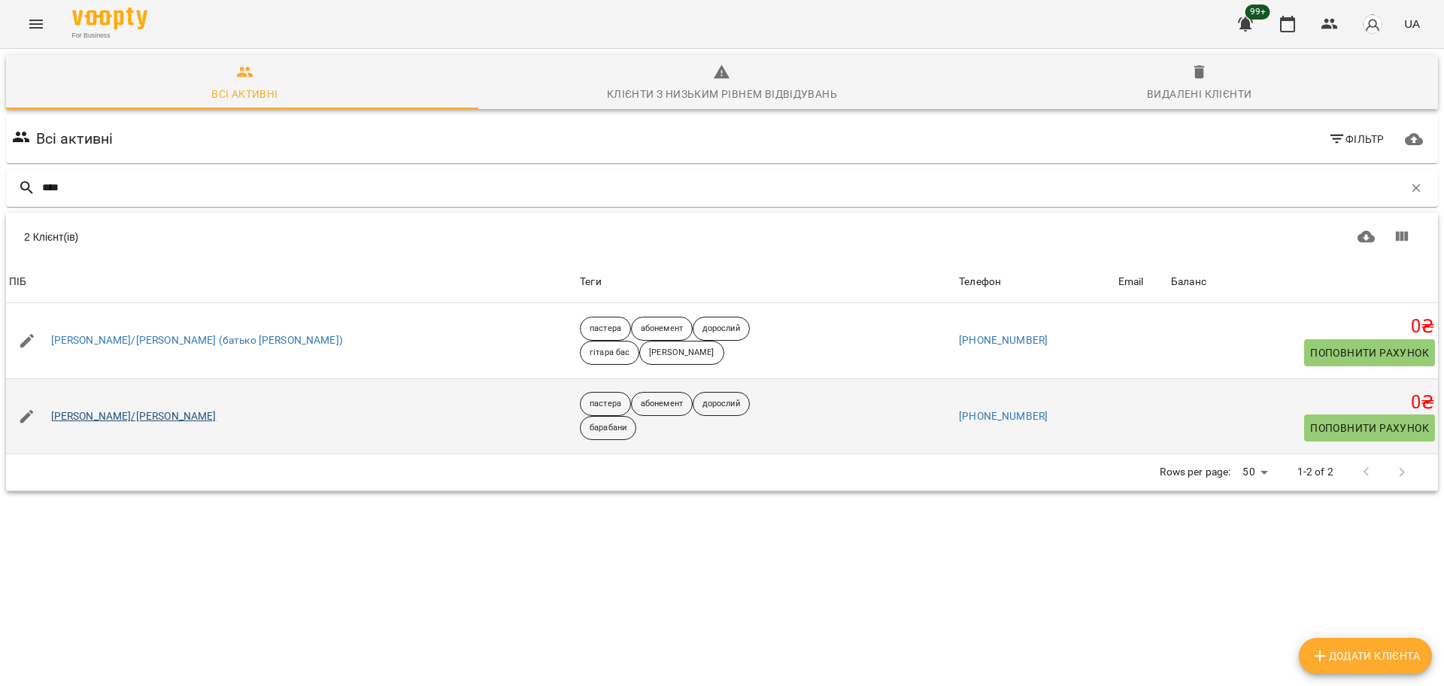
type input "****"
click at [148, 411] on link "[PERSON_NAME]/[PERSON_NAME]" at bounding box center [133, 416] width 165 height 15
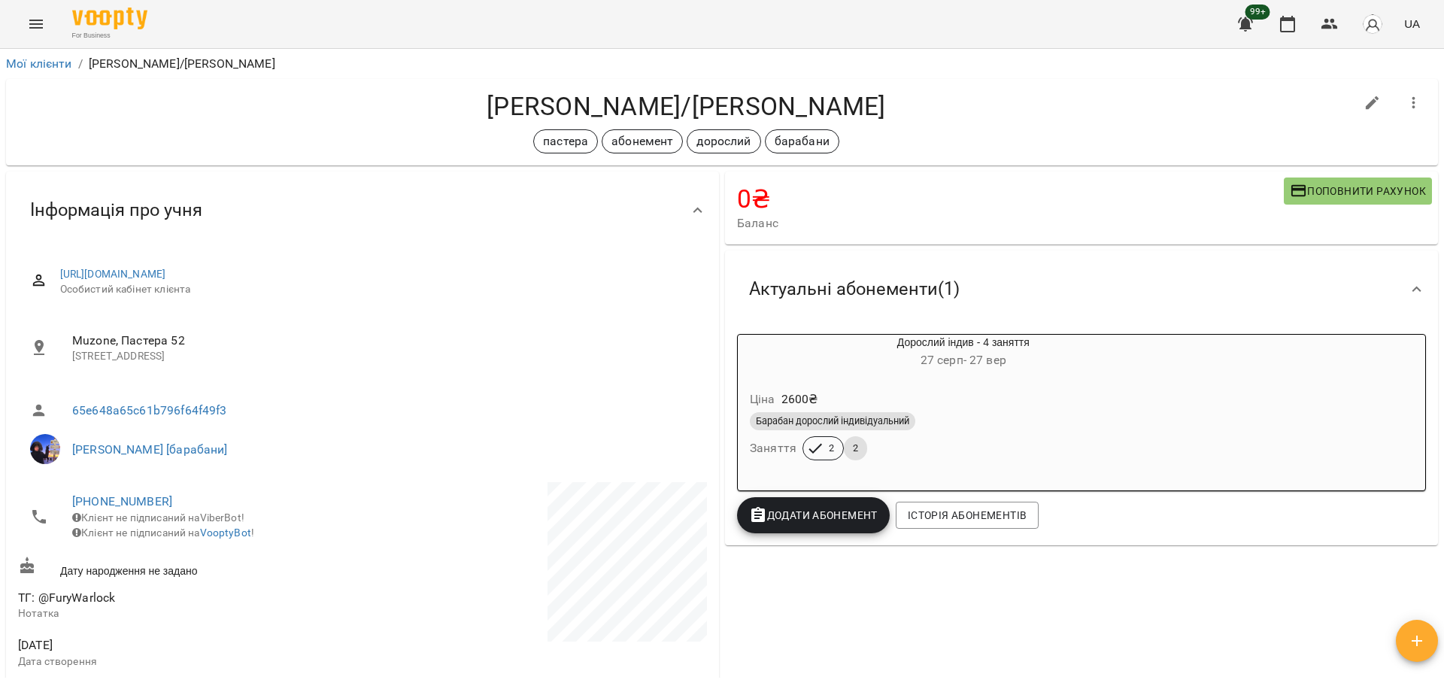
click at [923, 441] on div "Барабан дорослий індивідуальний Заняття 2 2" at bounding box center [963, 436] width 433 height 54
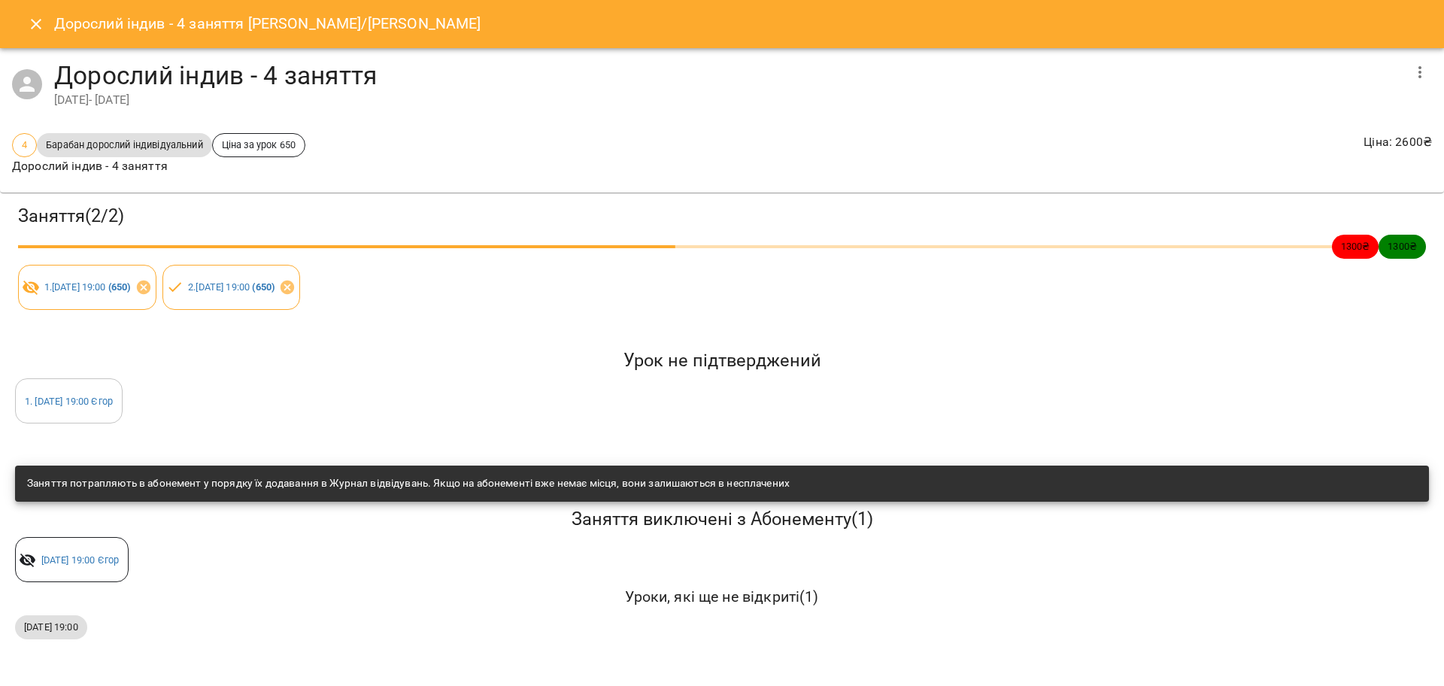
click at [38, 17] on icon "Close" at bounding box center [36, 24] width 18 height 18
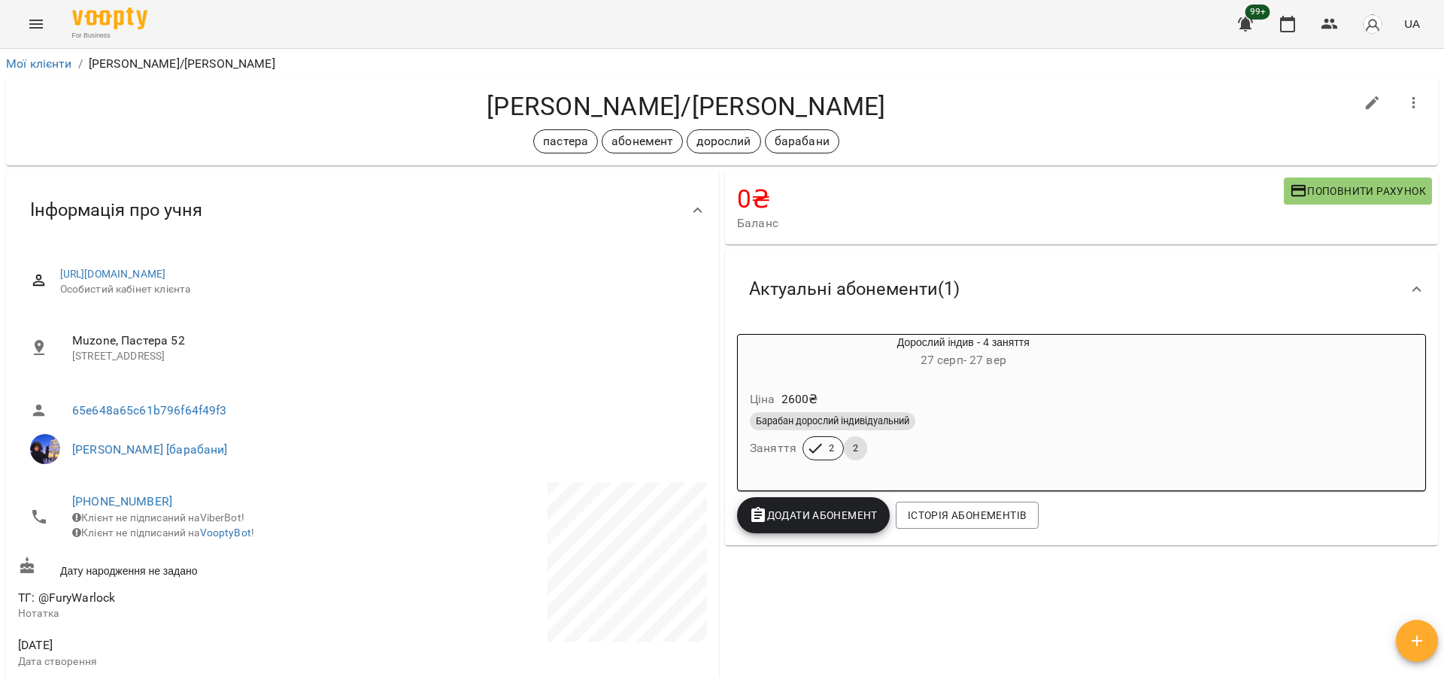
click at [956, 463] on div "Барабан дорослий індивідуальний Заняття 2 2" at bounding box center [963, 436] width 433 height 54
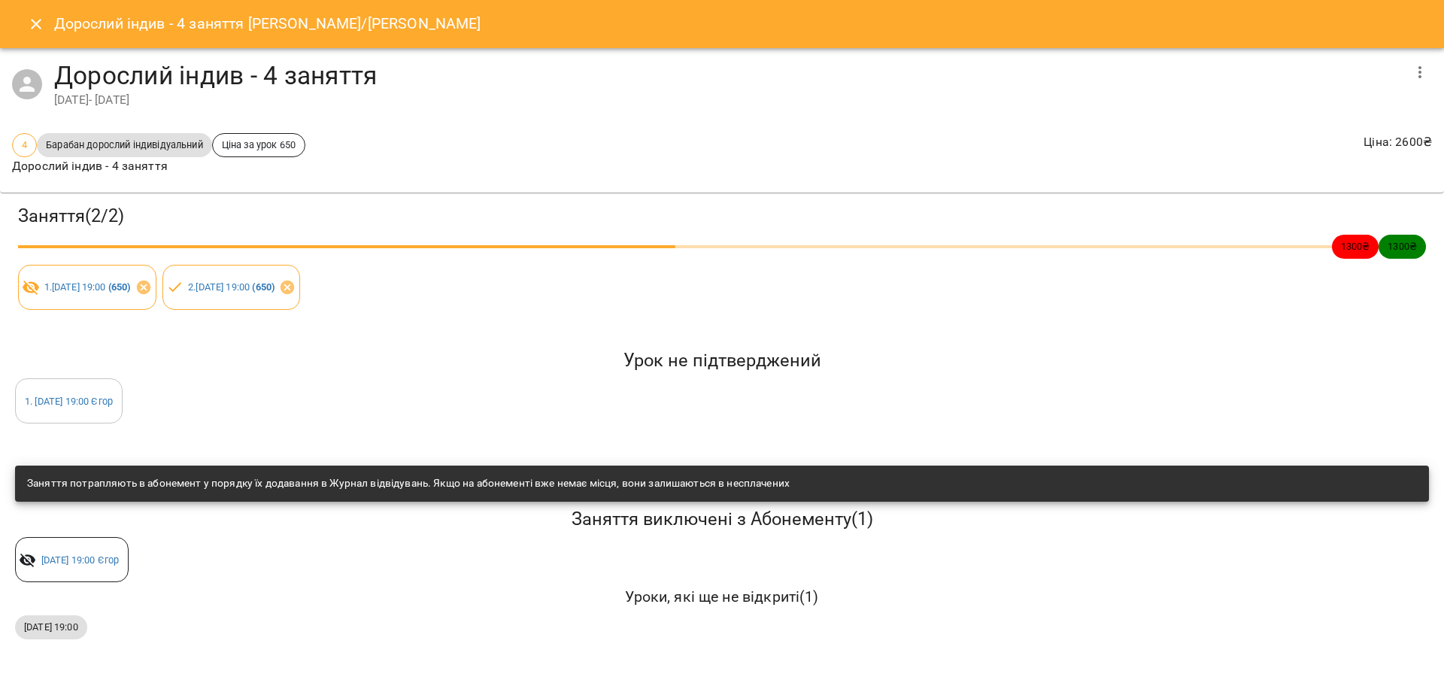
drag, startPoint x: 44, startPoint y: 27, endPoint x: 109, endPoint y: 53, distance: 69.8
click at [42, 29] on icon "Close" at bounding box center [36, 24] width 18 height 18
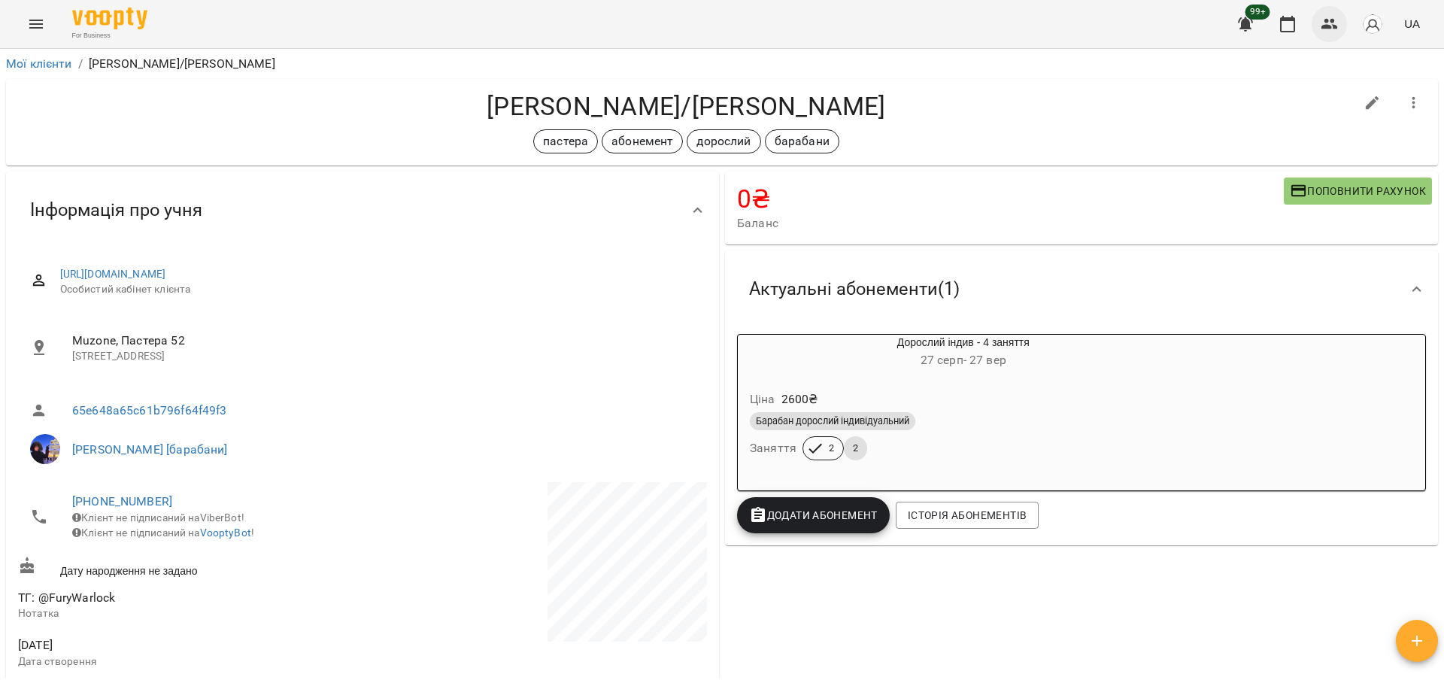
click at [1332, 30] on icon "button" at bounding box center [1330, 24] width 18 height 18
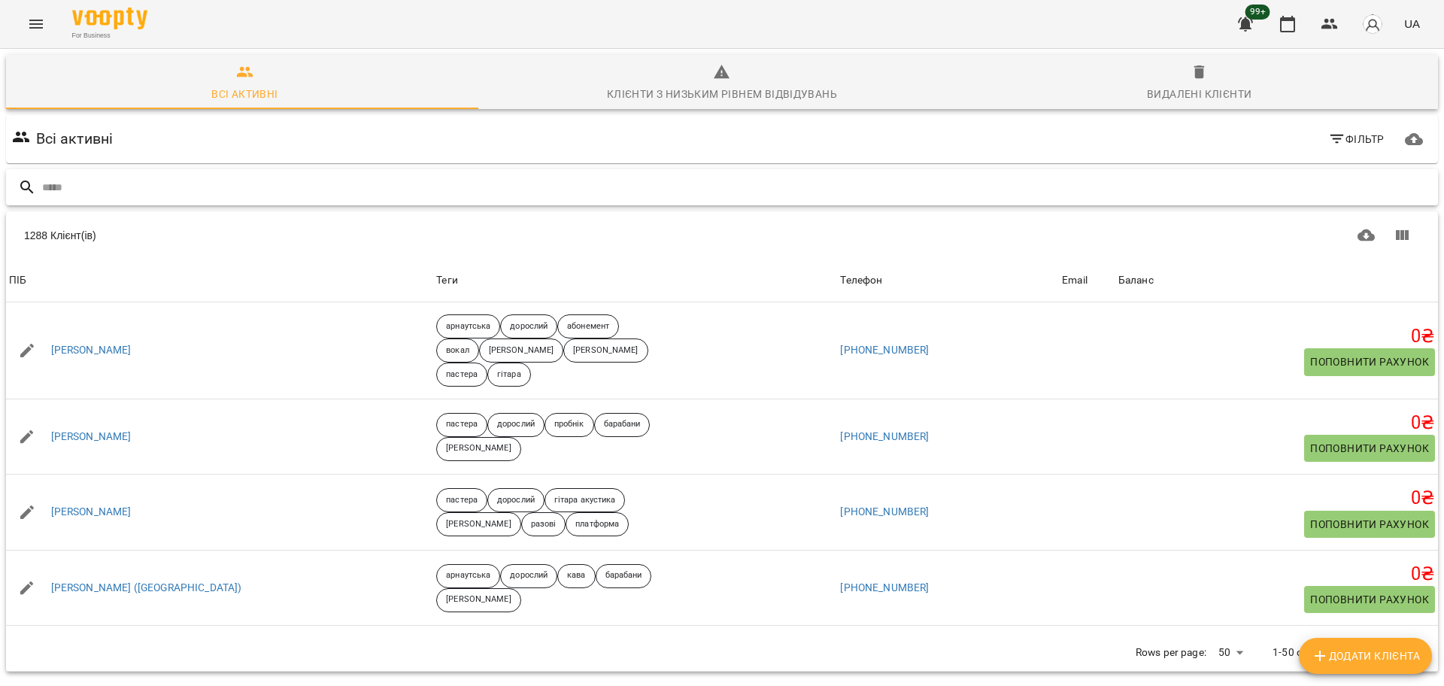
click at [115, 191] on input "text" at bounding box center [737, 187] width 1390 height 25
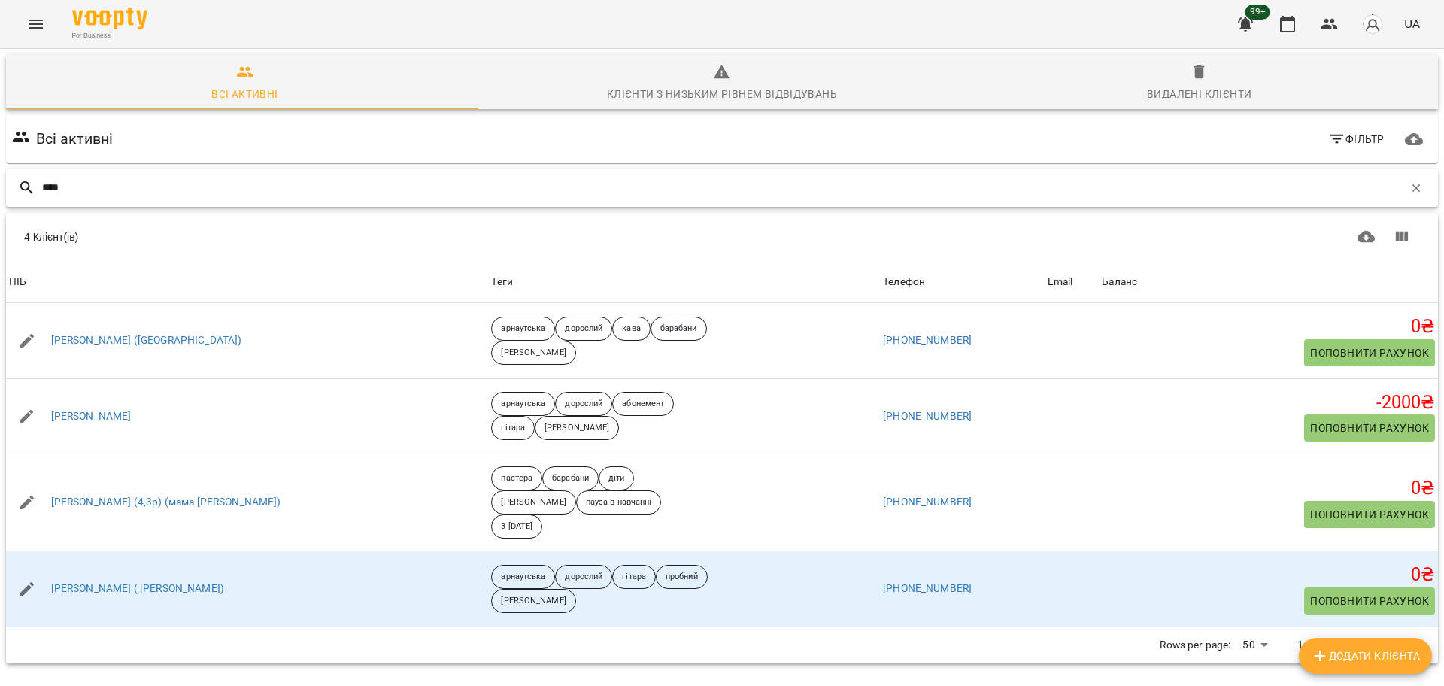
type input "****"
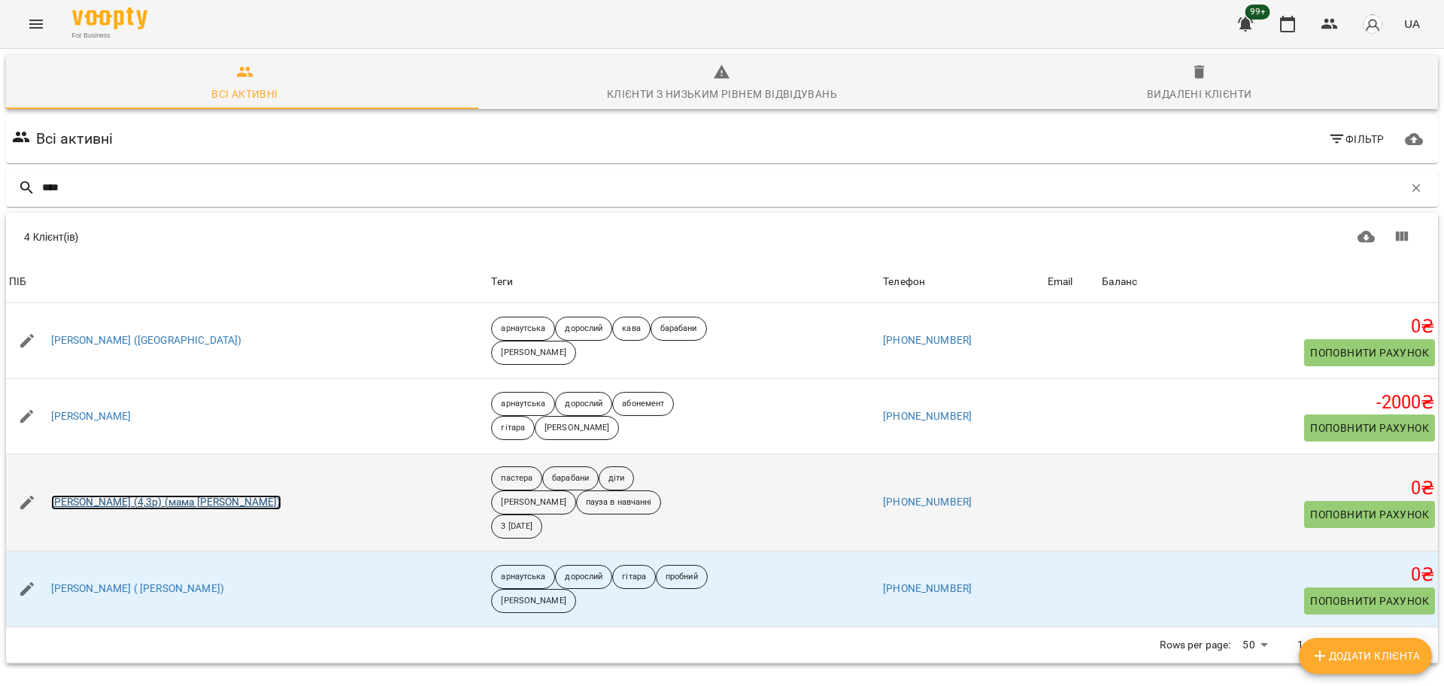
click at [118, 496] on link "[PERSON_NAME] (4,3р) (мама [PERSON_NAME])" at bounding box center [166, 502] width 230 height 15
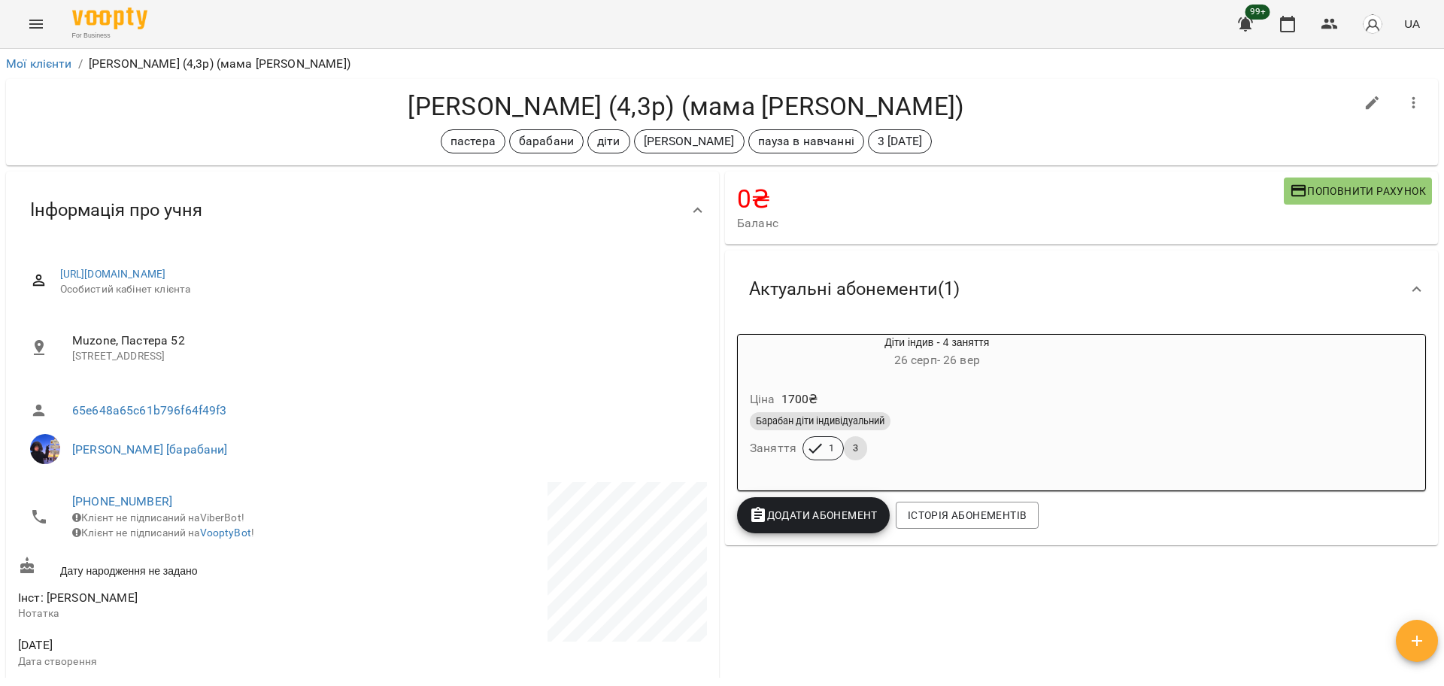
click at [909, 439] on div "Барабан діти індивідуальний Заняття 1 3" at bounding box center [937, 436] width 381 height 54
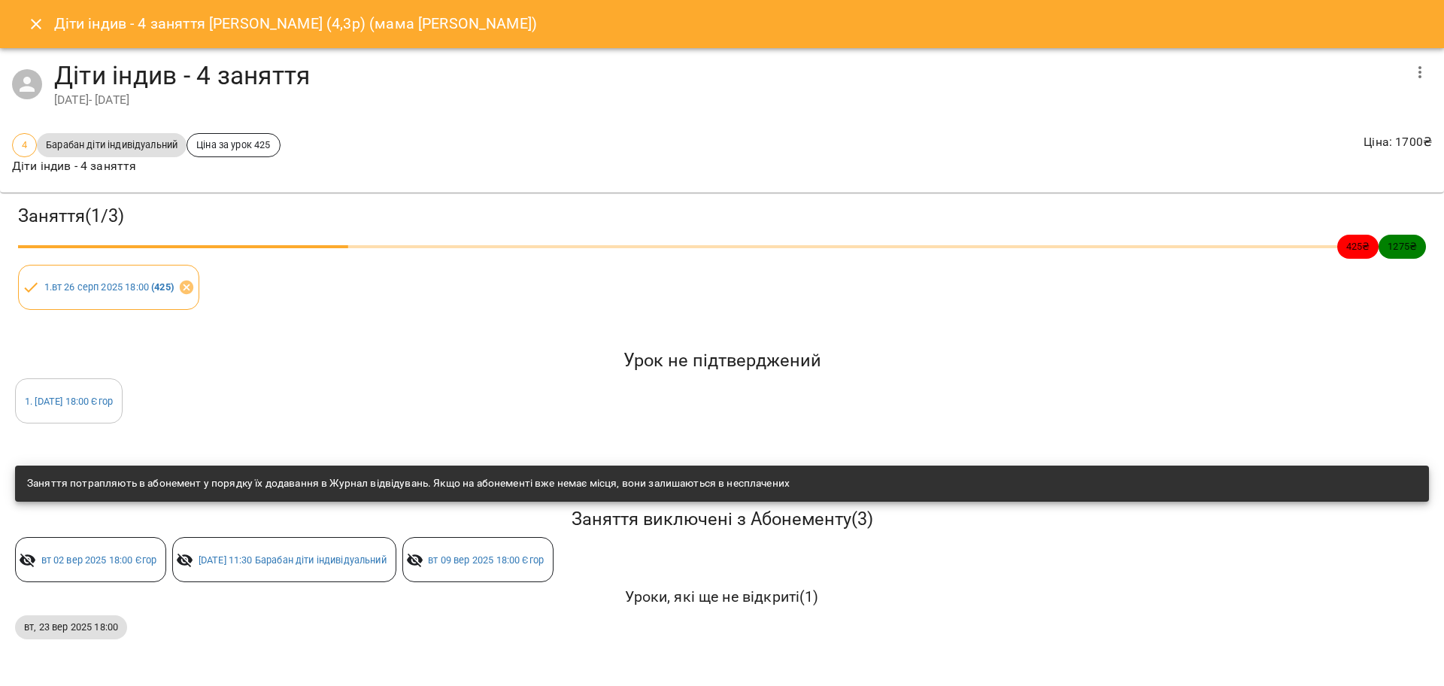
click at [38, 36] on button "Close" at bounding box center [36, 24] width 36 height 36
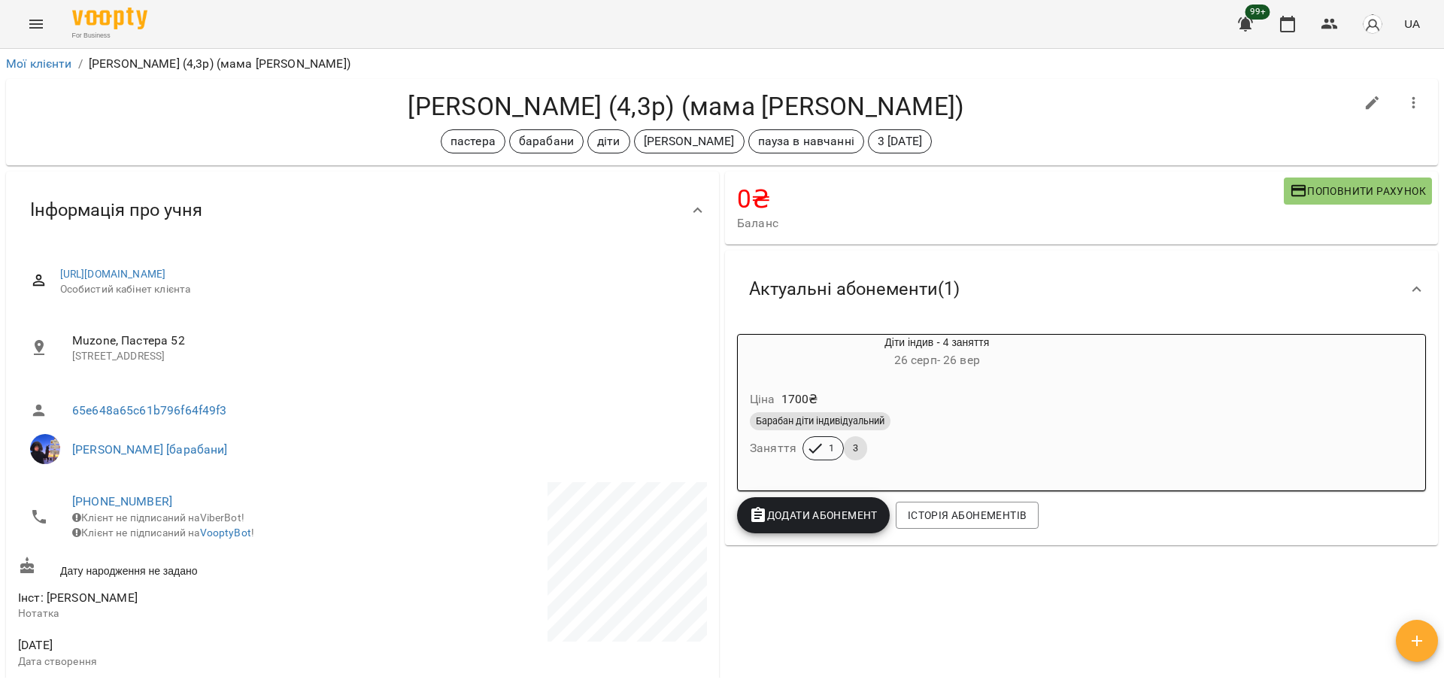
click at [868, 354] on h6 "26 серп - 26 вер" at bounding box center [937, 360] width 399 height 21
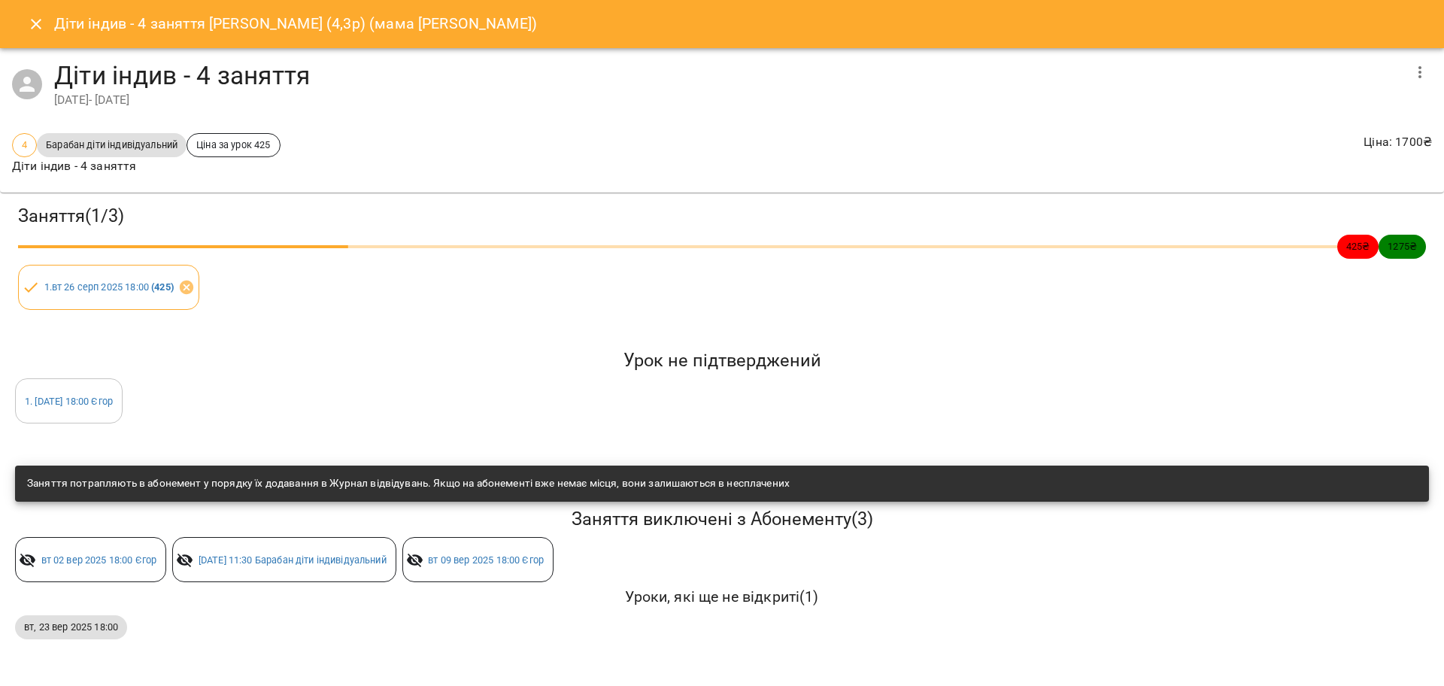
click at [21, 17] on button "Close" at bounding box center [36, 24] width 36 height 36
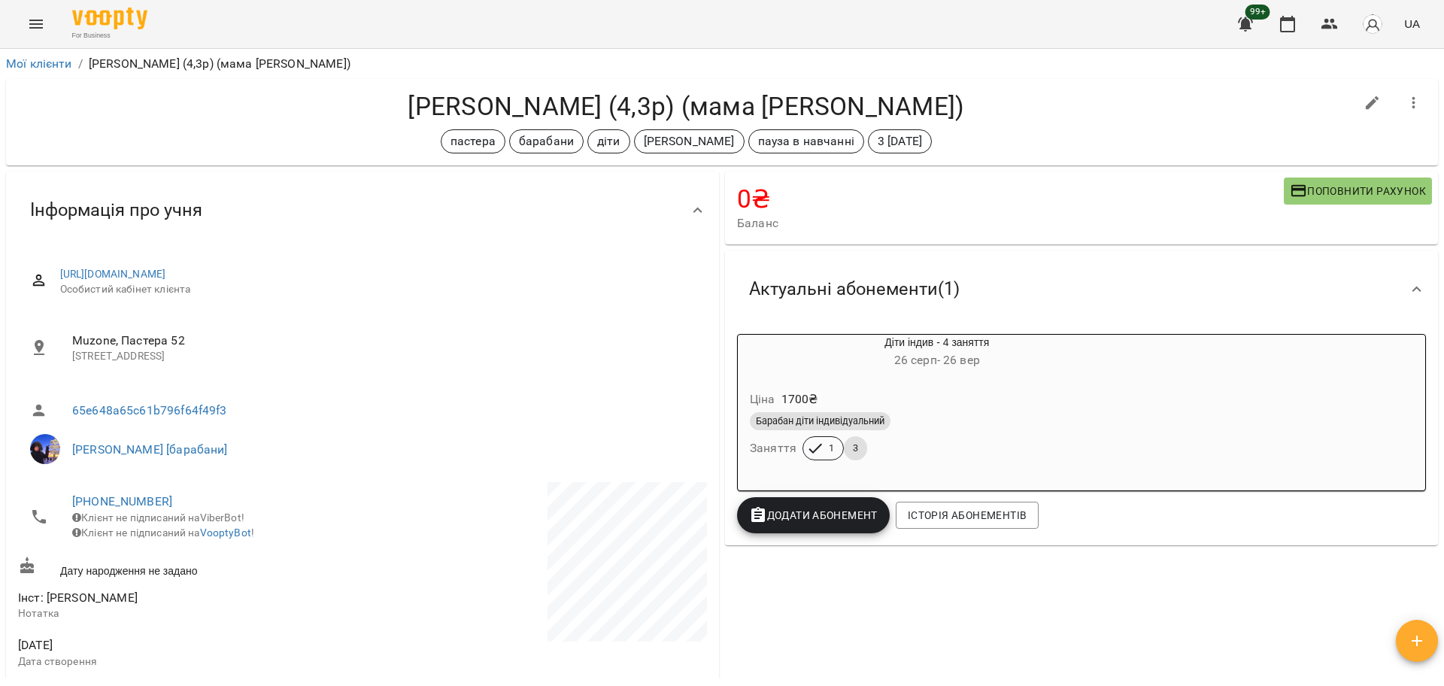
drag, startPoint x: 610, startPoint y: 400, endPoint x: 0, endPoint y: 730, distance: 693.3
drag, startPoint x: 0, startPoint y: 730, endPoint x: 0, endPoint y: -82, distance: 811.6
drag, startPoint x: 0, startPoint y: -82, endPoint x: 190, endPoint y: 627, distance: 733.5
drag, startPoint x: 190, startPoint y: 627, endPoint x: 612, endPoint y: 389, distance: 484.3
click at [612, 389] on ul "65e648a65c61b796f64f49f3 Єгор [барабани]" at bounding box center [362, 432] width 689 height 90
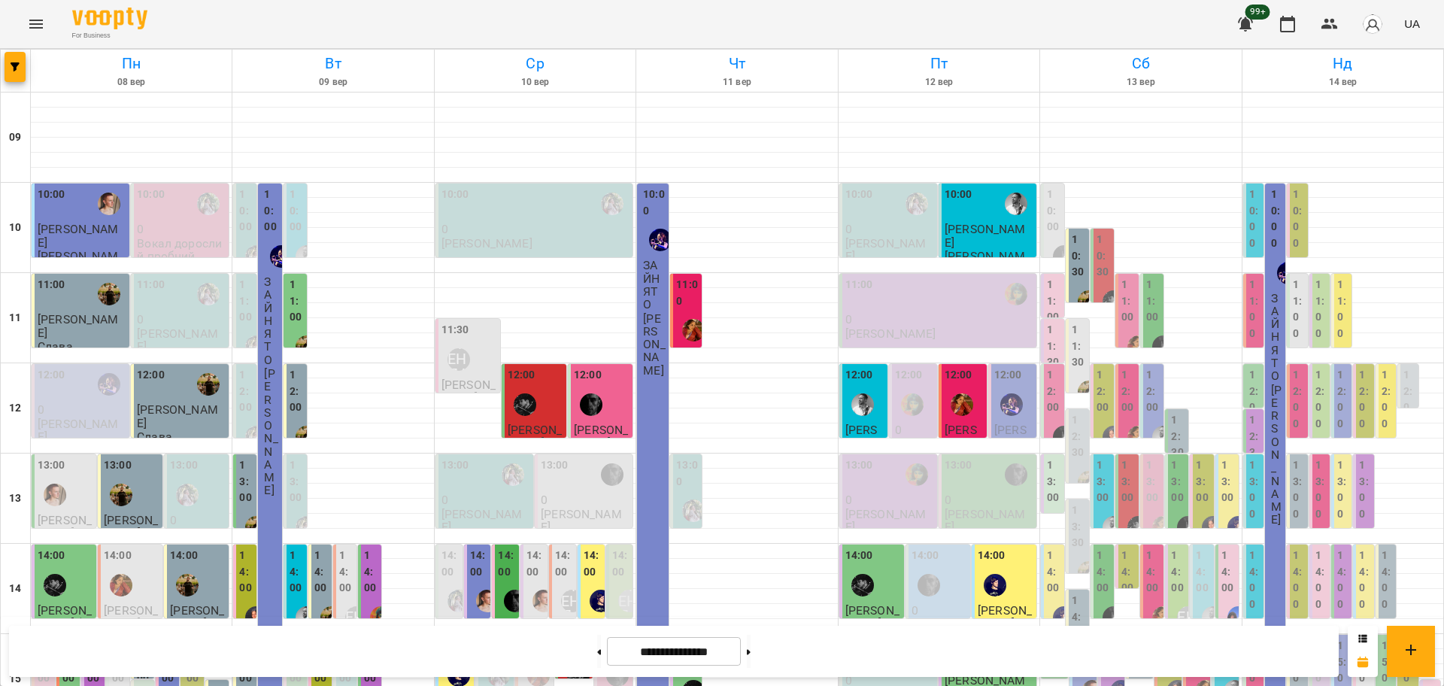
scroll to position [272, 0]
click at [751, 652] on button at bounding box center [749, 651] width 4 height 33
type input "**********"
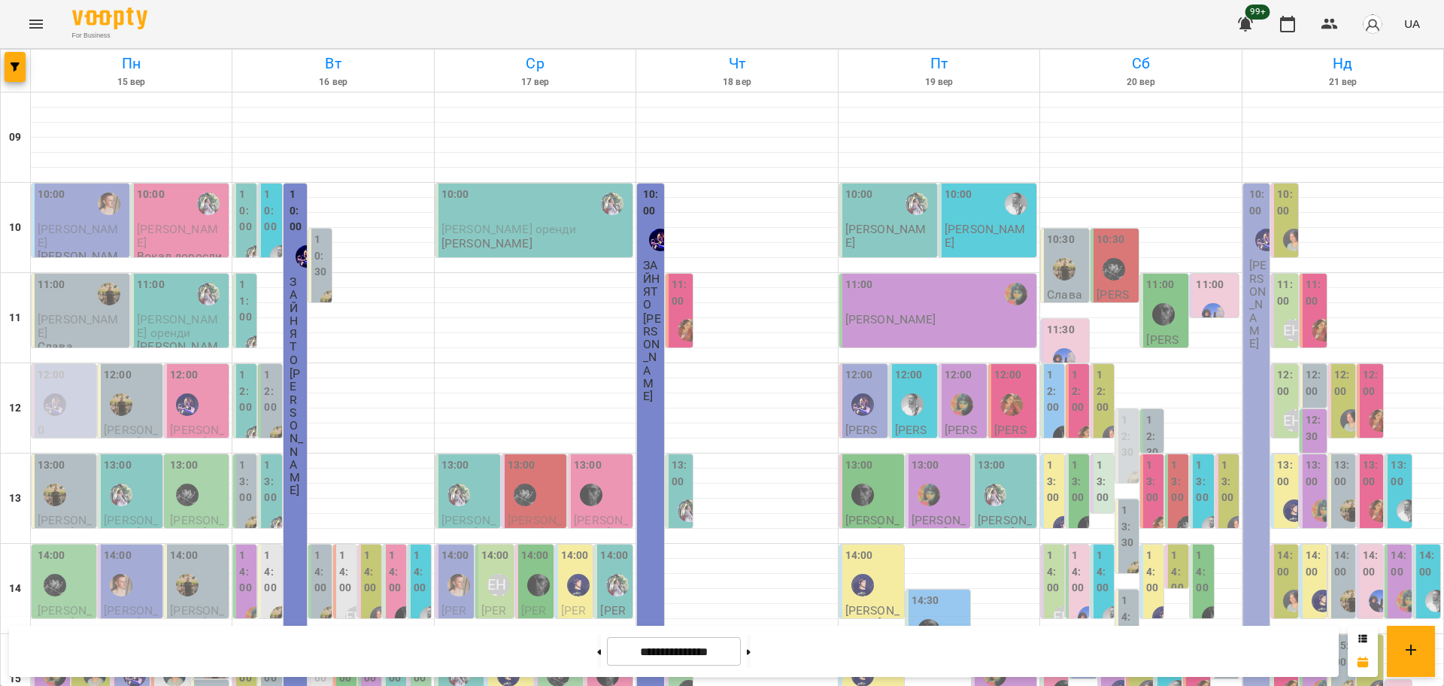
click at [317, 638] on label "15:00" at bounding box center [321, 662] width 14 height 49
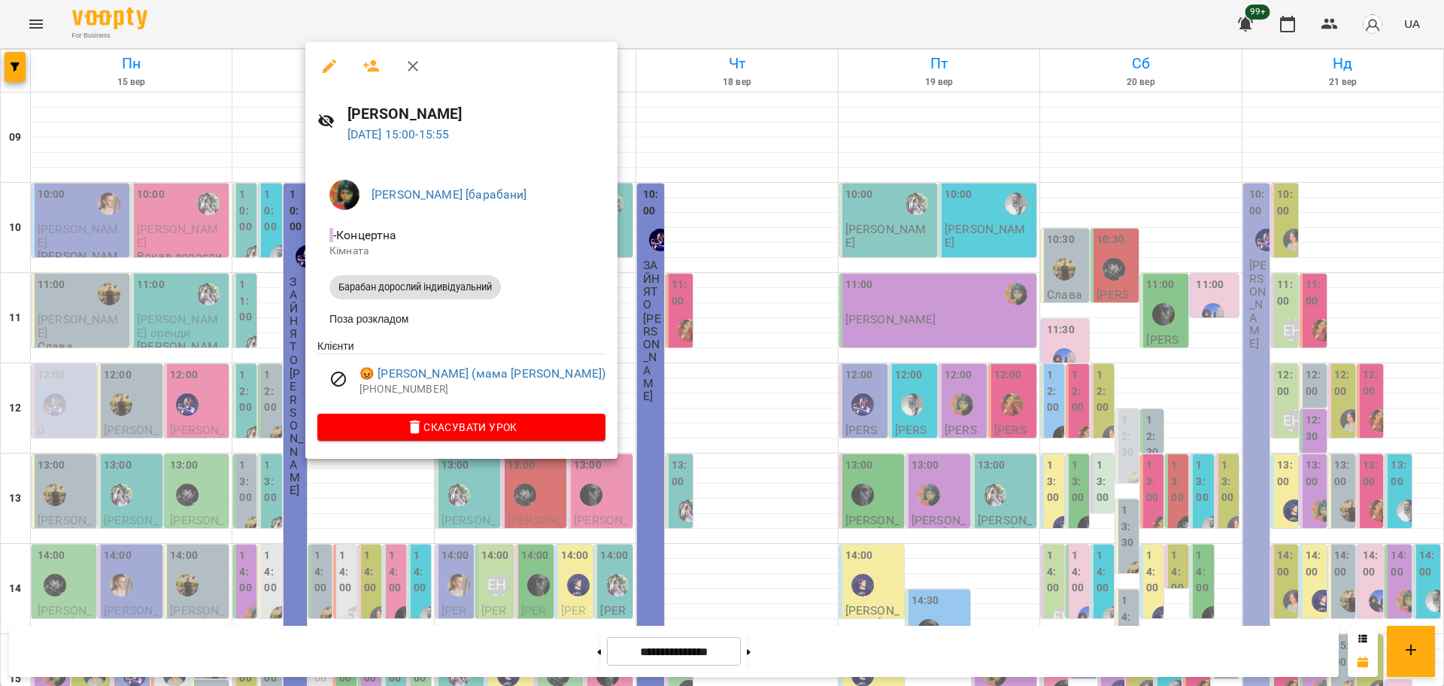
click at [361, 496] on div at bounding box center [722, 343] width 1444 height 686
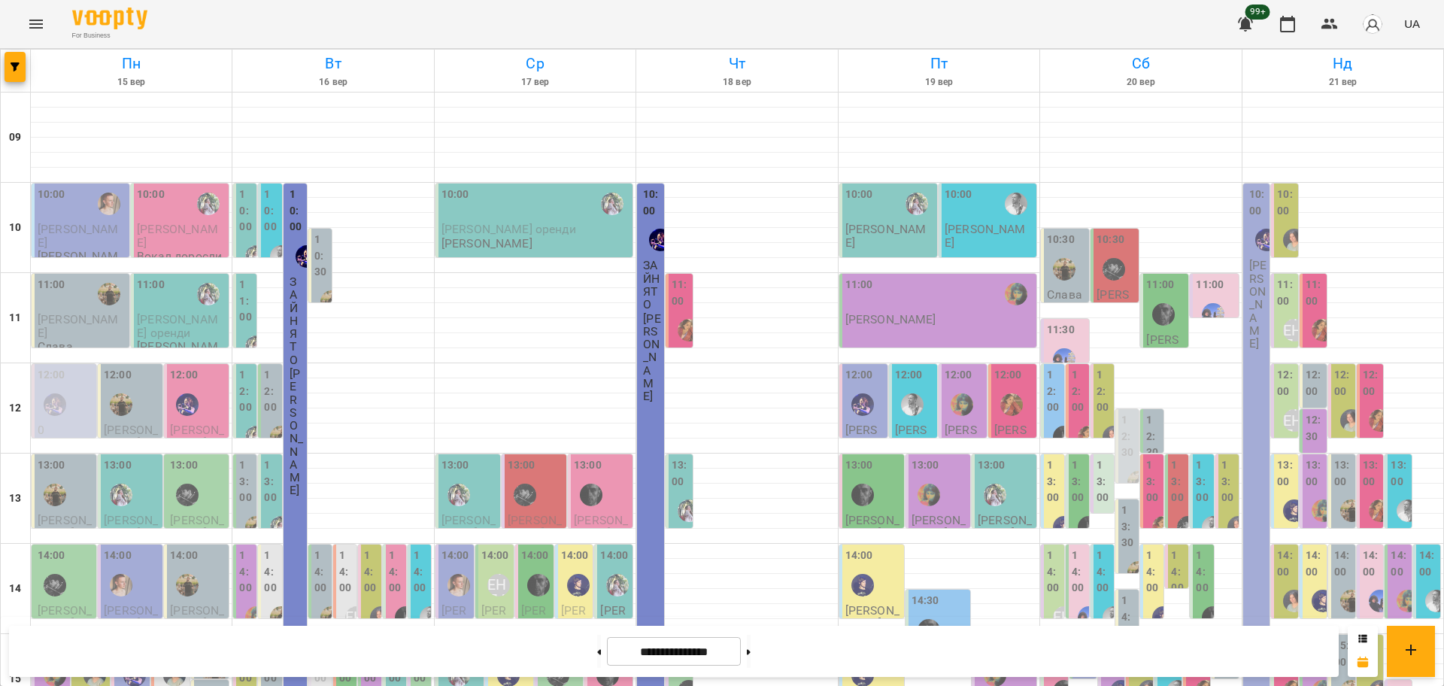
click at [348, 548] on label "14:00" at bounding box center [346, 572] width 14 height 49
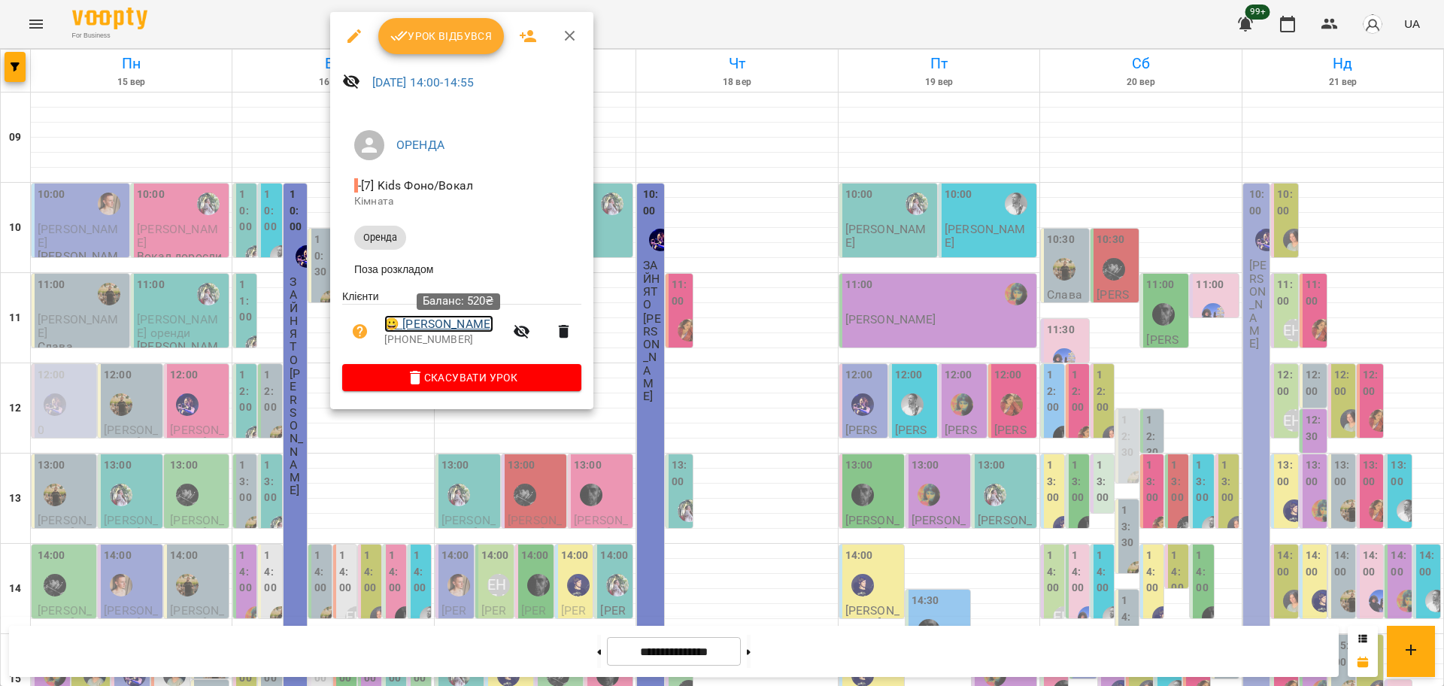
click at [432, 331] on link "😀 Кучерова-Мазур Аліна" at bounding box center [438, 324] width 109 height 18
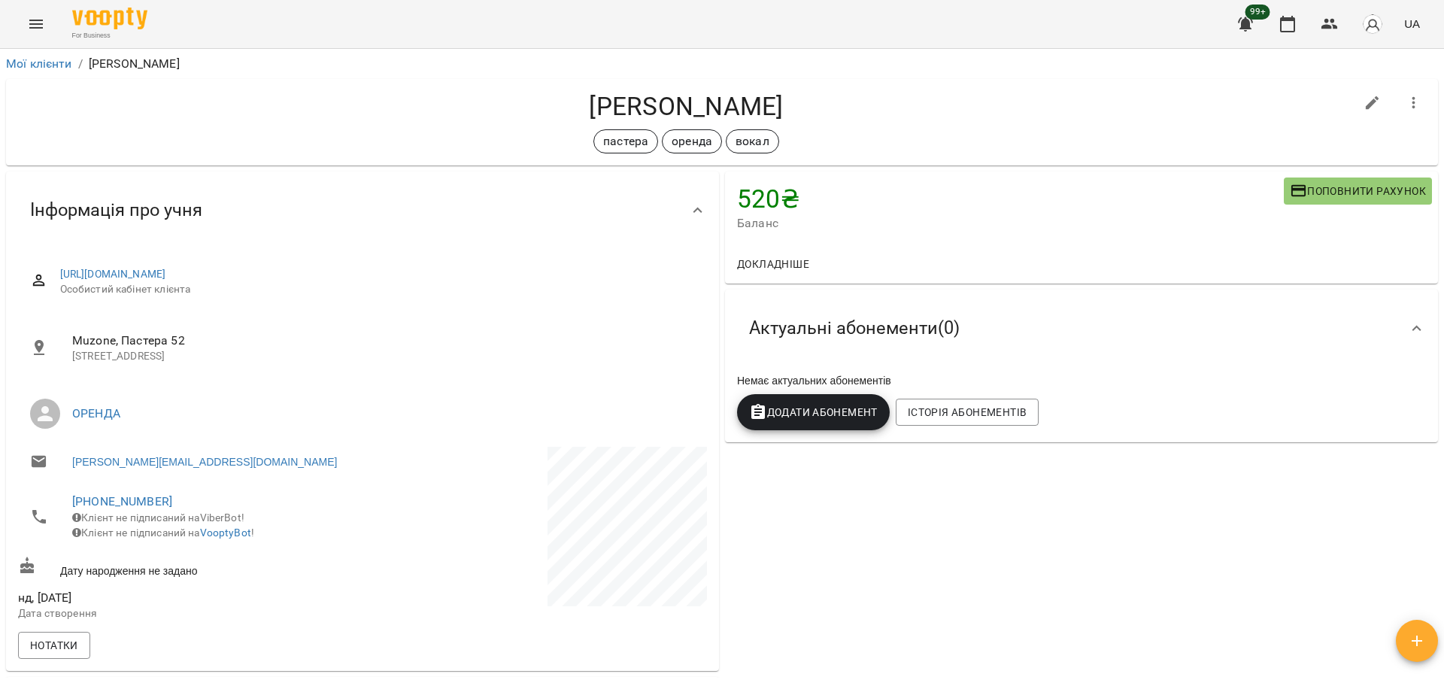
click at [1294, 178] on button "Поповнити рахунок" at bounding box center [1358, 191] width 148 height 27
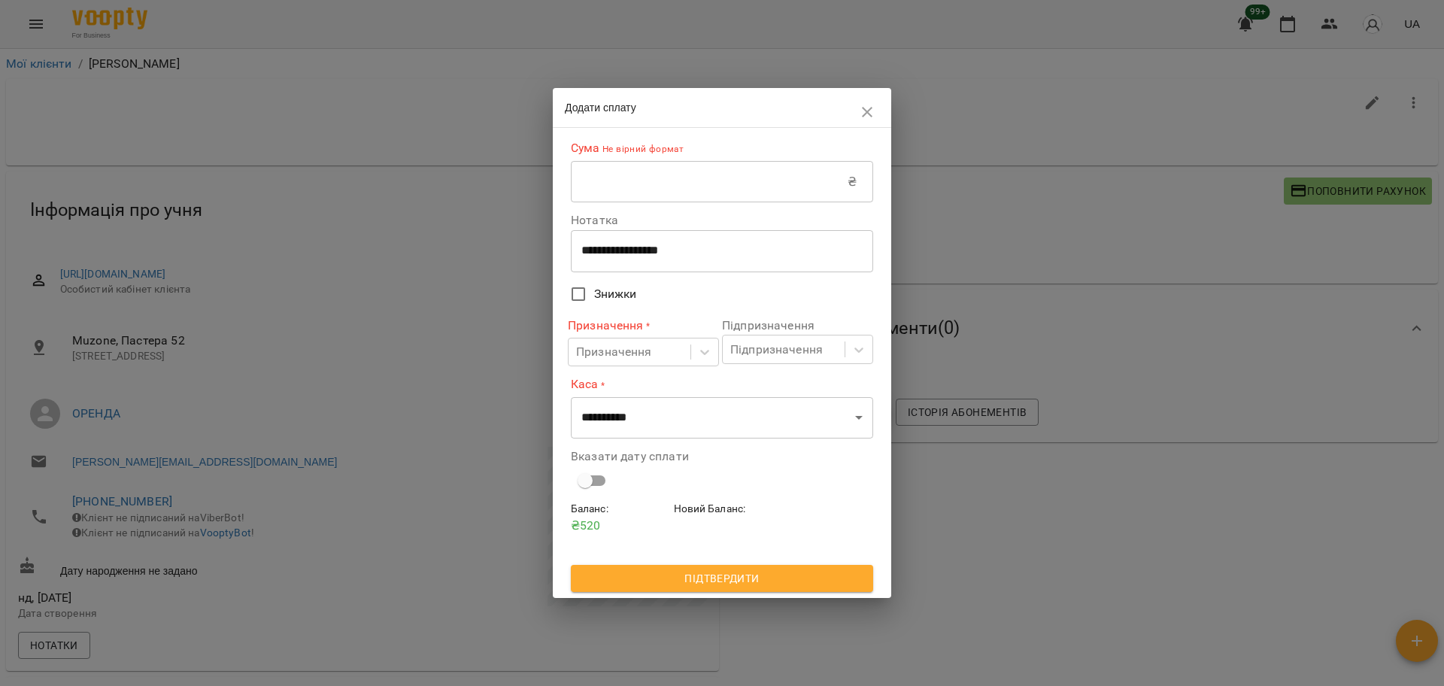
click at [653, 193] on input "text" at bounding box center [709, 182] width 277 height 42
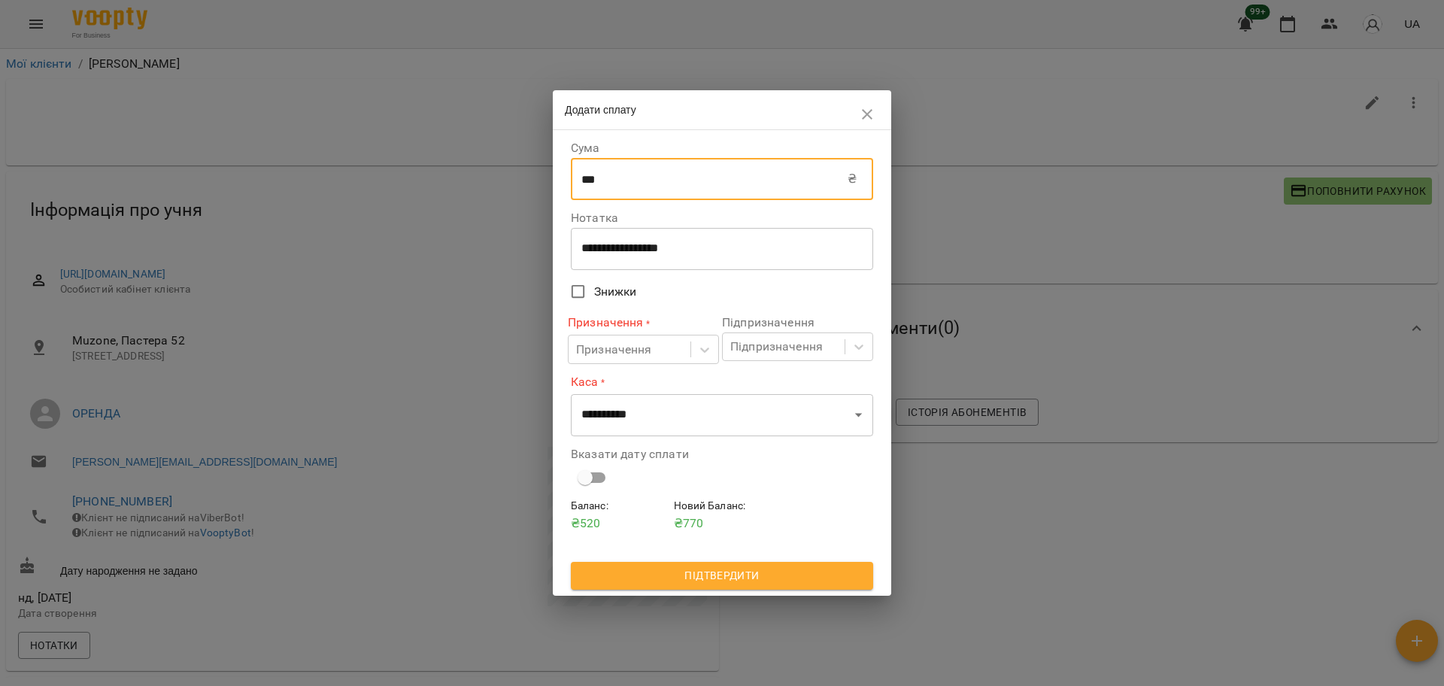
type input "***"
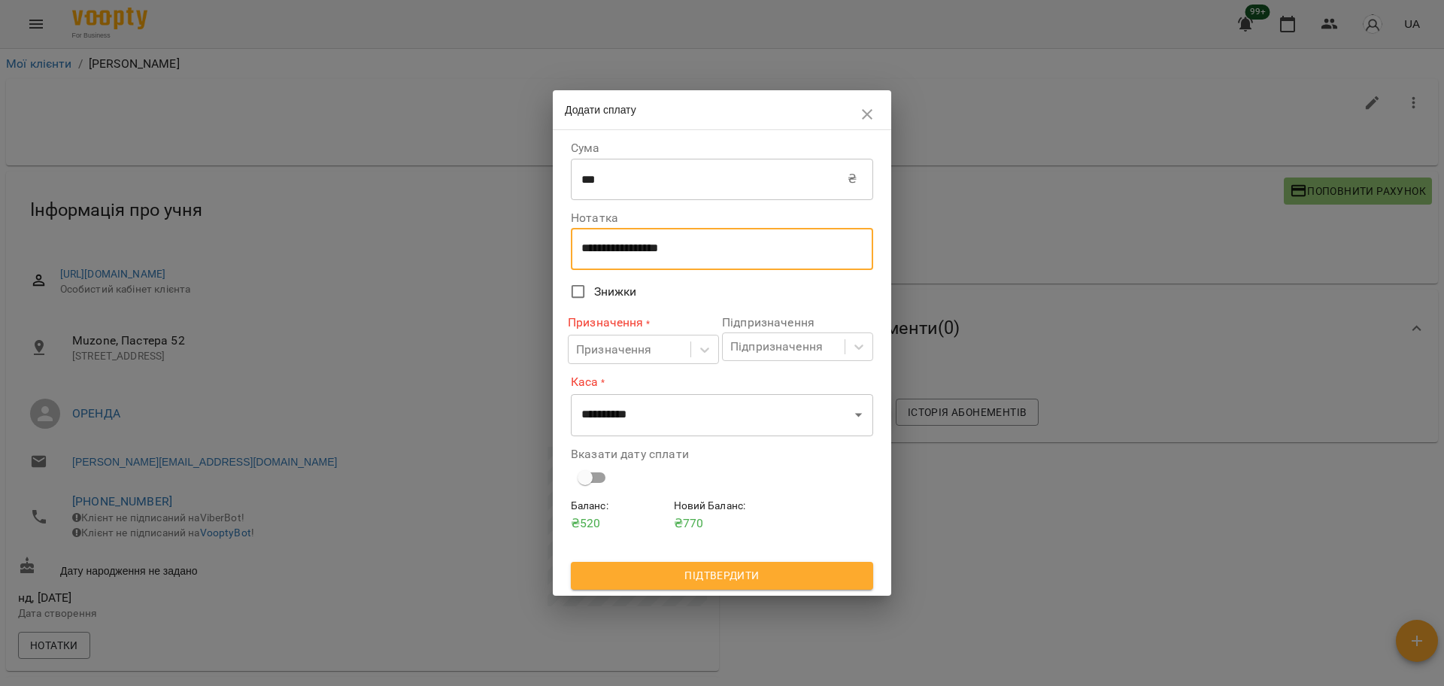
click at [624, 246] on textarea "**********" at bounding box center [721, 248] width 281 height 14
drag, startPoint x: 726, startPoint y: 247, endPoint x: 522, endPoint y: 242, distance: 203.9
click at [520, 242] on div "**********" at bounding box center [722, 343] width 1444 height 686
type textarea "****"
click at [690, 357] on div "Призначення" at bounding box center [630, 349] width 122 height 28
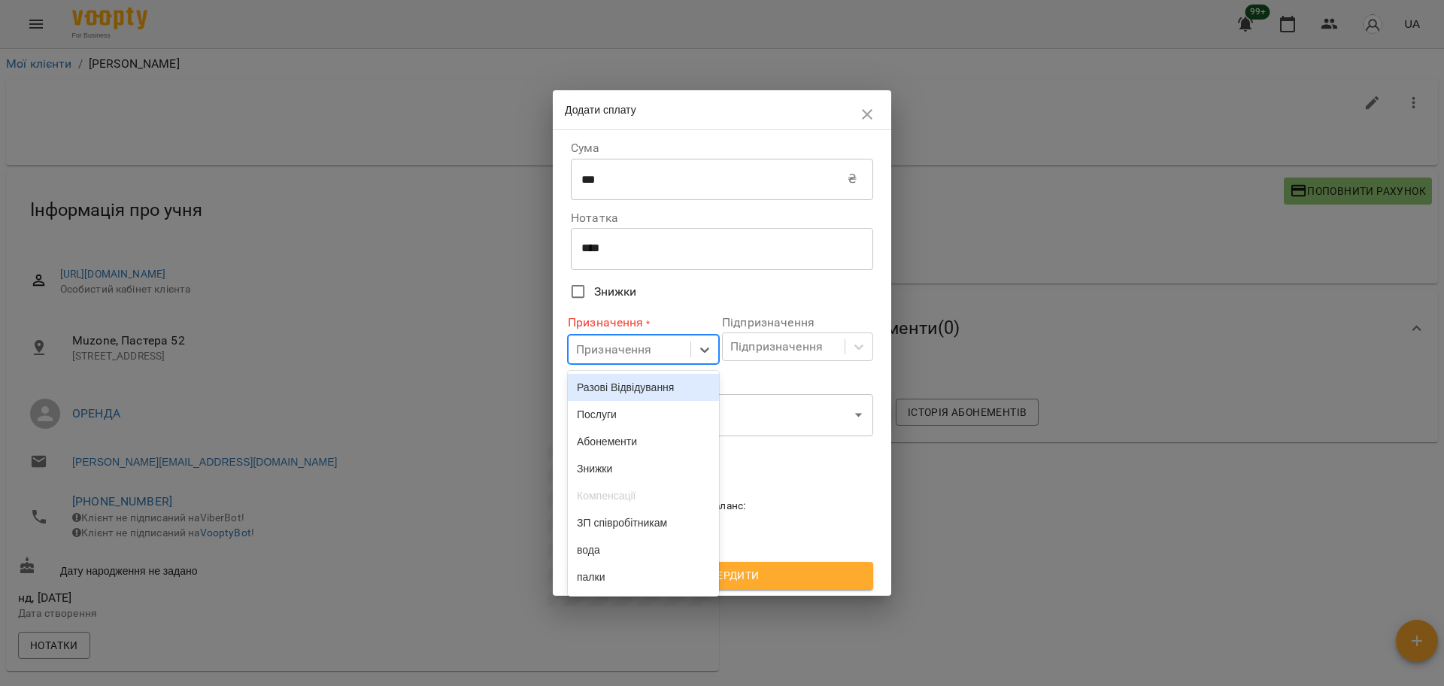
click at [669, 387] on div "Разові Відвідування" at bounding box center [643, 387] width 151 height 27
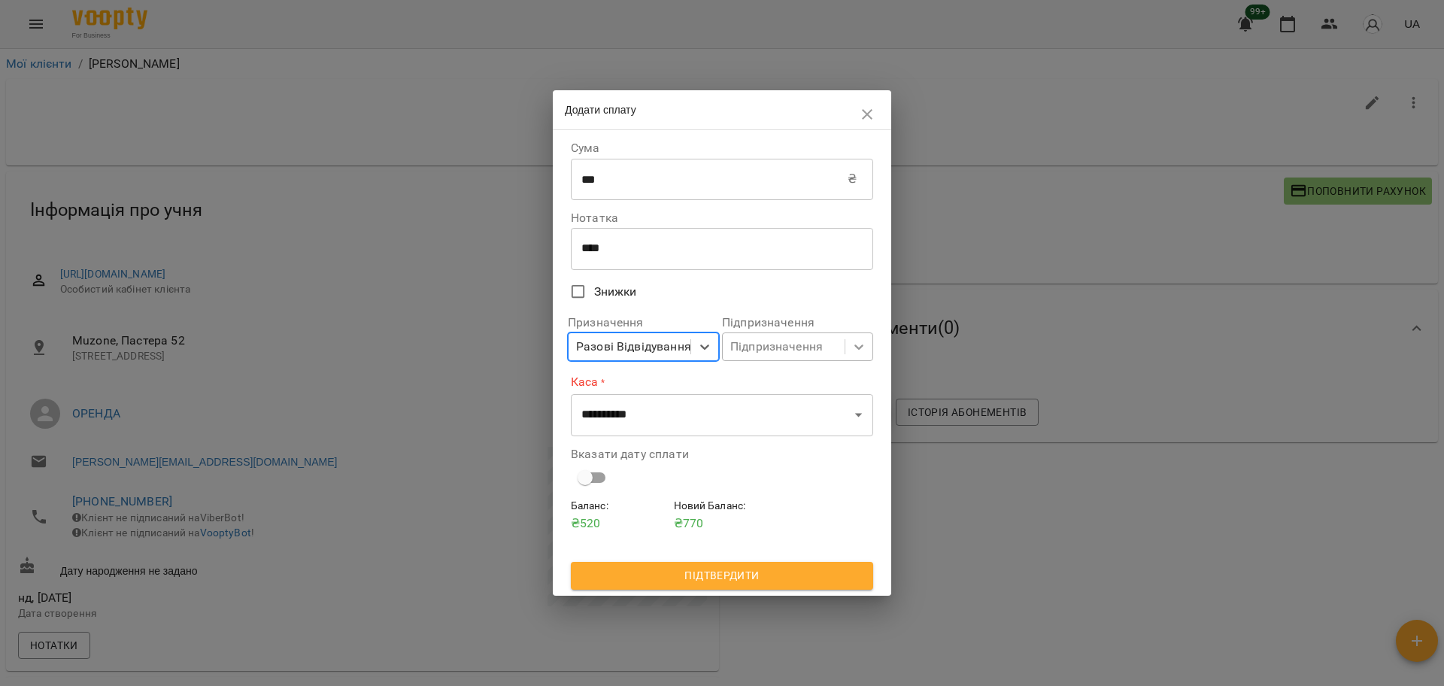
click at [857, 359] on div at bounding box center [858, 346] width 27 height 27
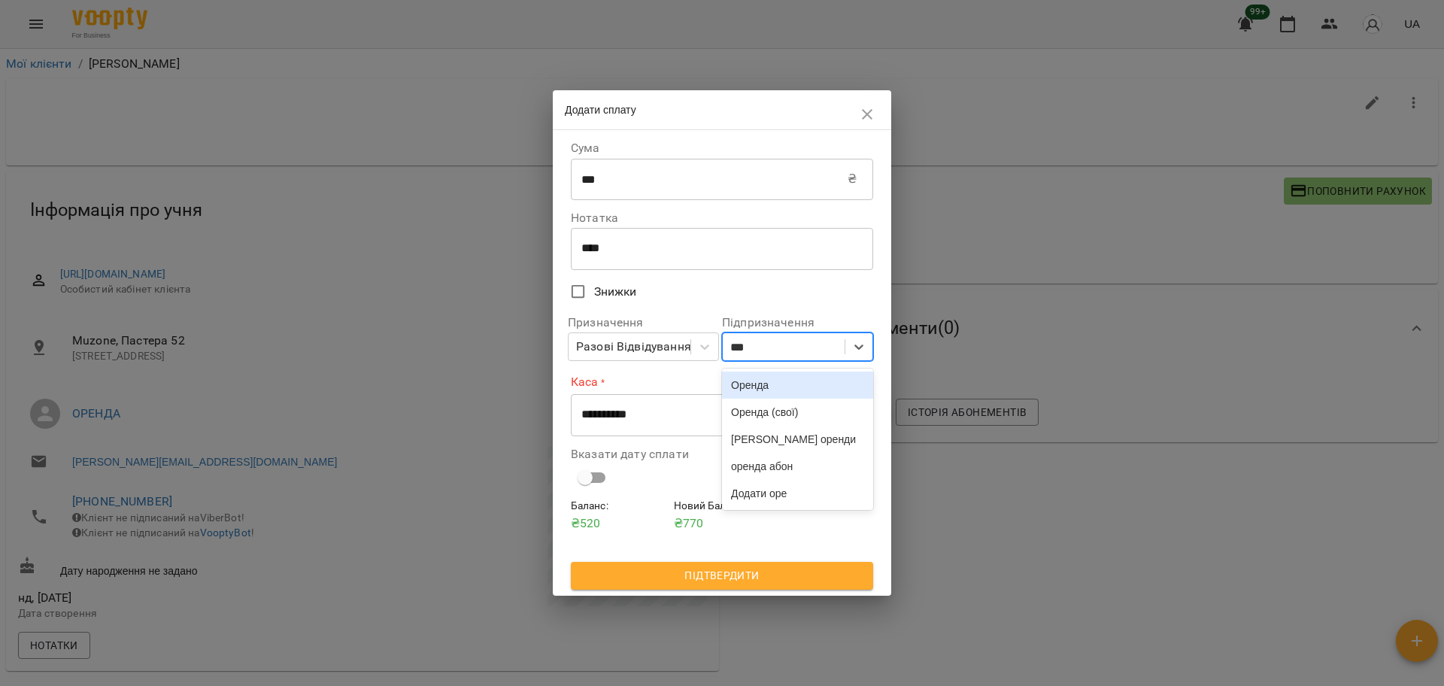
type input "***"
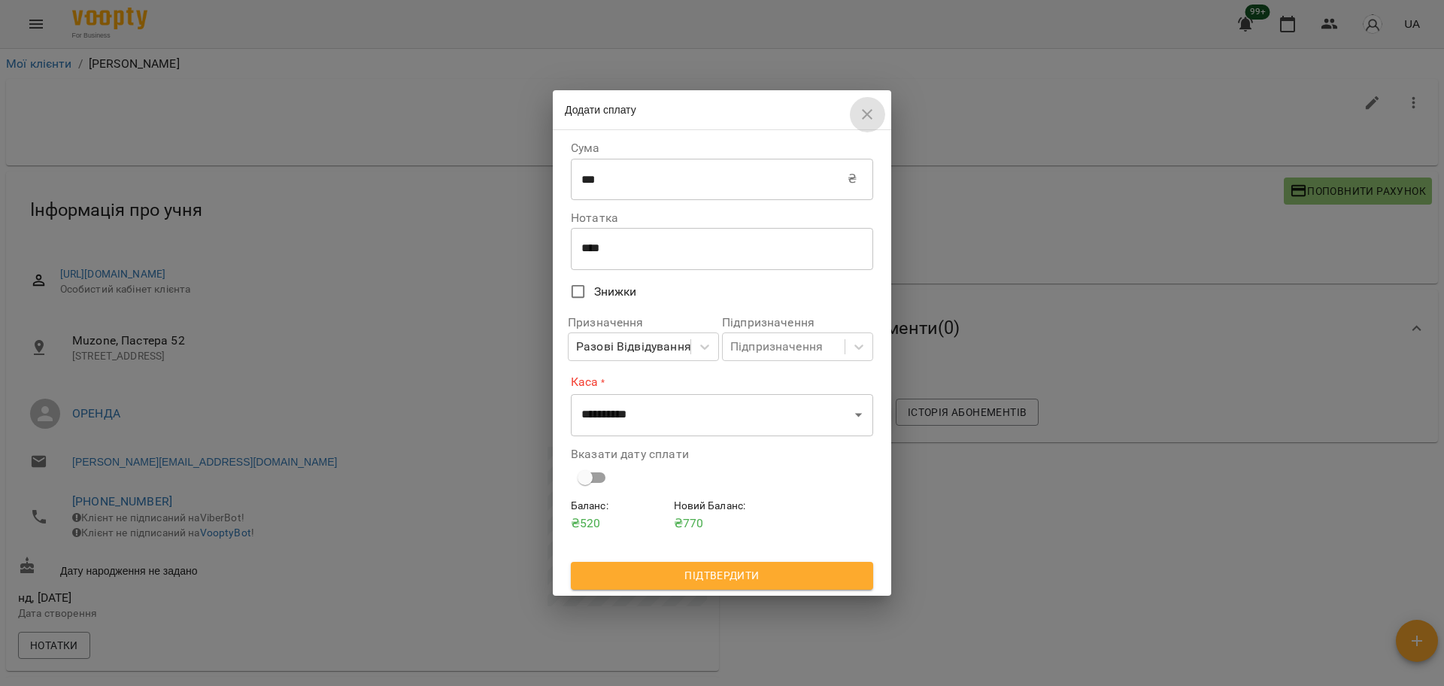
click at [880, 119] on button "button" at bounding box center [867, 114] width 36 height 36
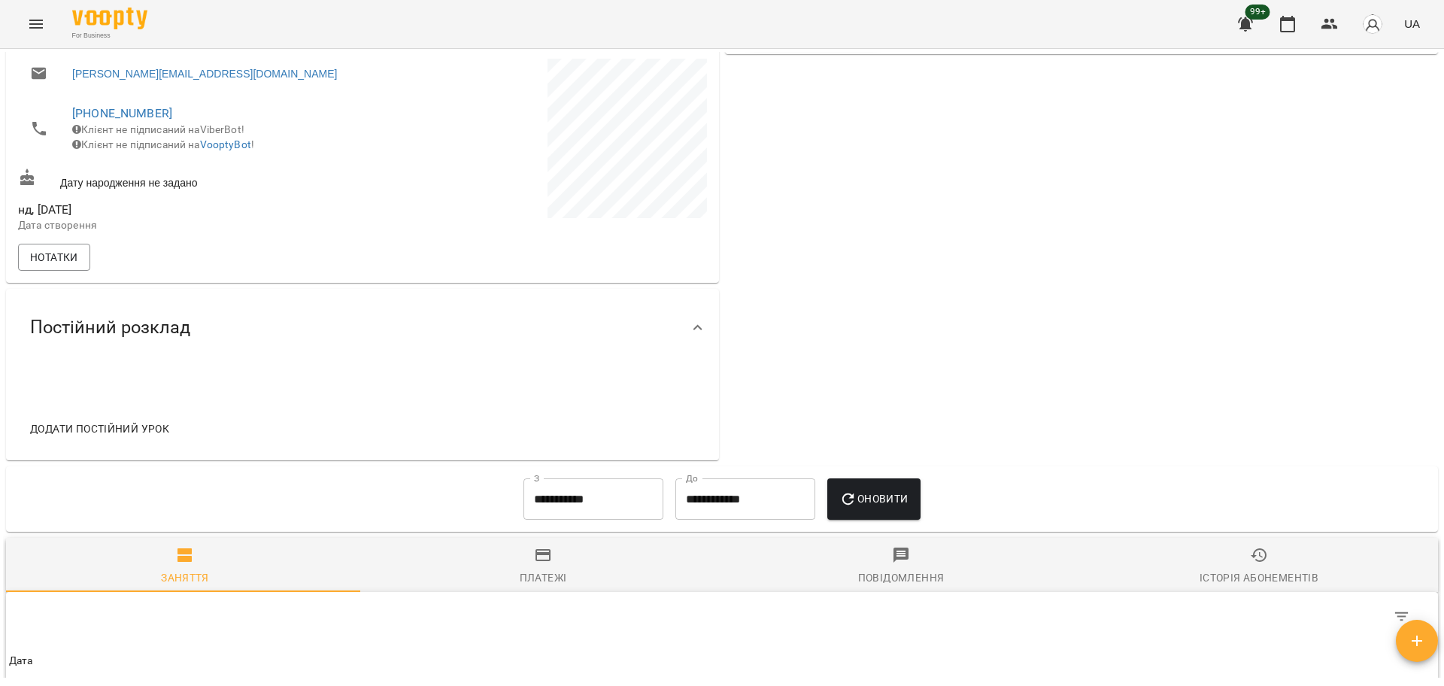
scroll to position [846, 0]
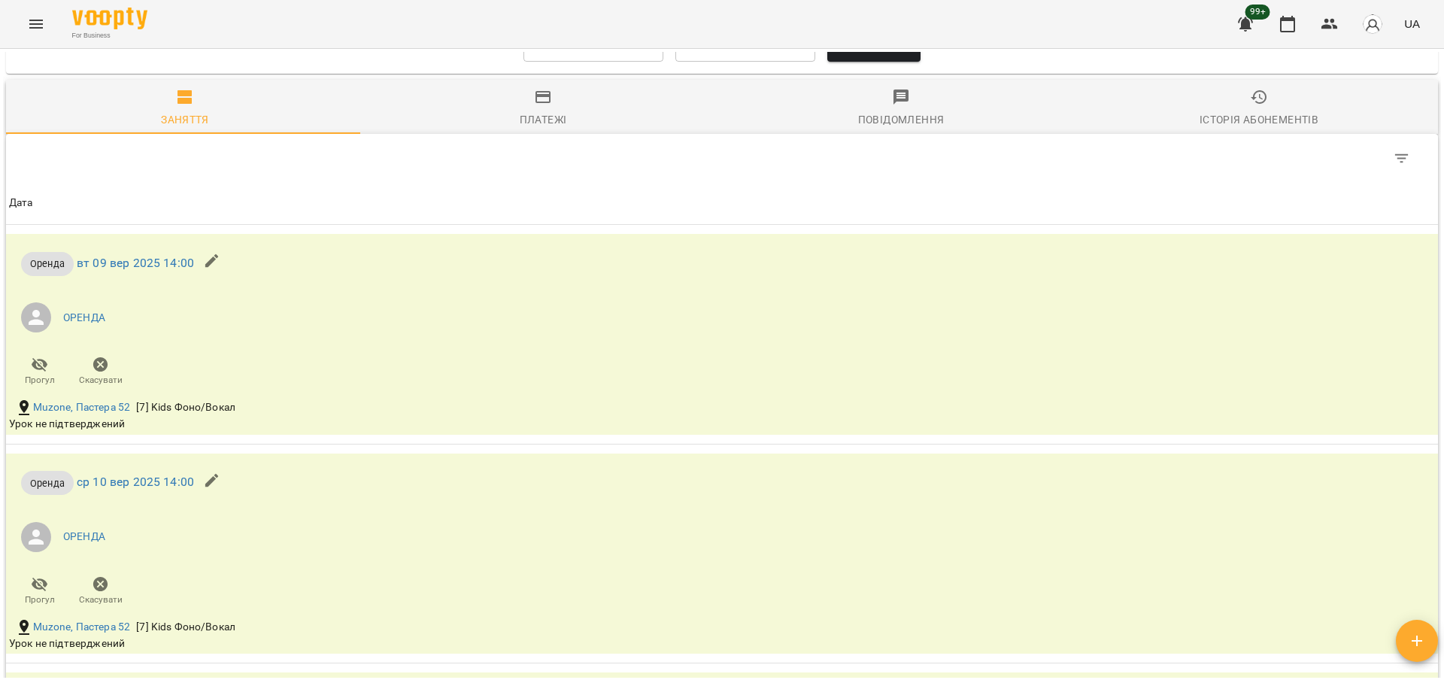
click at [570, 129] on span "Платежі" at bounding box center [543, 108] width 340 height 41
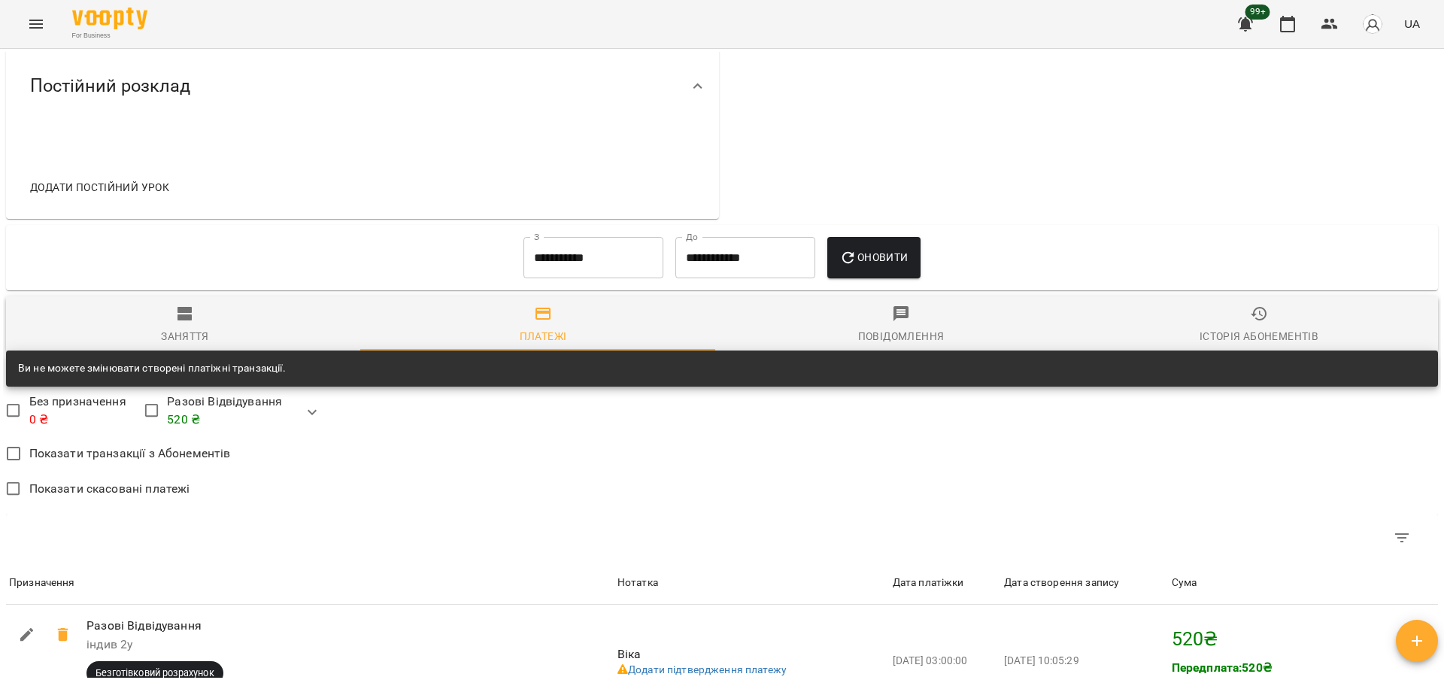
scroll to position [564, 0]
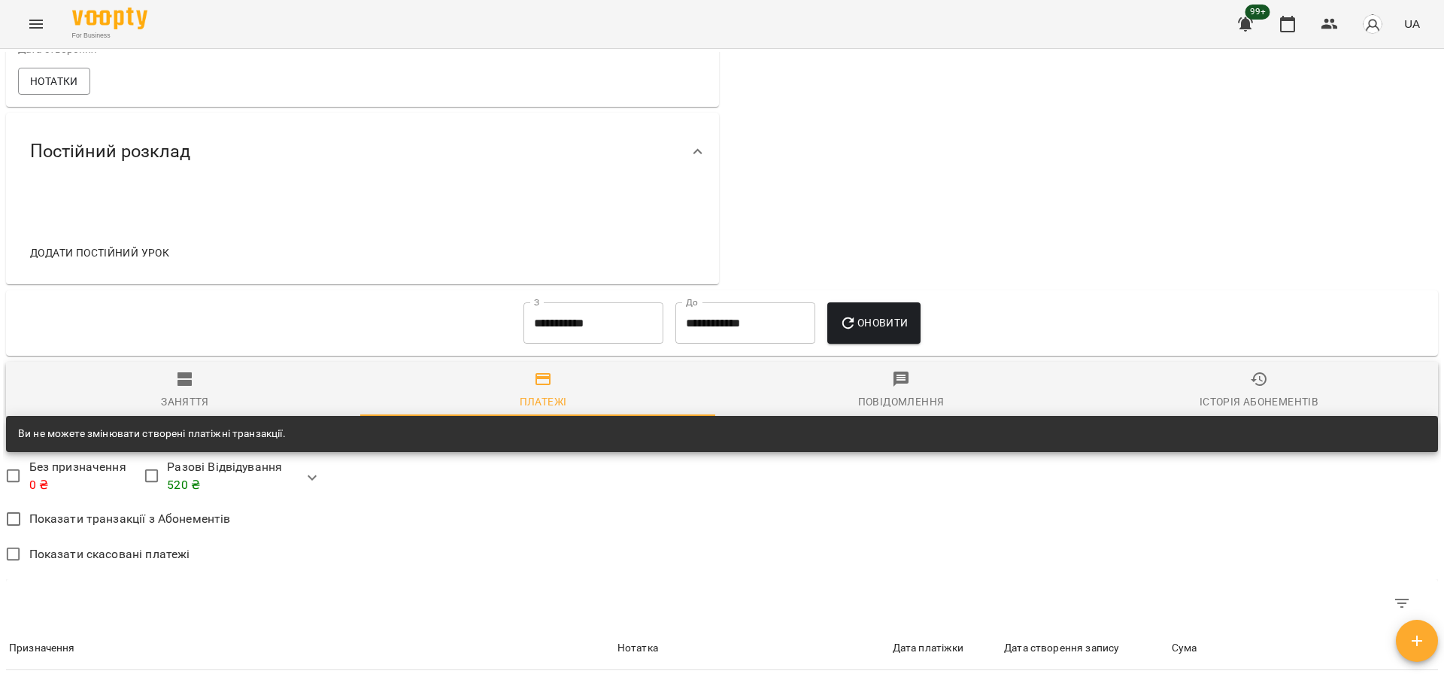
click at [618, 342] on input "**********" at bounding box center [594, 323] width 140 height 42
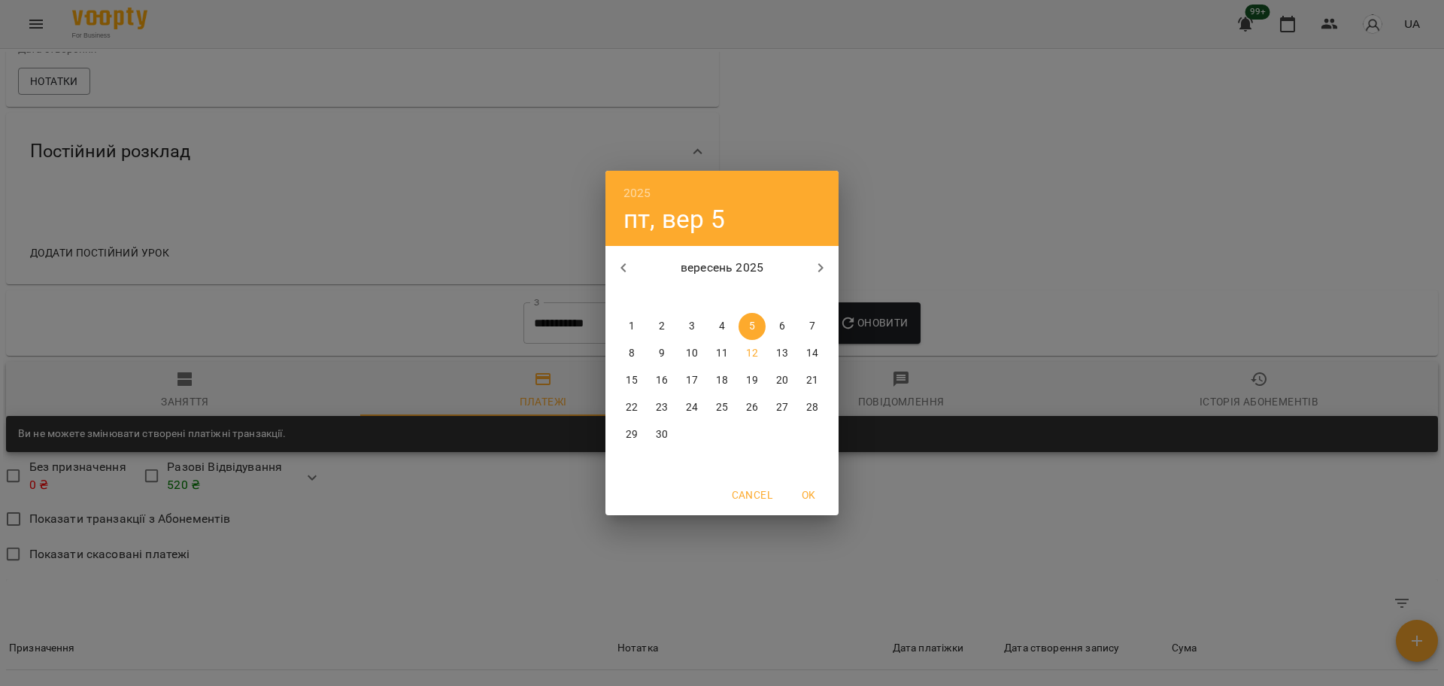
click at [634, 327] on p "1" at bounding box center [632, 326] width 6 height 15
type input "**********"
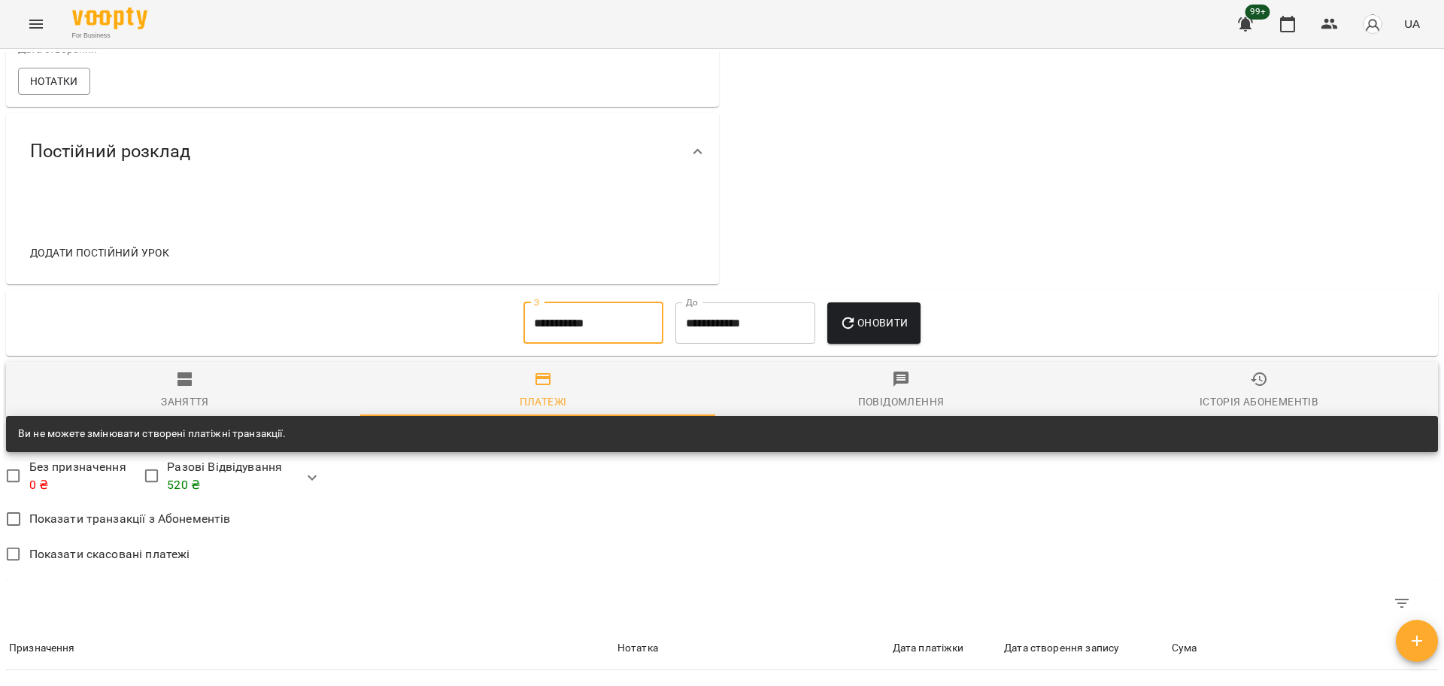
click at [868, 332] on span "Оновити" at bounding box center [873, 323] width 68 height 18
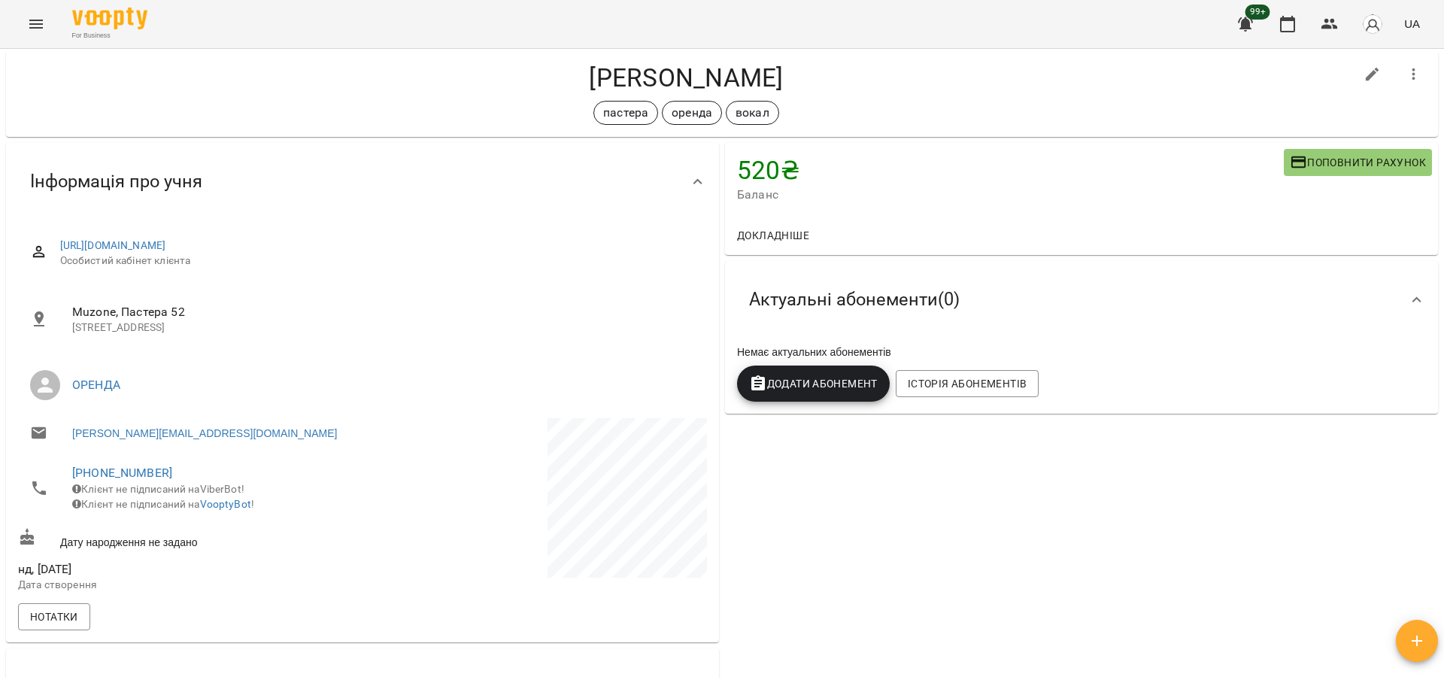
scroll to position [0, 0]
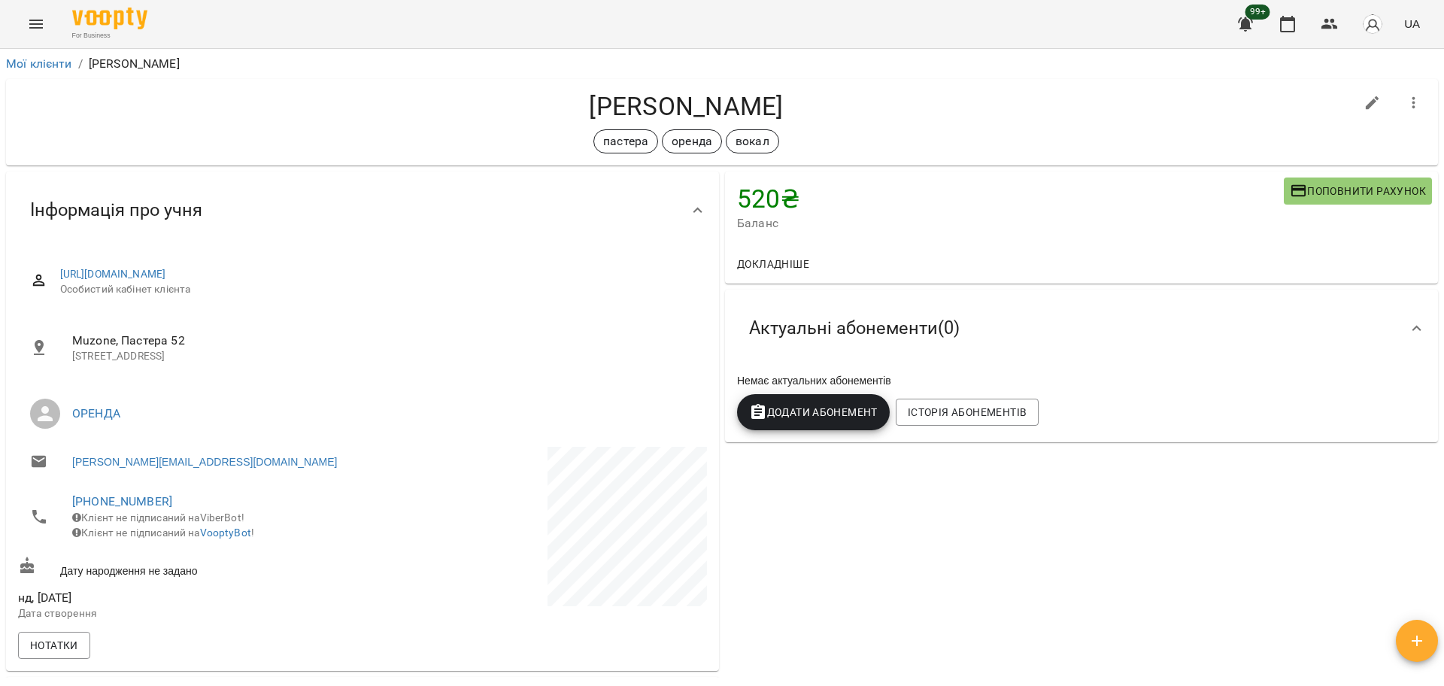
click at [1310, 184] on span "Поповнити рахунок" at bounding box center [1358, 191] width 136 height 18
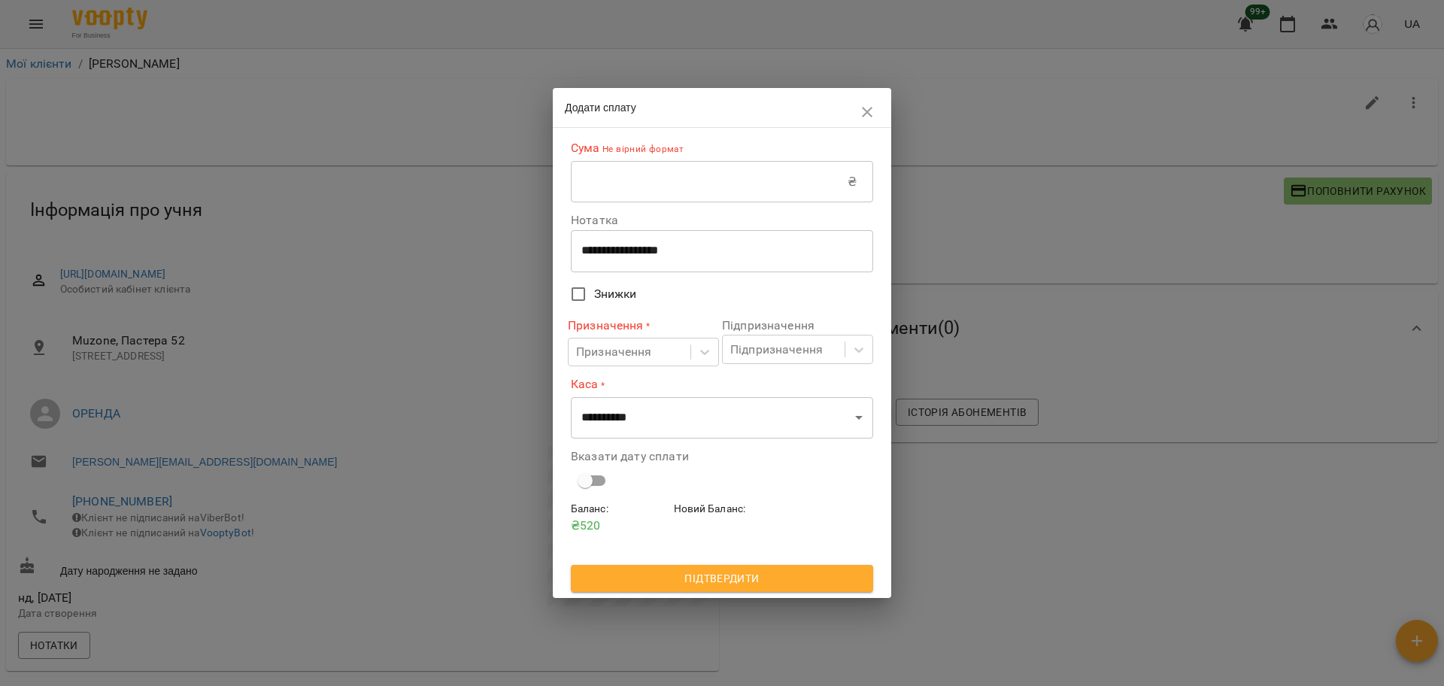
click at [710, 181] on input "text" at bounding box center [709, 182] width 277 height 42
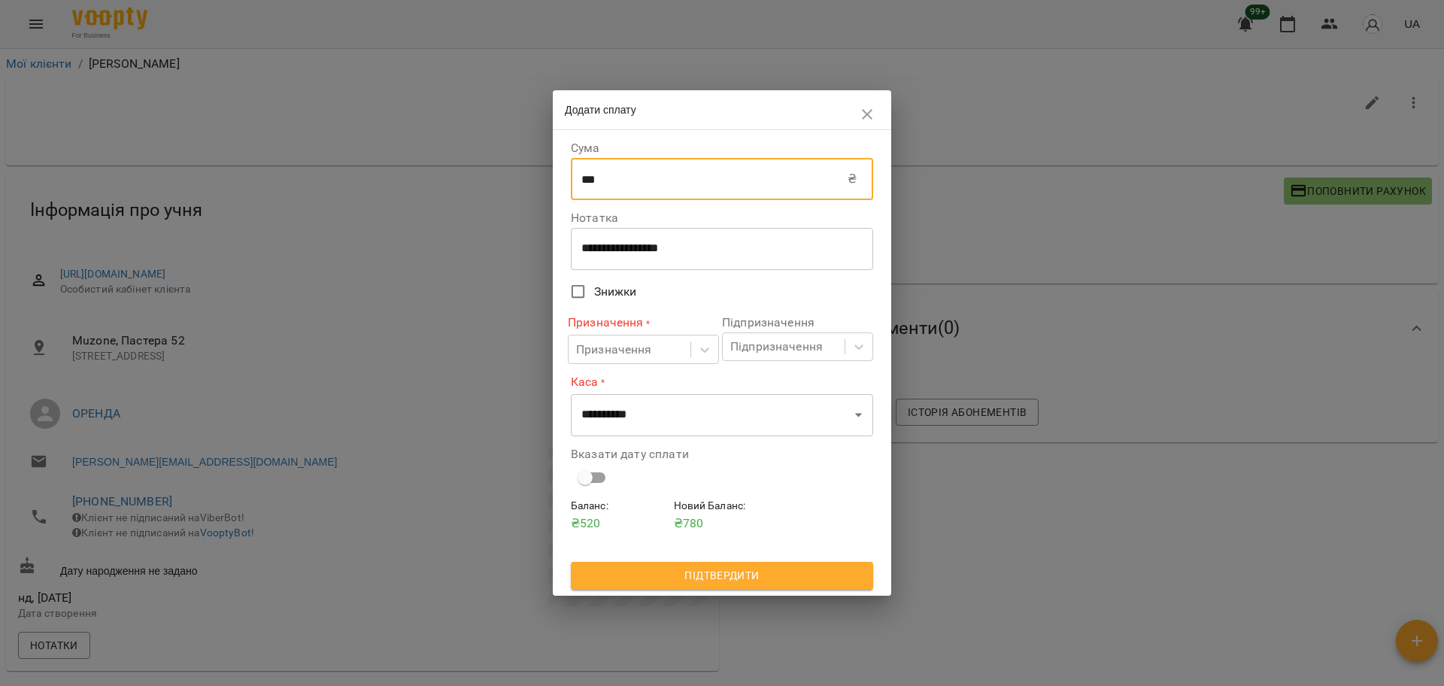
type input "***"
click at [617, 235] on div "**********" at bounding box center [722, 249] width 302 height 42
drag, startPoint x: 747, startPoint y: 257, endPoint x: 570, endPoint y: 256, distance: 176.8
click at [570, 256] on div "**********" at bounding box center [722, 362] width 308 height 459
click at [691, 238] on div "**********" at bounding box center [722, 249] width 302 height 42
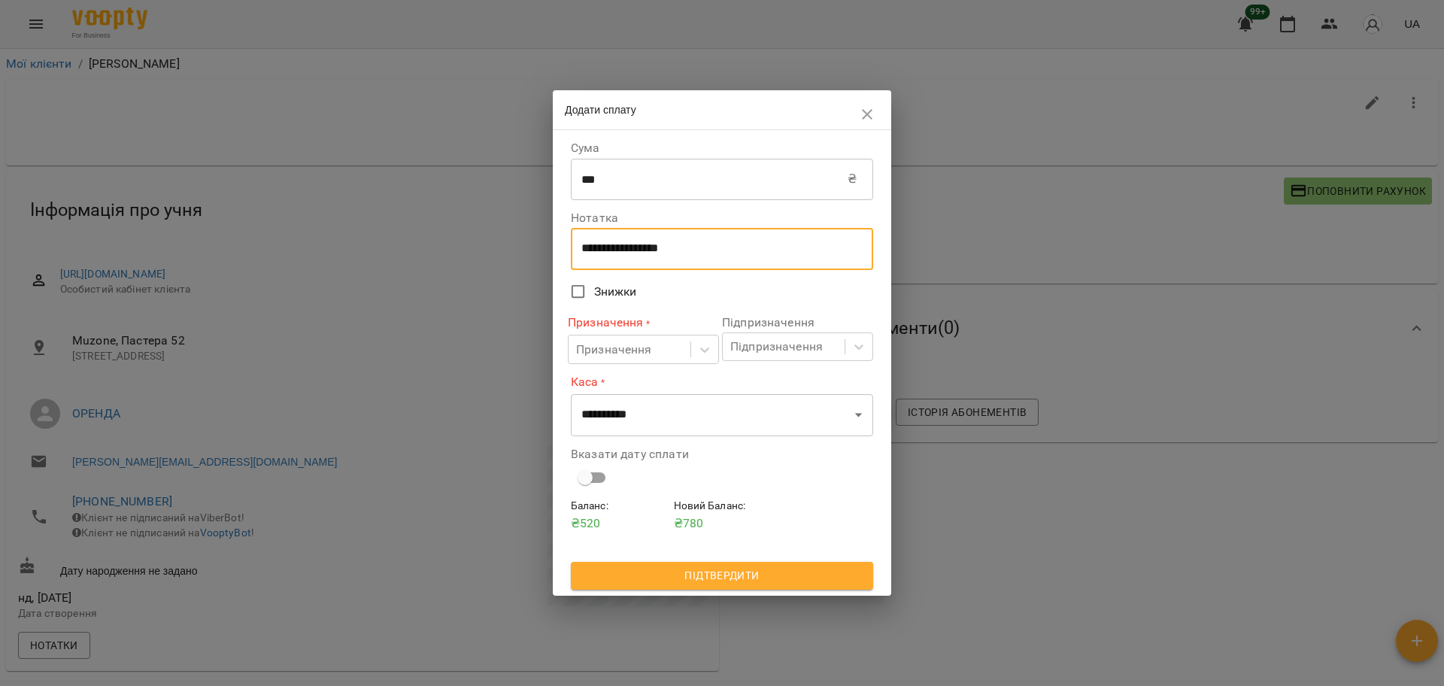
drag, startPoint x: 720, startPoint y: 250, endPoint x: 598, endPoint y: 238, distance: 122.4
click at [598, 240] on div "**********" at bounding box center [722, 249] width 302 height 42
type textarea "*"
type textarea "****"
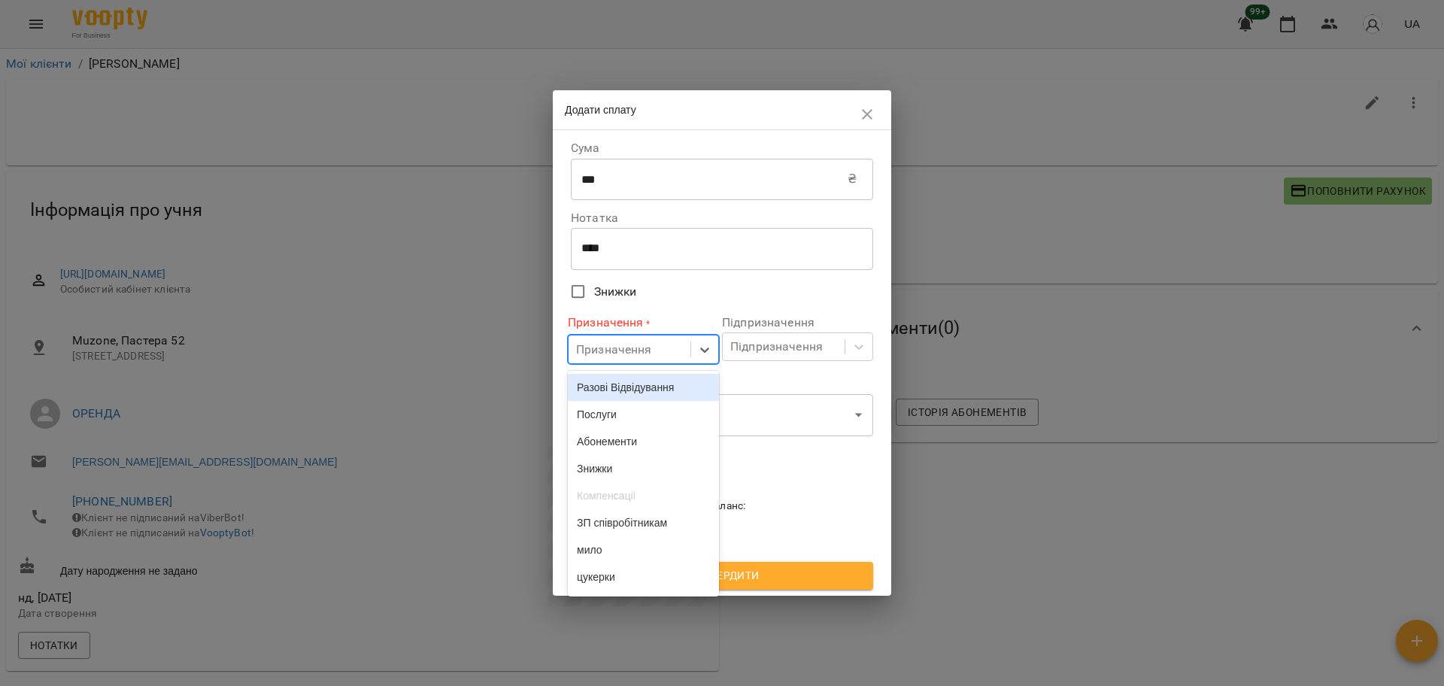
click at [687, 356] on div "Призначення" at bounding box center [630, 349] width 122 height 28
click at [666, 376] on div "Разові Відвідування" at bounding box center [643, 387] width 151 height 27
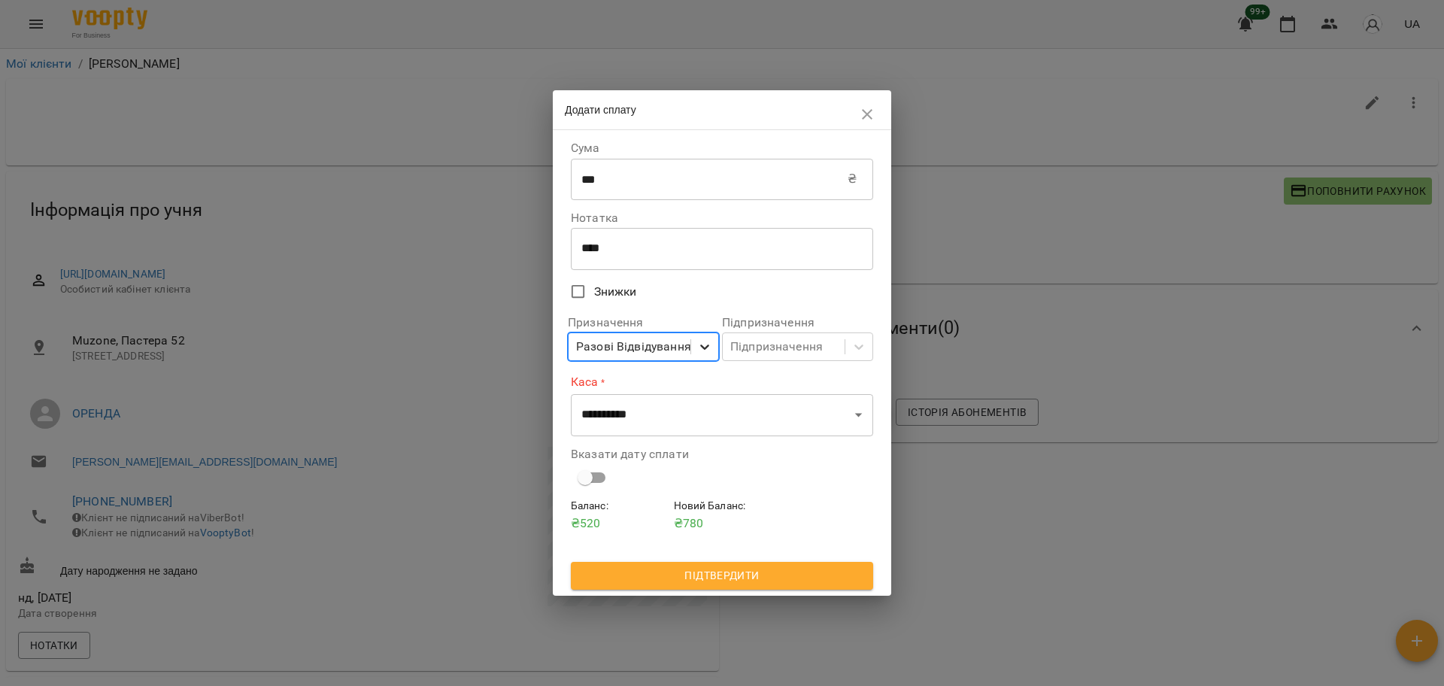
click at [708, 348] on icon at bounding box center [704, 346] width 15 height 15
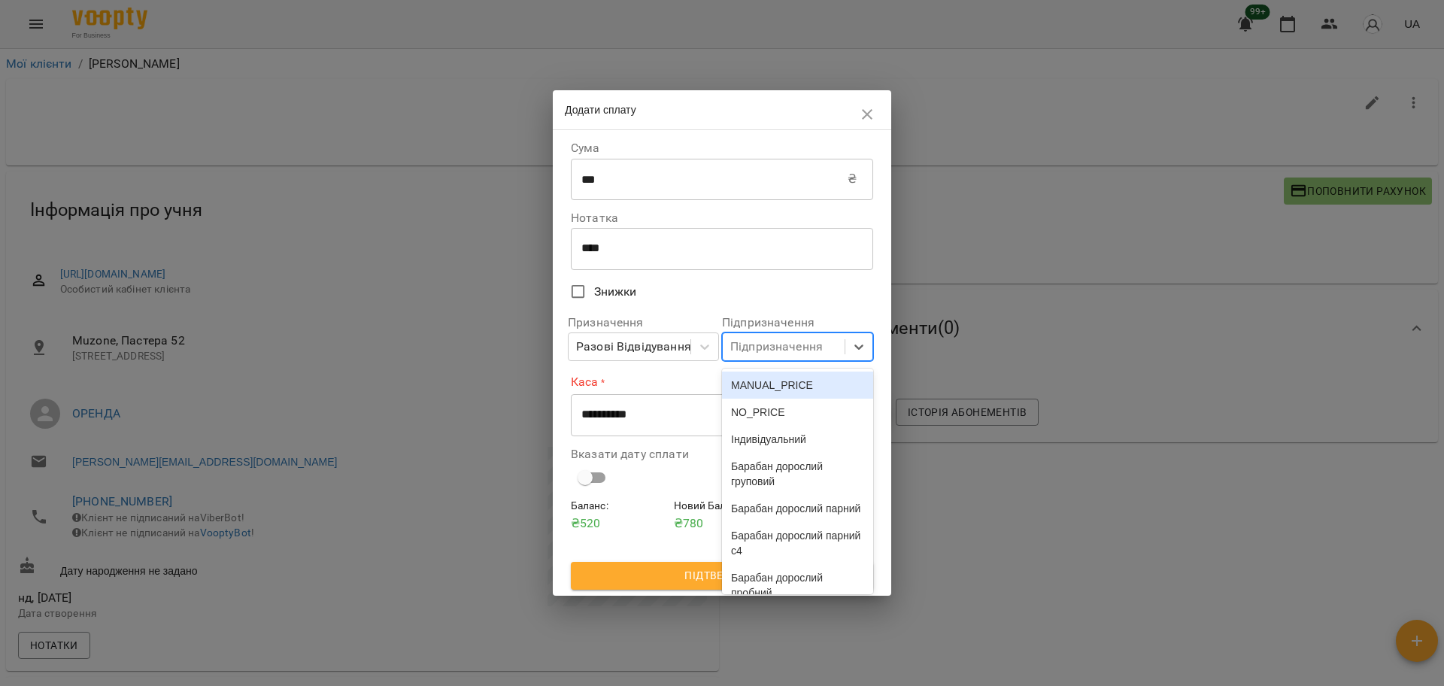
click at [821, 344] on div "Підпризначення" at bounding box center [776, 347] width 93 height 18
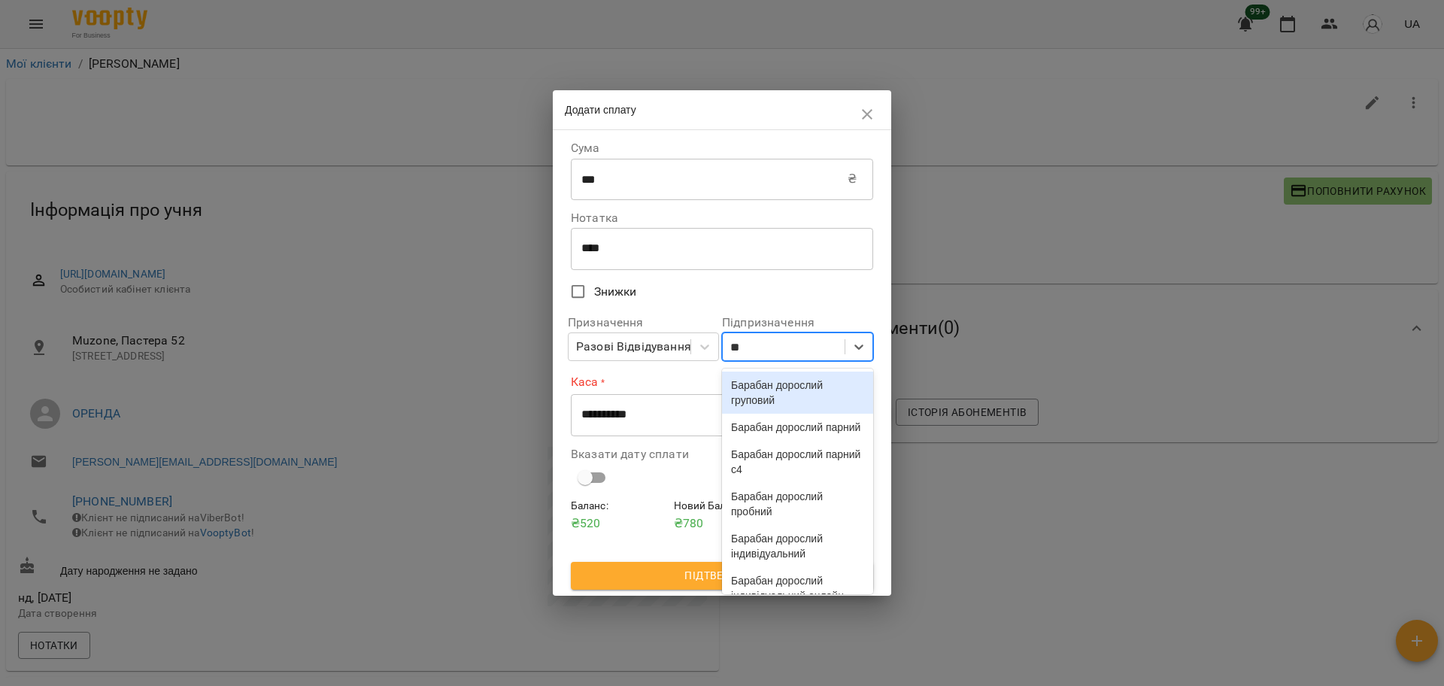
type input "***"
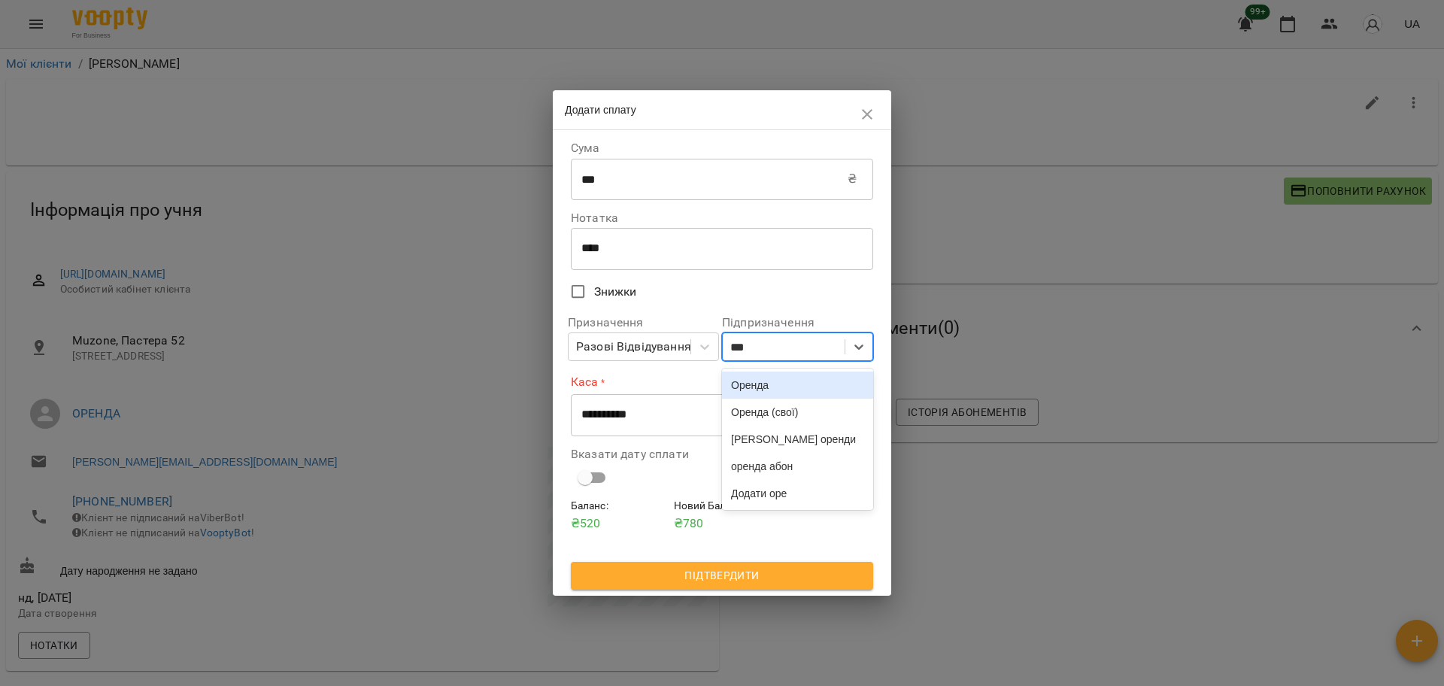
click at [769, 384] on div "Оренда" at bounding box center [797, 385] width 151 height 27
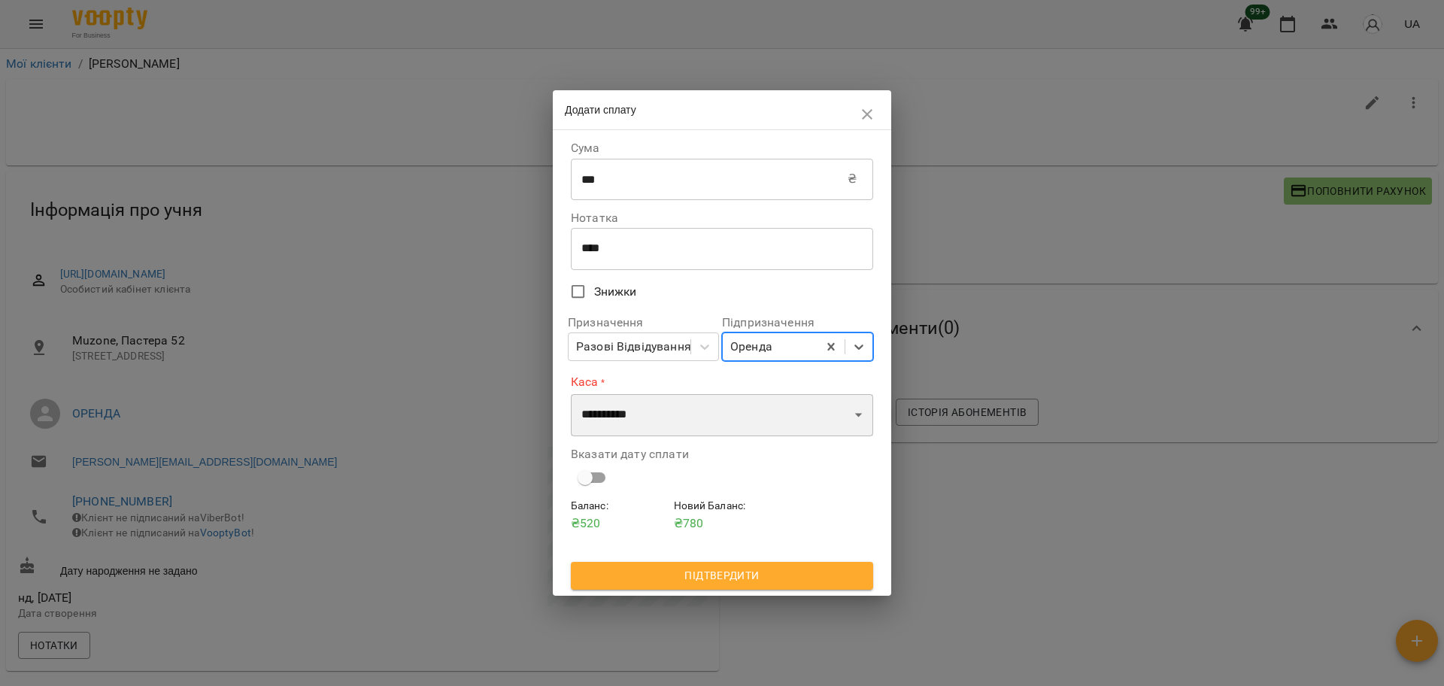
click at [746, 414] on select "**********" at bounding box center [722, 415] width 302 height 42
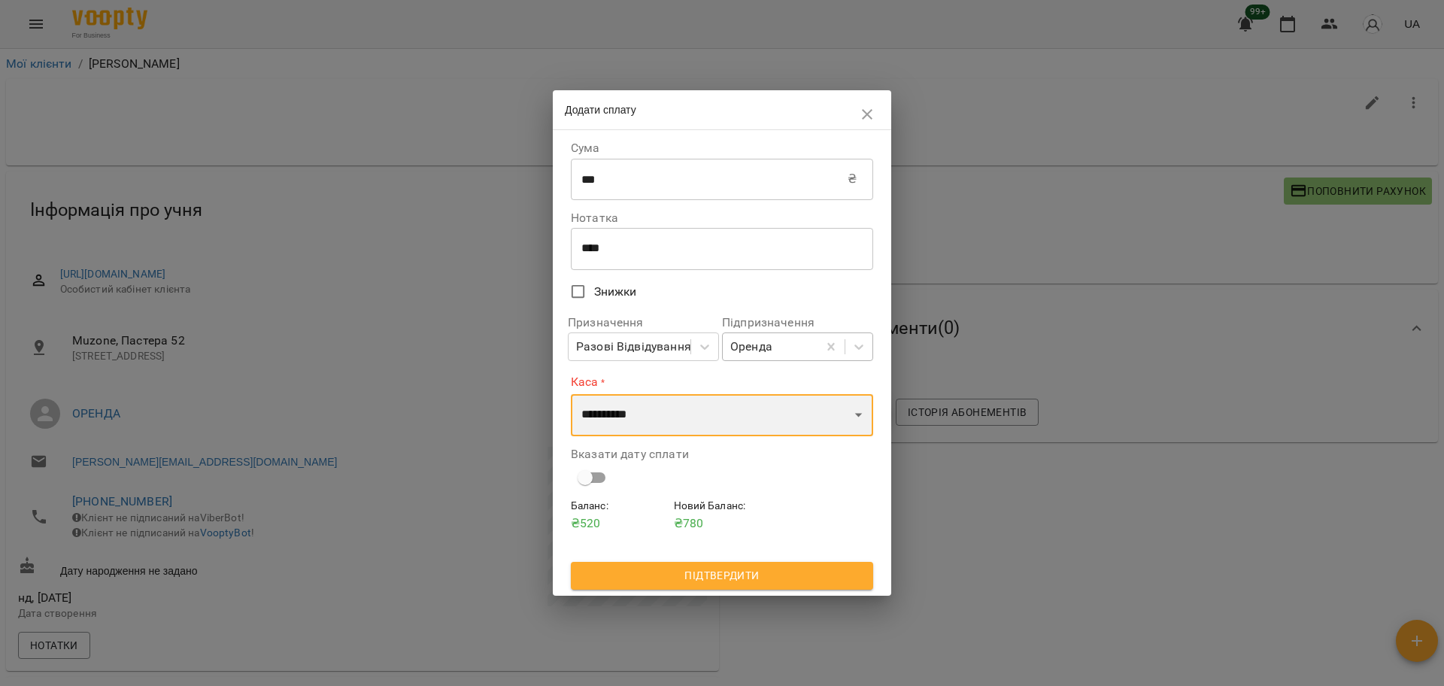
select select "****"
click at [571, 394] on select "**********" at bounding box center [722, 415] width 302 height 42
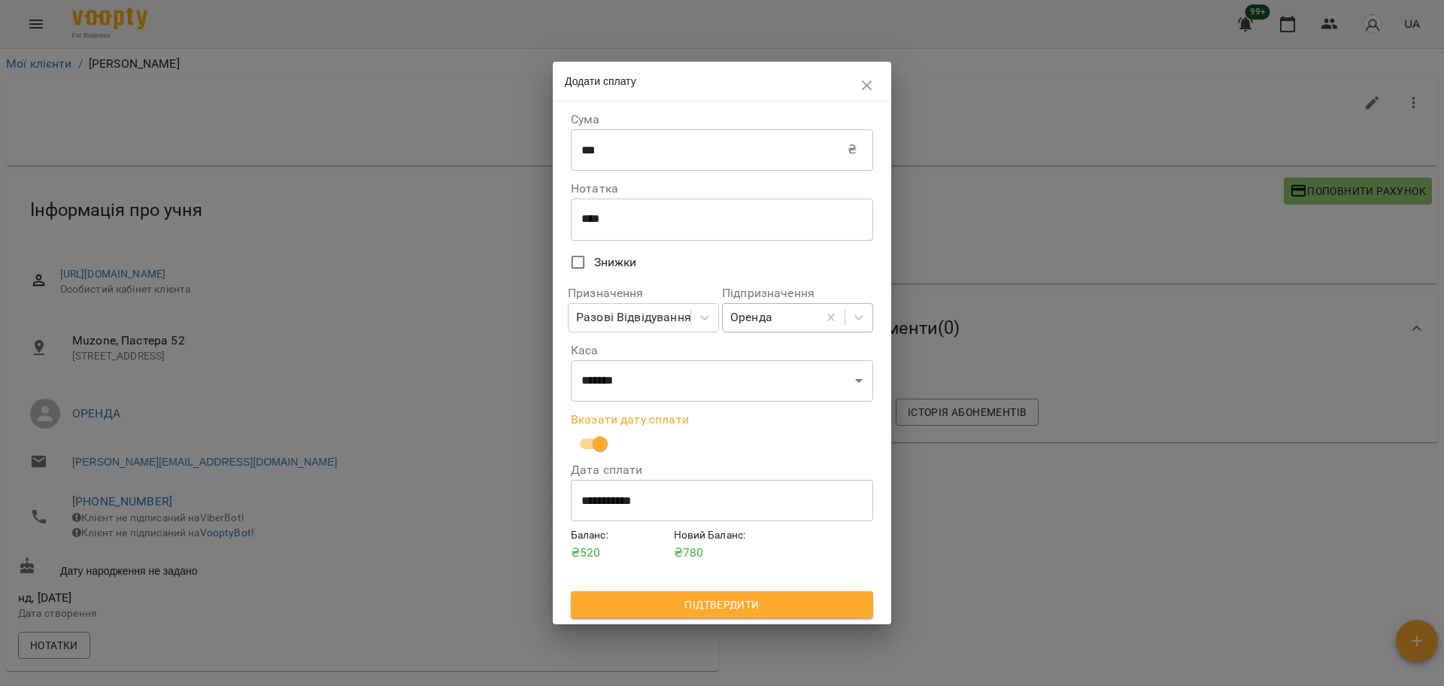
click at [716, 609] on span "Підтвердити" at bounding box center [722, 605] width 278 height 18
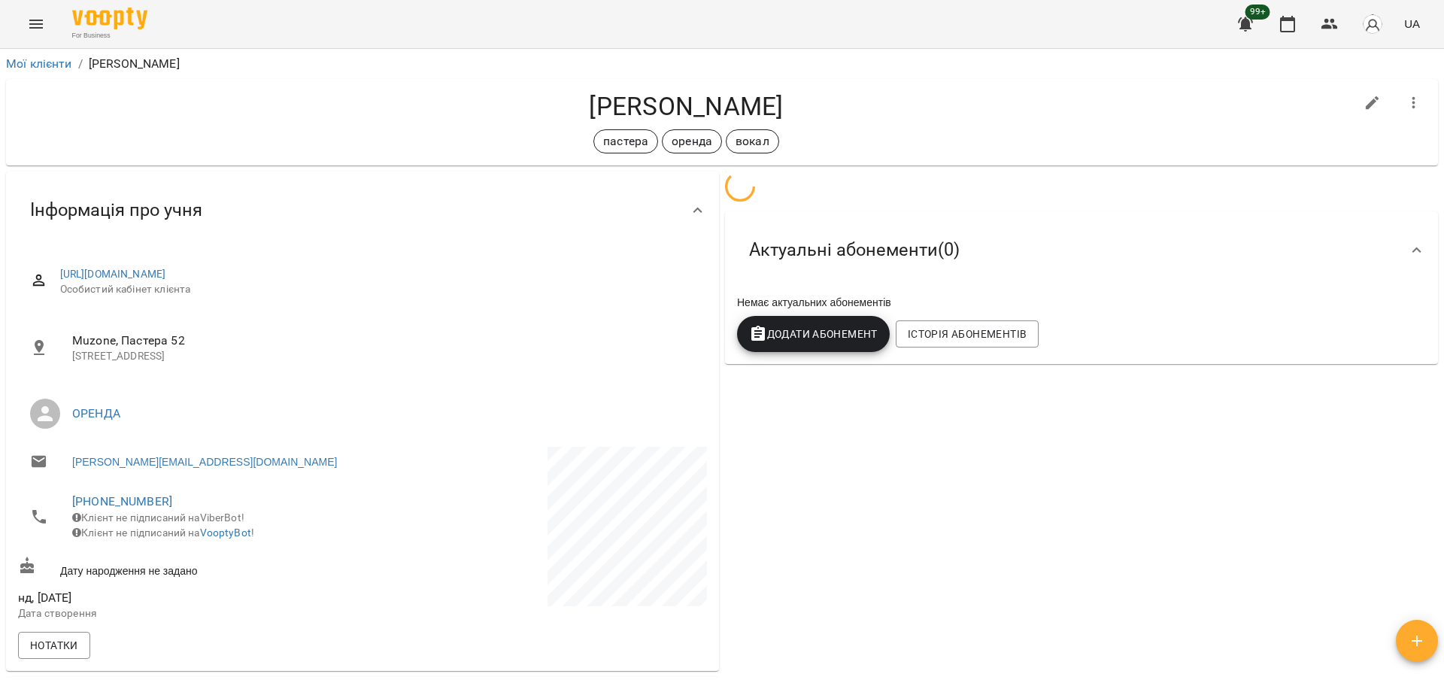
drag, startPoint x: 645, startPoint y: 113, endPoint x: 853, endPoint y: 121, distance: 207.8
click at [853, 121] on h4 "[PERSON_NAME]" at bounding box center [686, 106] width 1337 height 31
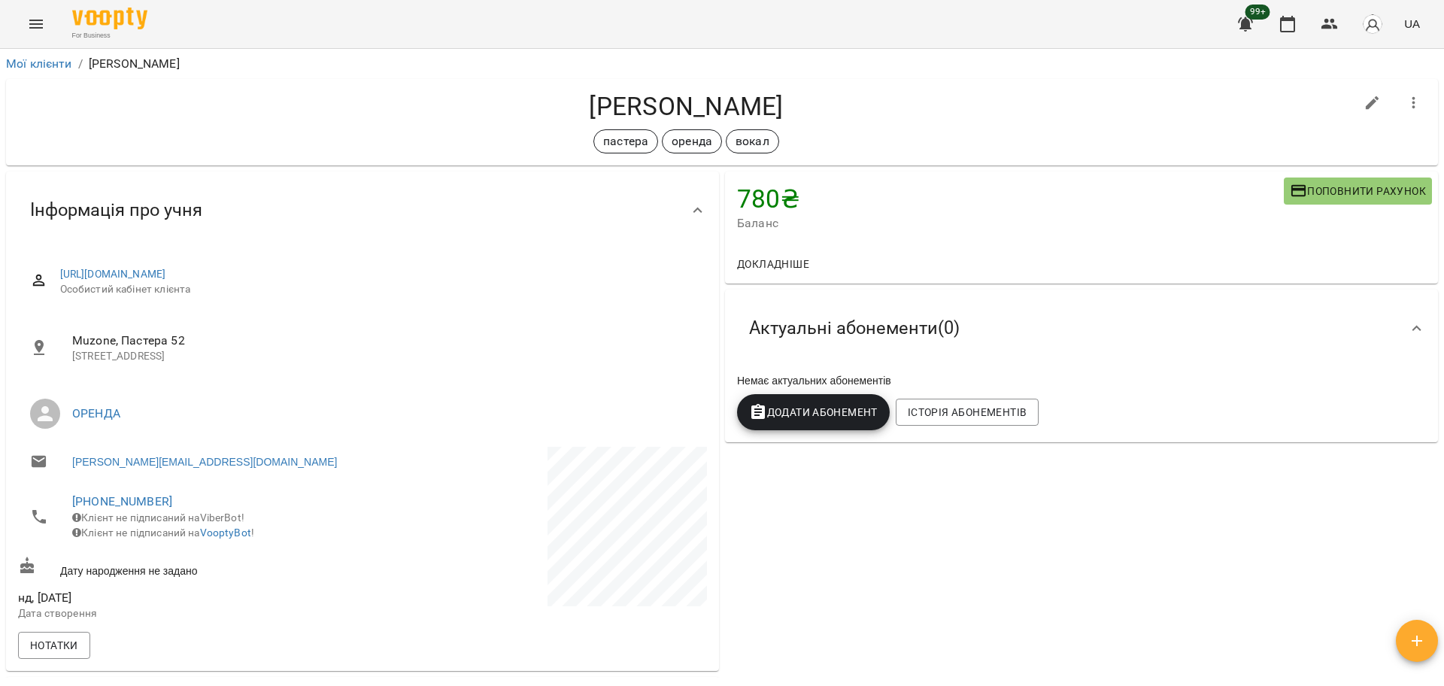
copy h4 "[PERSON_NAME]"
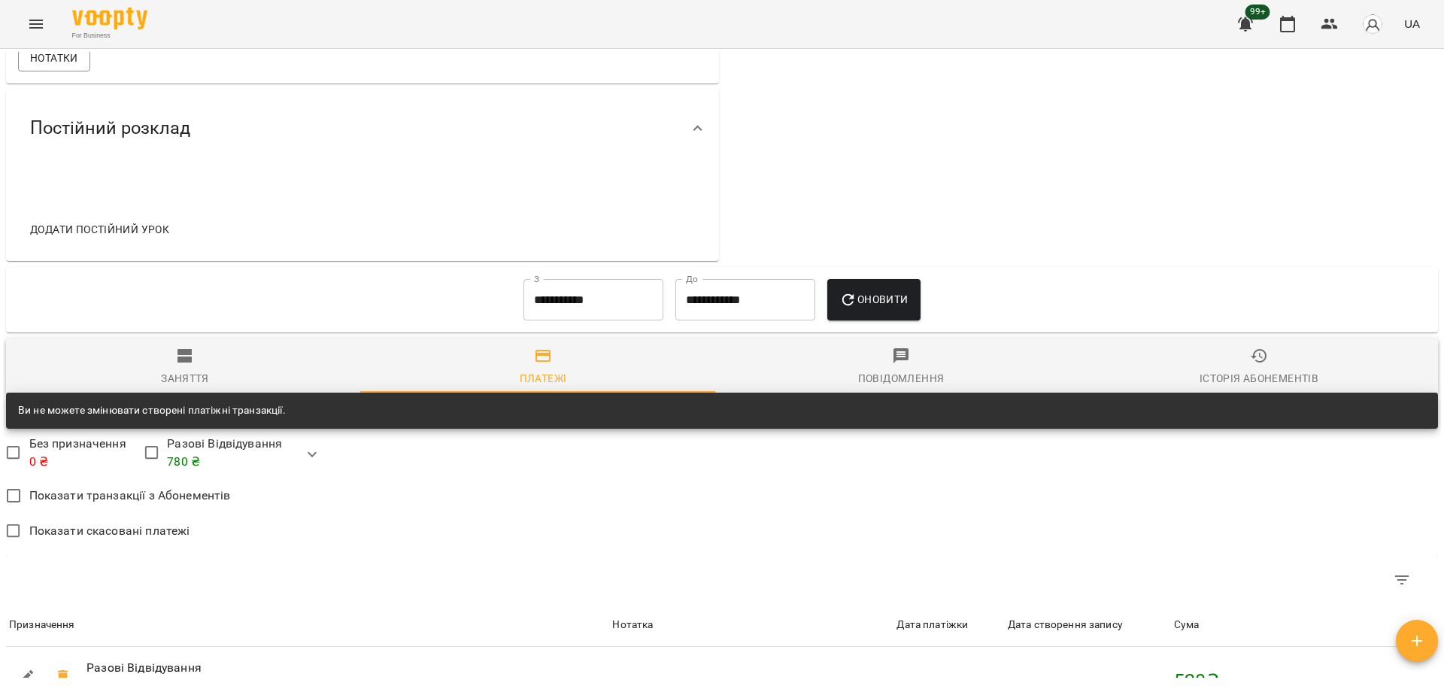
scroll to position [510, 0]
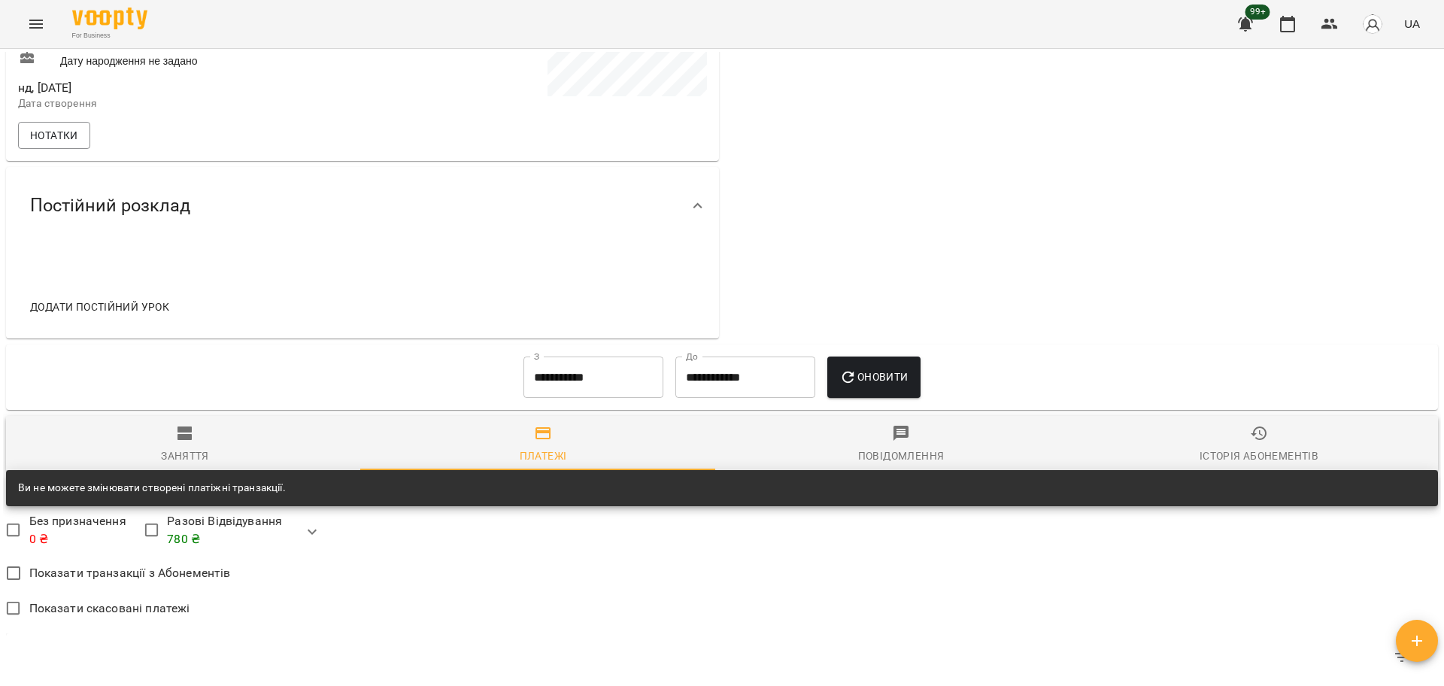
click at [208, 452] on span "Заняття" at bounding box center [185, 444] width 340 height 41
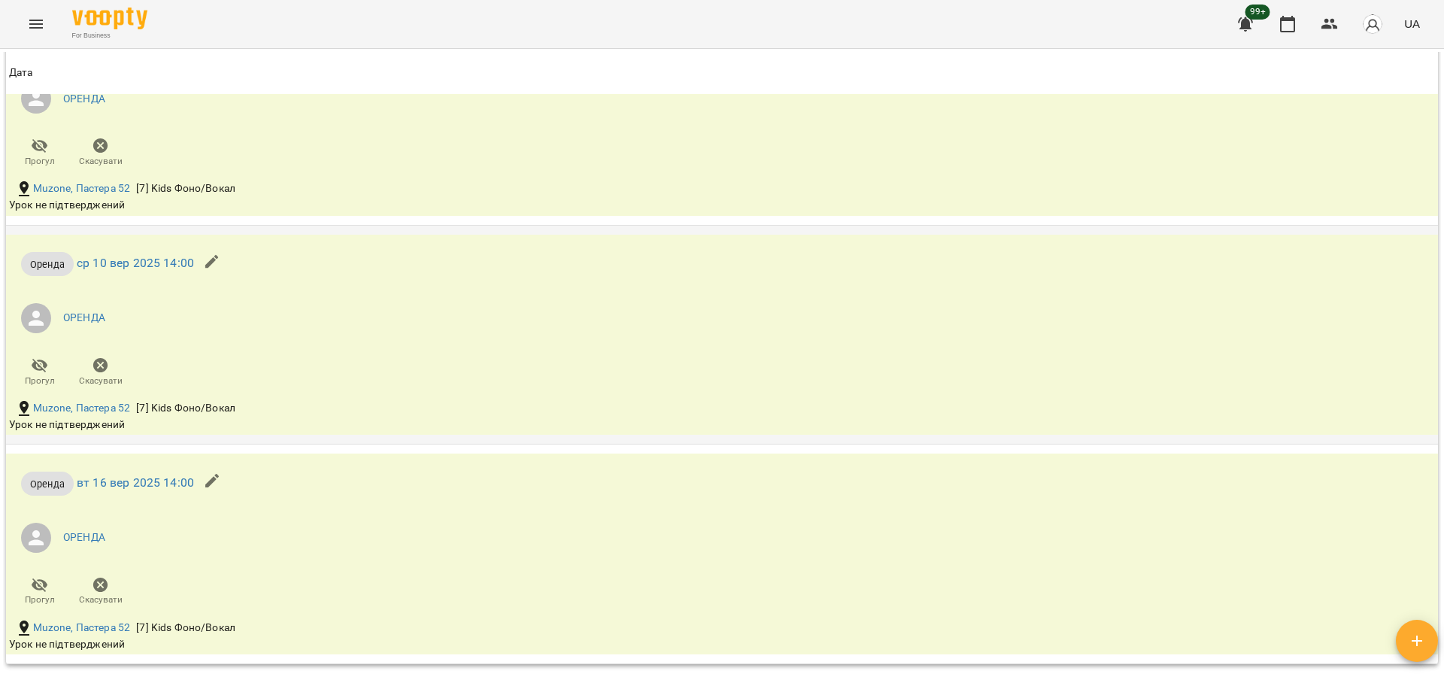
scroll to position [1059, 0]
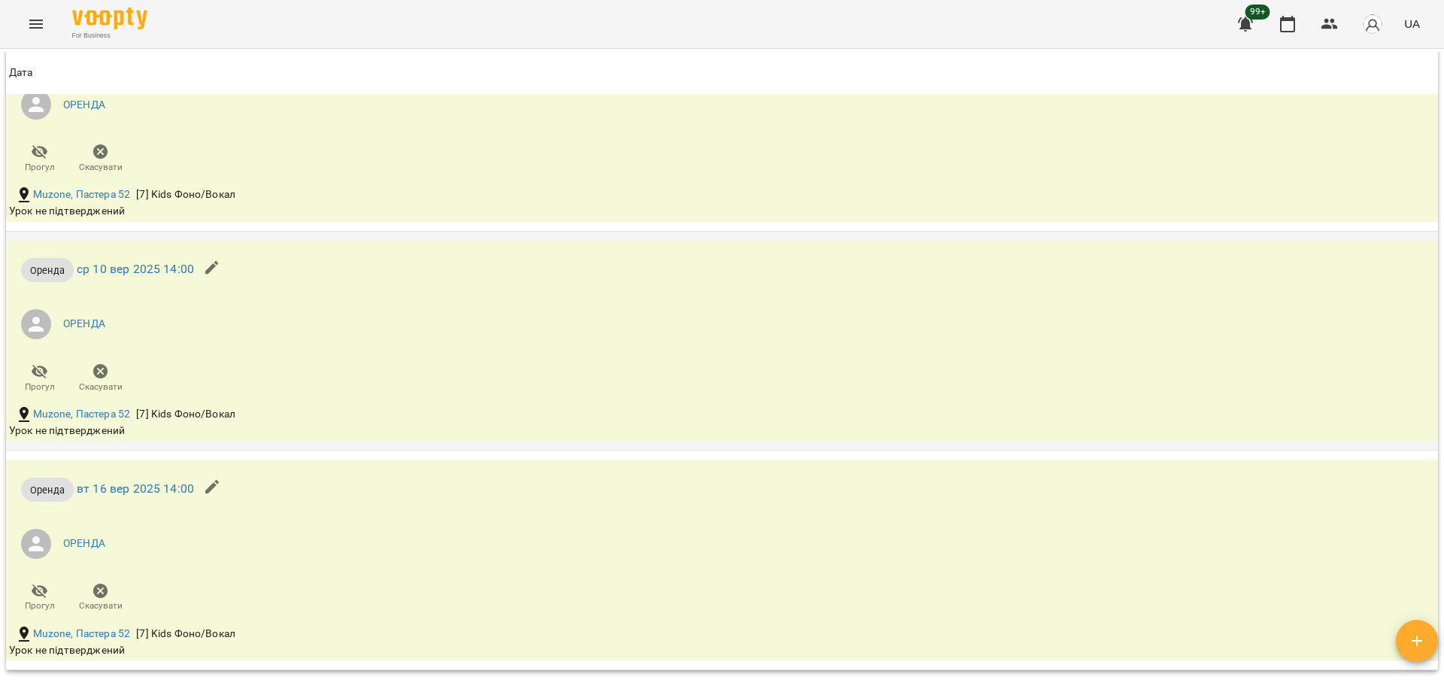
click at [201, 286] on button "button" at bounding box center [212, 268] width 36 height 36
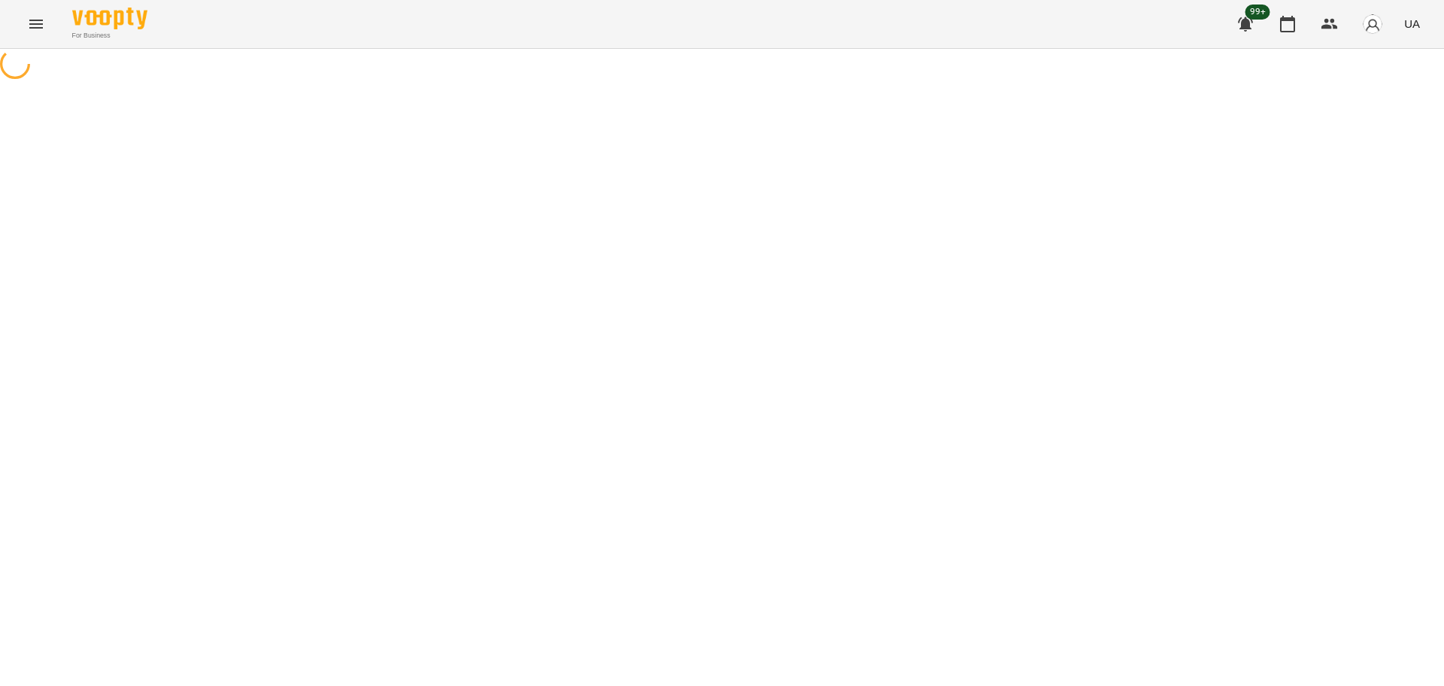
select select "******"
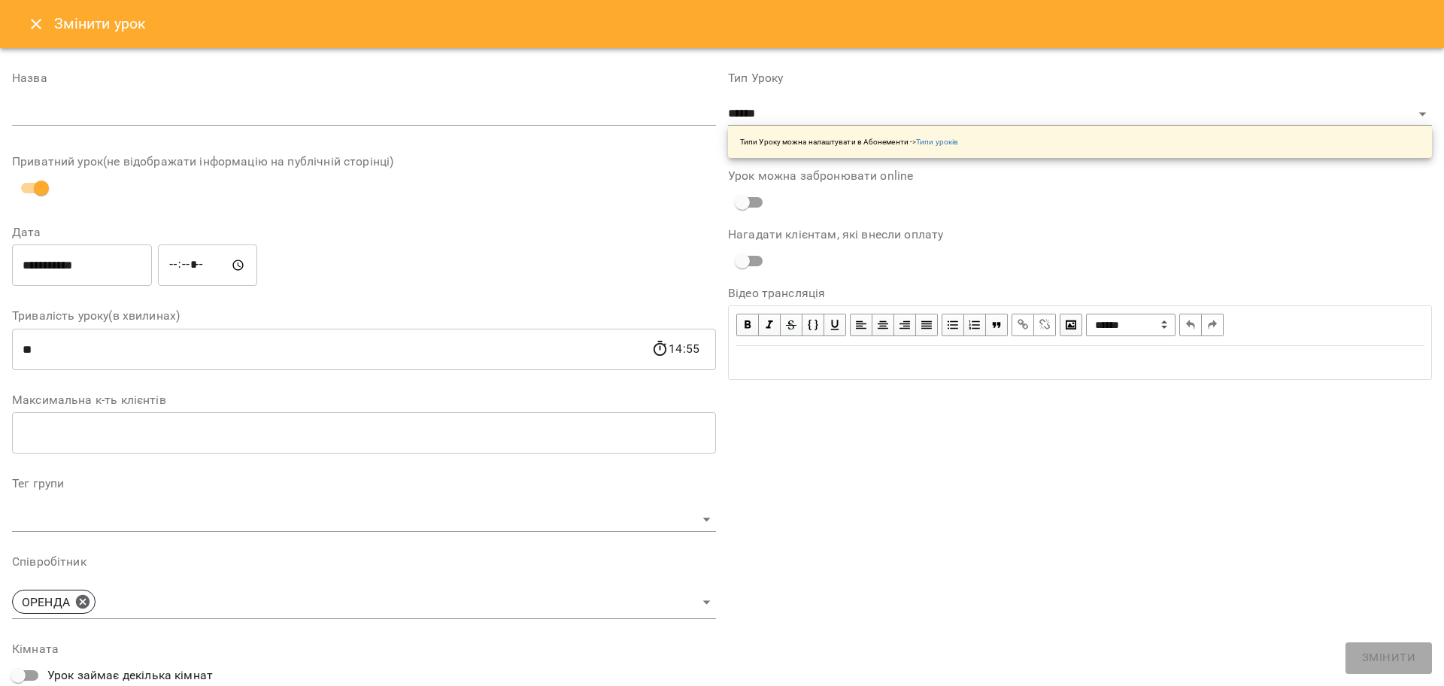
click at [33, 18] on icon "Close" at bounding box center [36, 24] width 18 height 18
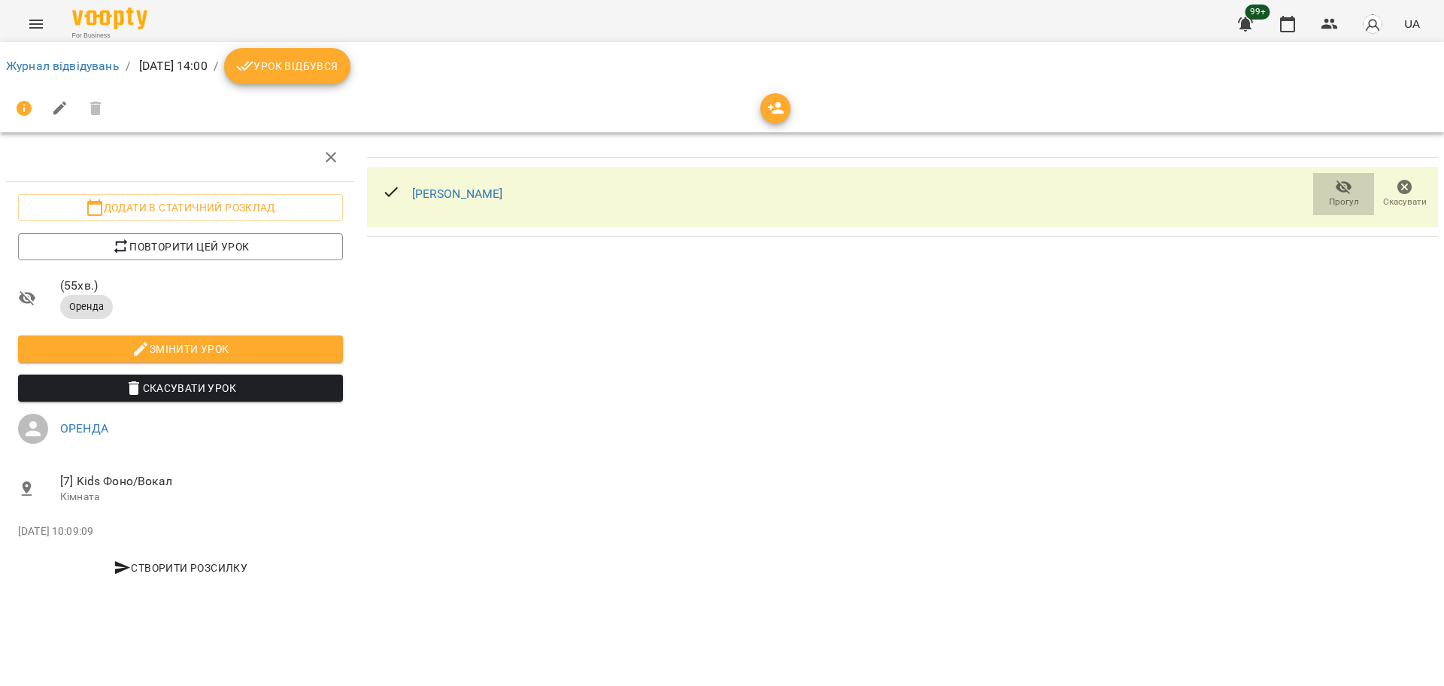
click at [1320, 195] on button "Прогул" at bounding box center [1343, 194] width 61 height 42
click at [333, 74] on span "Урок відбувся" at bounding box center [287, 66] width 102 height 18
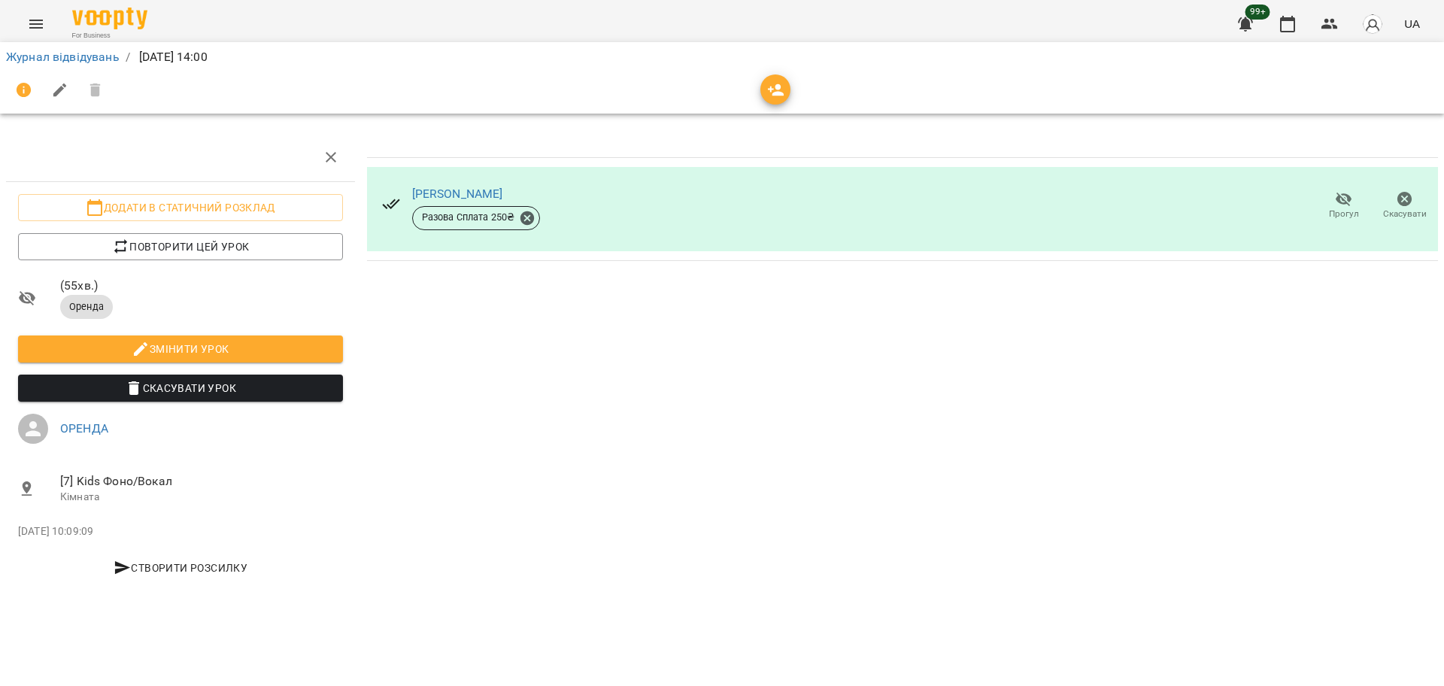
click at [1331, 210] on span "Прогул" at bounding box center [1344, 214] width 30 height 13
click at [419, 194] on link "[PERSON_NAME]" at bounding box center [457, 194] width 91 height 14
click at [61, 62] on link "Журнал відвідувань" at bounding box center [63, 57] width 114 height 14
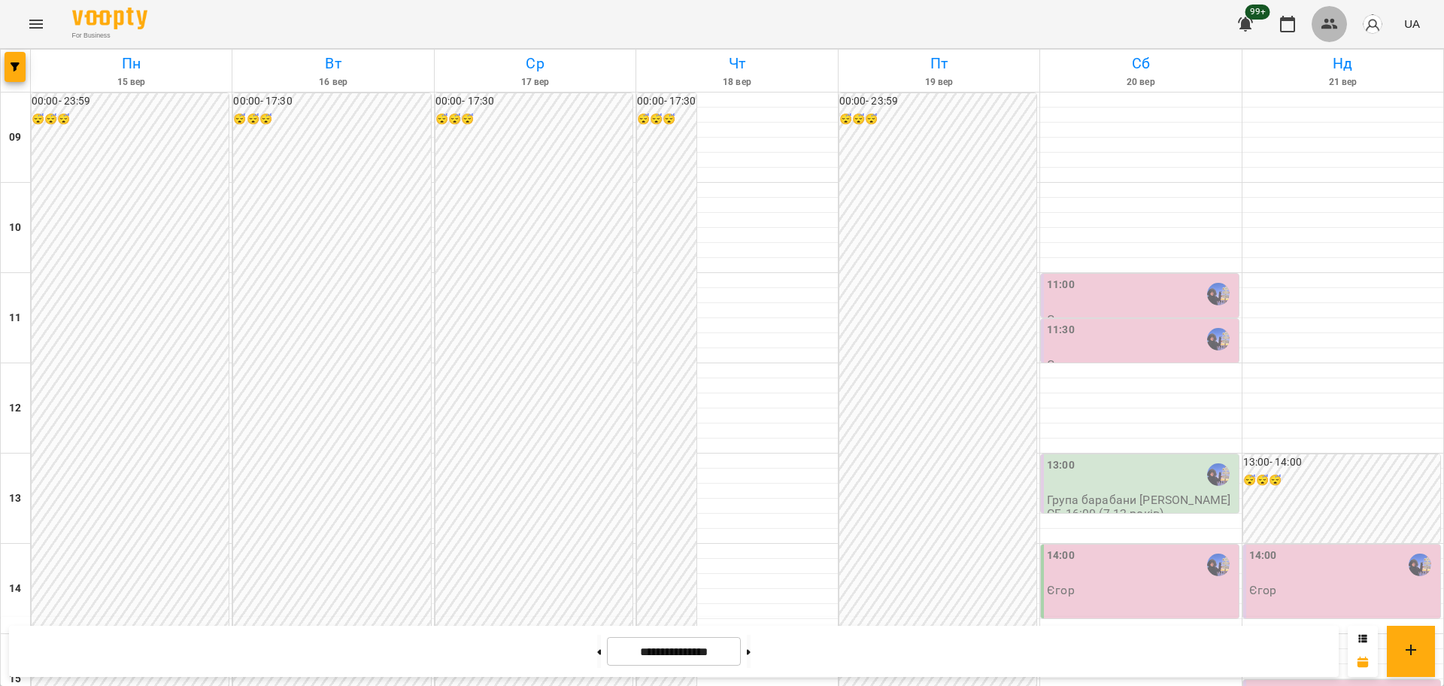
click at [1328, 13] on button "button" at bounding box center [1330, 24] width 36 height 36
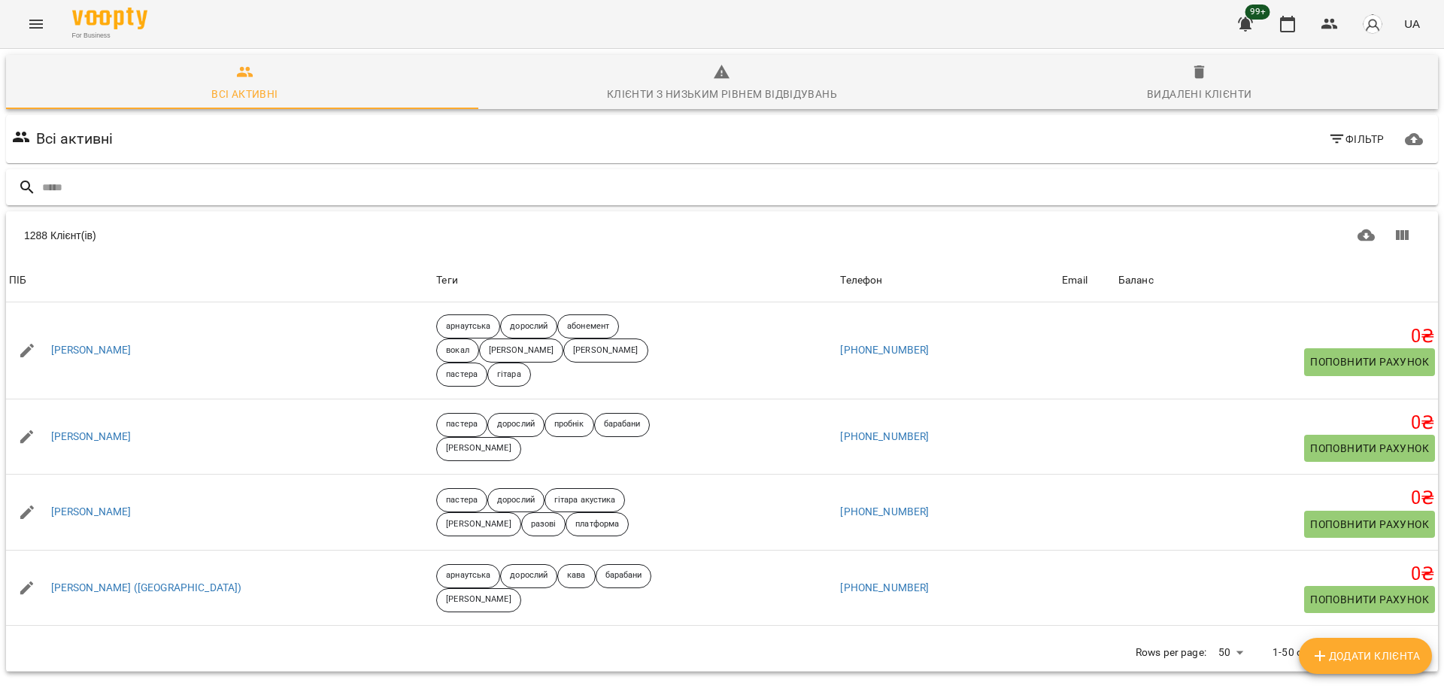
click at [93, 180] on input "text" at bounding box center [737, 187] width 1390 height 25
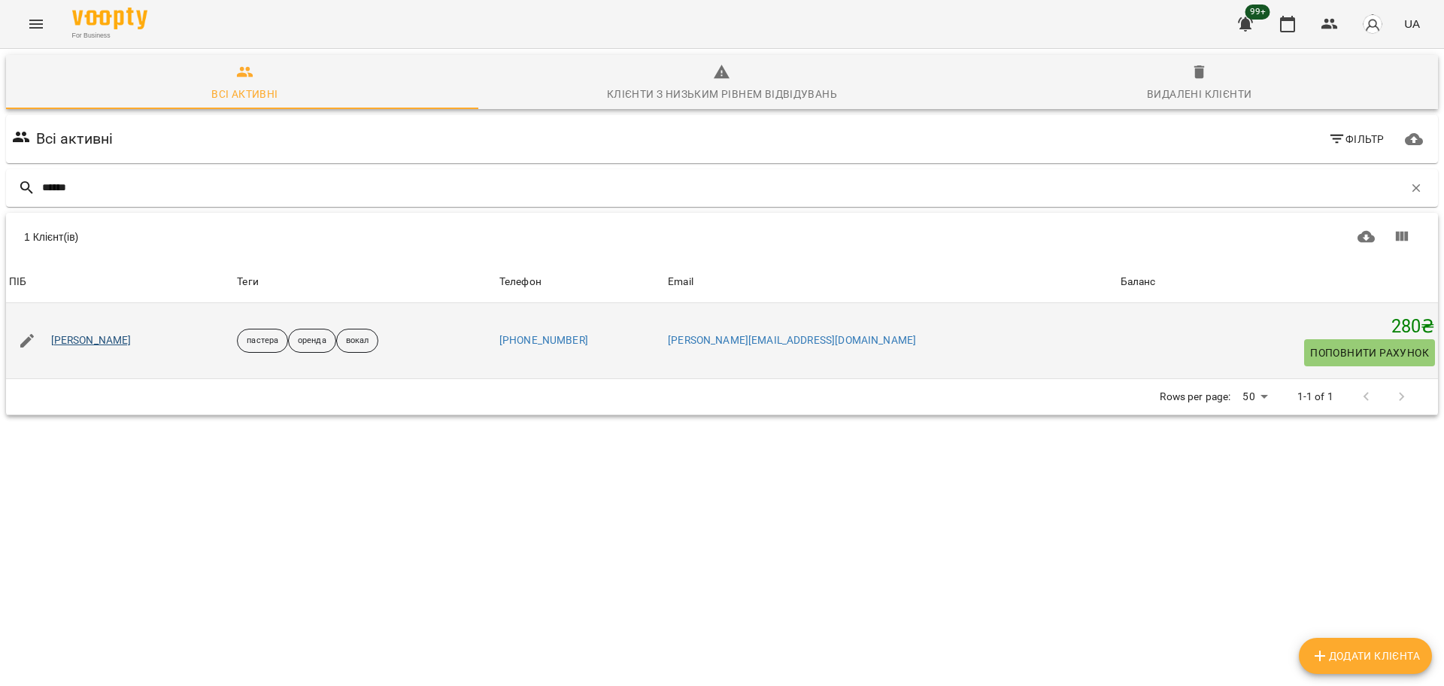
type input "******"
click at [117, 335] on link "[PERSON_NAME]" at bounding box center [91, 340] width 80 height 15
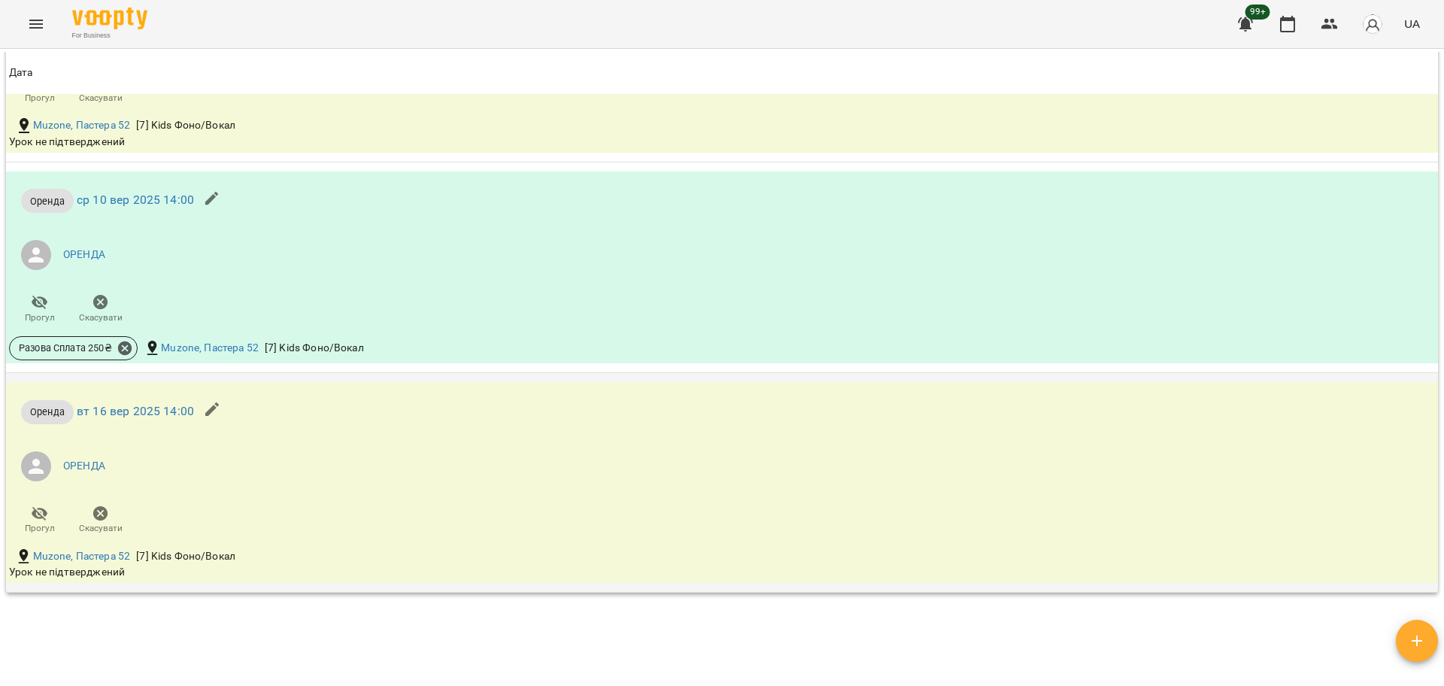
scroll to position [658, 0]
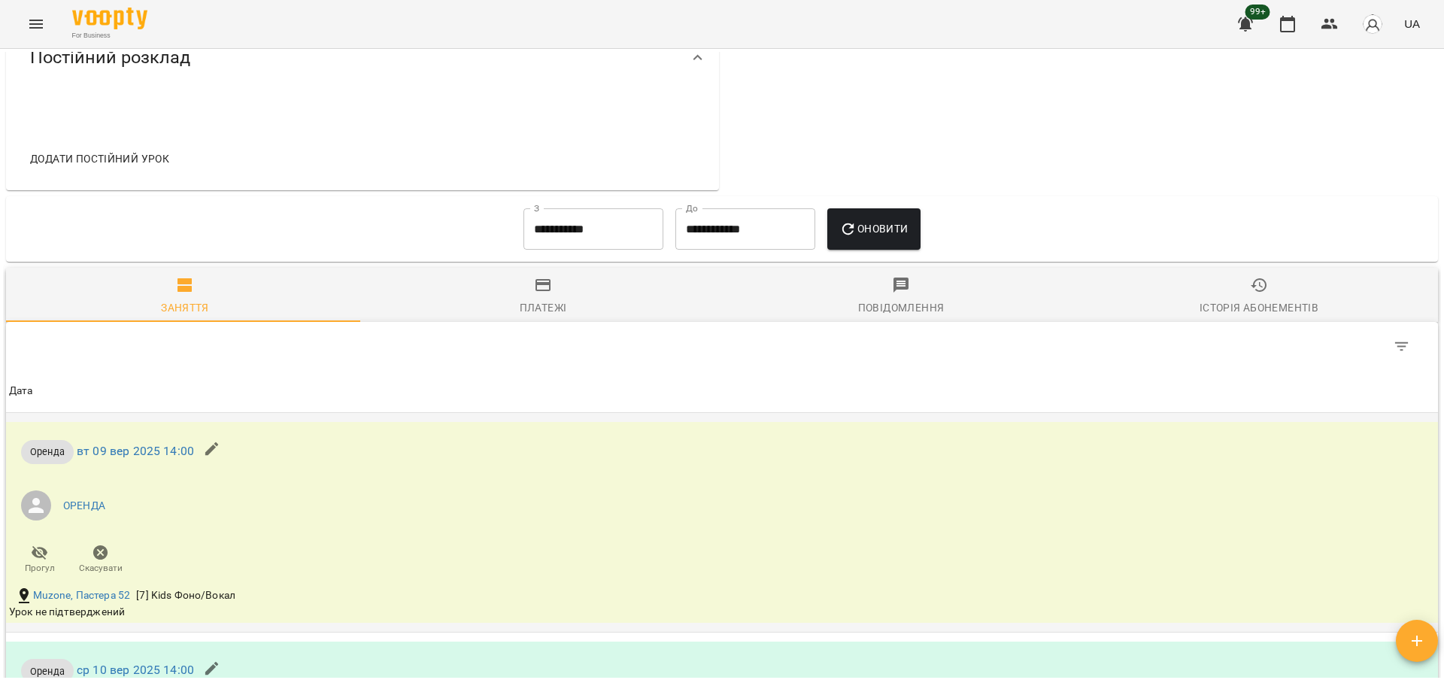
click at [210, 456] on icon "button" at bounding box center [212, 449] width 14 height 14
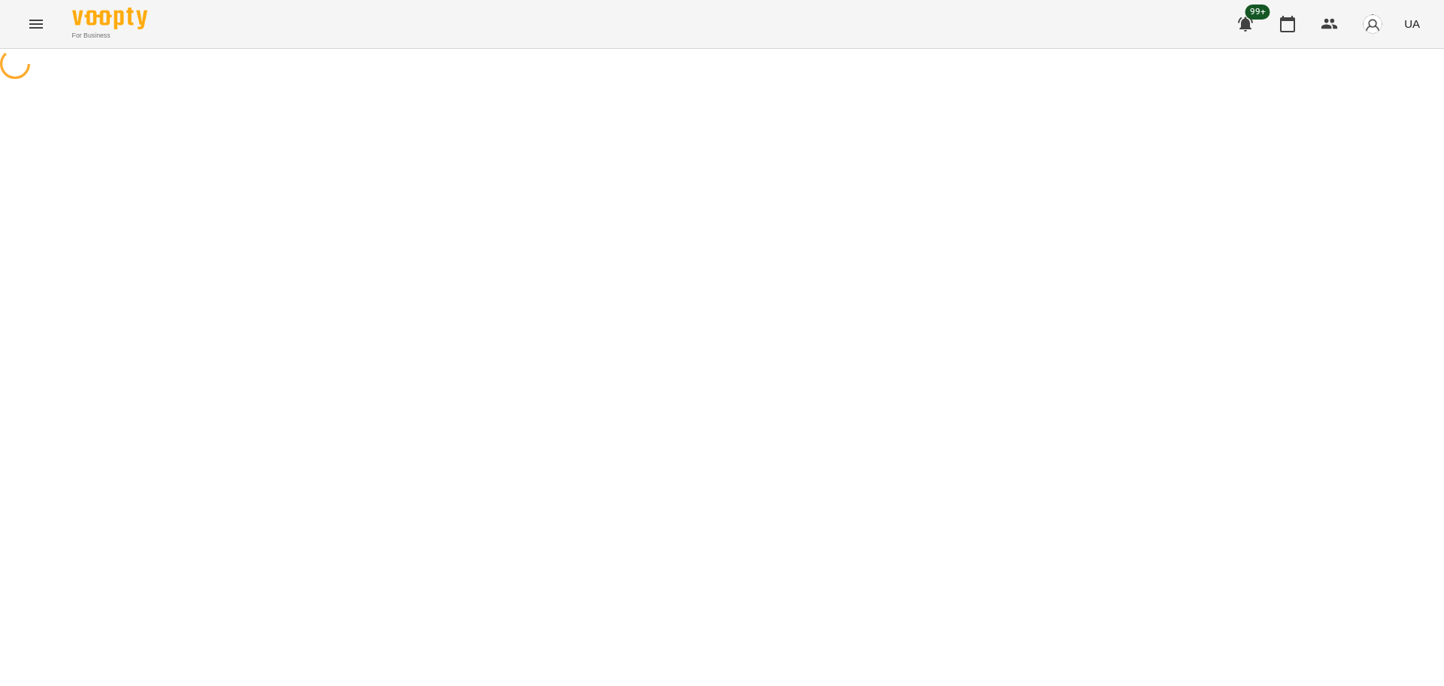
select select "******"
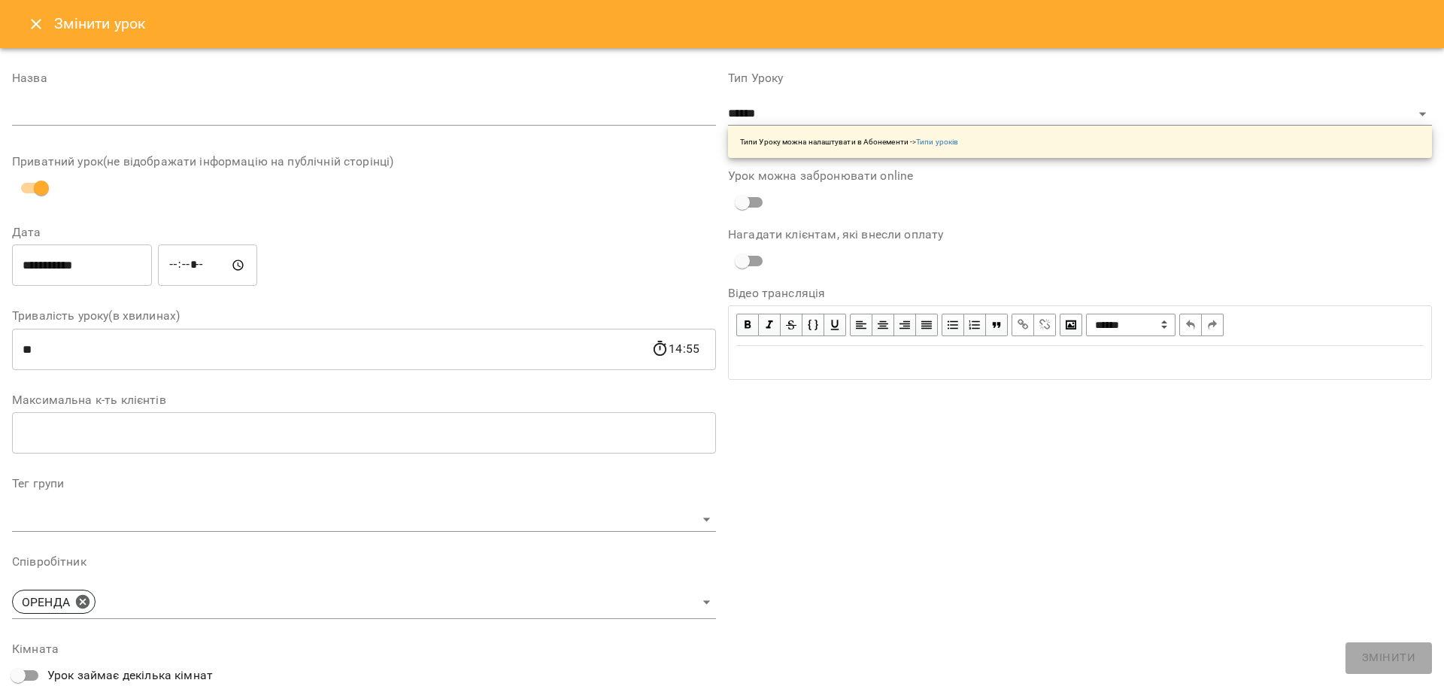
click at [26, 24] on button "Close" at bounding box center [36, 24] width 36 height 36
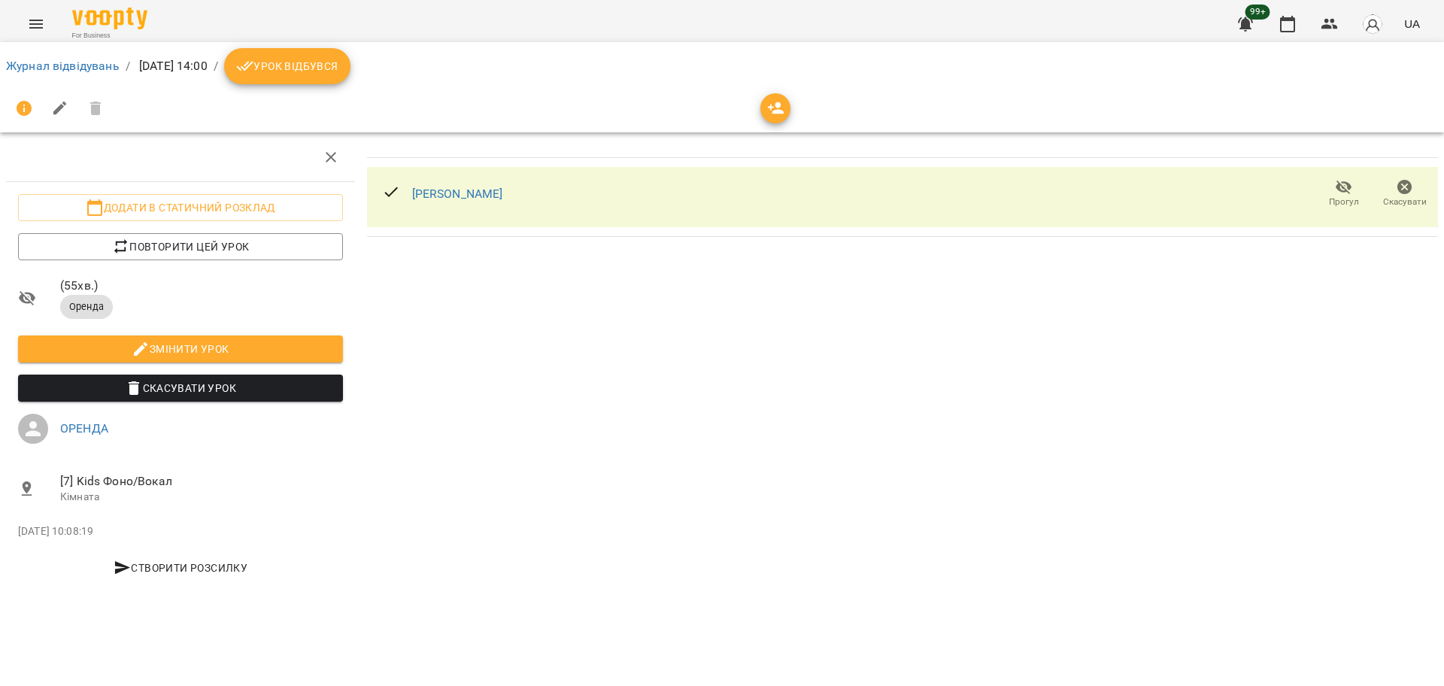
click at [333, 75] on button "Урок відбувся" at bounding box center [287, 66] width 126 height 36
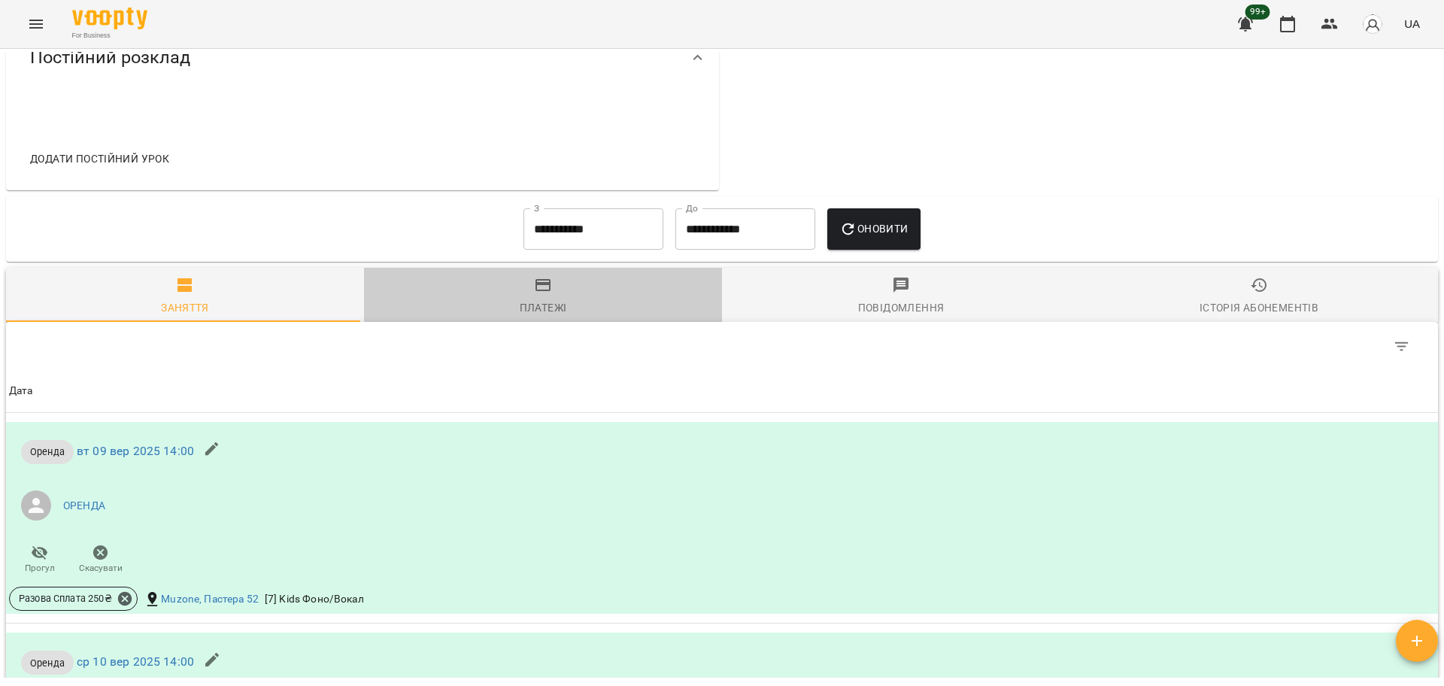
click at [542, 313] on div "Платежі" at bounding box center [543, 308] width 47 height 18
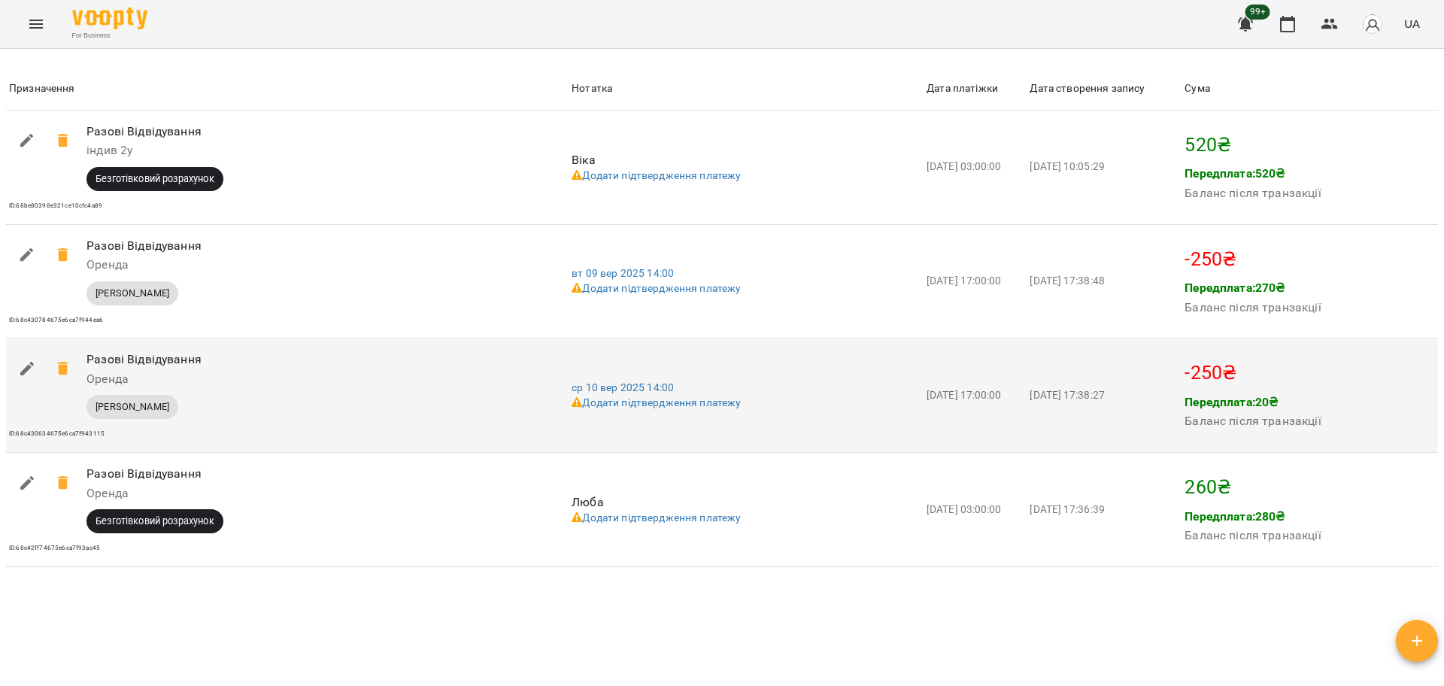
scroll to position [1128, 0]
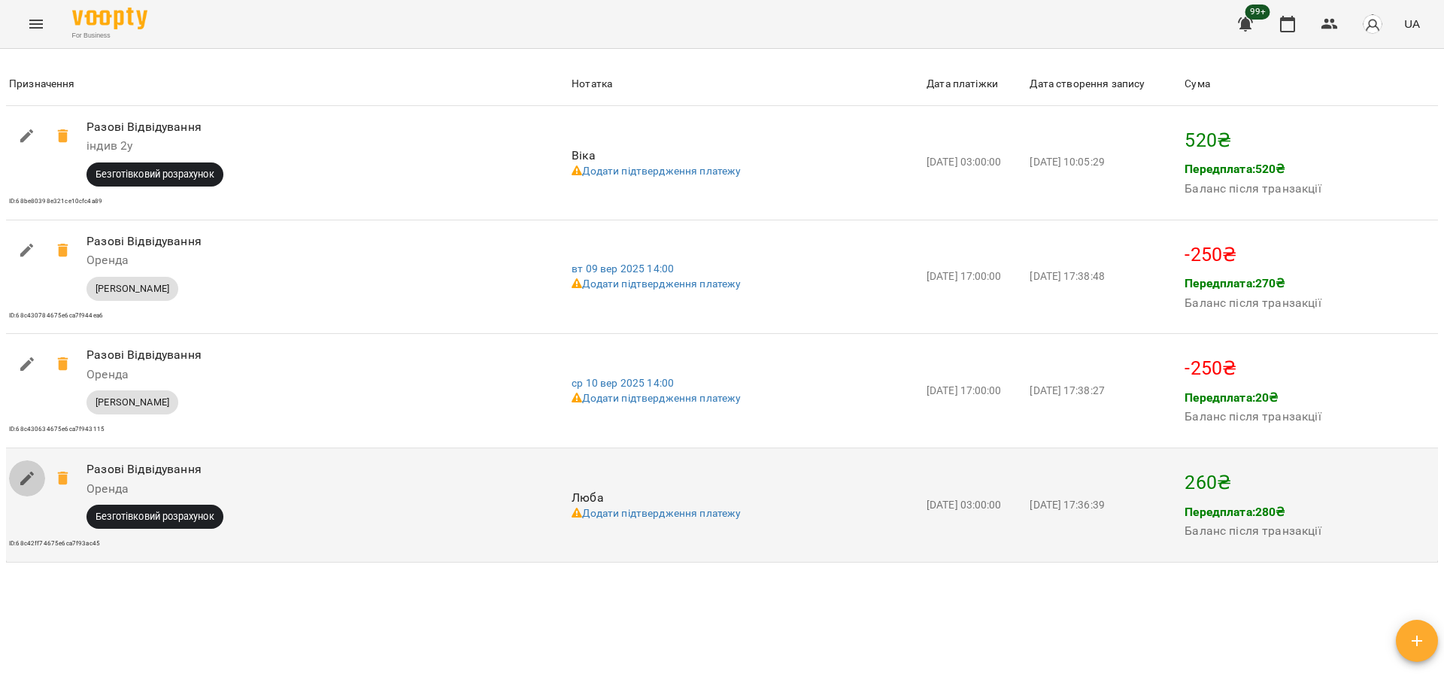
click at [29, 496] on button "button" at bounding box center [27, 478] width 36 height 36
select select "****"
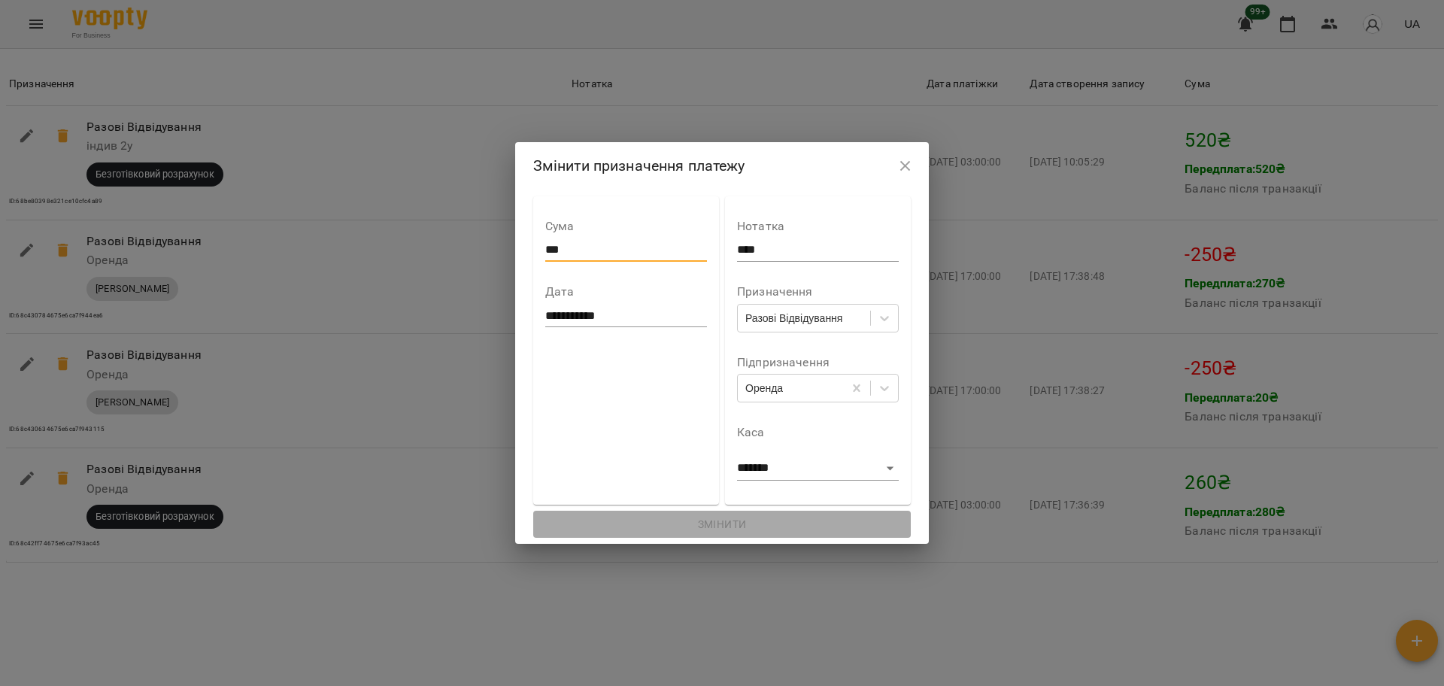
click at [545, 254] on input "***" at bounding box center [626, 250] width 162 height 24
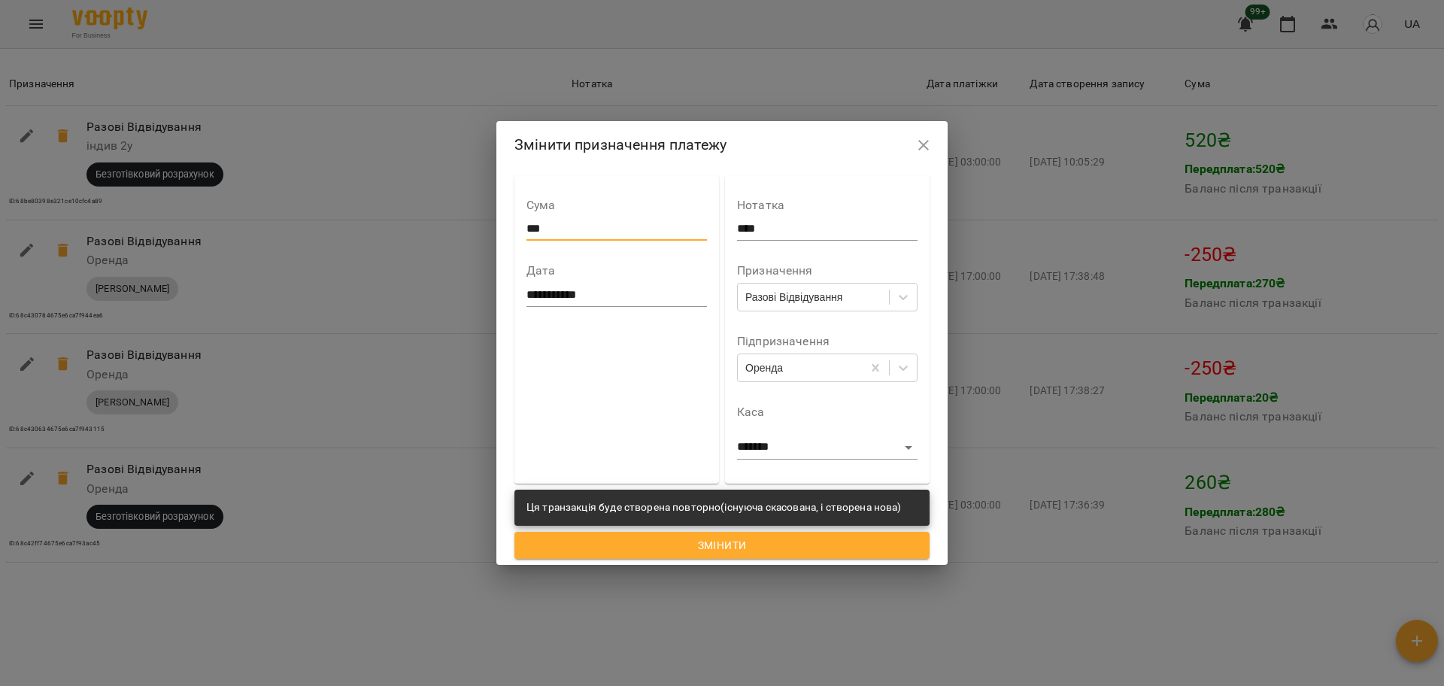
type input "***"
click at [762, 547] on span "Змінити" at bounding box center [722, 545] width 391 height 18
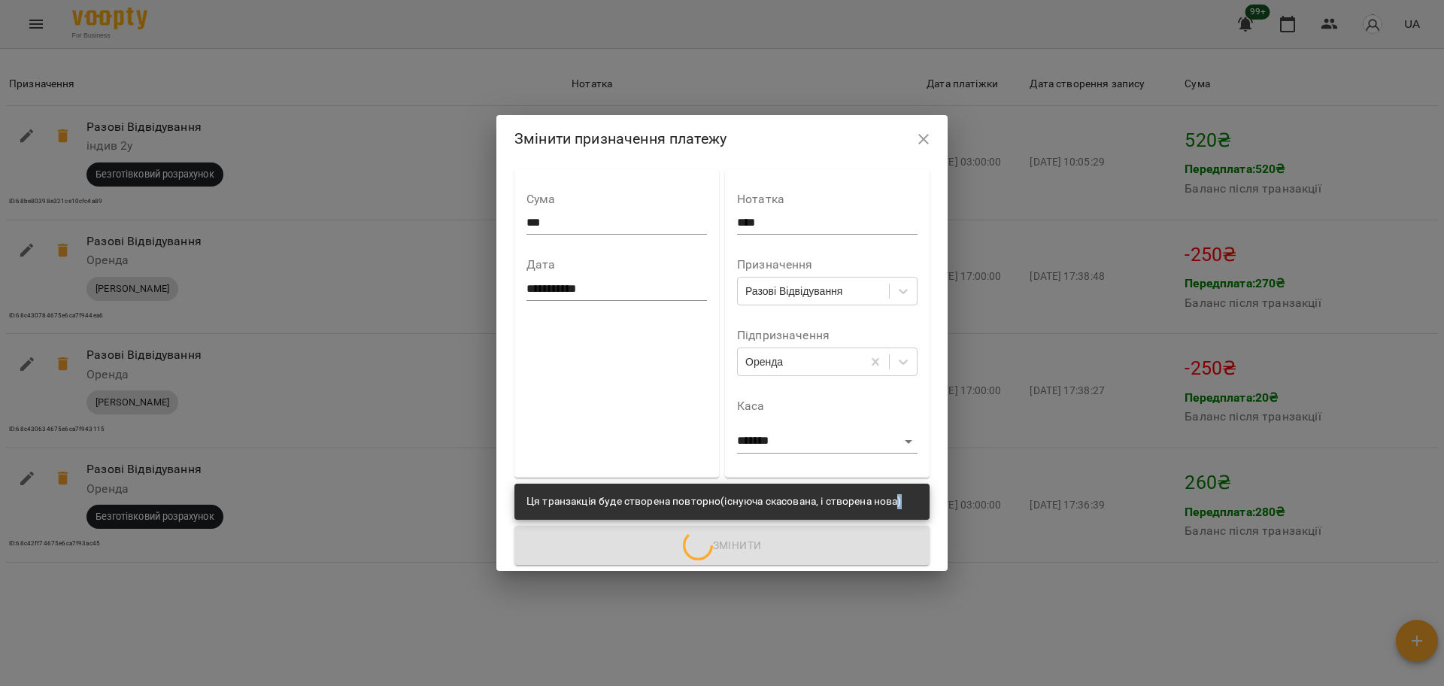
click at [762, 547] on div "Змінити" at bounding box center [721, 545] width 421 height 45
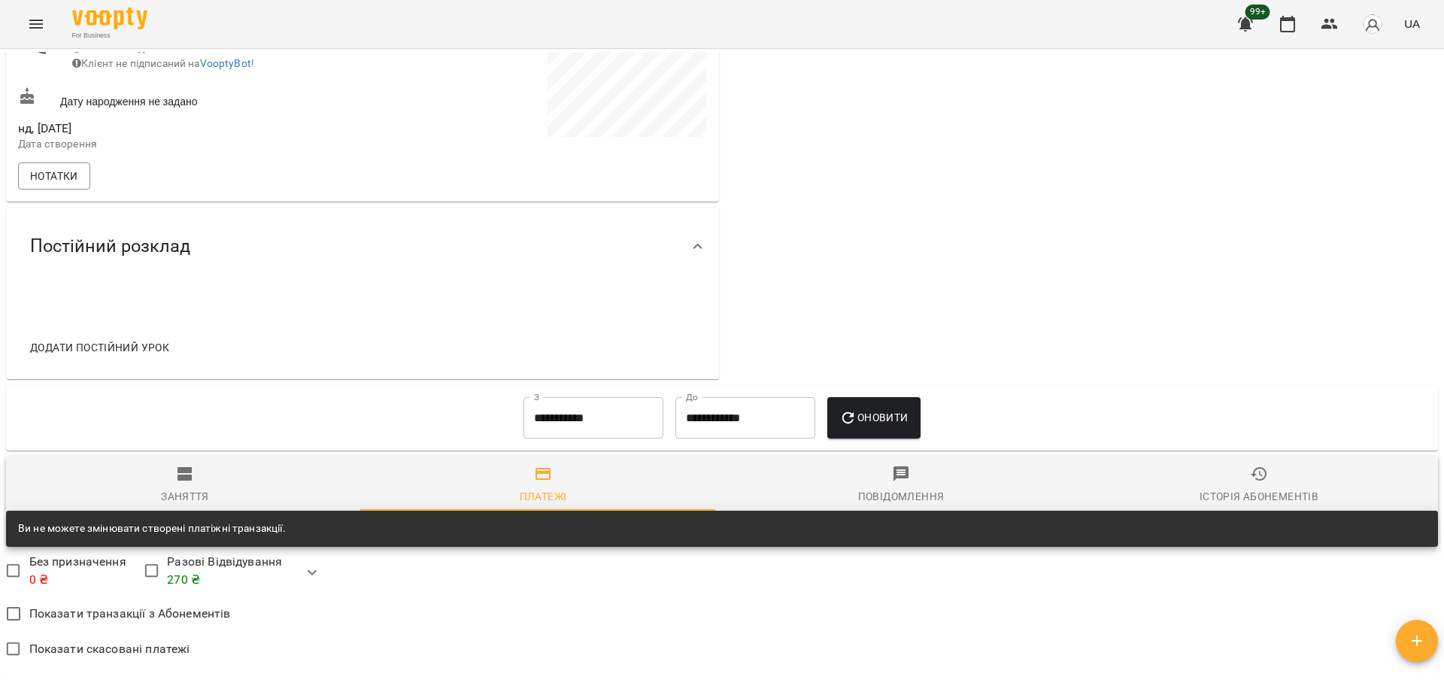
scroll to position [470, 0]
click at [150, 500] on span "Заняття" at bounding box center [185, 484] width 340 height 41
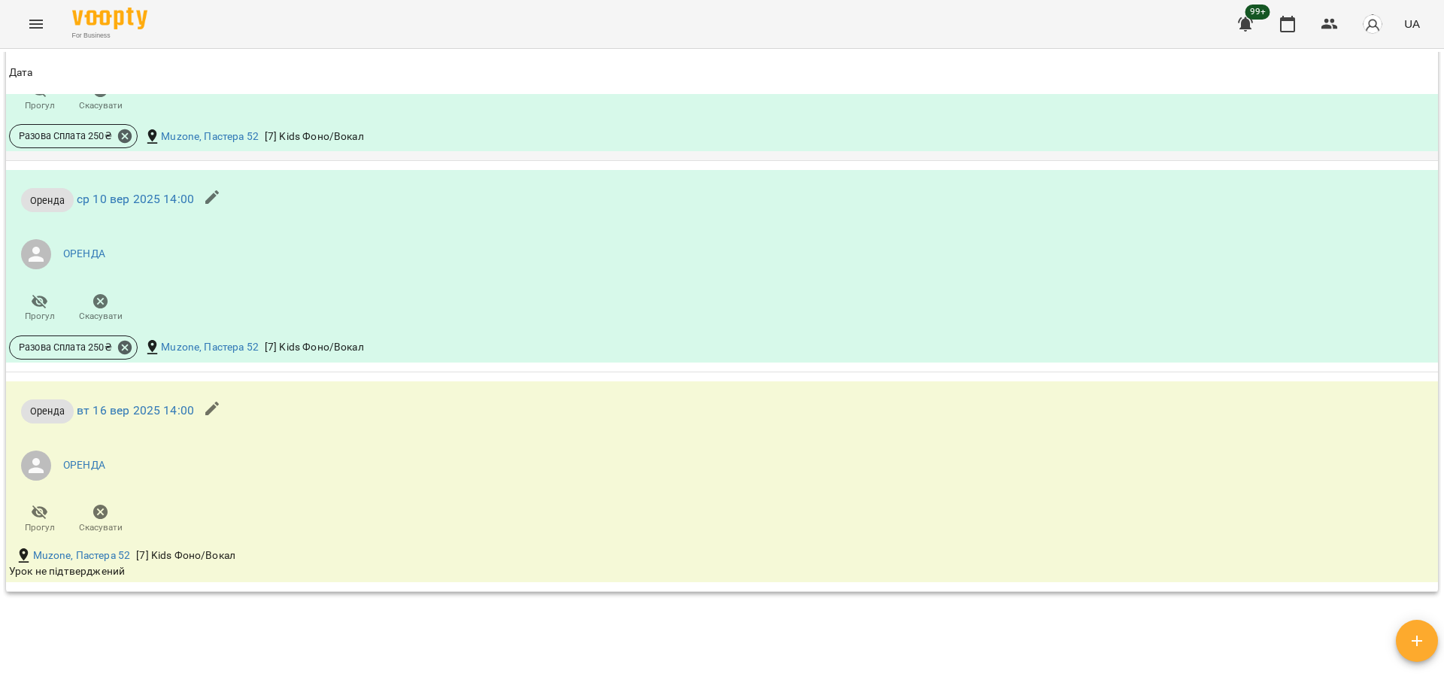
scroll to position [1128, 0]
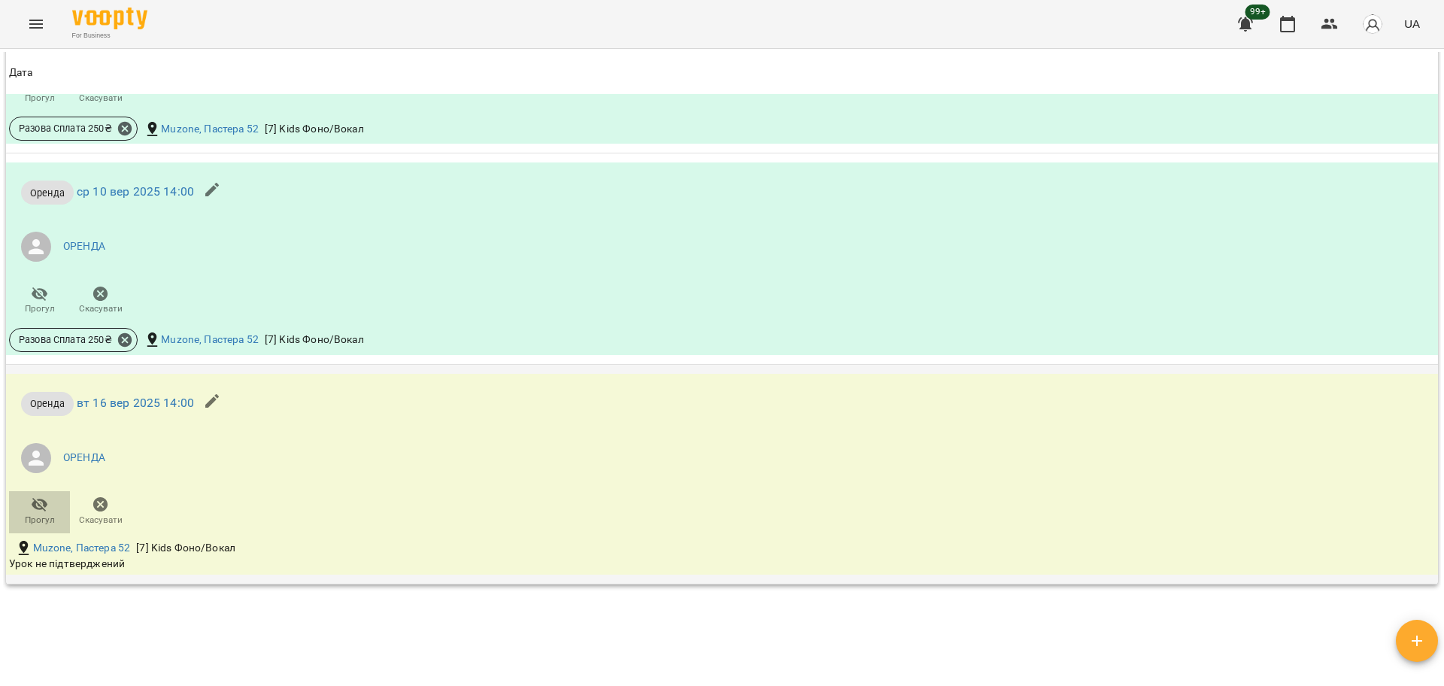
click at [43, 514] on icon "button" at bounding box center [40, 505] width 18 height 18
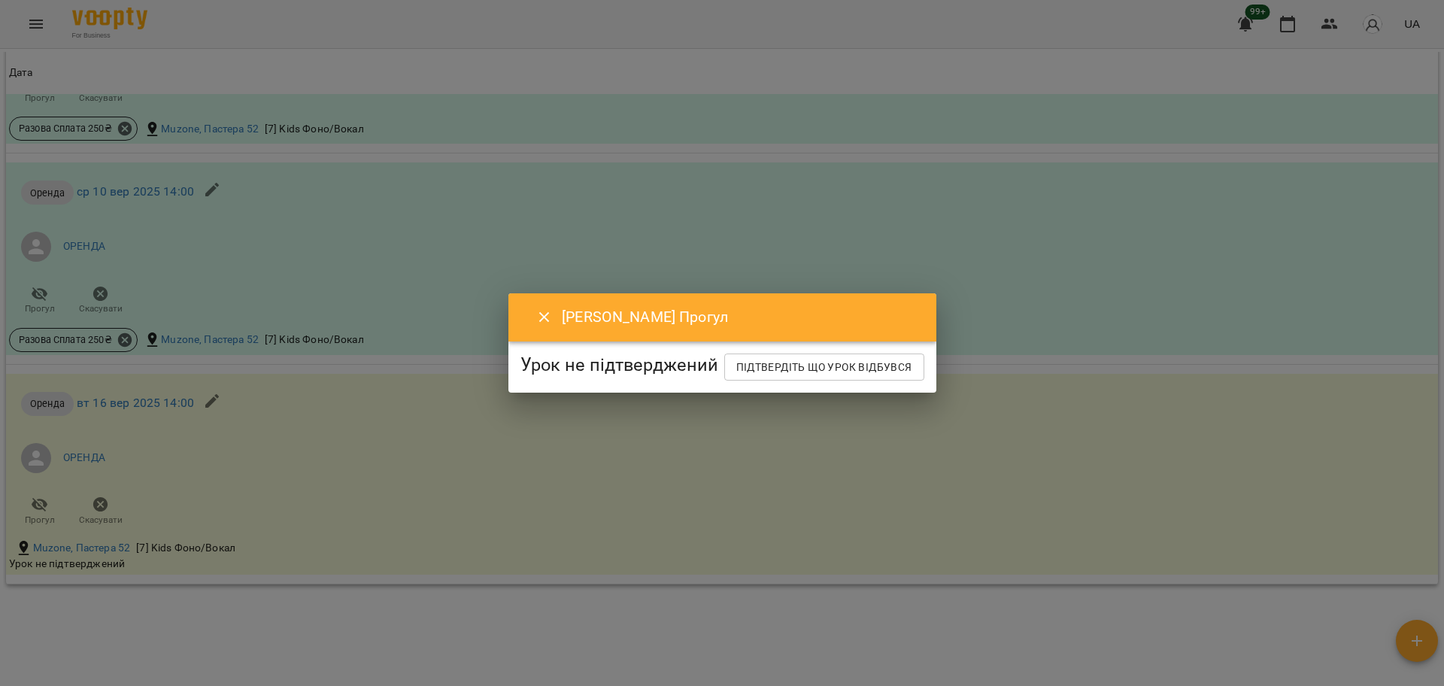
click at [536, 308] on icon "Close" at bounding box center [545, 317] width 18 height 18
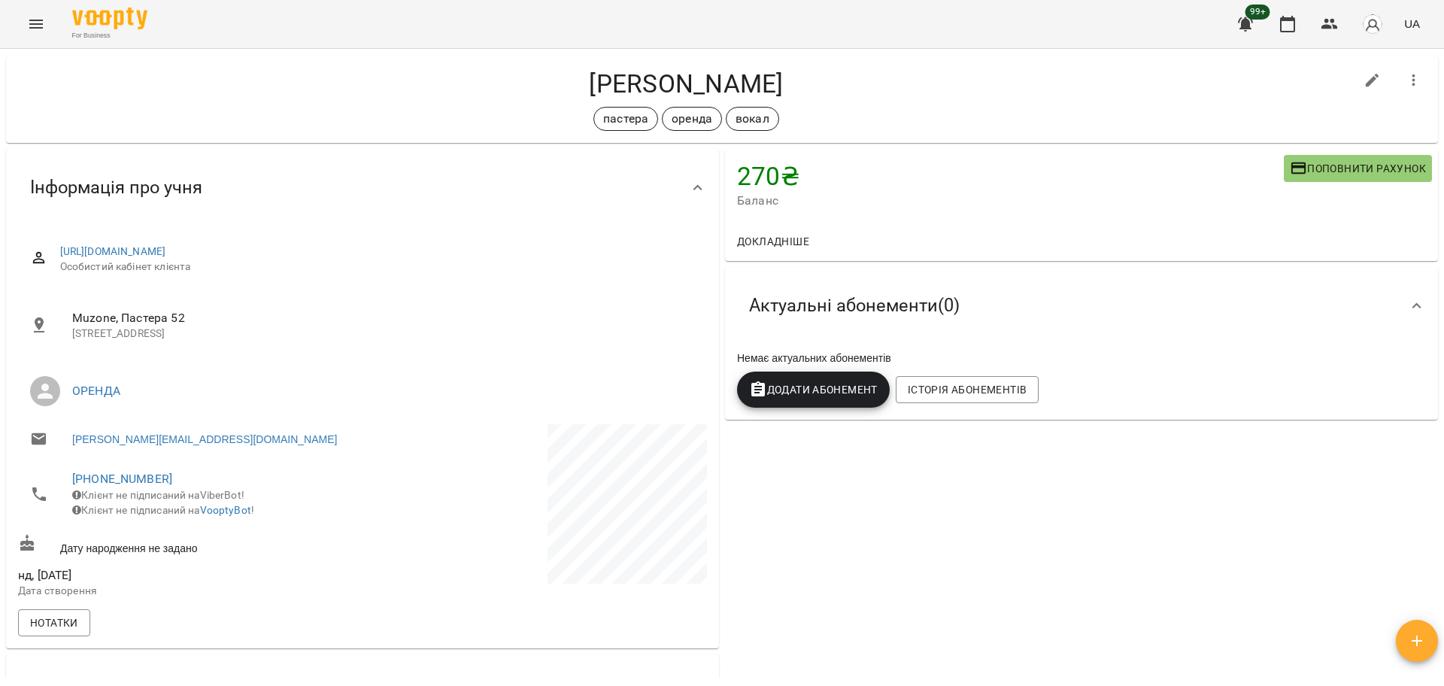
scroll to position [0, 0]
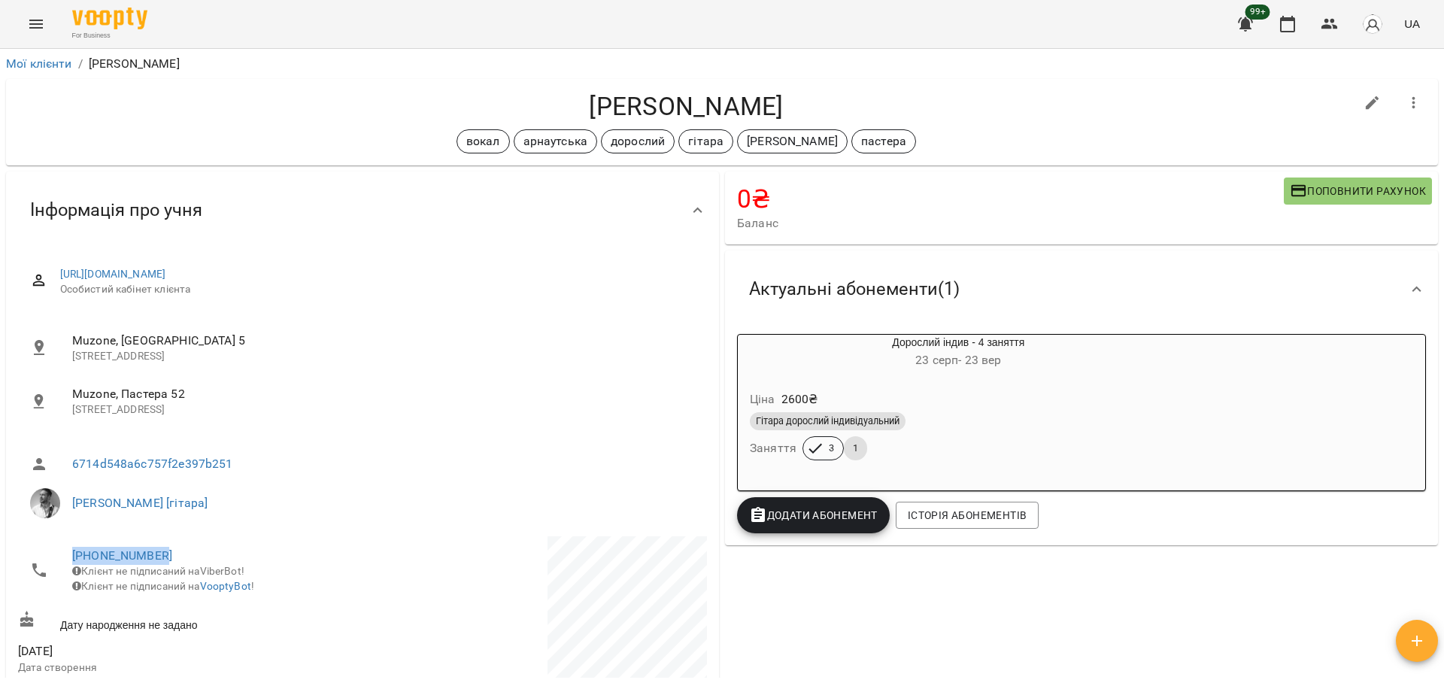
click at [747, 363] on h6 "[DATE] - [DATE]" at bounding box center [959, 360] width 442 height 21
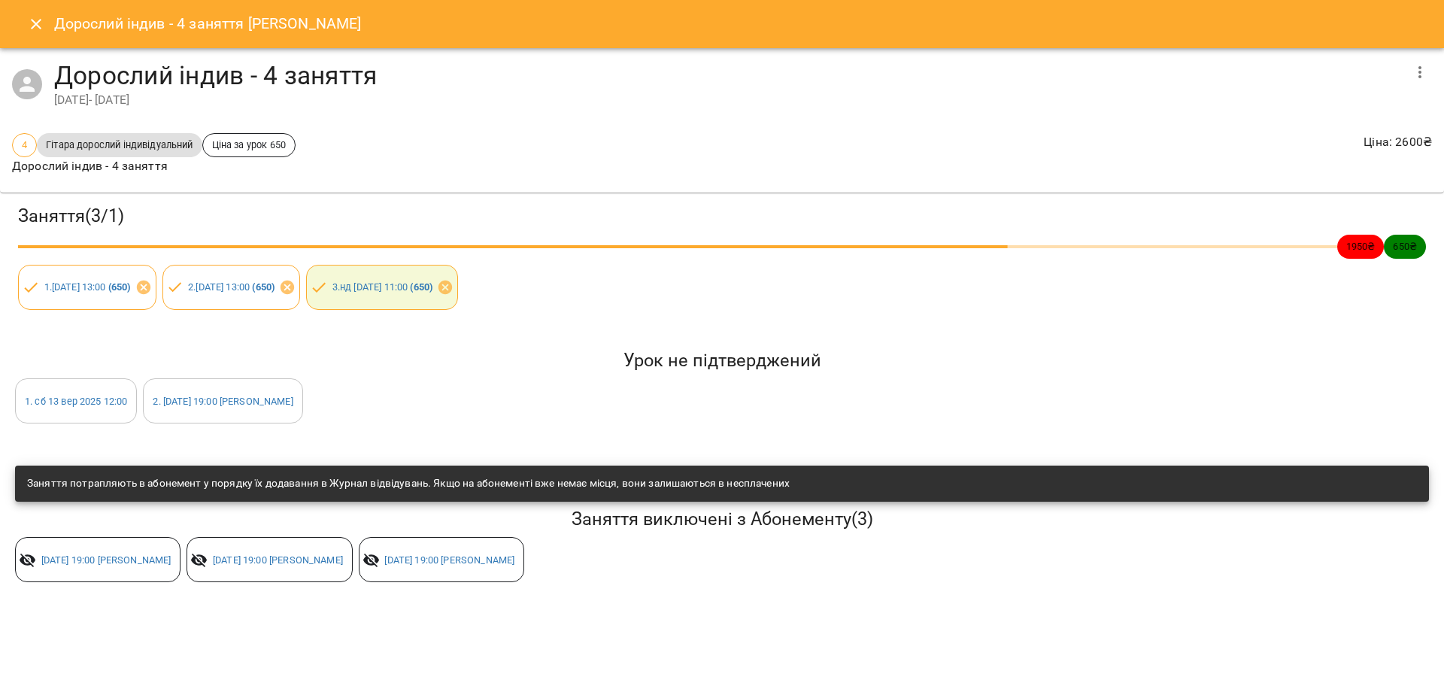
click at [37, 29] on icon "Close" at bounding box center [36, 24] width 18 height 18
